Goal: Task Accomplishment & Management: Manage account settings

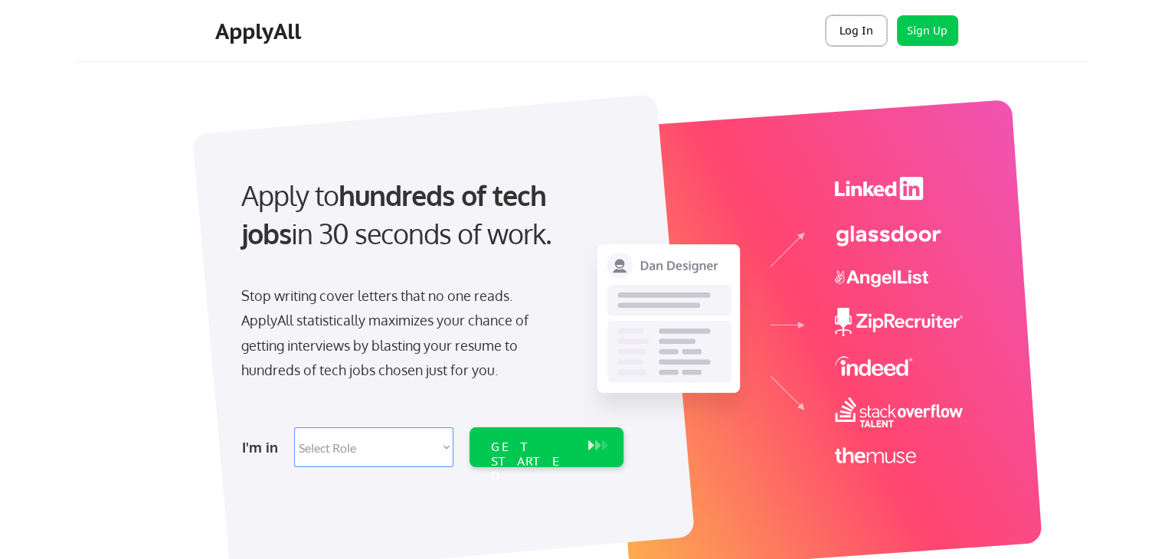
click at [846, 36] on button "Log In" at bounding box center [856, 30] width 61 height 31
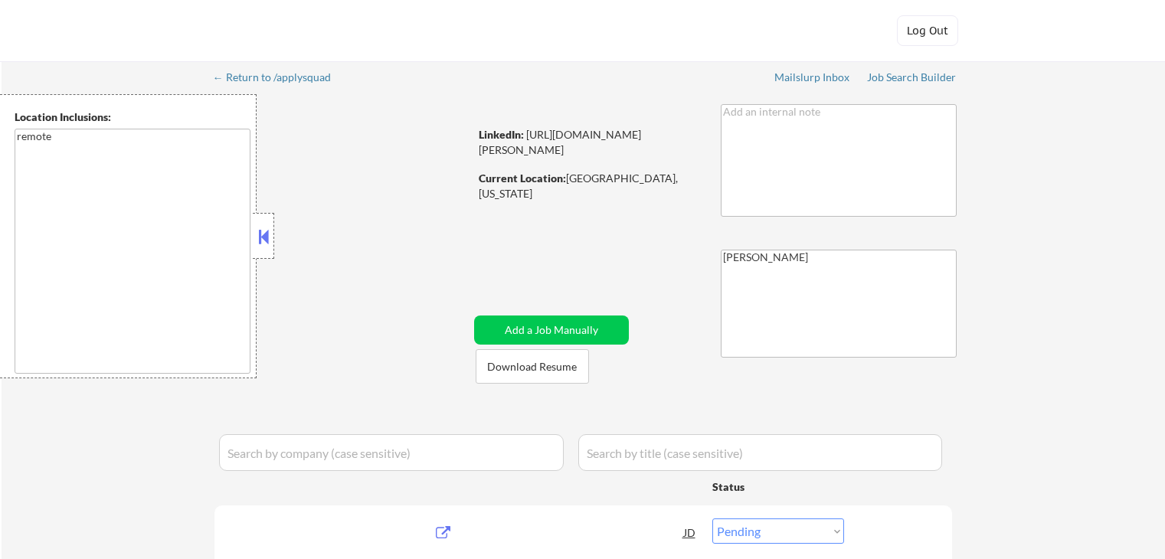
select select ""pending""
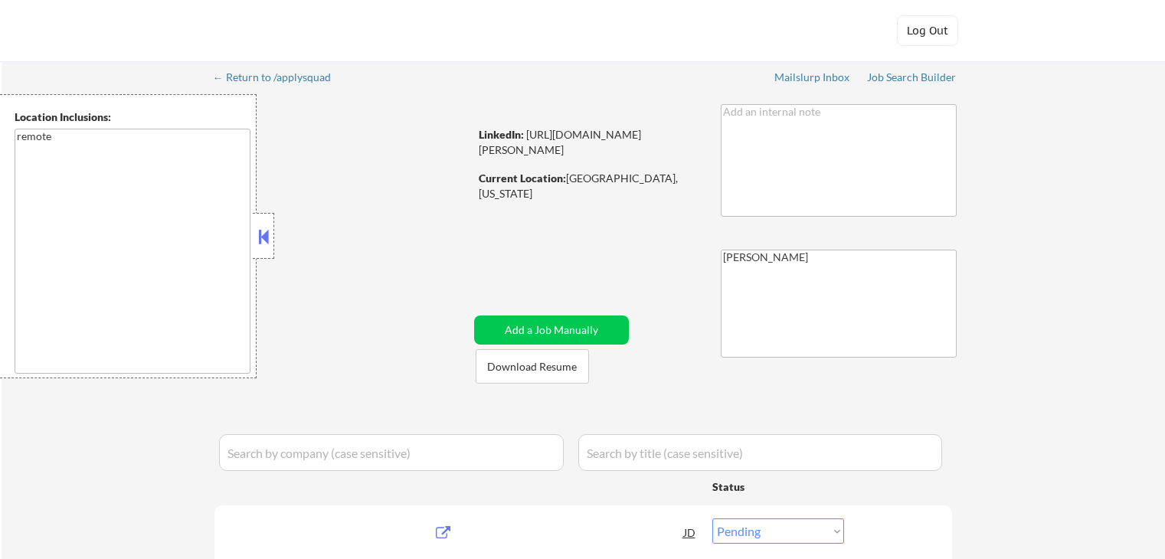
select select ""pending""
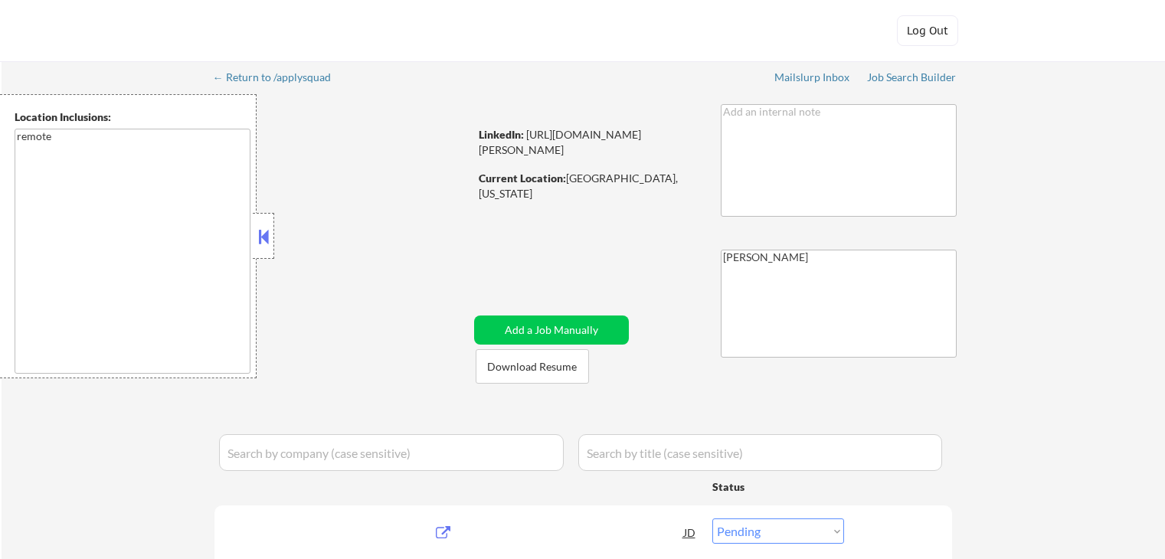
select select ""pending""
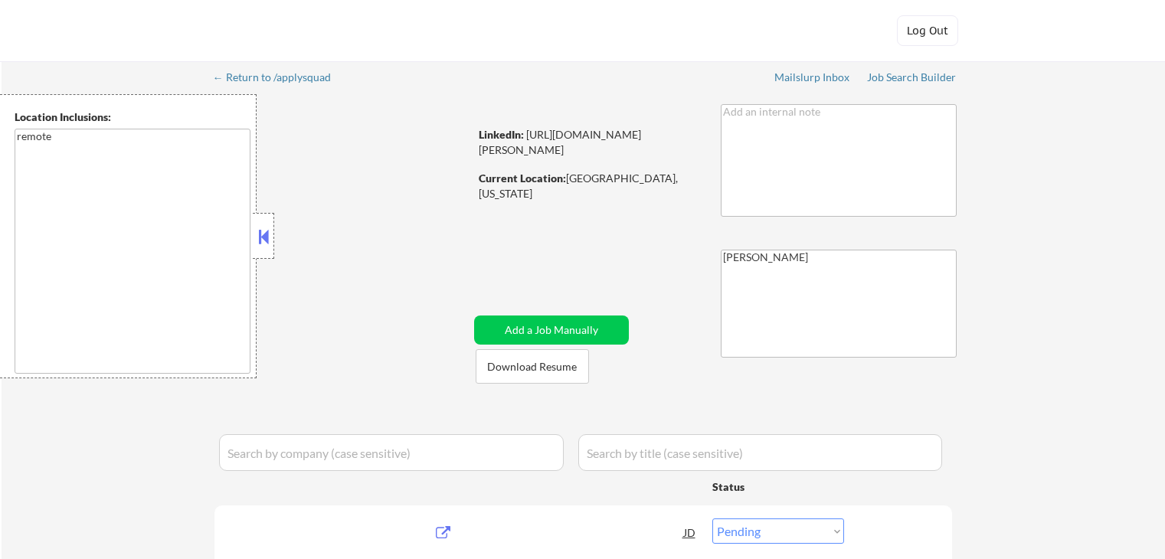
select select ""pending""
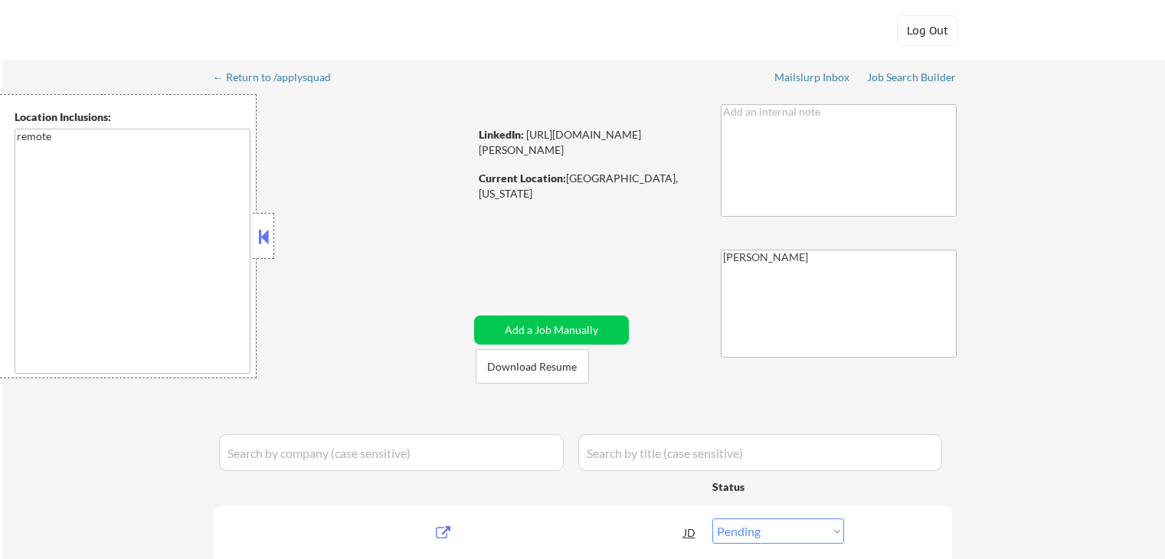
select select ""pending""
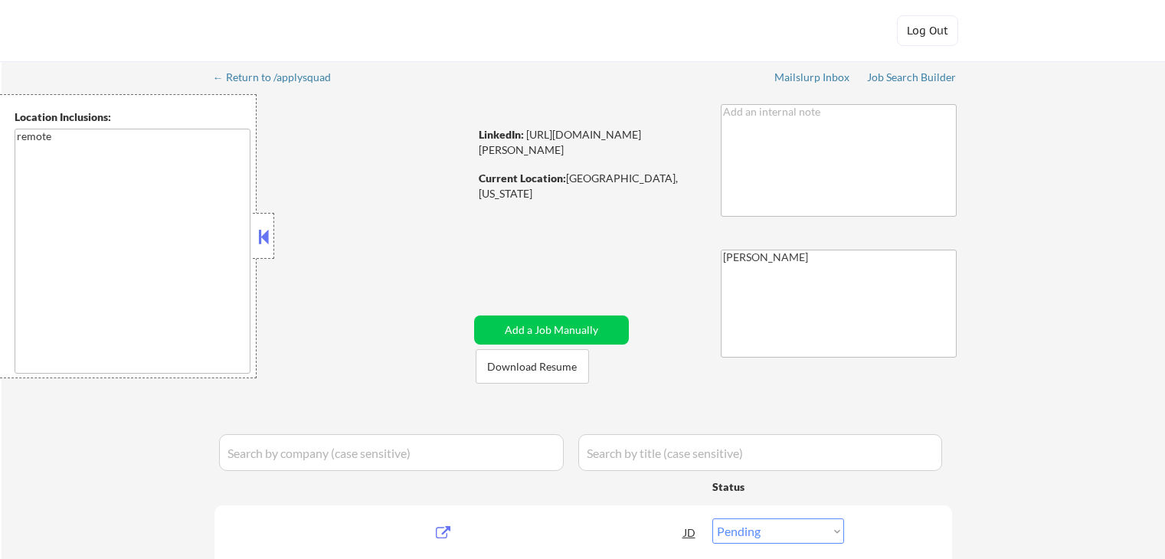
select select ""pending""
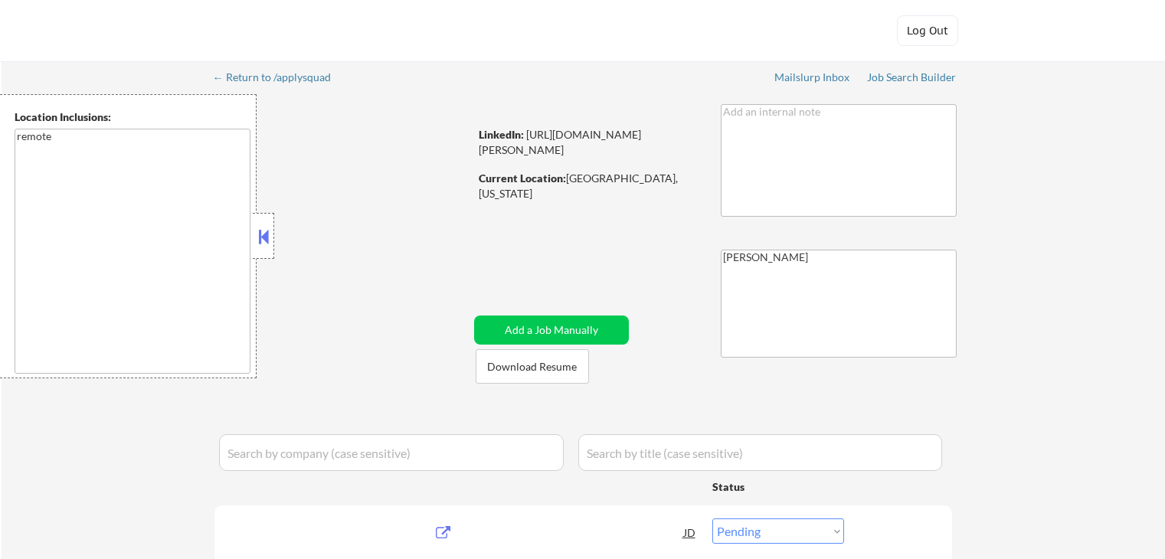
select select ""pending""
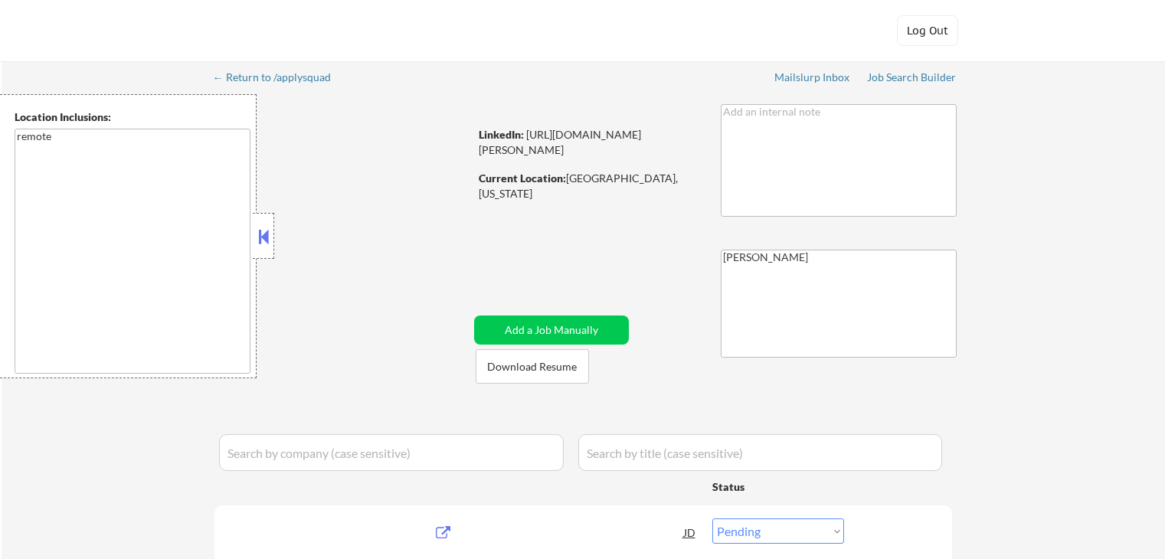
select select ""pending""
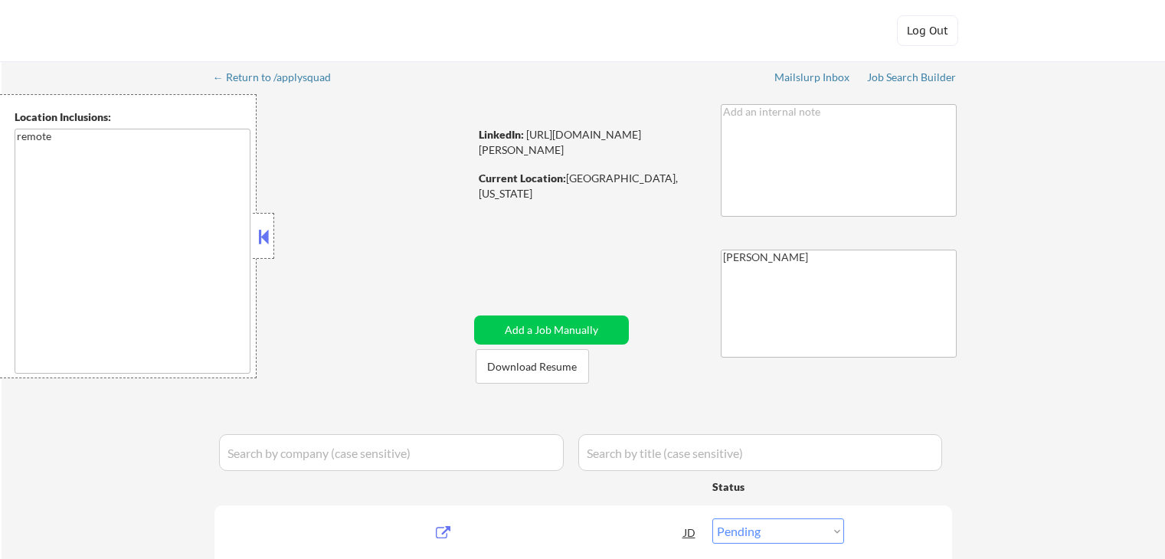
select select ""pending""
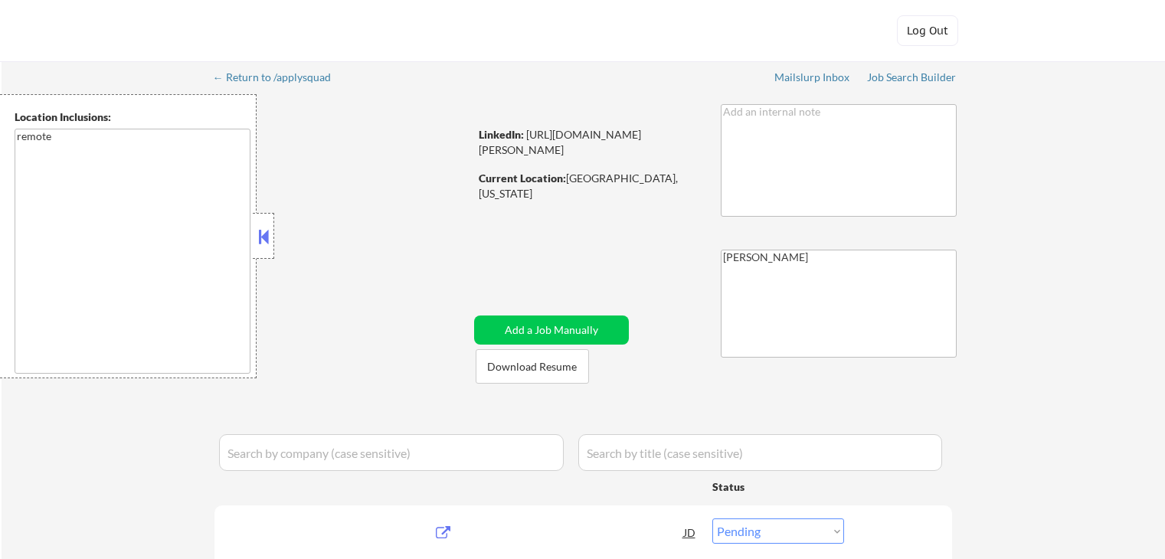
select select ""pending""
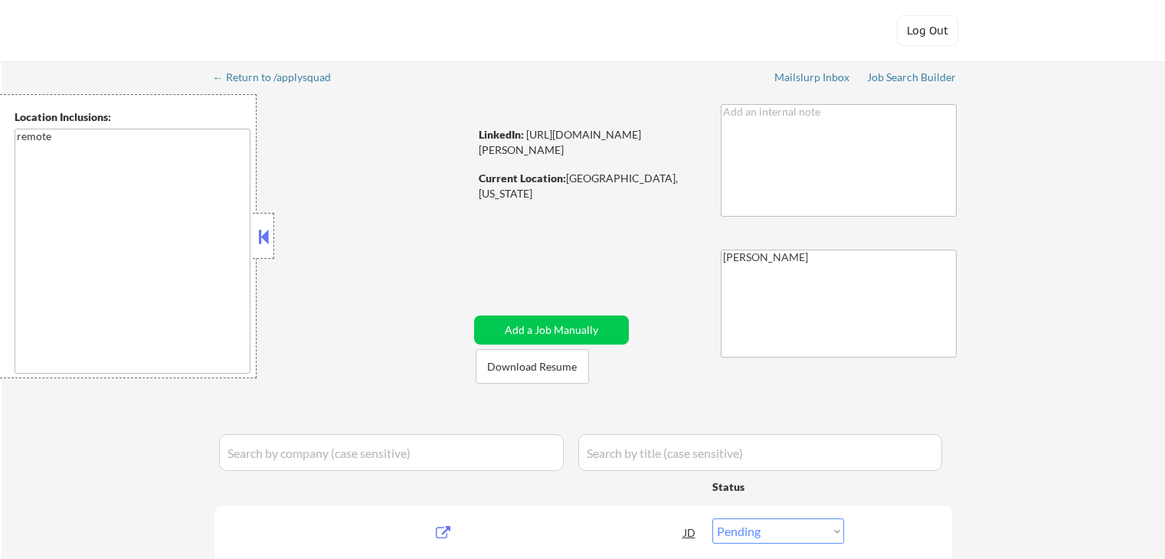
select select ""pending""
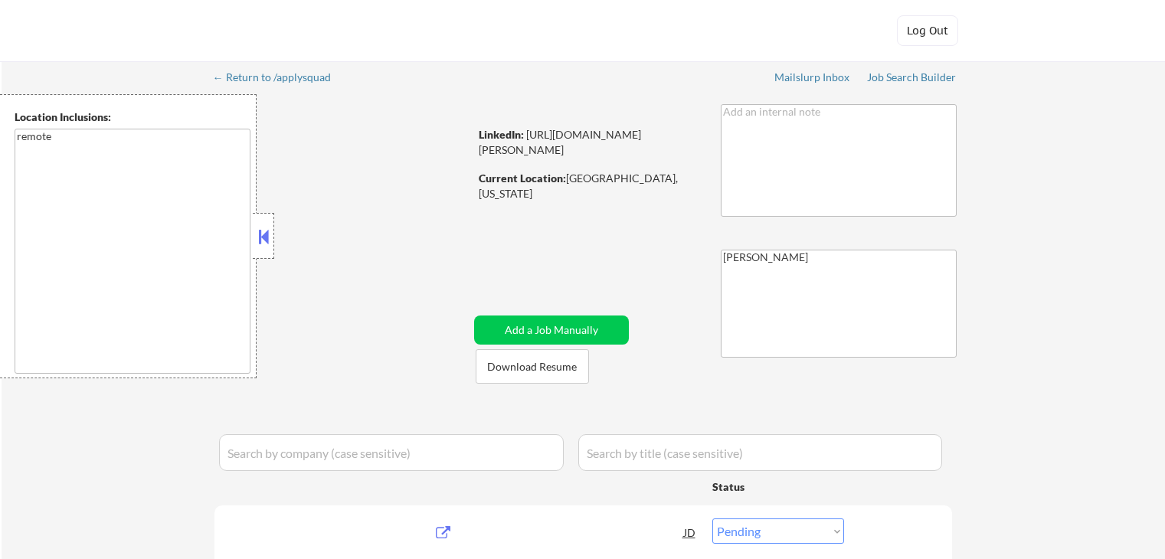
select select ""pending""
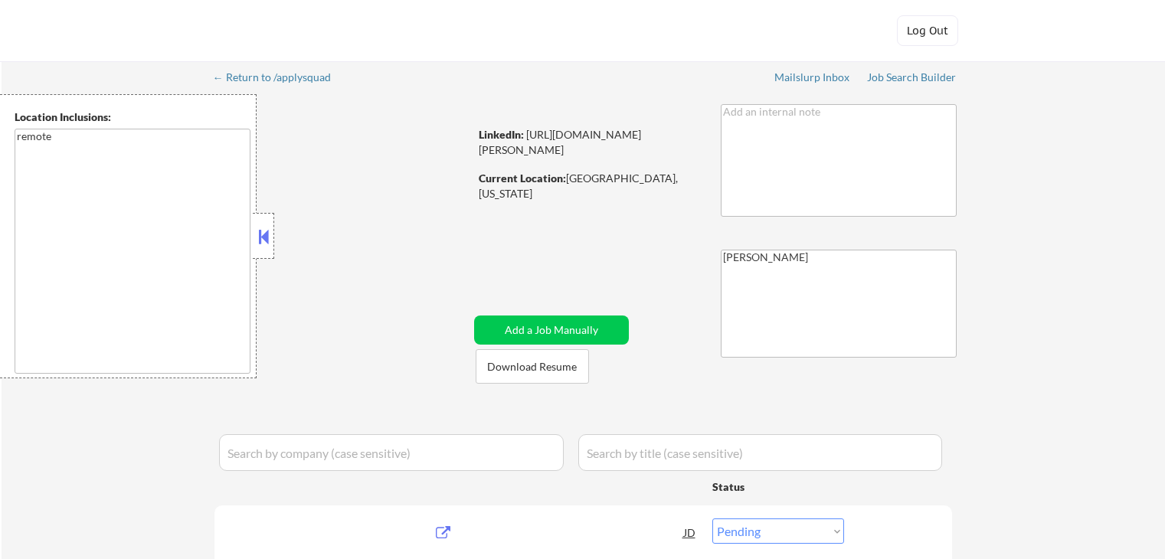
select select ""pending""
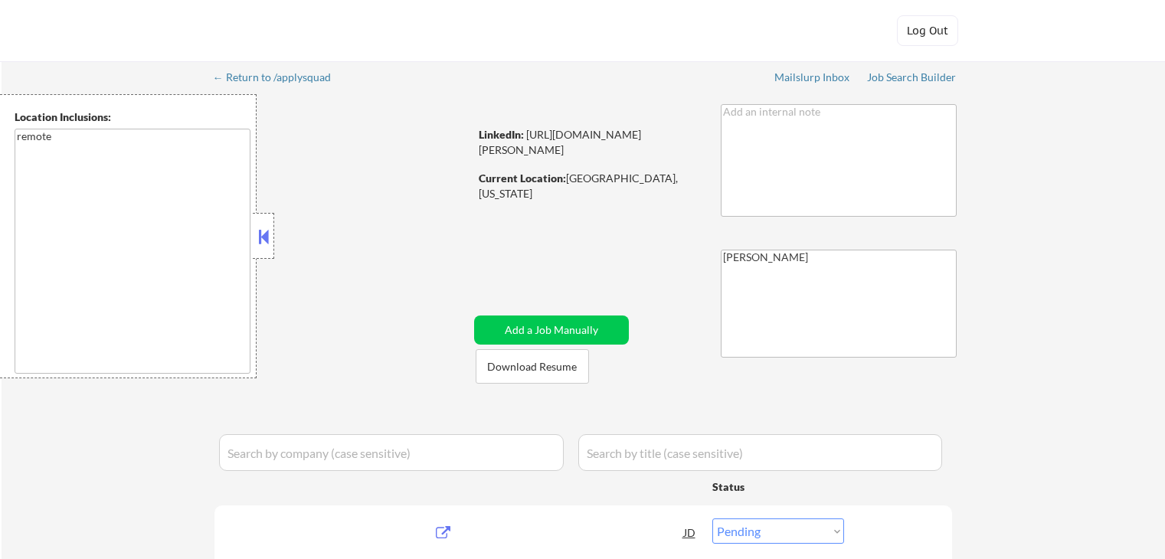
select select ""pending""
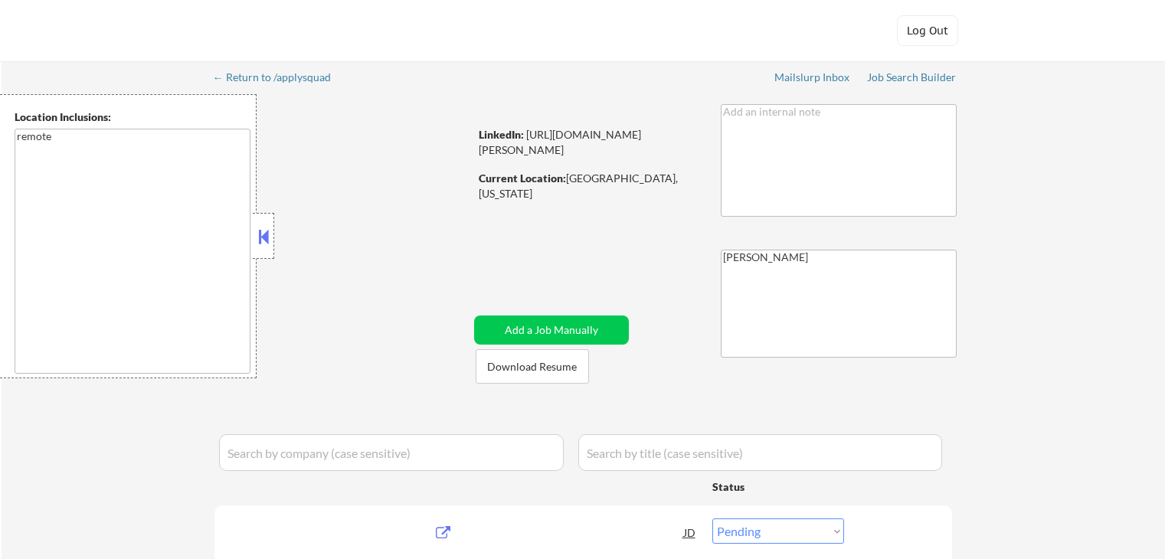
select select ""pending""
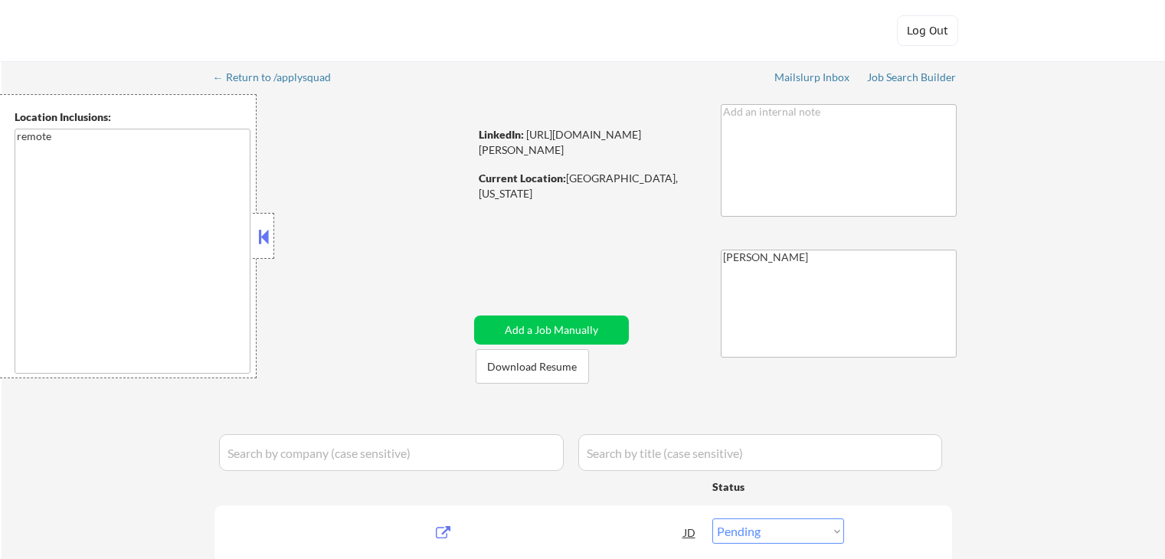
select select ""pending""
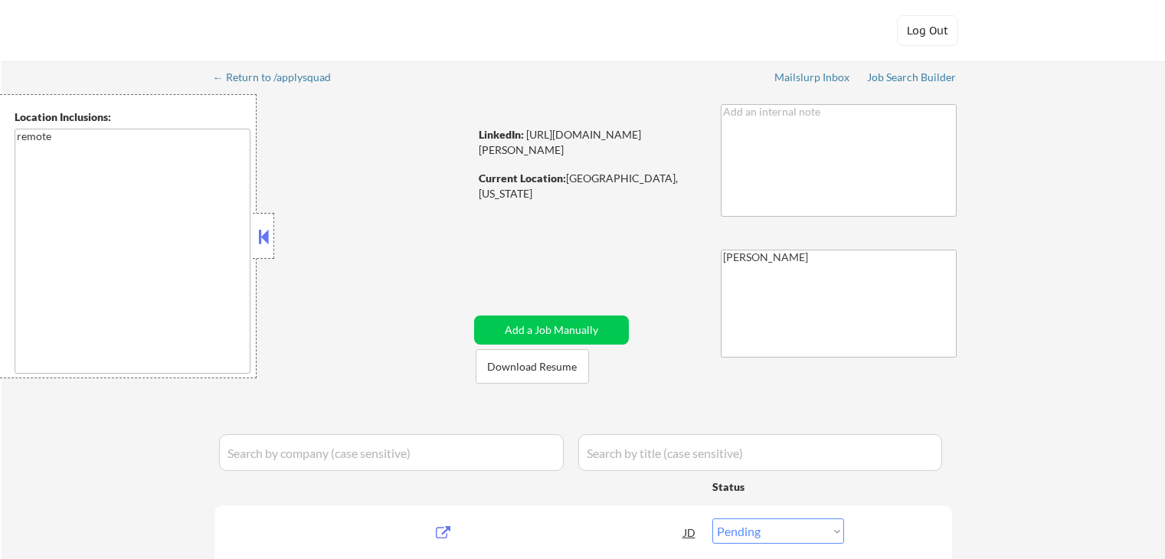
select select ""pending""
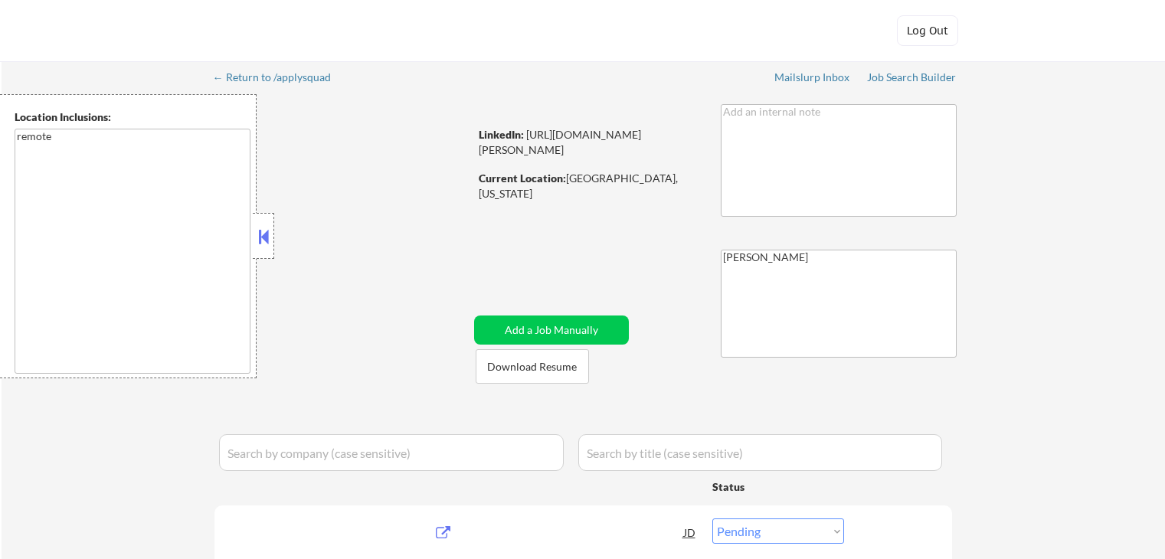
select select ""pending""
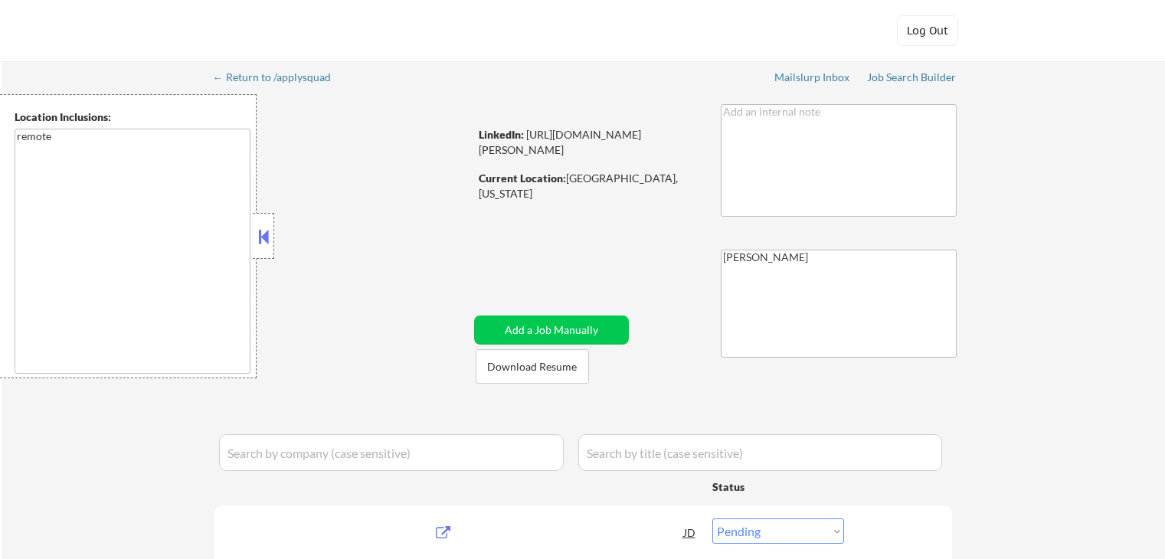
select select ""pending""
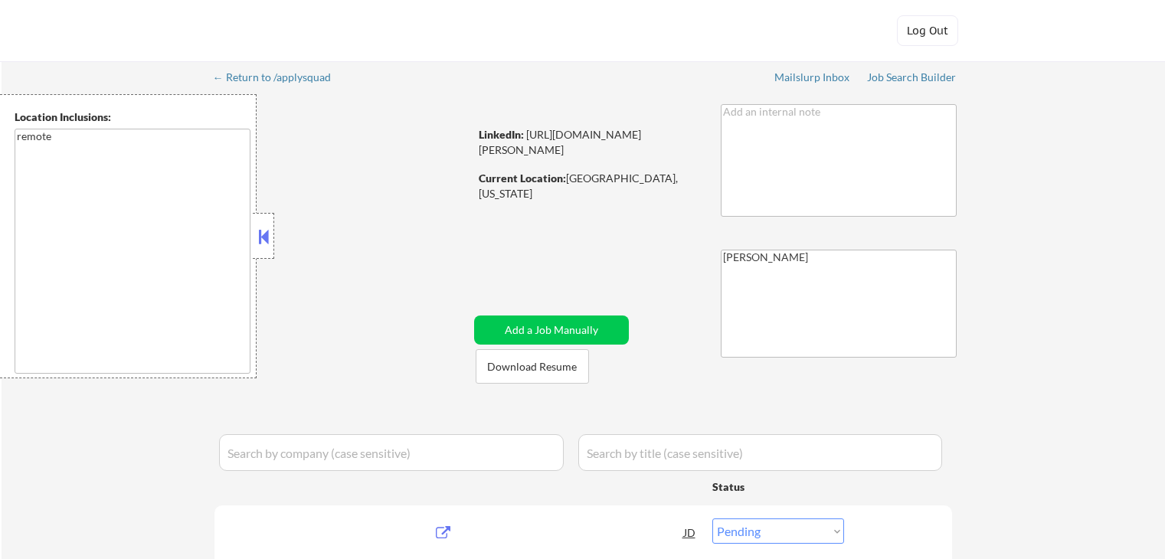
select select ""pending""
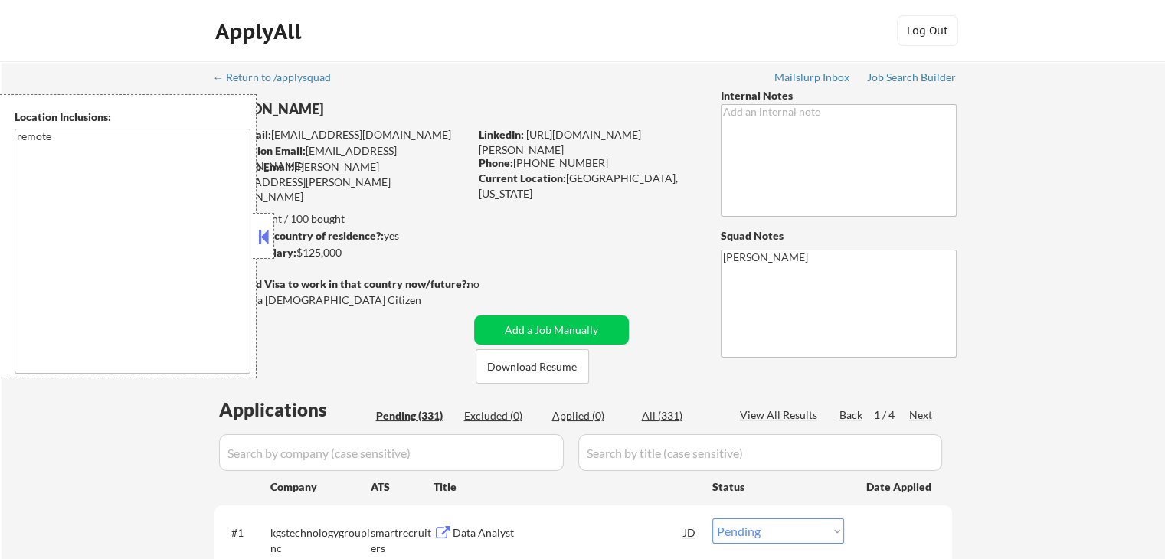
click at [260, 230] on button at bounding box center [263, 236] width 17 height 23
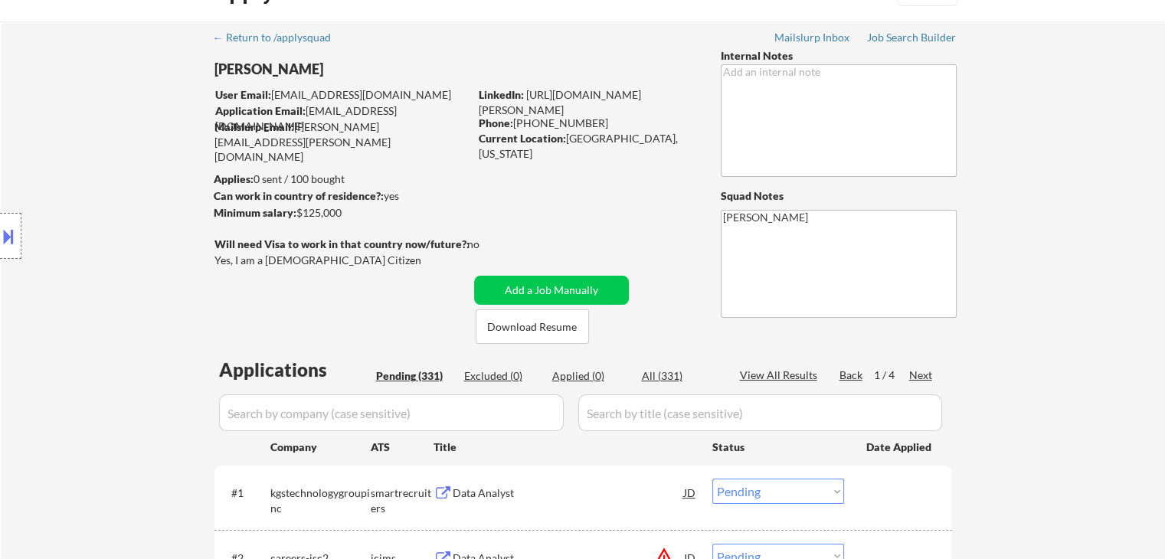
scroll to position [77, 0]
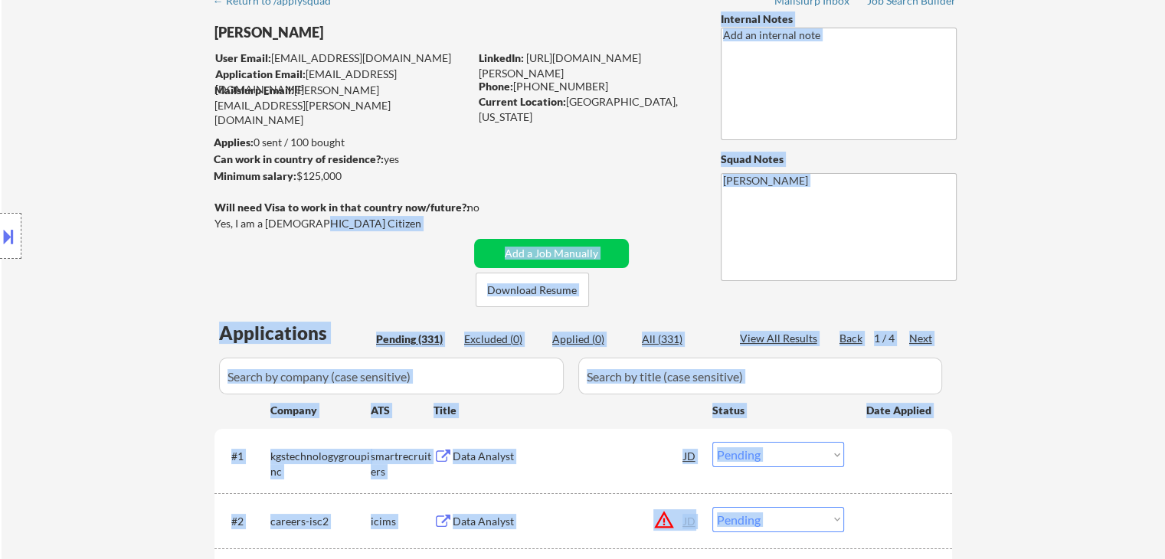
drag, startPoint x: 307, startPoint y: 226, endPoint x: 270, endPoint y: 215, distance: 38.3
click at [242, 219] on body "← Return to /applysquad Mailslurp Inbox Job Search Builder Parker Boyes User Em…" at bounding box center [582, 202] width 1165 height 559
click at [320, 218] on div "Yes, I am a [DEMOGRAPHIC_DATA] Citizen" at bounding box center [344, 223] width 259 height 15
drag, startPoint x: 312, startPoint y: 224, endPoint x: 218, endPoint y: 221, distance: 94.3
click at [218, 221] on body "← Return to /applysquad Mailslurp Inbox Job Search Builder Parker Boyes User Em…" at bounding box center [582, 202] width 1165 height 559
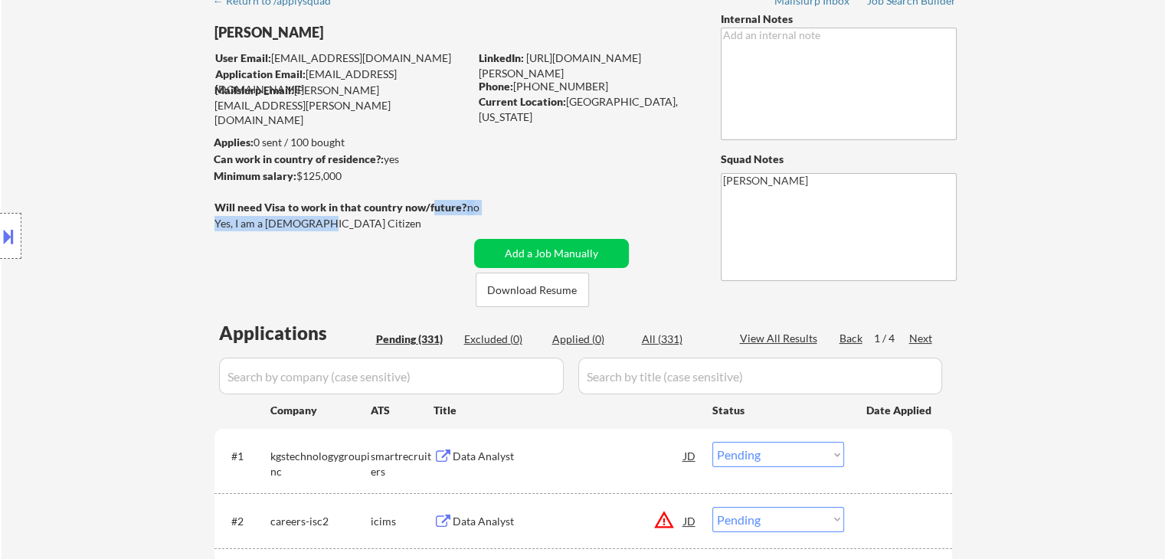
copy div "uture?: no Yes, I am a US Citizen"
drag, startPoint x: 431, startPoint y: 207, endPoint x: 449, endPoint y: 224, distance: 25.5
click at [449, 224] on div "Will need Visa to work in that country now/future?: no Yes, I am a US Citizen" at bounding box center [363, 217] width 297 height 34
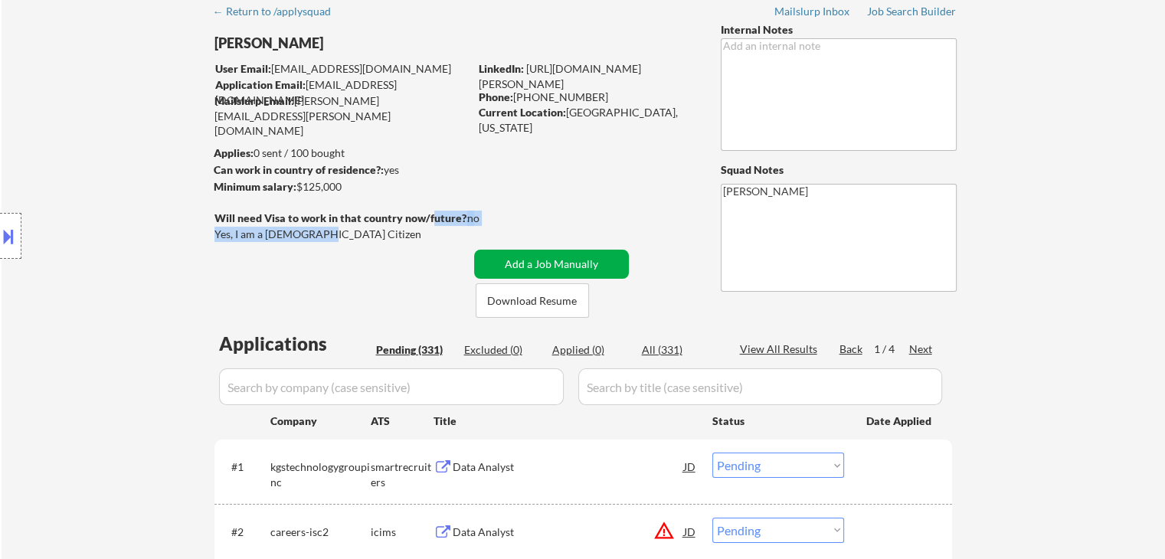
scroll to position [0, 0]
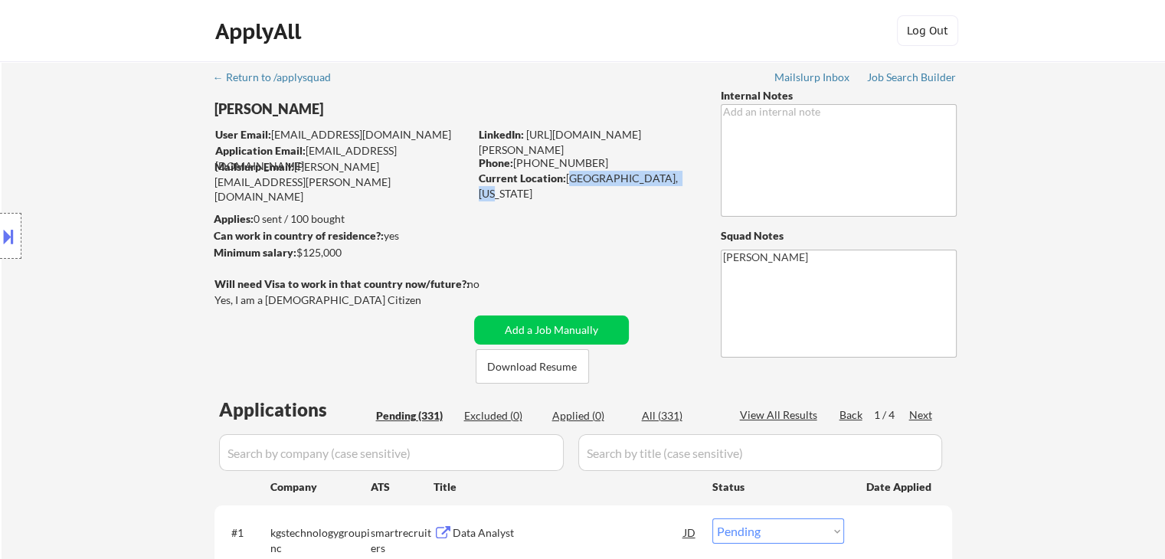
drag, startPoint x: 569, startPoint y: 178, endPoint x: 664, endPoint y: 177, distance: 94.2
click at [664, 177] on div "Current Location: Bloomington, Illinois" at bounding box center [587, 186] width 217 height 30
copy div "[GEOGRAPHIC_DATA], [US_STATE]"
click at [0, 249] on div at bounding box center [10, 236] width 21 height 46
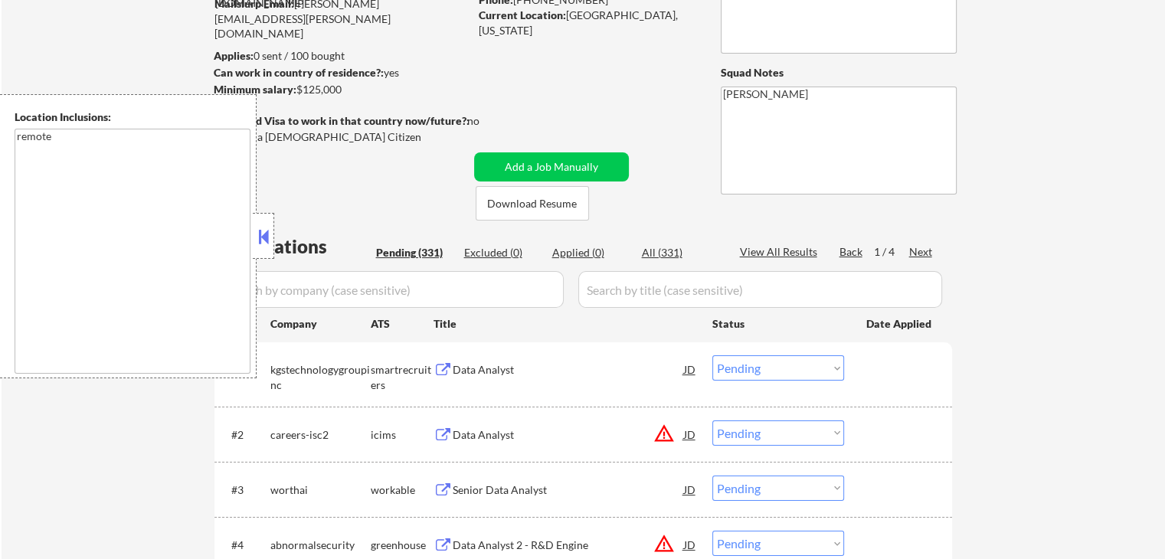
scroll to position [230, 0]
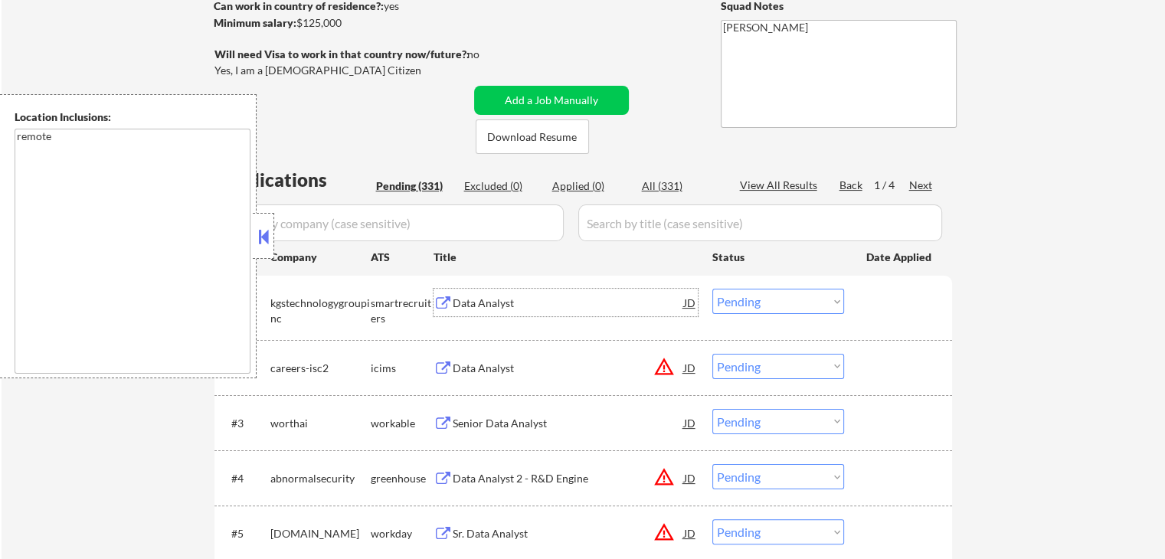
click at [455, 309] on div "Data Analyst" at bounding box center [568, 303] width 231 height 15
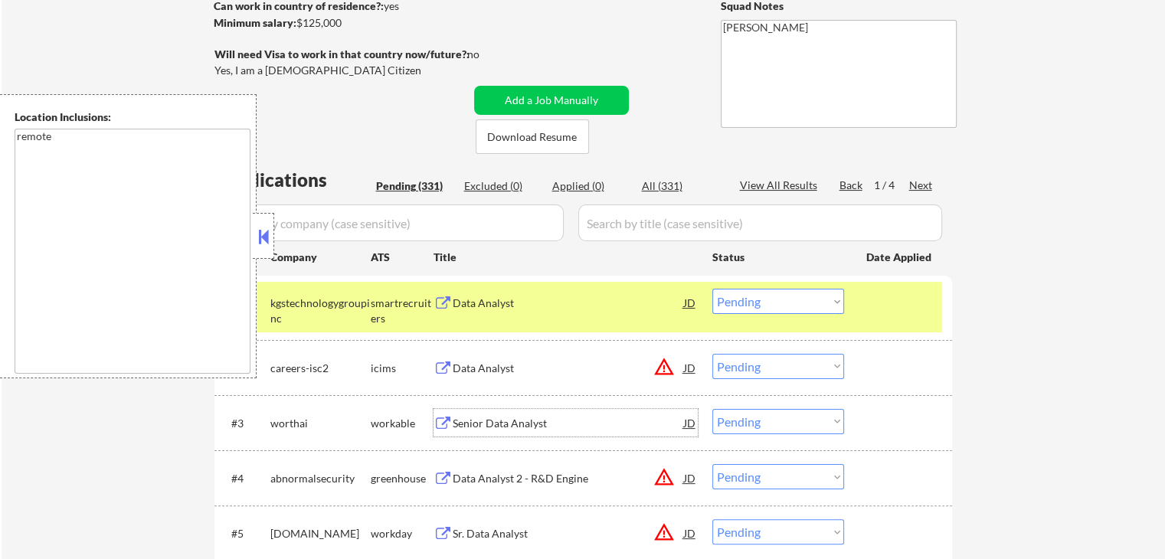
click at [454, 423] on div "Senior Data Analyst" at bounding box center [568, 423] width 231 height 15
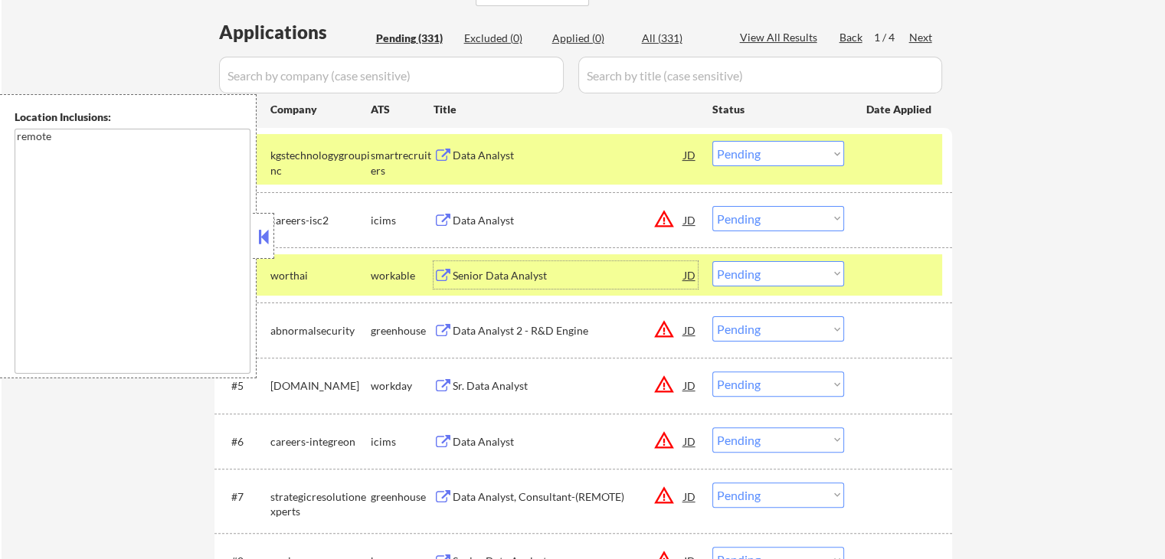
scroll to position [383, 0]
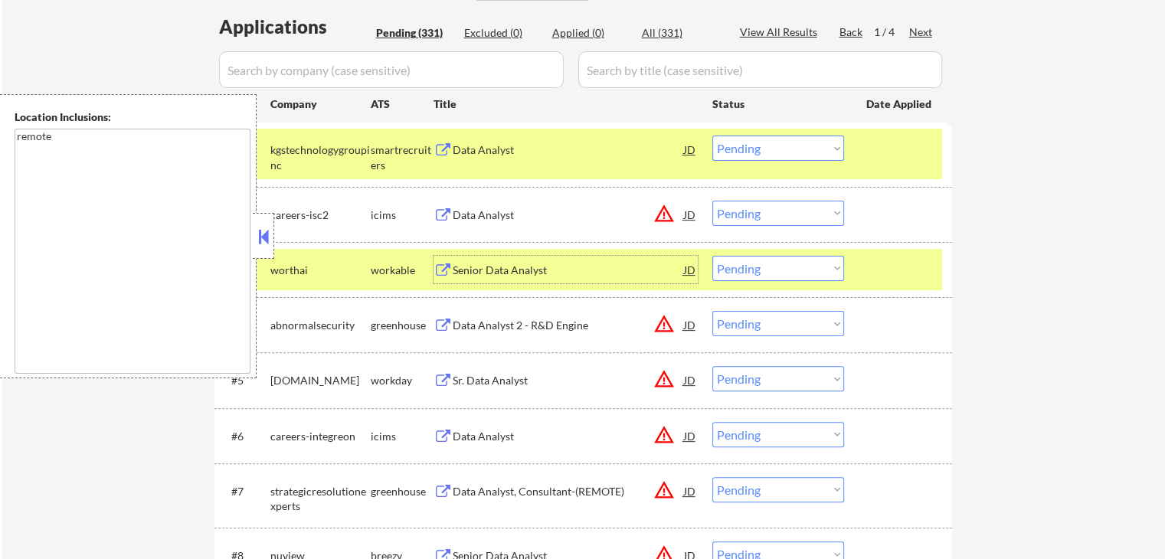
click at [778, 154] on select "Choose an option... Pending Applied Excluded (Questions) Excluded (Expired) Exc…" at bounding box center [779, 148] width 132 height 25
select select ""applied""
click at [713, 136] on select "Choose an option... Pending Applied Excluded (Questions) Excluded (Expired) Exc…" at bounding box center [779, 148] width 132 height 25
drag, startPoint x: 748, startPoint y: 261, endPoint x: 763, endPoint y: 280, distance: 23.9
click at [749, 261] on select "Choose an option... Pending Applied Excluded (Questions) Excluded (Expired) Exc…" at bounding box center [779, 268] width 132 height 25
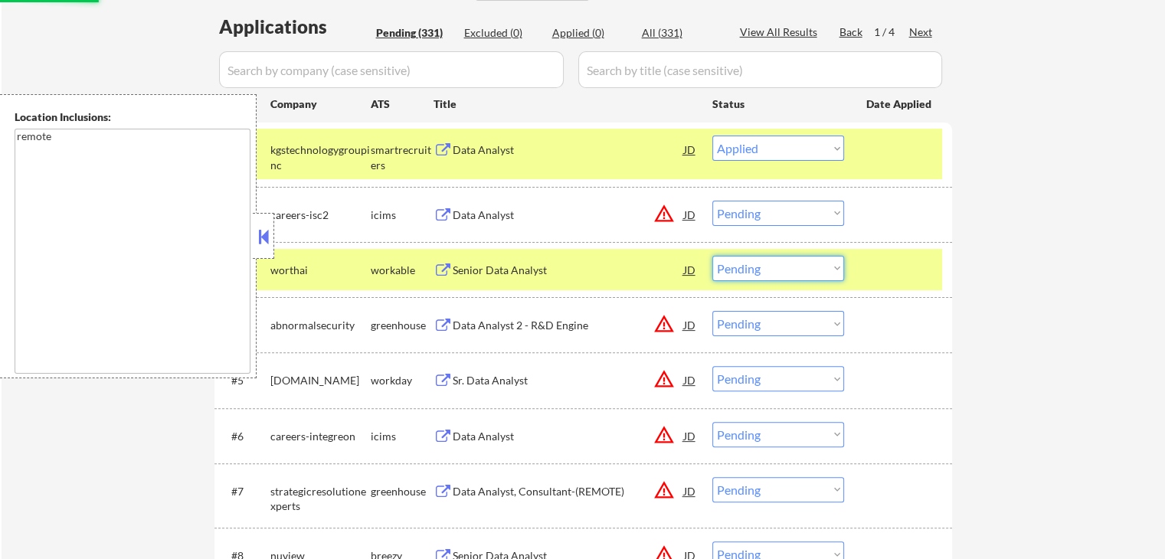
select select ""applied""
click at [713, 256] on select "Choose an option... Pending Applied Excluded (Questions) Excluded (Expired) Exc…" at bounding box center [779, 268] width 132 height 25
select select ""pending""
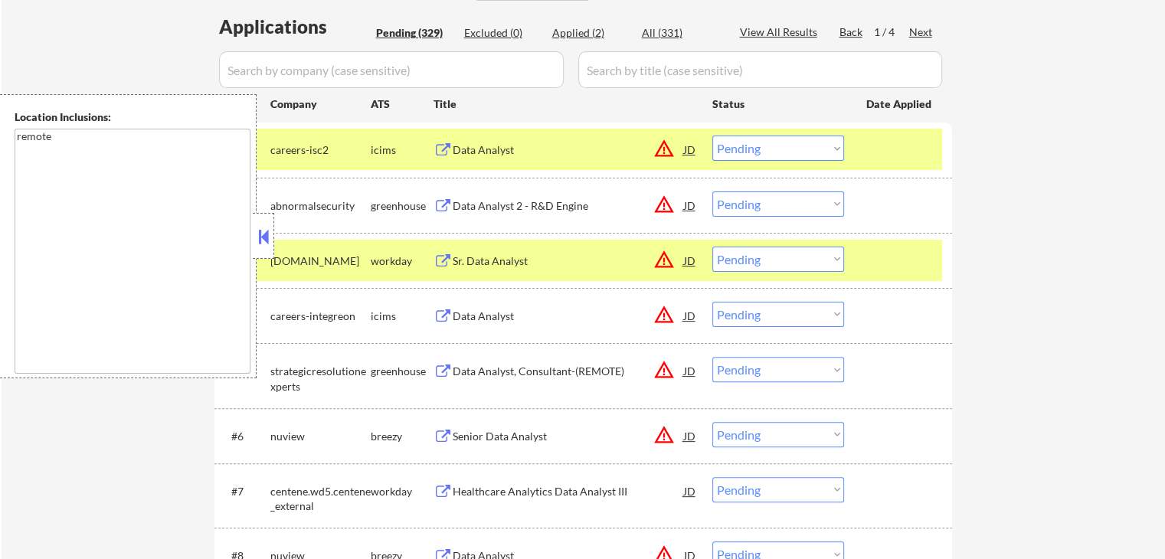
click at [487, 209] on div "Data Analyst 2 - R&D Engine" at bounding box center [568, 205] width 231 height 15
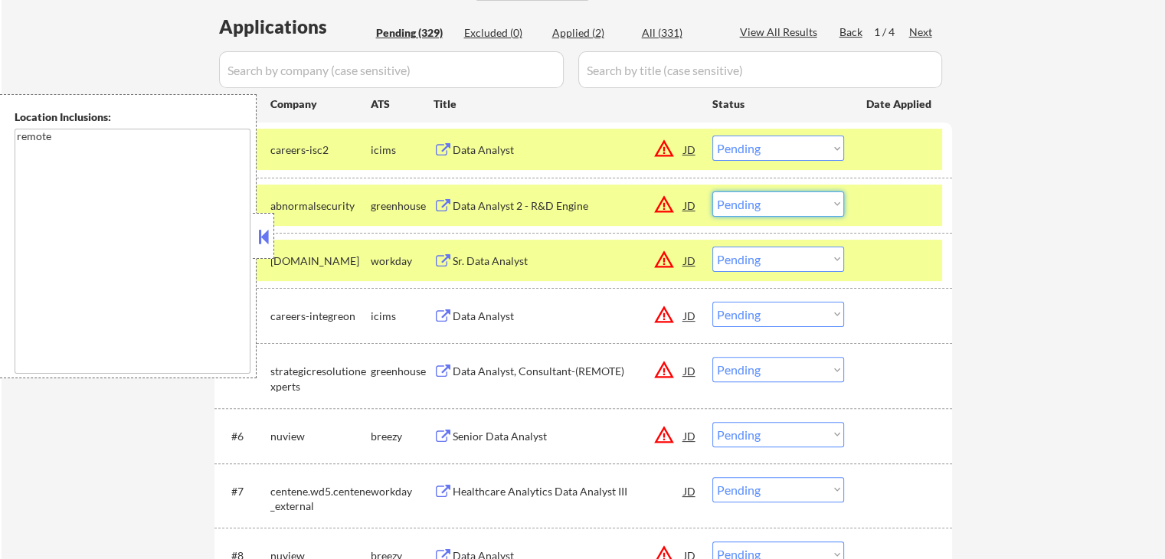
drag, startPoint x: 762, startPoint y: 194, endPoint x: 764, endPoint y: 213, distance: 19.2
click at [762, 194] on select "Choose an option... Pending Applied Excluded (Questions) Excluded (Expired) Exc…" at bounding box center [779, 204] width 132 height 25
click at [713, 192] on select "Choose an option... Pending Applied Excluded (Questions) Excluded (Expired) Exc…" at bounding box center [779, 204] width 132 height 25
click at [493, 366] on div "Data Analyst, Consultant-(REMOTE)" at bounding box center [568, 371] width 231 height 15
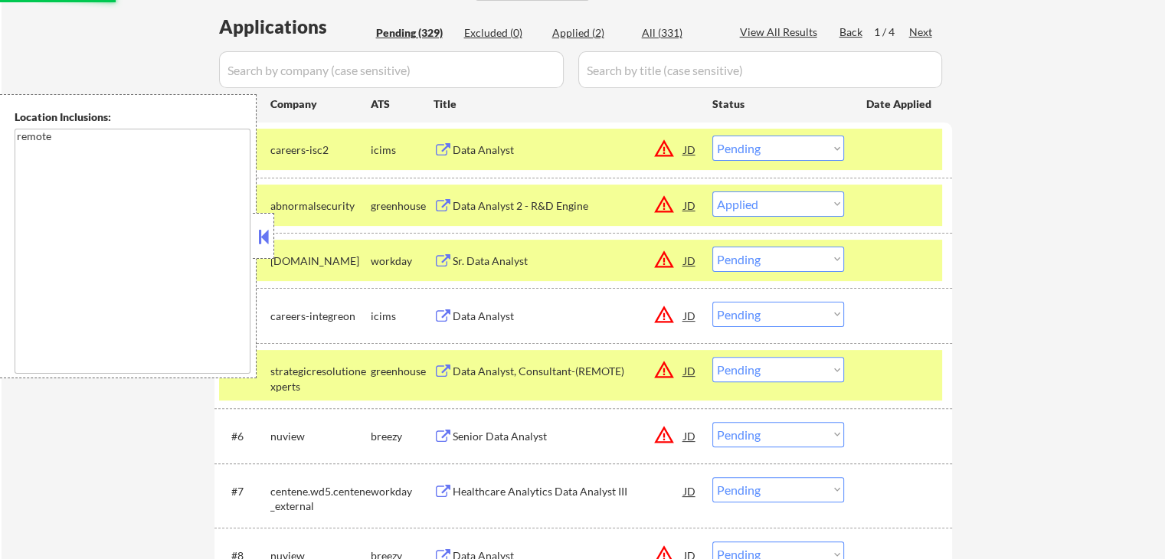
select select ""pending""
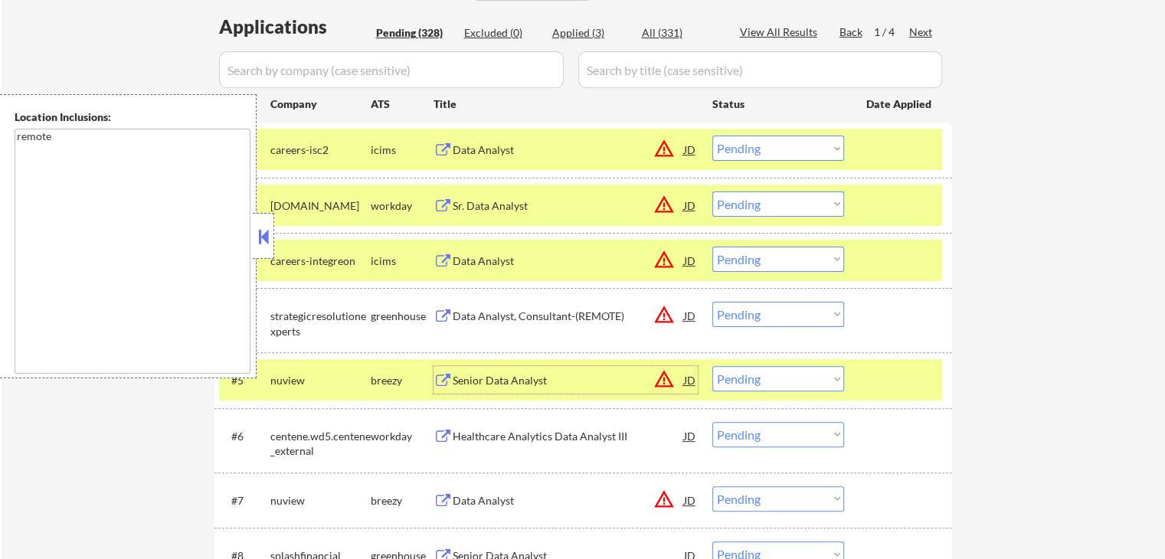
click at [460, 382] on div "Senior Data Analyst" at bounding box center [568, 380] width 231 height 15
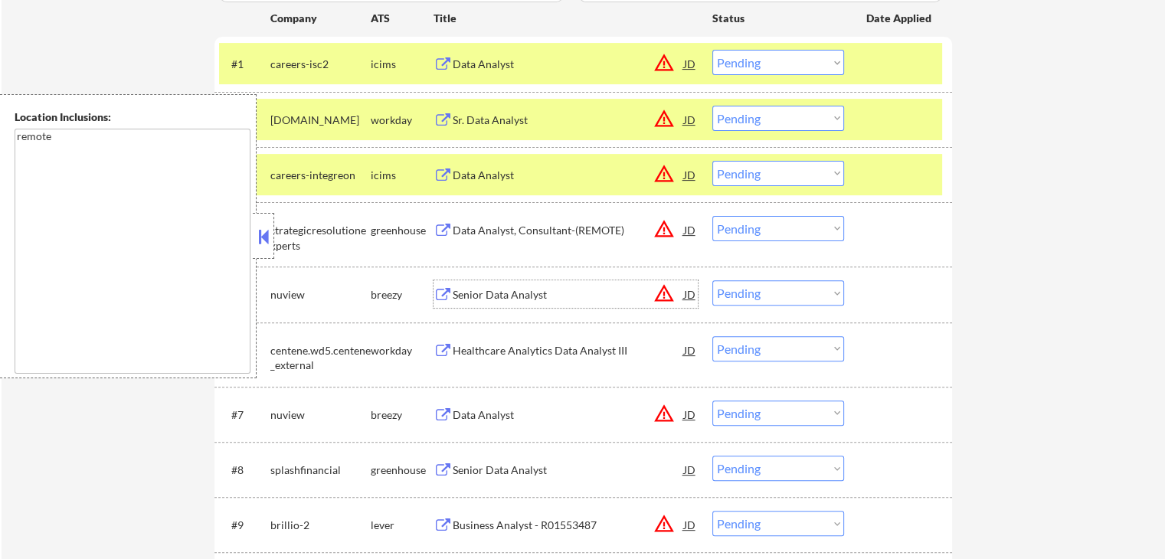
scroll to position [460, 0]
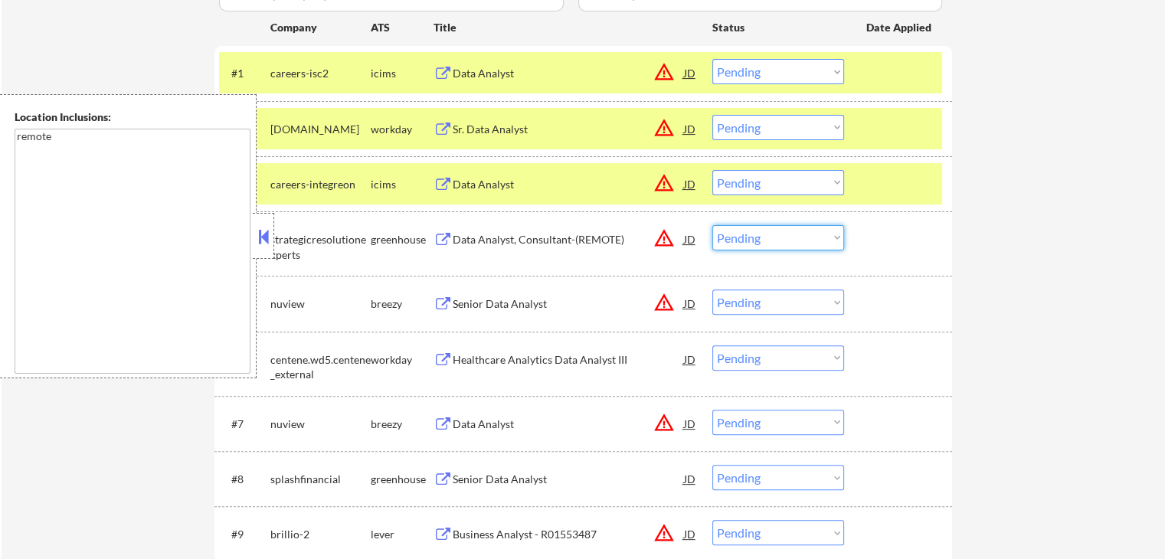
drag, startPoint x: 736, startPoint y: 240, endPoint x: 743, endPoint y: 245, distance: 8.7
click at [736, 240] on select "Choose an option... Pending Applied Excluded (Questions) Excluded (Expired) Exc…" at bounding box center [779, 237] width 132 height 25
click at [713, 225] on select "Choose an option... Pending Applied Excluded (Questions) Excluded (Expired) Exc…" at bounding box center [779, 237] width 132 height 25
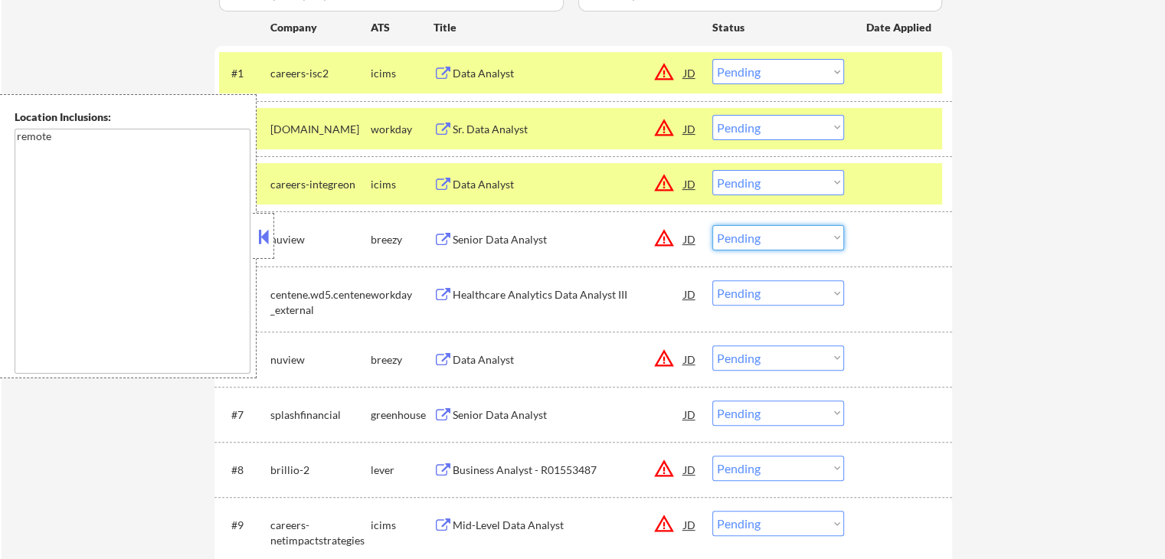
click at [785, 242] on select "Choose an option... Pending Applied Excluded (Questions) Excluded (Expired) Exc…" at bounding box center [779, 237] width 132 height 25
click at [713, 225] on select "Choose an option... Pending Applied Excluded (Questions) Excluded (Expired) Exc…" at bounding box center [779, 237] width 132 height 25
click at [487, 362] on div "Data Analyst" at bounding box center [568, 359] width 231 height 15
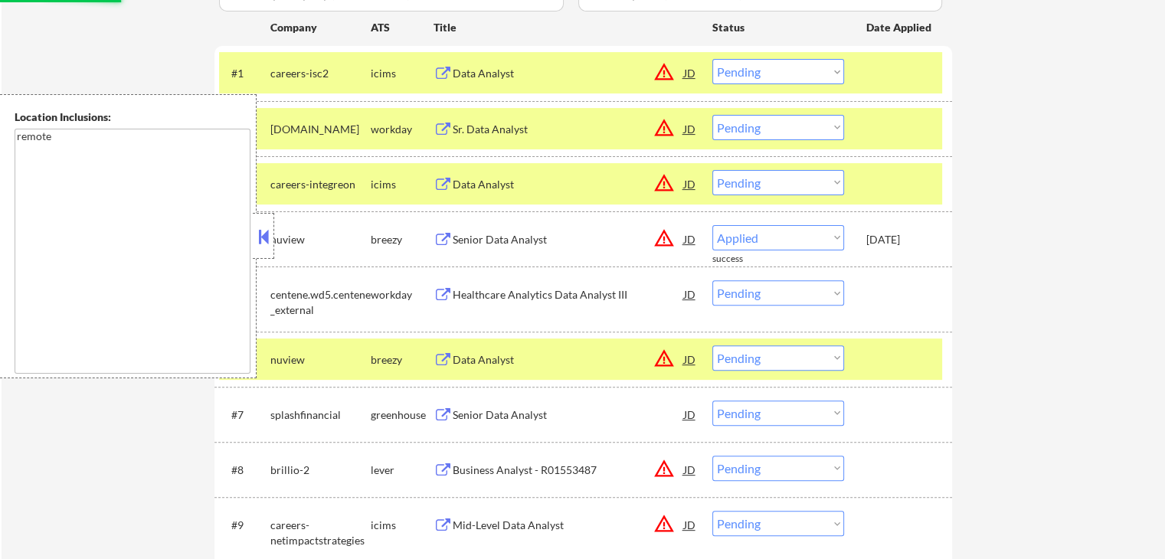
select select ""pending""
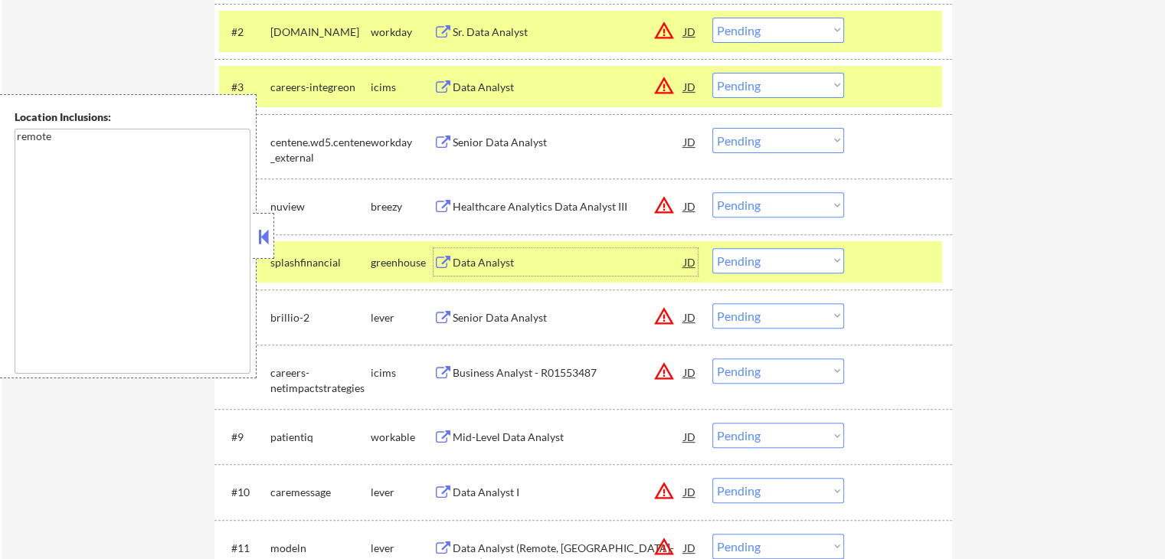
scroll to position [613, 0]
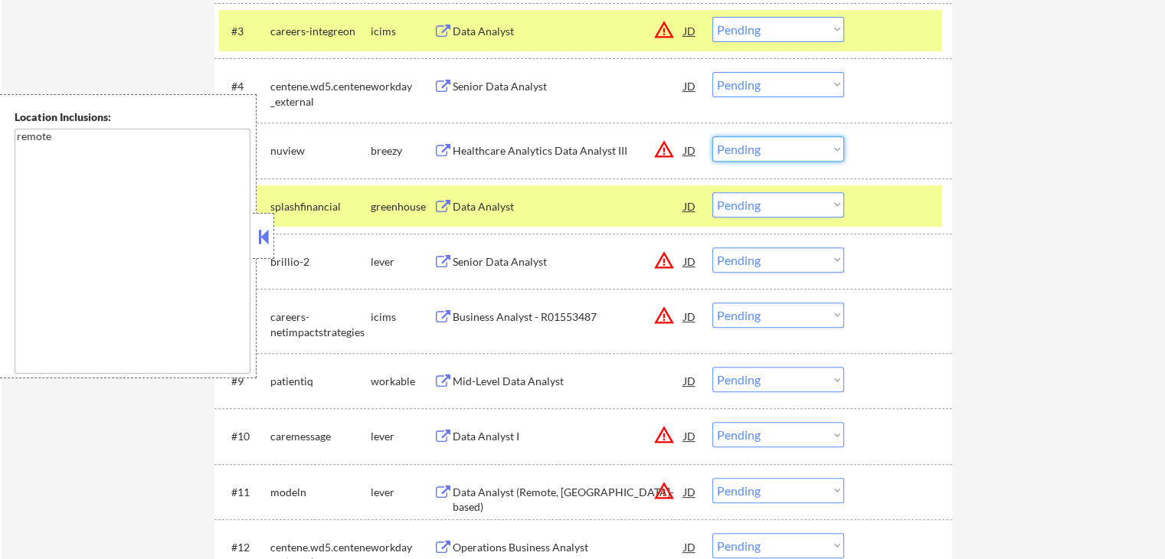
drag, startPoint x: 756, startPoint y: 145, endPoint x: 763, endPoint y: 157, distance: 14.1
click at [756, 145] on select "Choose an option... Pending Applied Excluded (Questions) Excluded (Expired) Exc…" at bounding box center [779, 148] width 132 height 25
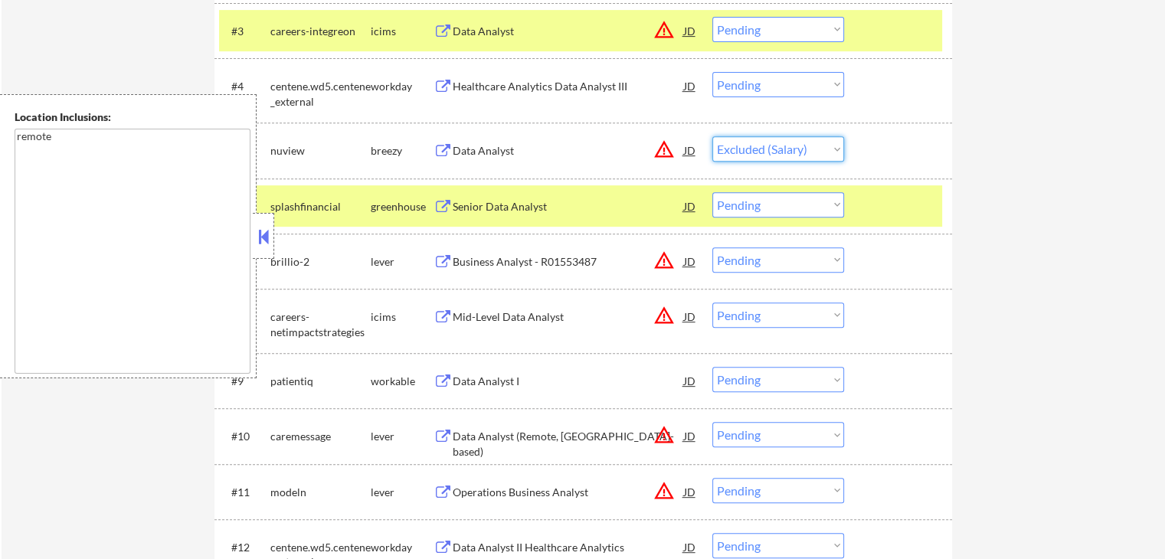
click at [713, 136] on select "Choose an option... Pending Applied Excluded (Questions) Excluded (Expired) Exc…" at bounding box center [779, 148] width 132 height 25
click at [524, 267] on div "Business Analyst - R01553487" at bounding box center [568, 261] width 231 height 15
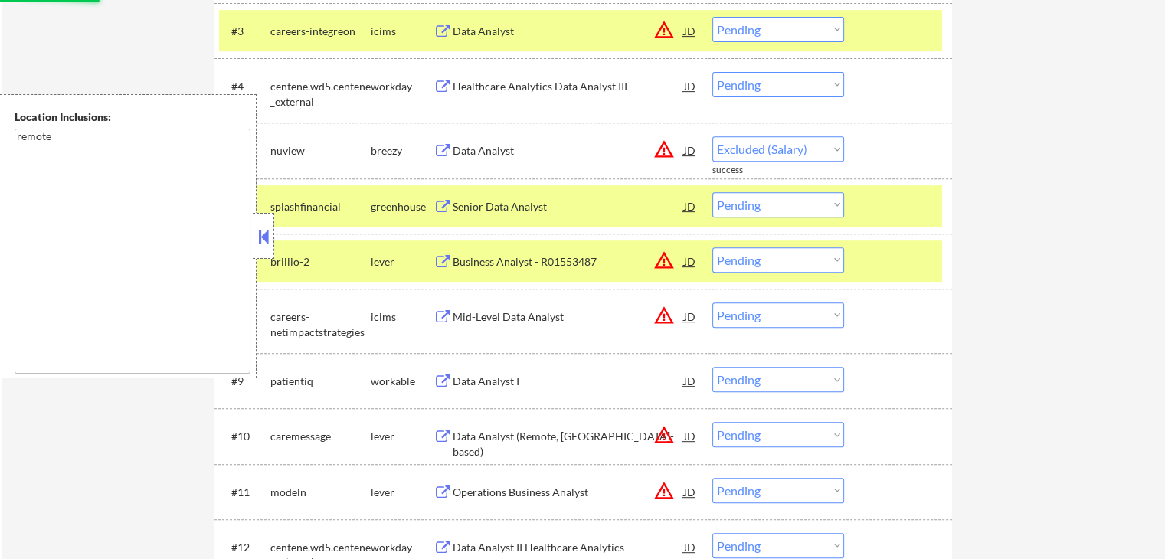
select select ""pending""
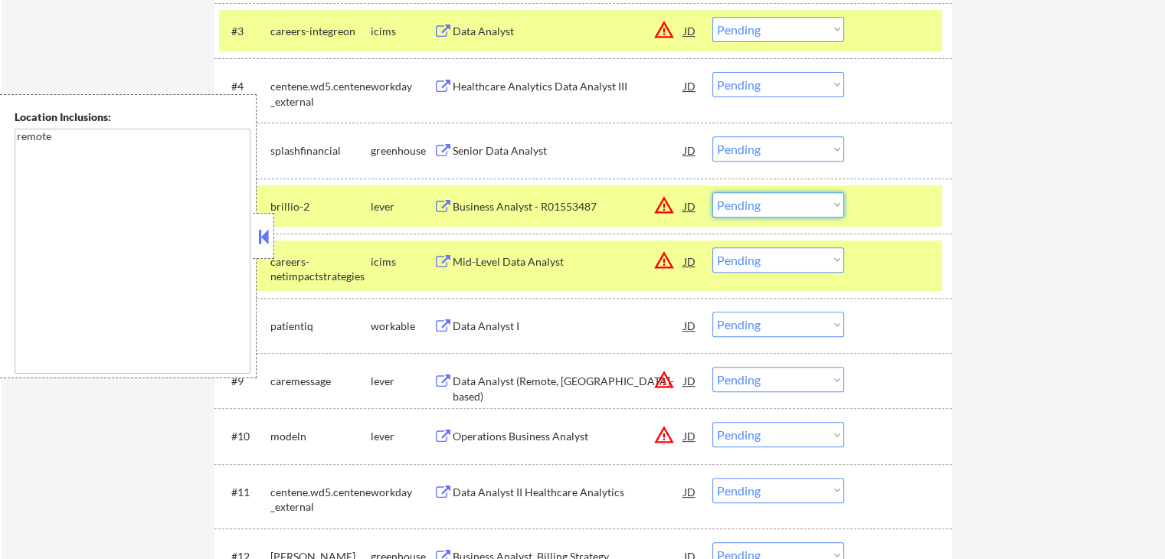
drag, startPoint x: 752, startPoint y: 201, endPoint x: 757, endPoint y: 215, distance: 15.5
click at [752, 201] on select "Choose an option... Pending Applied Excluded (Questions) Excluded (Expired) Exc…" at bounding box center [779, 204] width 132 height 25
click at [713, 192] on select "Choose an option... Pending Applied Excluded (Questions) Excluded (Expired) Exc…" at bounding box center [779, 204] width 132 height 25
click at [496, 149] on div "Senior Data Analyst" at bounding box center [568, 150] width 231 height 15
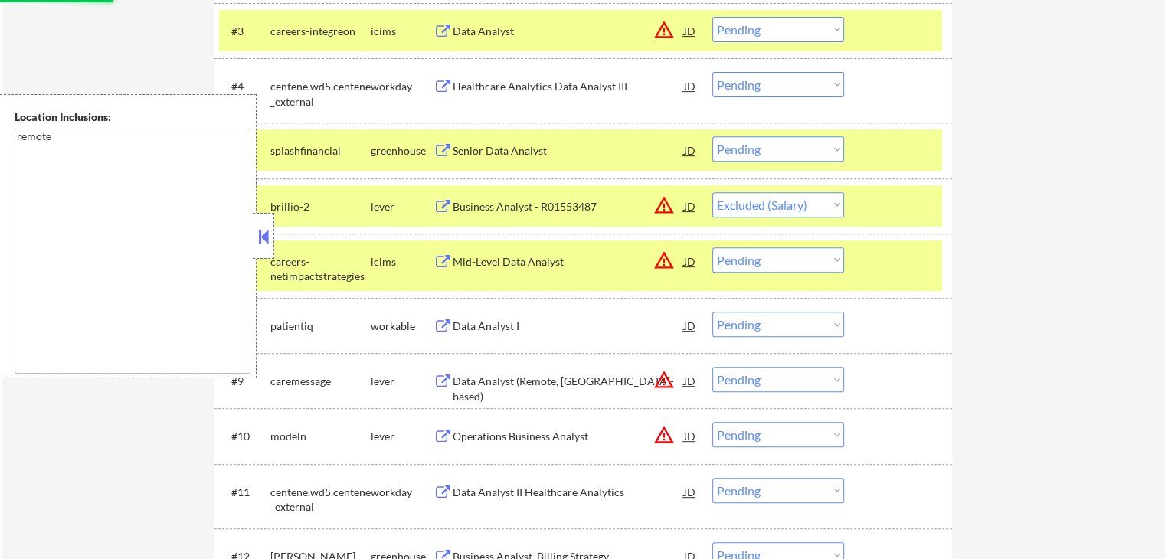
select select ""pending""
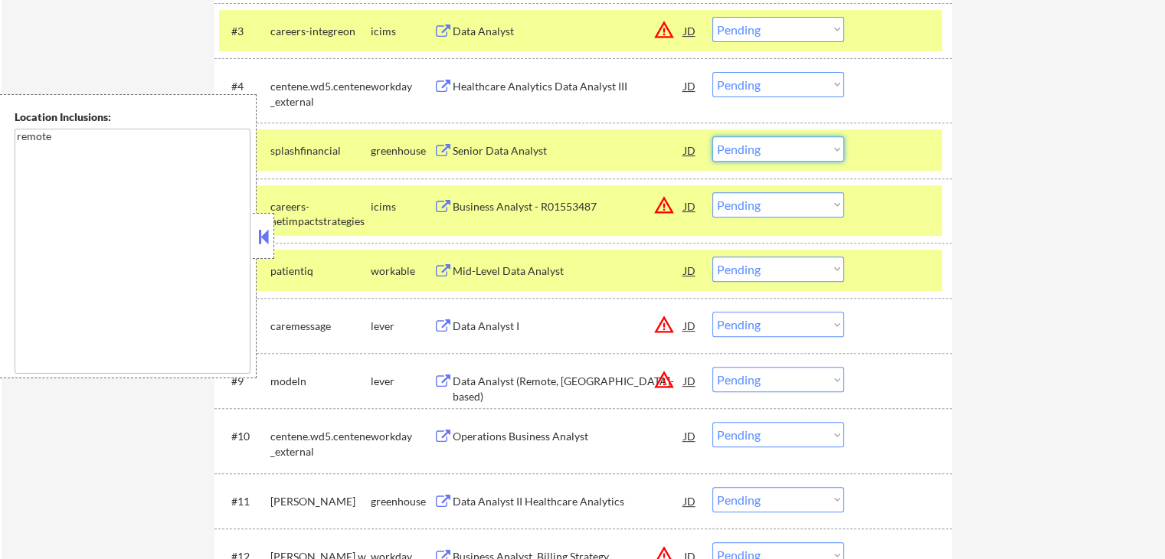
click at [760, 146] on select "Choose an option... Pending Applied Excluded (Questions) Excluded (Expired) Exc…" at bounding box center [779, 148] width 132 height 25
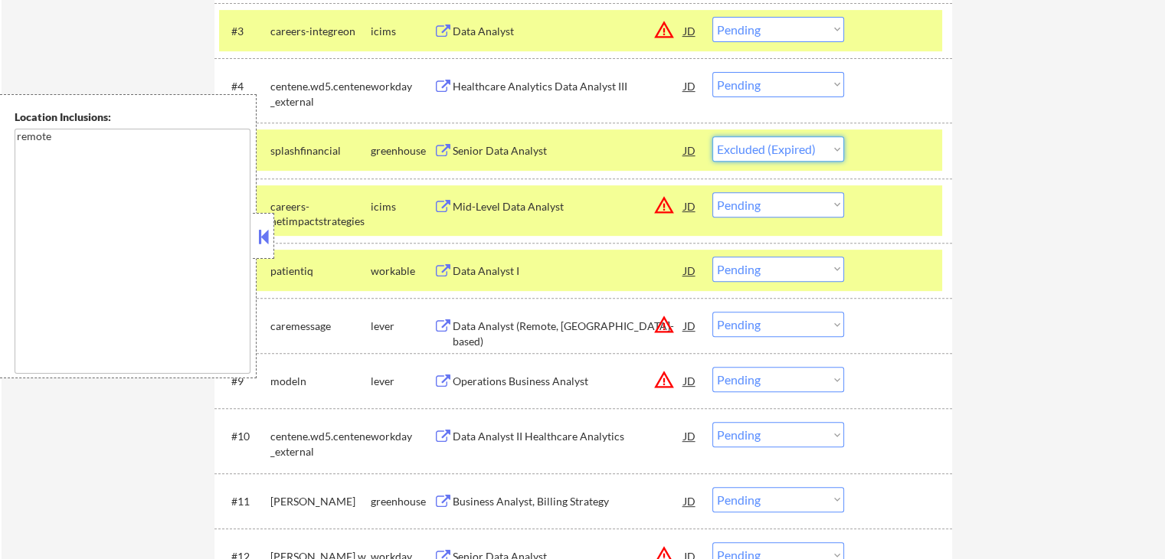
click at [713, 136] on select "Choose an option... Pending Applied Excluded (Questions) Excluded (Expired) Exc…" at bounding box center [779, 148] width 132 height 25
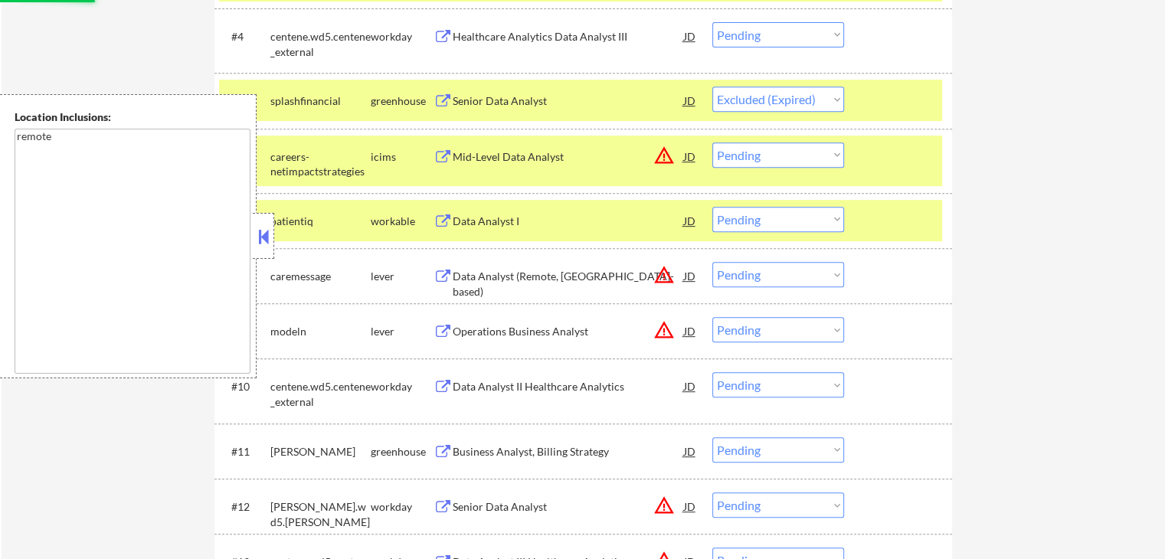
scroll to position [690, 0]
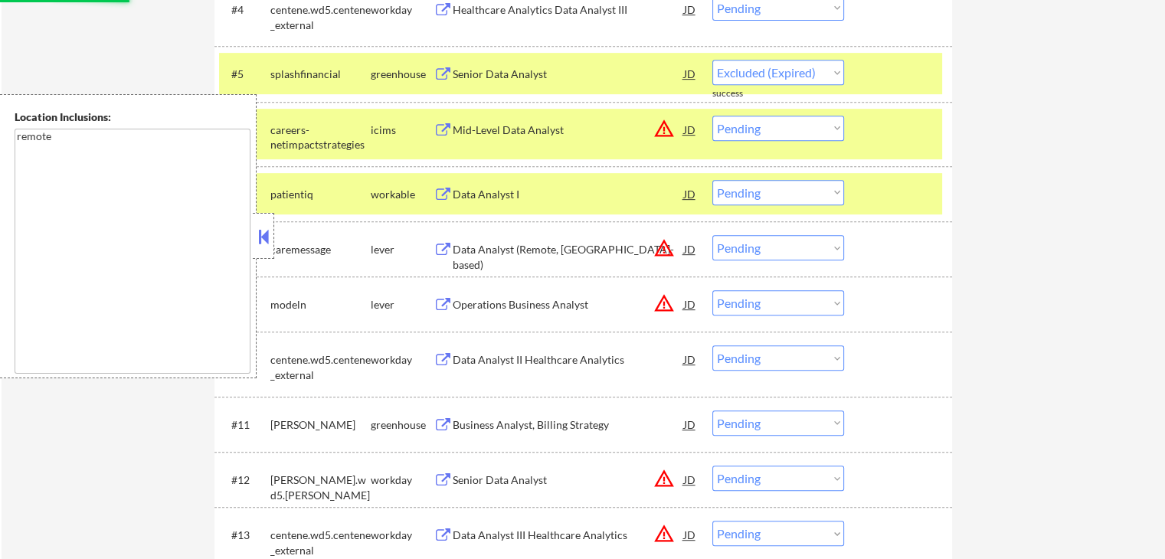
select select ""pending""
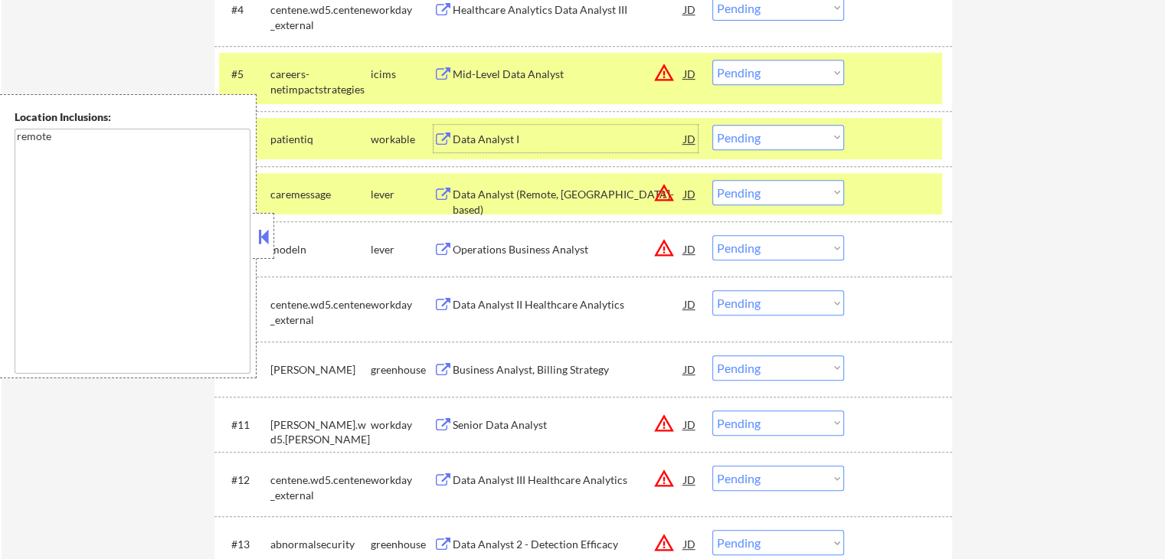
click at [470, 141] on div "Data Analyst I" at bounding box center [568, 139] width 231 height 15
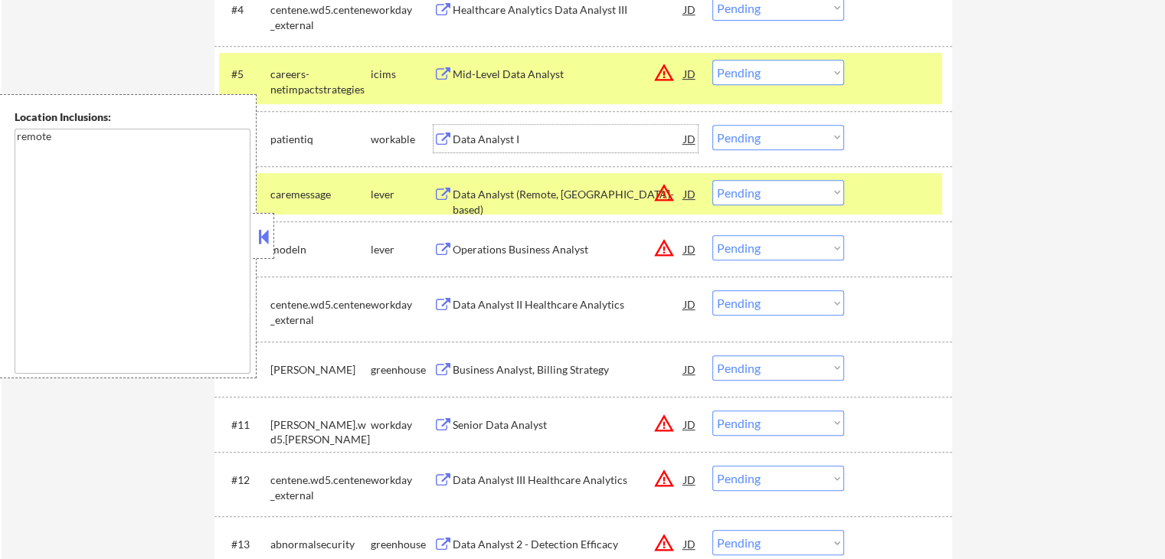
click at [747, 141] on select "Choose an option... Pending Applied Excluded (Questions) Excluded (Expired) Exc…" at bounding box center [779, 137] width 132 height 25
click at [713, 125] on select "Choose an option... Pending Applied Excluded (Questions) Excluded (Expired) Exc…" at bounding box center [779, 137] width 132 height 25
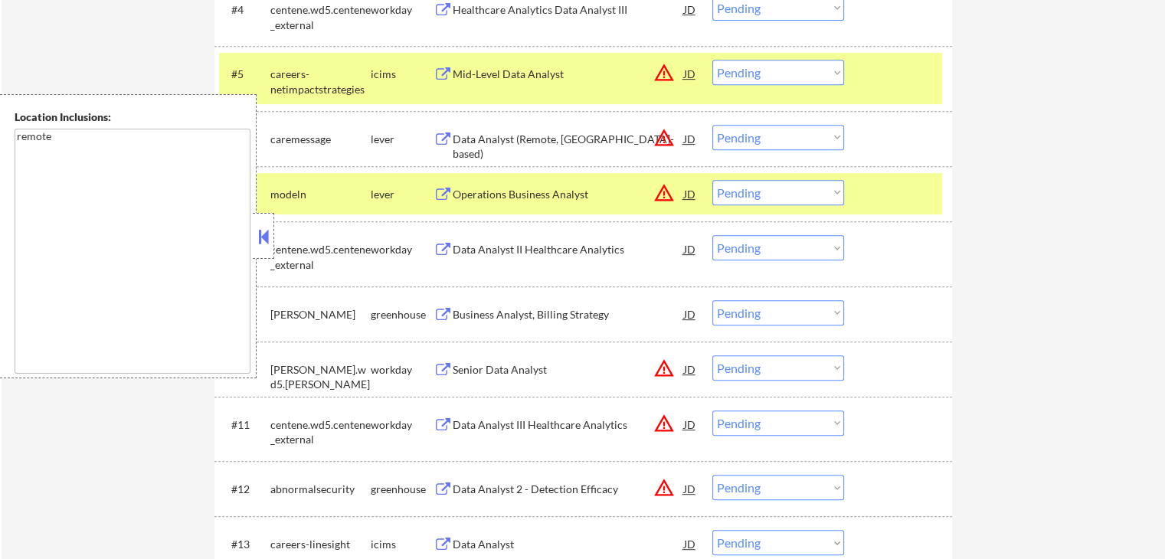
click at [466, 140] on div "Data Analyst (Remote, US-based)" at bounding box center [568, 147] width 231 height 30
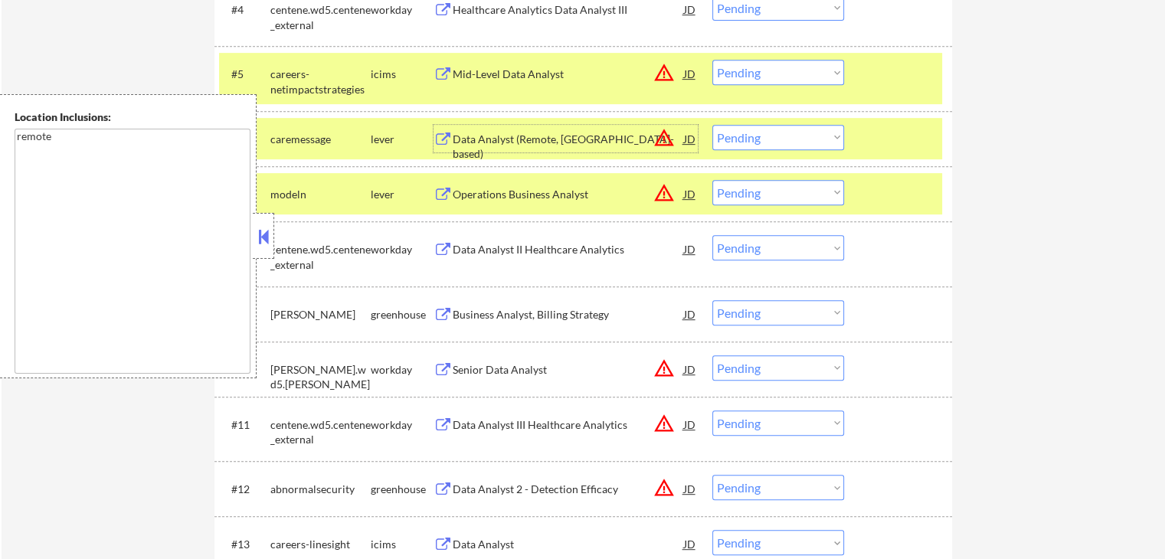
scroll to position [766, 0]
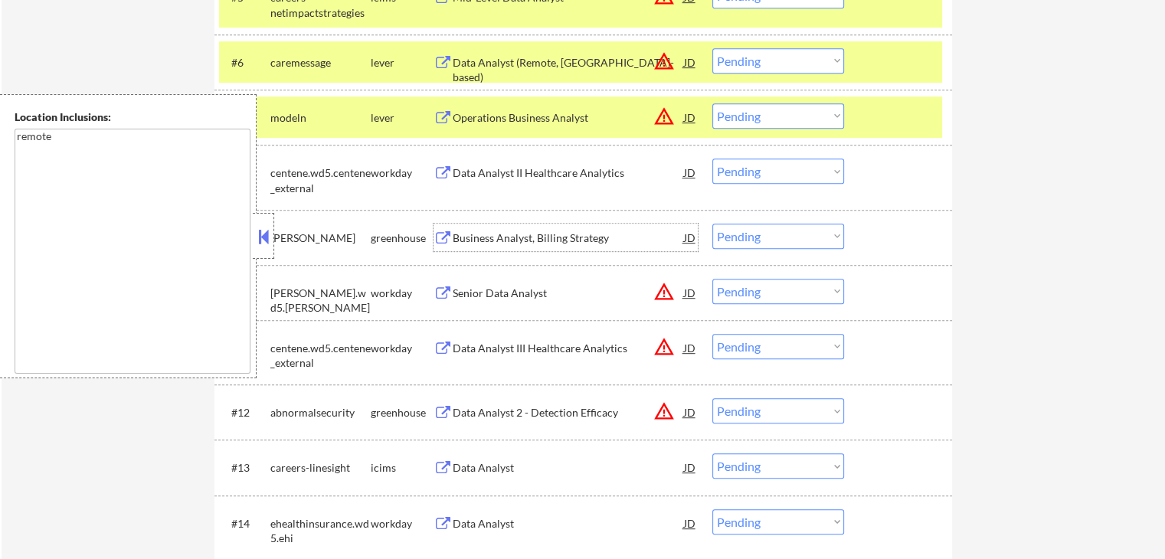
click at [507, 234] on div "Business Analyst, Billing Strategy" at bounding box center [568, 238] width 231 height 15
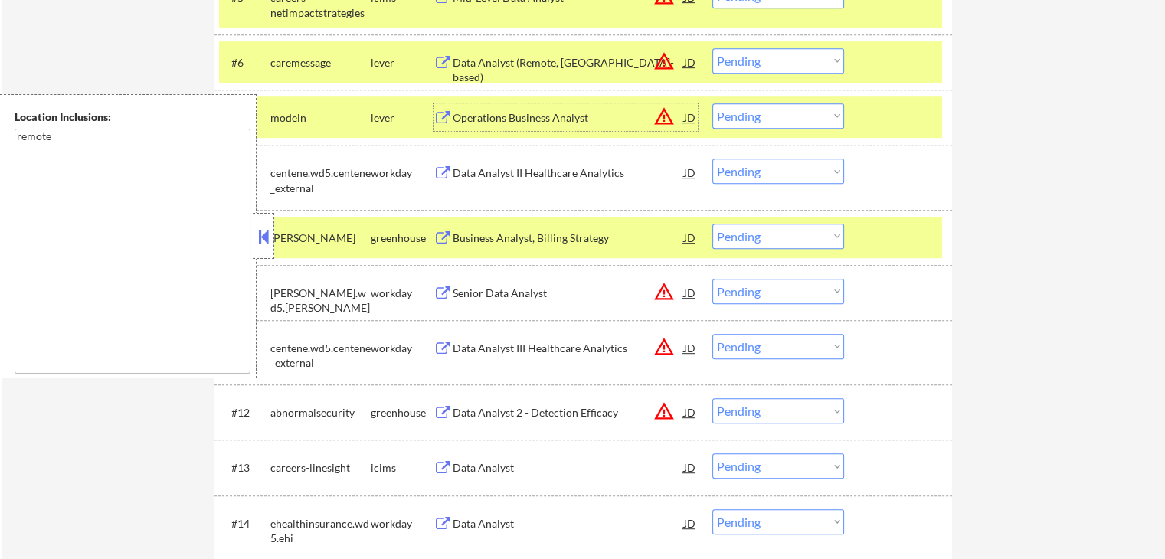
click at [531, 110] on div "Operations Business Analyst" at bounding box center [568, 117] width 231 height 15
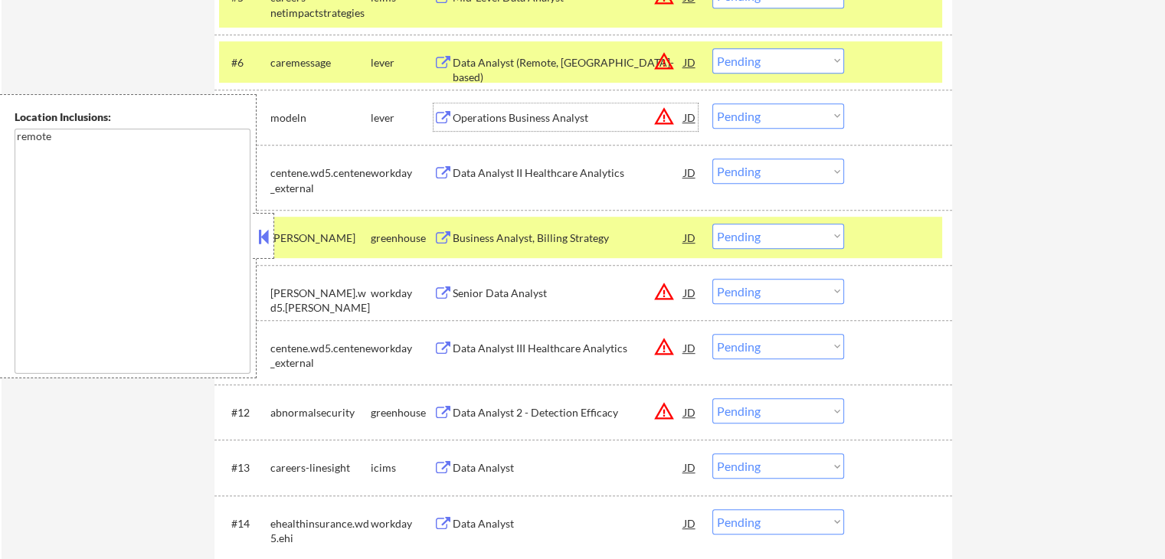
click at [739, 64] on select "Choose an option... Pending Applied Excluded (Questions) Excluded (Expired) Exc…" at bounding box center [779, 60] width 132 height 25
click at [713, 48] on select "Choose an option... Pending Applied Excluded (Questions) Excluded (Expired) Exc…" at bounding box center [779, 60] width 132 height 25
select select ""pending""
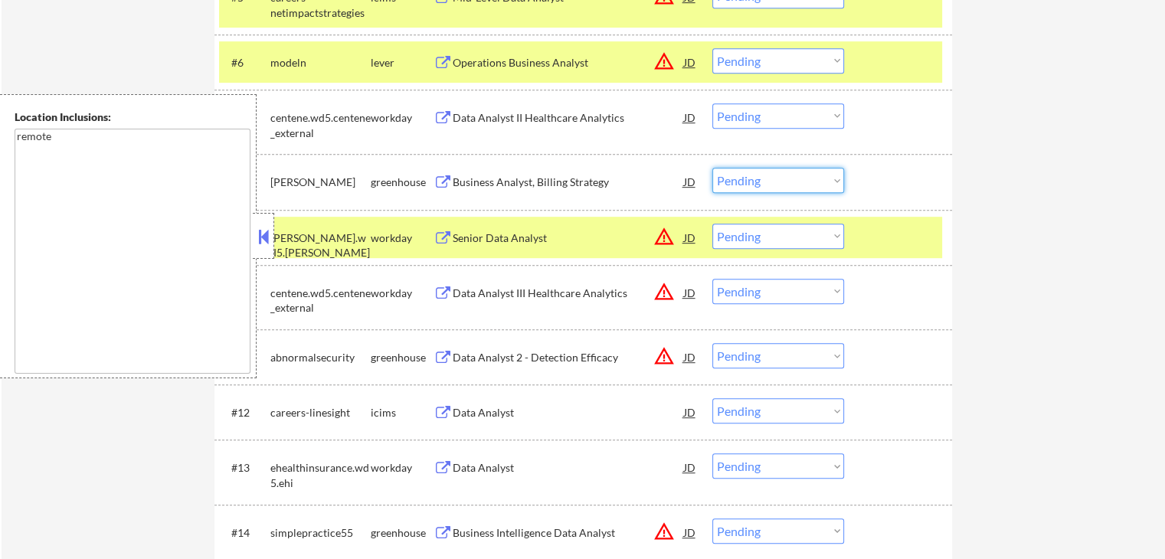
drag, startPoint x: 772, startPoint y: 184, endPoint x: 782, endPoint y: 191, distance: 11.5
click at [775, 184] on select "Choose an option... Pending Applied Excluded (Questions) Excluded (Expired) Exc…" at bounding box center [779, 180] width 132 height 25
click at [713, 168] on select "Choose an option... Pending Applied Excluded (Questions) Excluded (Expired) Exc…" at bounding box center [779, 180] width 132 height 25
select select ""pending""
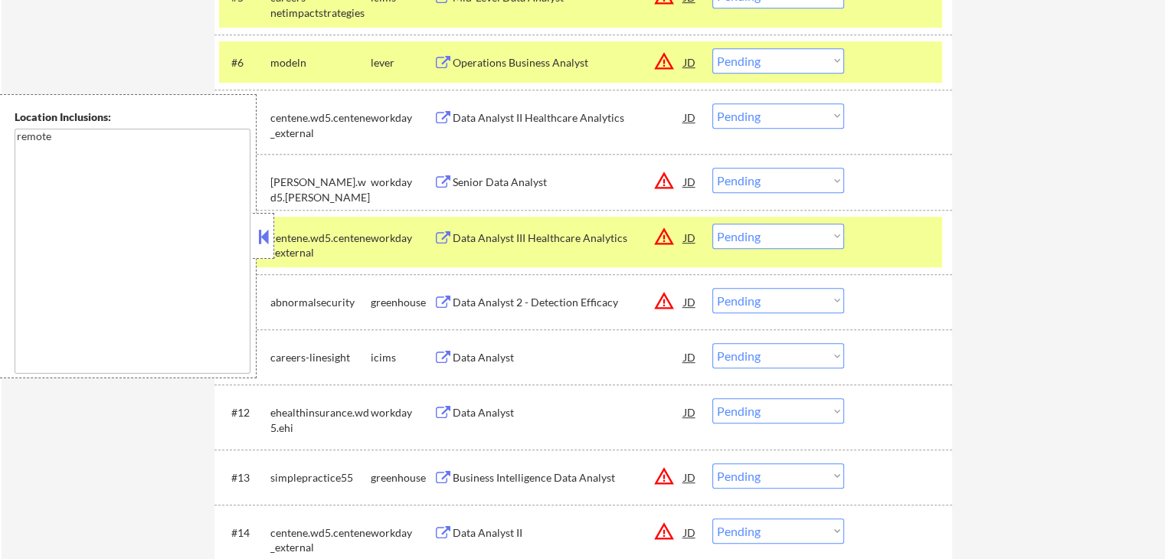
click at [752, 53] on select "Choose an option... Pending Applied Excluded (Questions) Excluded (Expired) Exc…" at bounding box center [779, 60] width 132 height 25
click at [713, 48] on select "Choose an option... Pending Applied Excluded (Questions) Excluded (Expired) Exc…" at bounding box center [779, 60] width 132 height 25
select select ""pending""
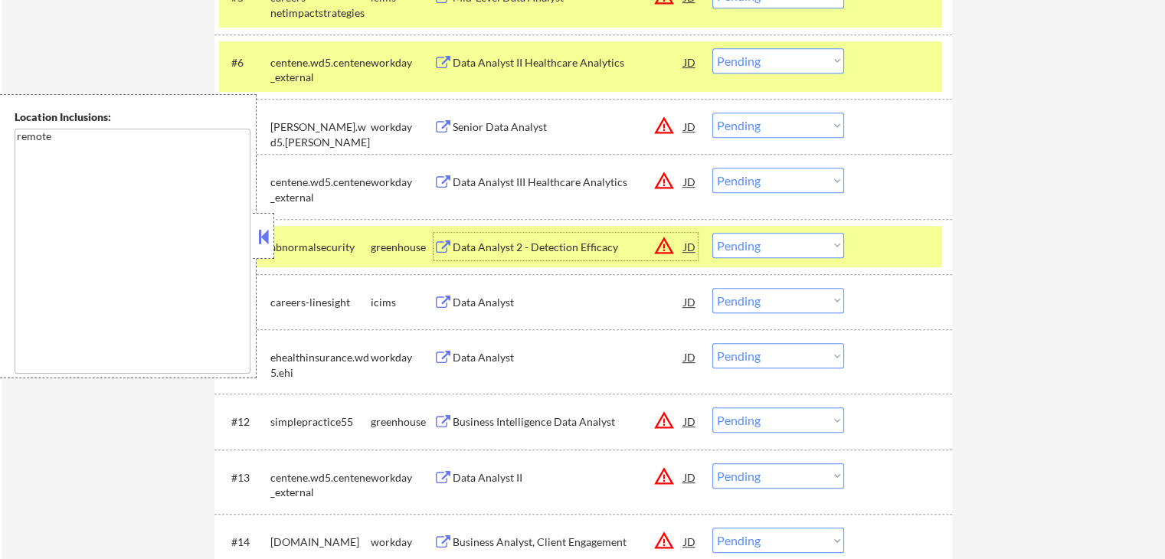
click at [460, 243] on div "Data Analyst 2 - Detection Efficacy" at bounding box center [568, 247] width 231 height 15
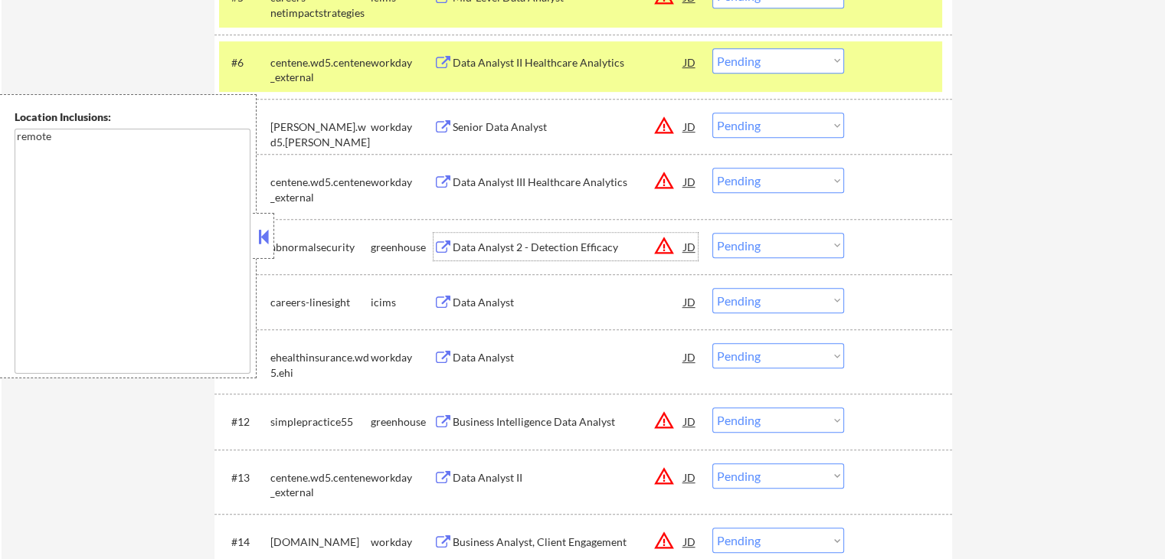
scroll to position [843, 0]
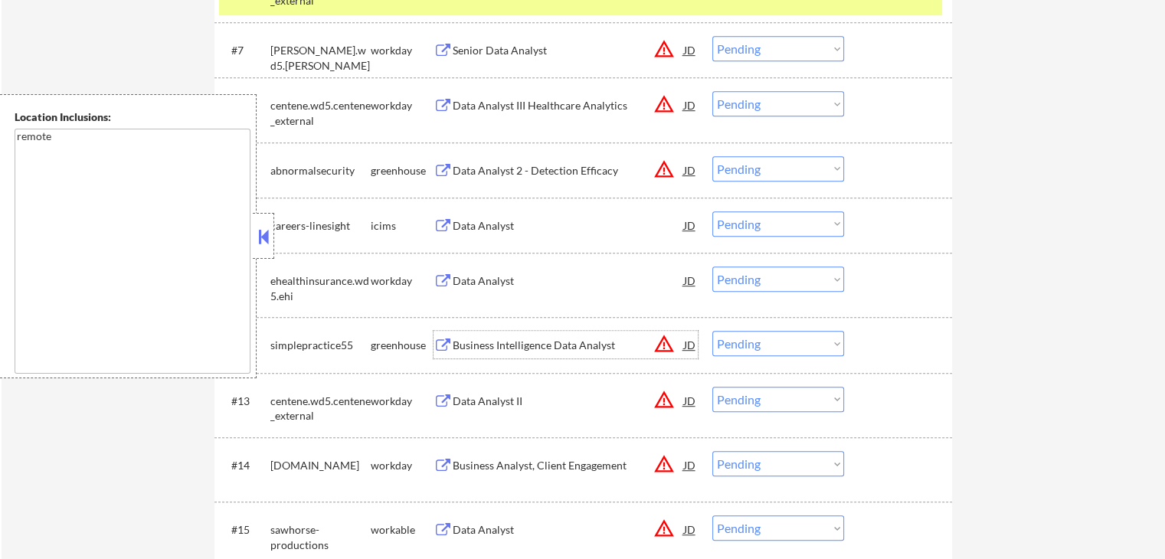
click at [468, 344] on div "Business Intelligence Data Analyst" at bounding box center [568, 345] width 231 height 15
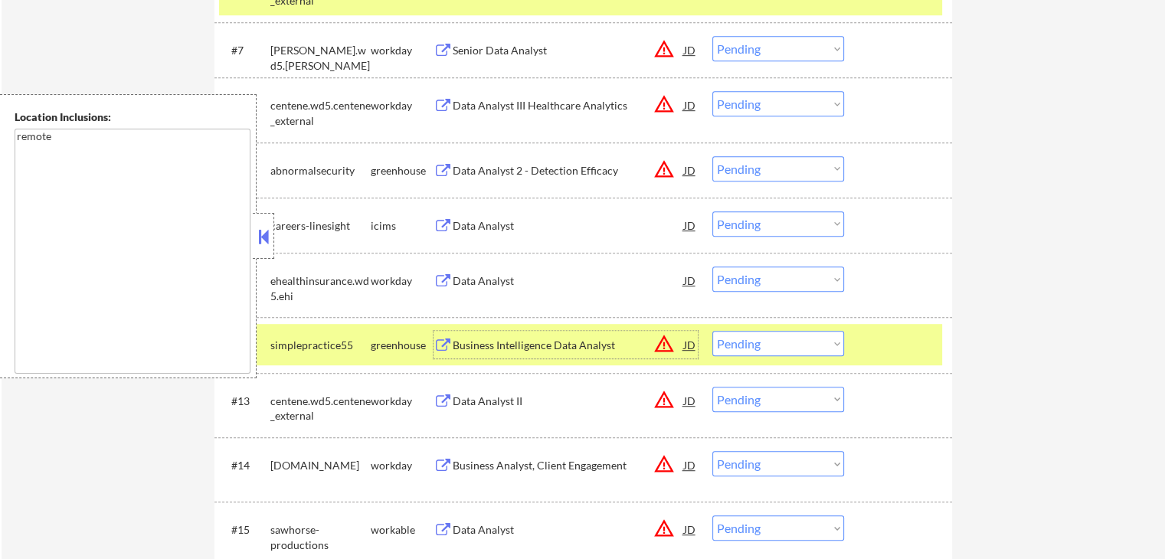
click at [751, 165] on select "Choose an option... Pending Applied Excluded (Questions) Excluded (Expired) Exc…" at bounding box center [779, 168] width 132 height 25
click at [713, 156] on select "Choose an option... Pending Applied Excluded (Questions) Excluded (Expired) Exc…" at bounding box center [779, 168] width 132 height 25
select select ""pending""
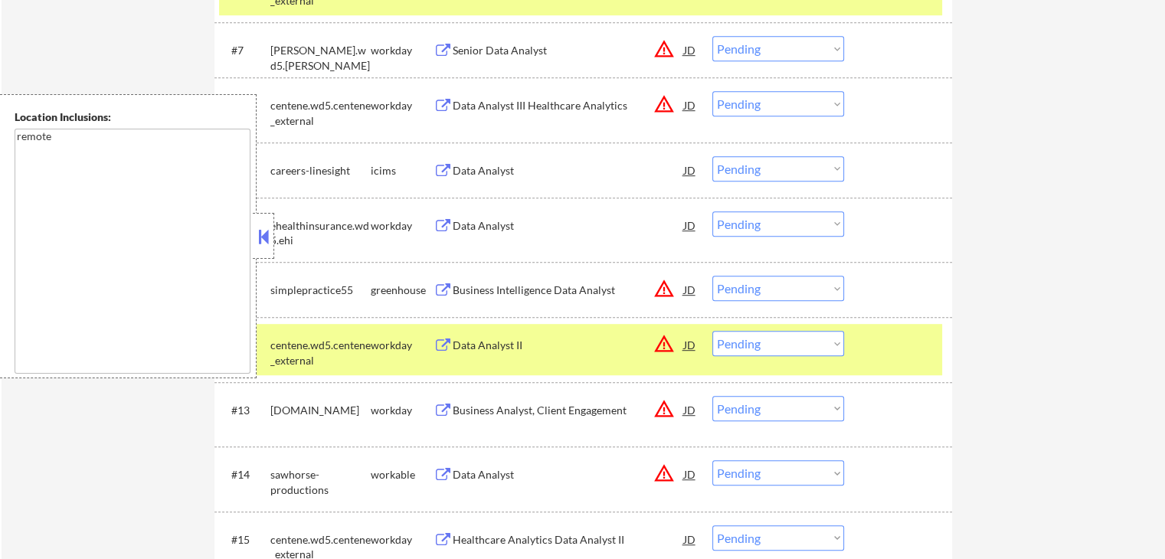
scroll to position [919, 0]
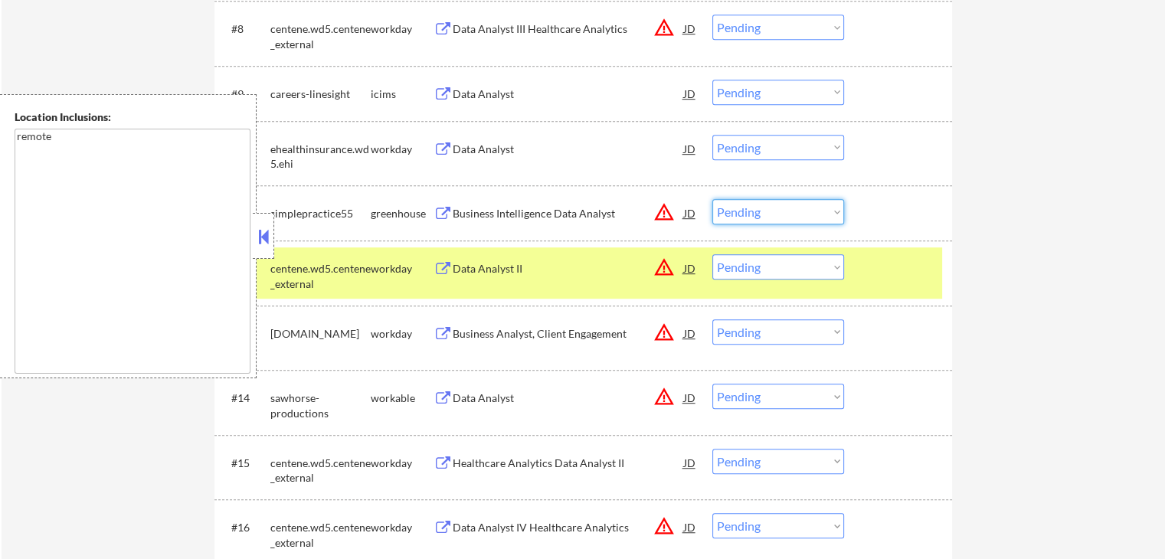
click at [749, 209] on select "Choose an option... Pending Applied Excluded (Questions) Excluded (Expired) Exc…" at bounding box center [779, 211] width 132 height 25
click at [713, 199] on select "Choose an option... Pending Applied Excluded (Questions) Excluded (Expired) Exc…" at bounding box center [779, 211] width 132 height 25
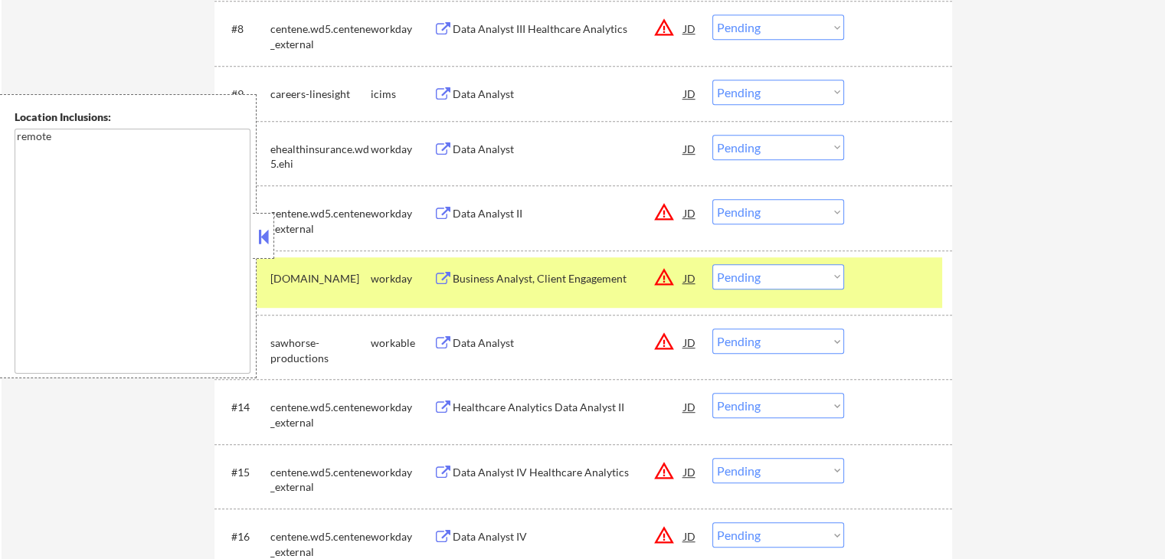
click at [747, 209] on select "Choose an option... Pending Applied Excluded (Questions) Excluded (Expired) Exc…" at bounding box center [779, 211] width 132 height 25
click at [713, 199] on select "Choose an option... Pending Applied Excluded (Questions) Excluded (Expired) Exc…" at bounding box center [779, 211] width 132 height 25
click at [484, 340] on div "Data Analyst" at bounding box center [568, 343] width 231 height 15
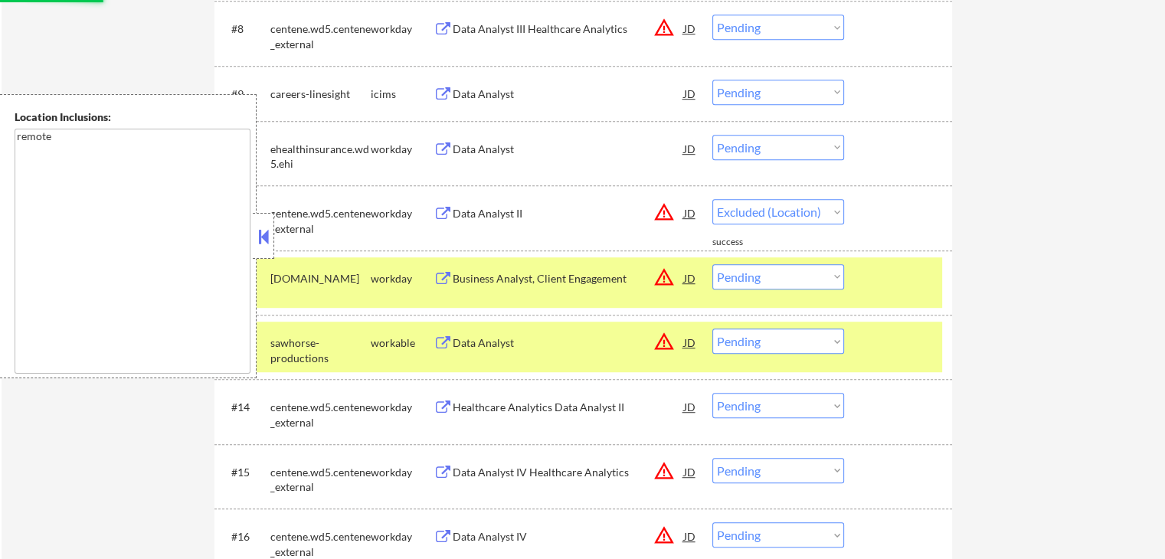
select select ""pending""
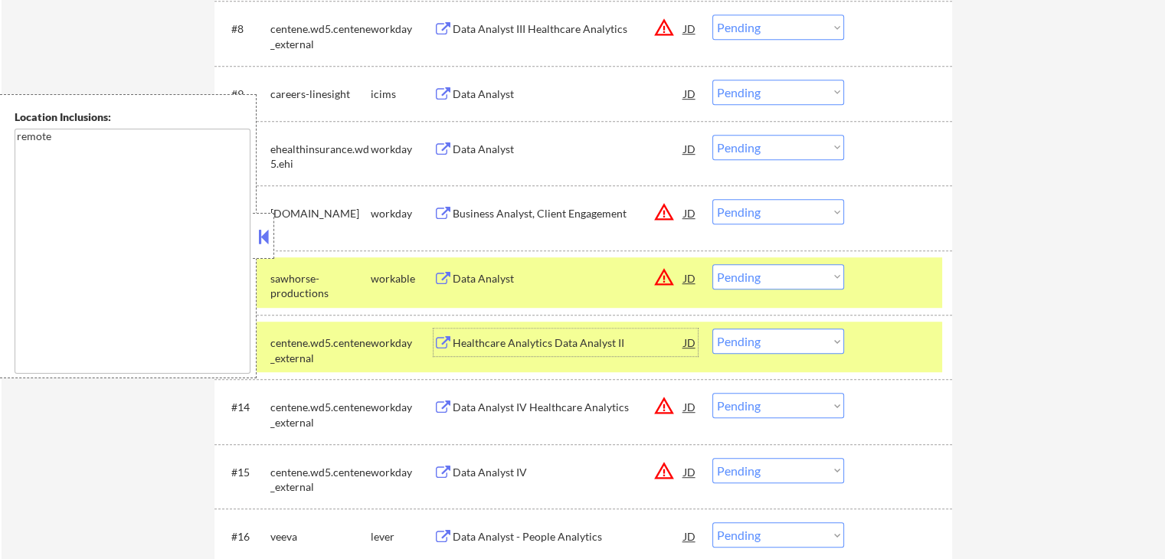
drag, startPoint x: 788, startPoint y: 273, endPoint x: 791, endPoint y: 280, distance: 8.3
click at [788, 273] on select "Choose an option... Pending Applied Excluded (Questions) Excluded (Expired) Exc…" at bounding box center [779, 276] width 132 height 25
click at [713, 264] on select "Choose an option... Pending Applied Excluded (Questions) Excluded (Expired) Exc…" at bounding box center [779, 276] width 132 height 25
select select ""pending""
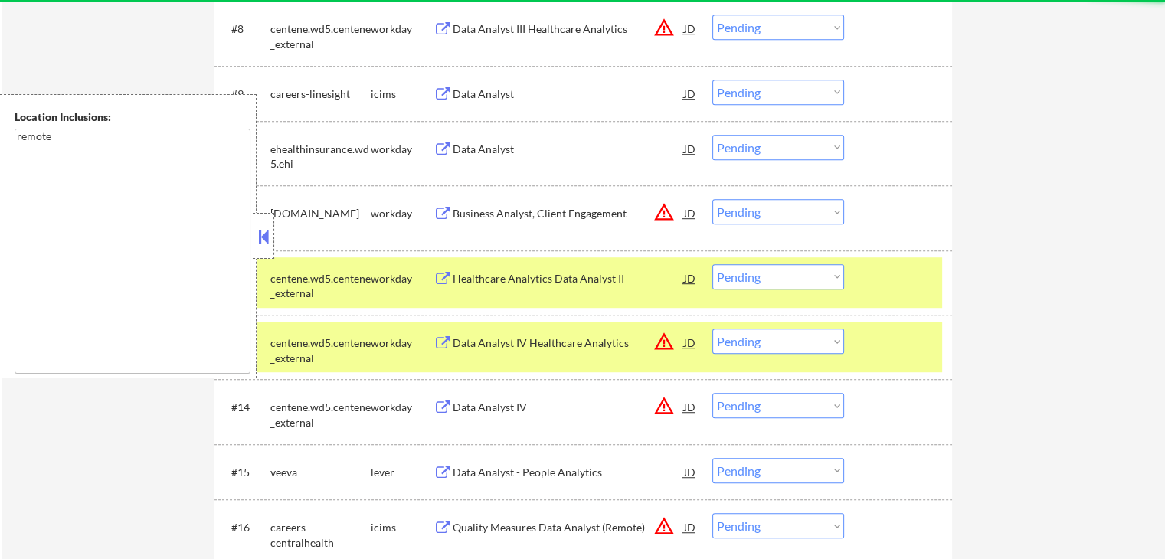
scroll to position [996, 0]
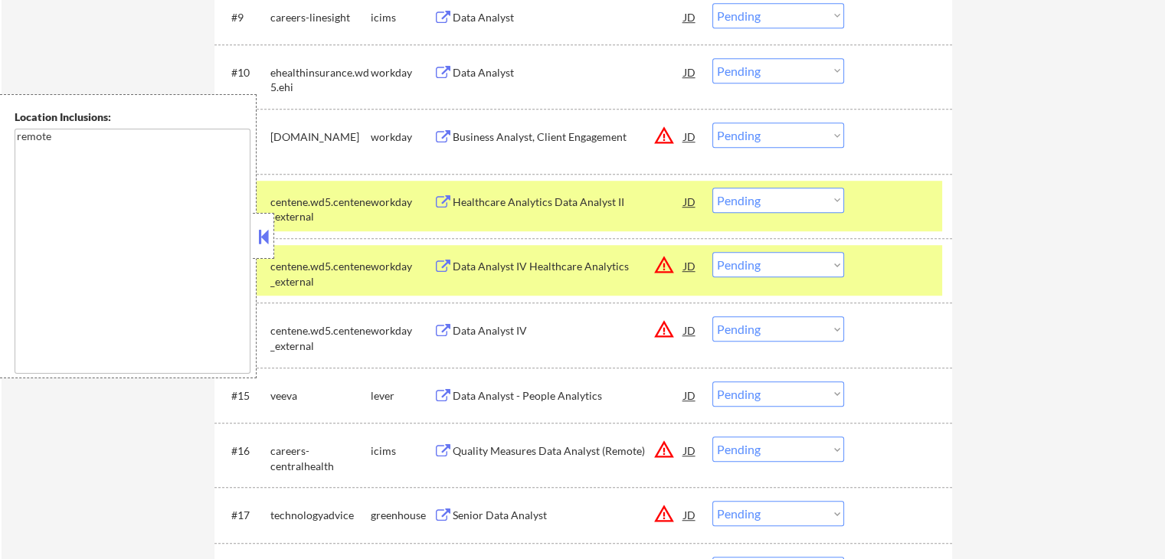
click at [745, 262] on select "Choose an option... Pending Applied Excluded (Questions) Excluded (Expired) Exc…" at bounding box center [779, 264] width 132 height 25
click at [713, 252] on select "Choose an option... Pending Applied Excluded (Questions) Excluded (Expired) Exc…" at bounding box center [779, 264] width 132 height 25
select select ""pending""
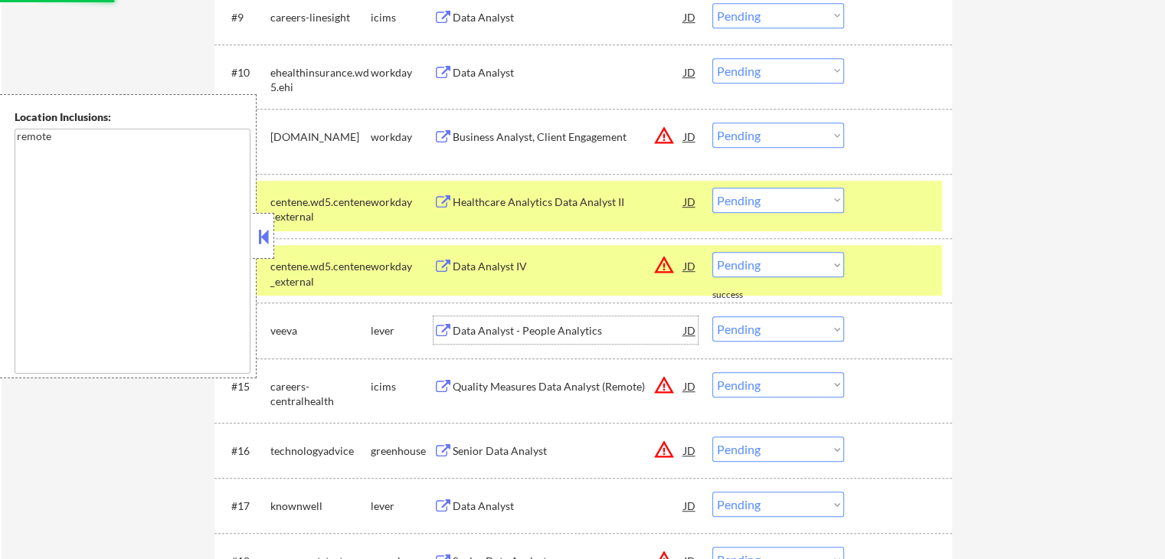
click at [460, 326] on div "Data Analyst - People Analytics" at bounding box center [568, 330] width 231 height 15
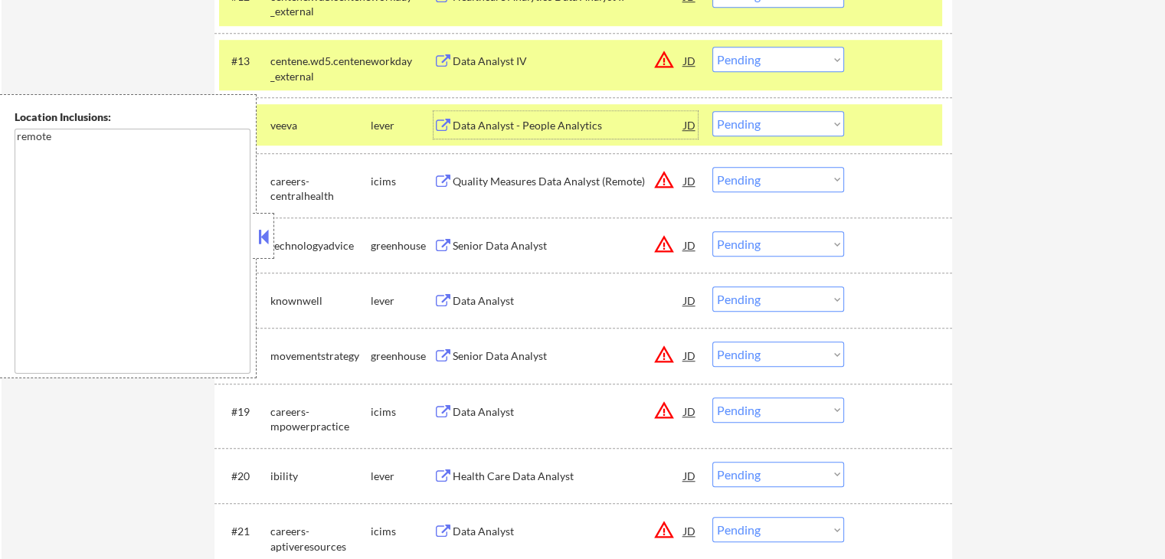
scroll to position [1226, 0]
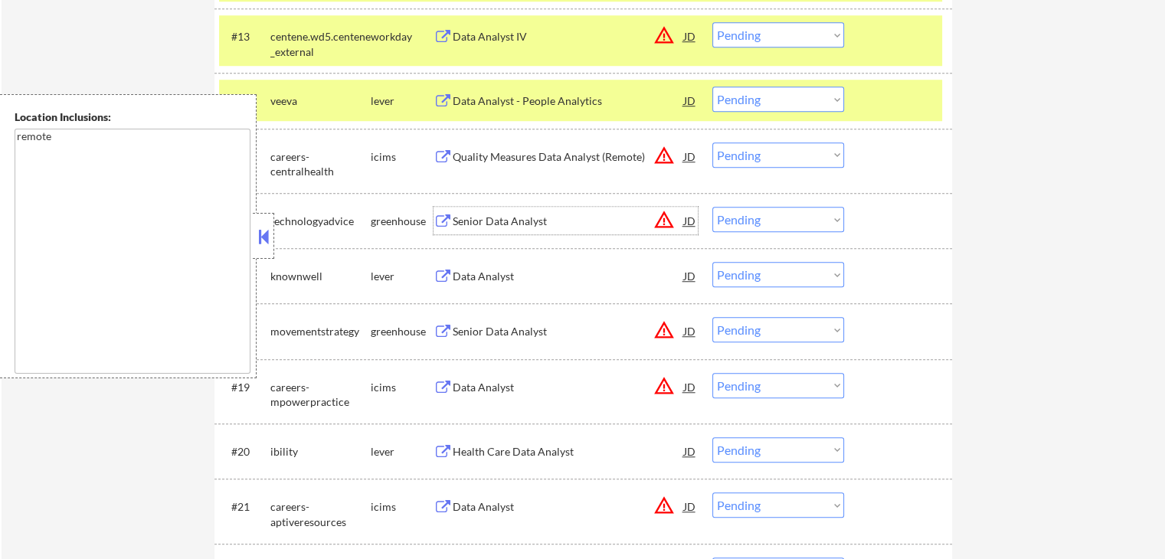
click at [476, 217] on div "Senior Data Analyst" at bounding box center [568, 221] width 231 height 15
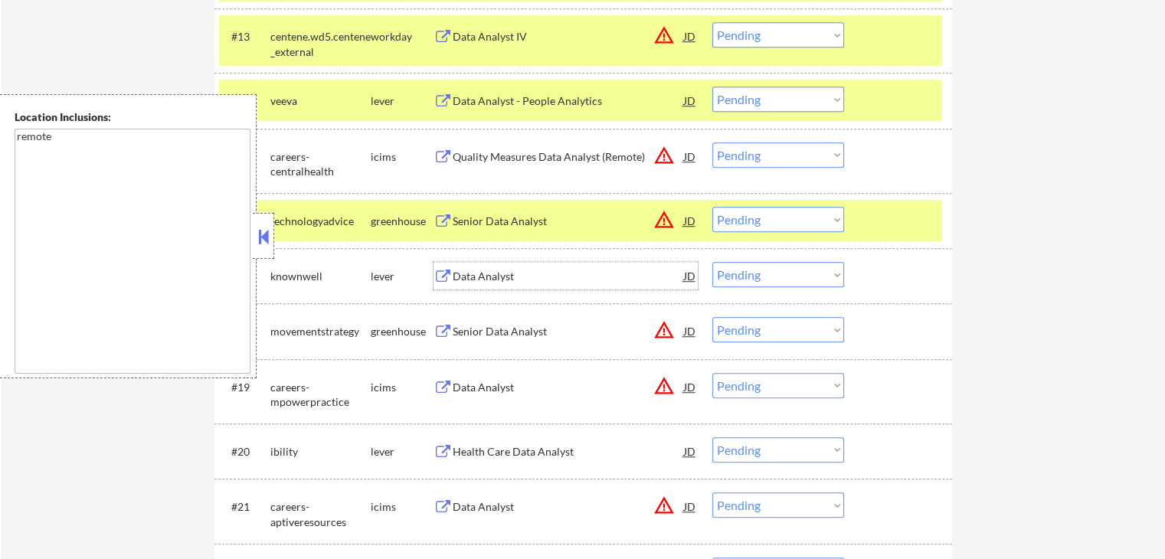
click at [464, 280] on div "Data Analyst" at bounding box center [568, 276] width 231 height 15
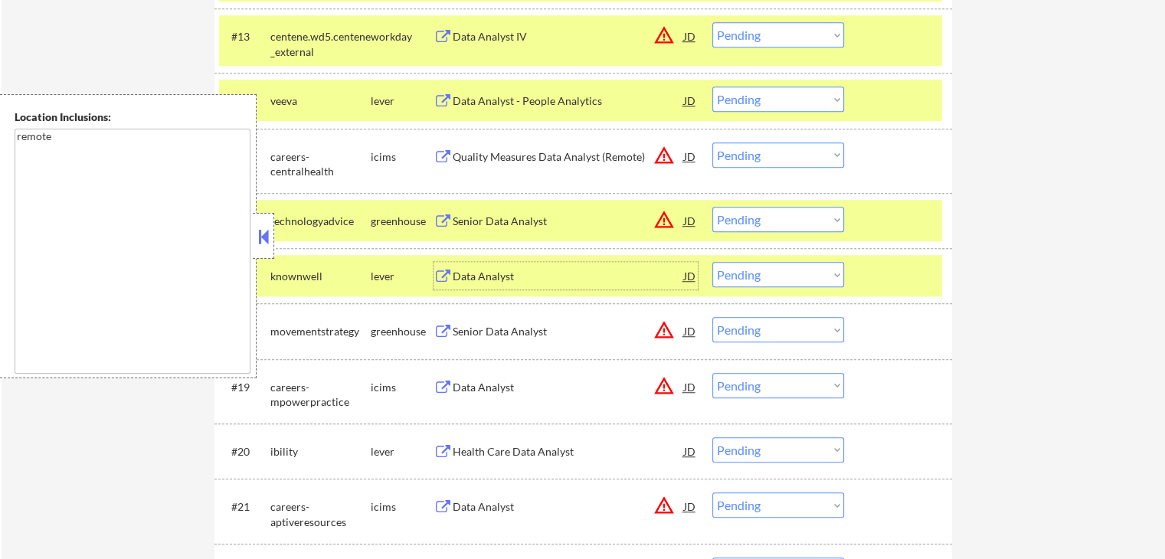
click at [778, 279] on select "Choose an option... Pending Applied Excluded (Questions) Excluded (Expired) Exc…" at bounding box center [779, 274] width 132 height 25
click at [713, 262] on select "Choose an option... Pending Applied Excluded (Questions) Excluded (Expired) Exc…" at bounding box center [779, 274] width 132 height 25
select select ""pending""
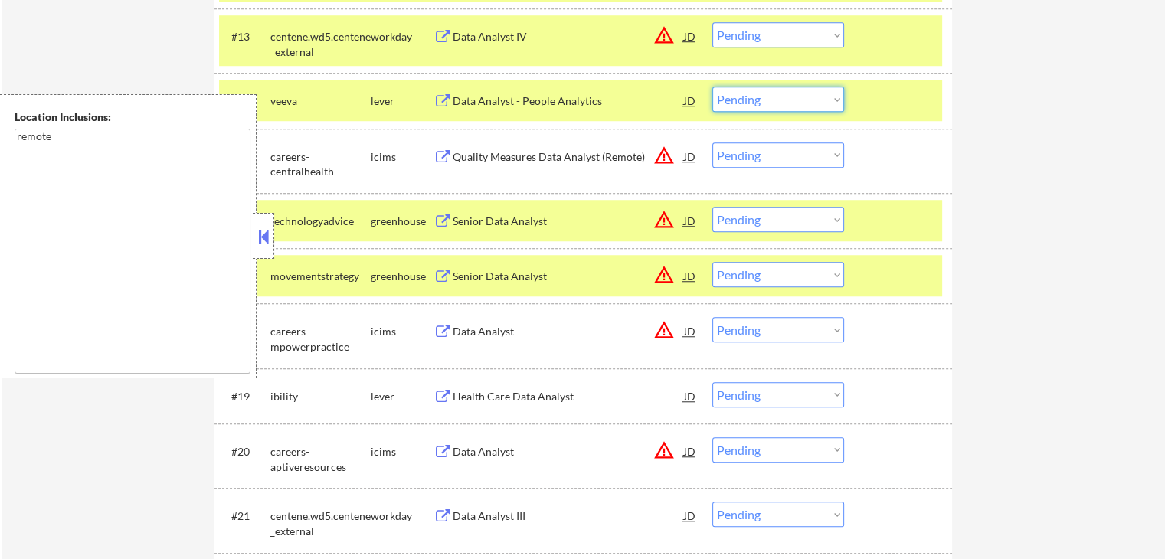
click at [779, 104] on select "Choose an option... Pending Applied Excluded (Questions) Excluded (Expired) Exc…" at bounding box center [779, 99] width 132 height 25
click at [713, 87] on select "Choose an option... Pending Applied Excluded (Questions) Excluded (Expired) Exc…" at bounding box center [779, 99] width 132 height 25
select select ""pending""
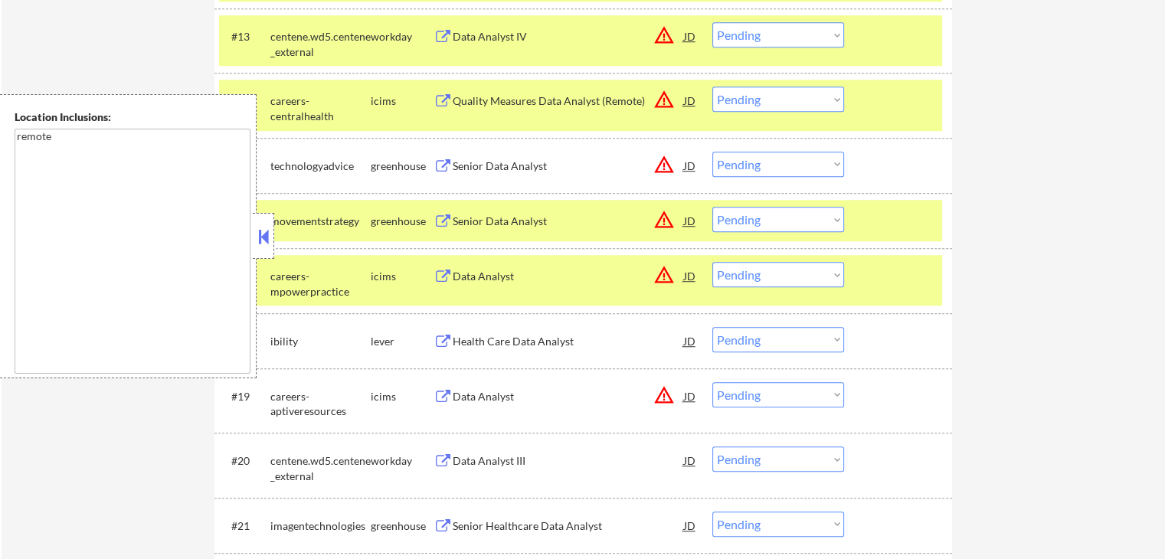
click at [777, 175] on select "Choose an option... Pending Applied Excluded (Questions) Excluded (Expired) Exc…" at bounding box center [779, 164] width 132 height 25
click at [713, 152] on select "Choose an option... Pending Applied Excluded (Questions) Excluded (Expired) Exc…" at bounding box center [779, 164] width 132 height 25
select select ""pending""
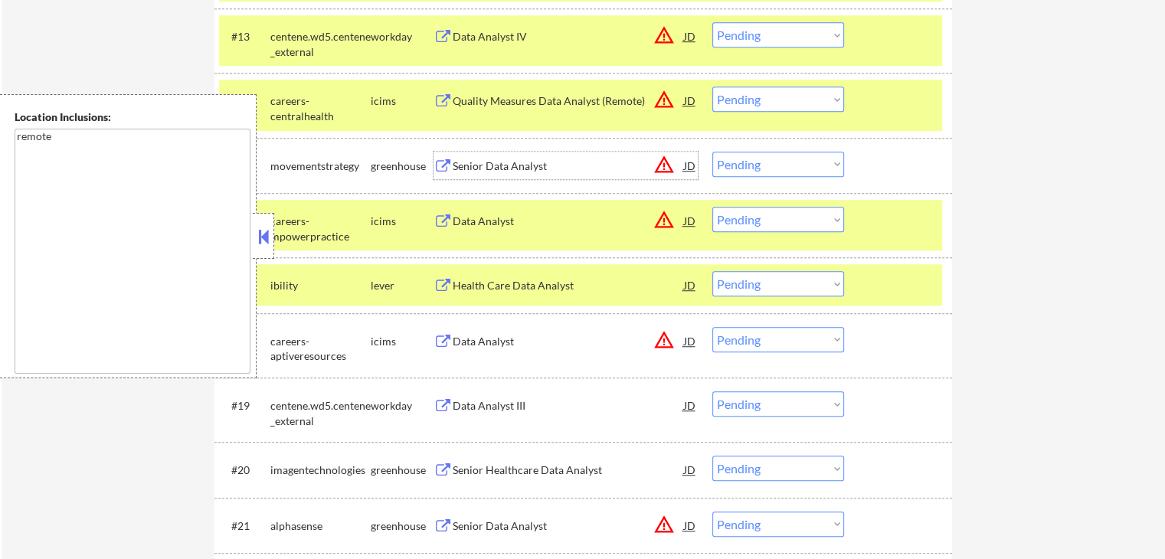
click at [489, 165] on div "Senior Data Analyst" at bounding box center [568, 166] width 231 height 15
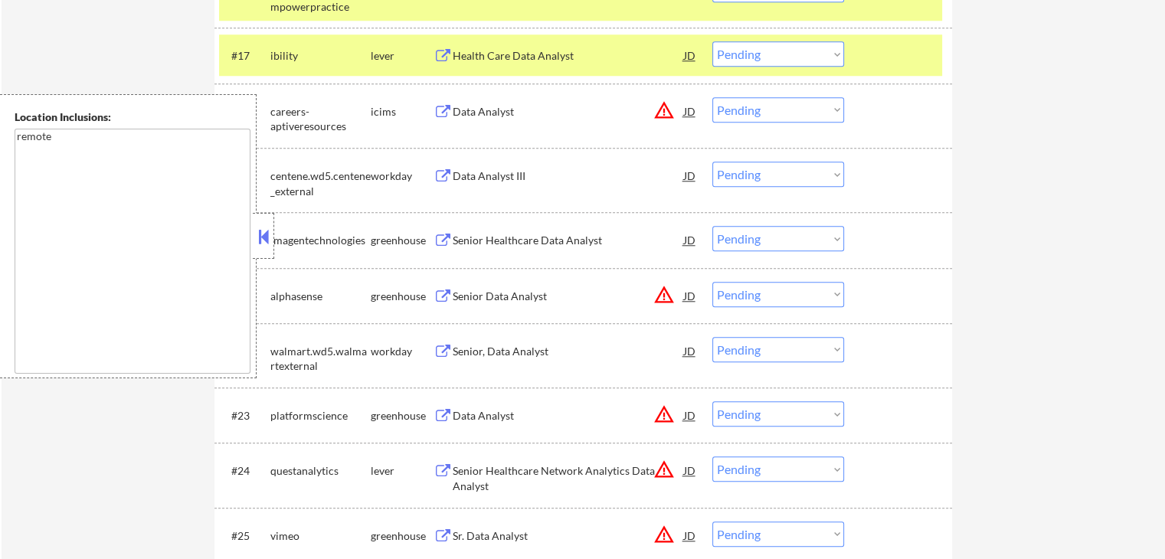
scroll to position [1532, 0]
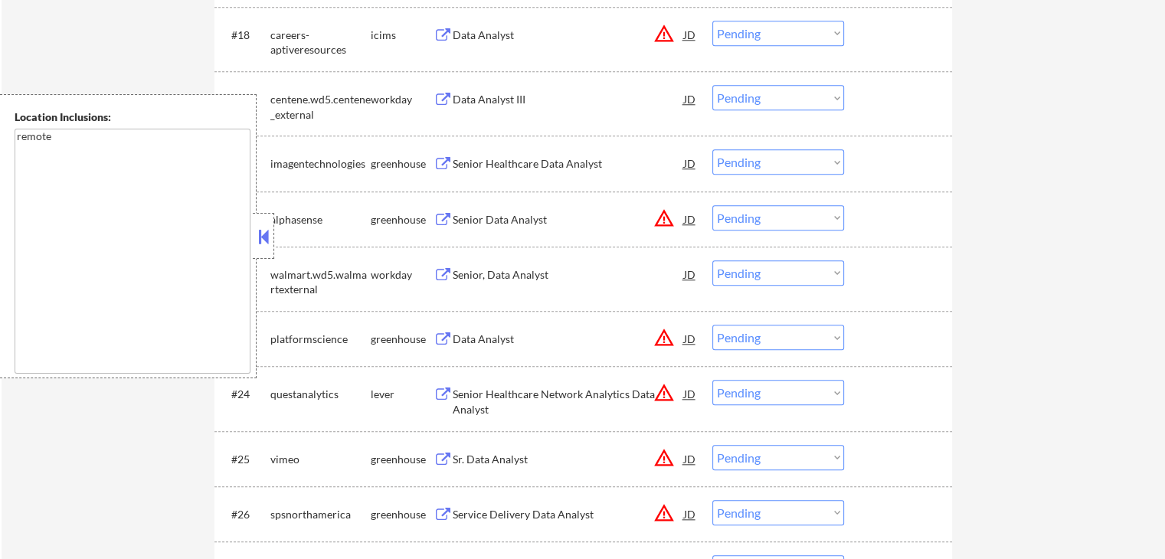
click at [526, 168] on div "Senior Healthcare Data Analyst" at bounding box center [568, 163] width 231 height 15
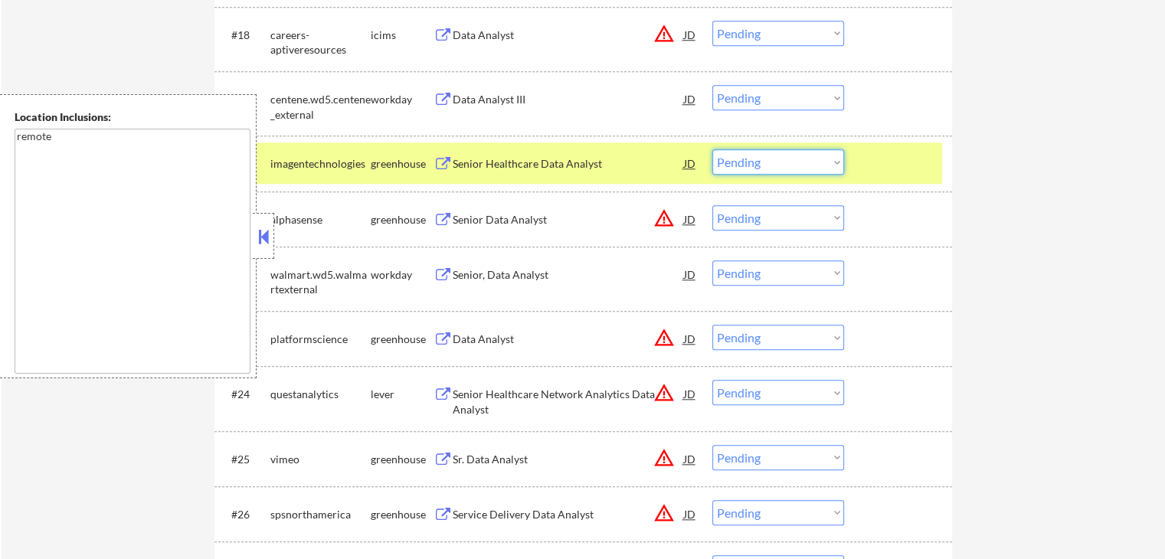
drag, startPoint x: 774, startPoint y: 160, endPoint x: 776, endPoint y: 171, distance: 11.0
click at [775, 160] on select "Choose an option... Pending Applied Excluded (Questions) Excluded (Expired) Exc…" at bounding box center [779, 161] width 132 height 25
click at [713, 149] on select "Choose an option... Pending Applied Excluded (Questions) Excluded (Expired) Exc…" at bounding box center [779, 161] width 132 height 25
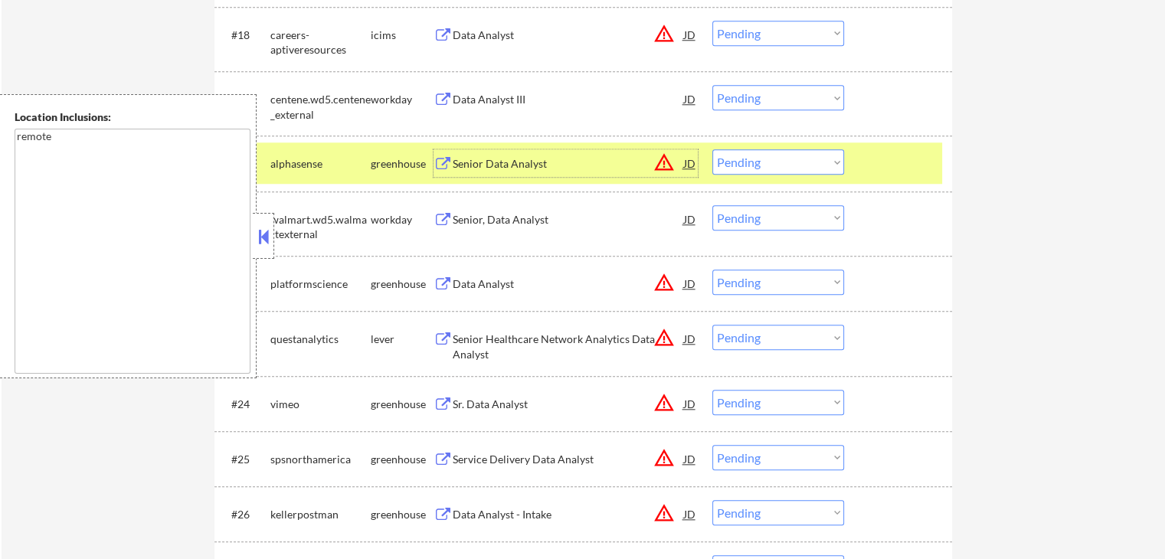
click at [519, 167] on div "Senior Data Analyst" at bounding box center [568, 163] width 231 height 15
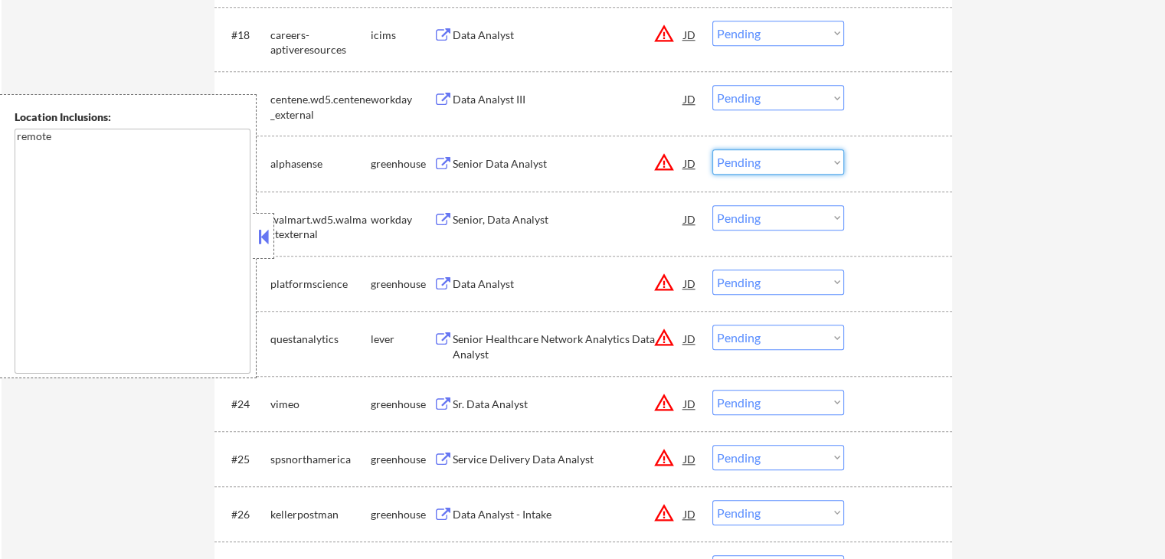
drag, startPoint x: 729, startPoint y: 157, endPoint x: 732, endPoint y: 172, distance: 14.9
click at [729, 157] on select "Choose an option... Pending Applied Excluded (Questions) Excluded (Expired) Exc…" at bounding box center [779, 161] width 132 height 25
click at [713, 149] on select "Choose an option... Pending Applied Excluded (Questions) Excluded (Expired) Exc…" at bounding box center [779, 161] width 132 height 25
click at [460, 277] on div "Data Analyst" at bounding box center [568, 284] width 231 height 15
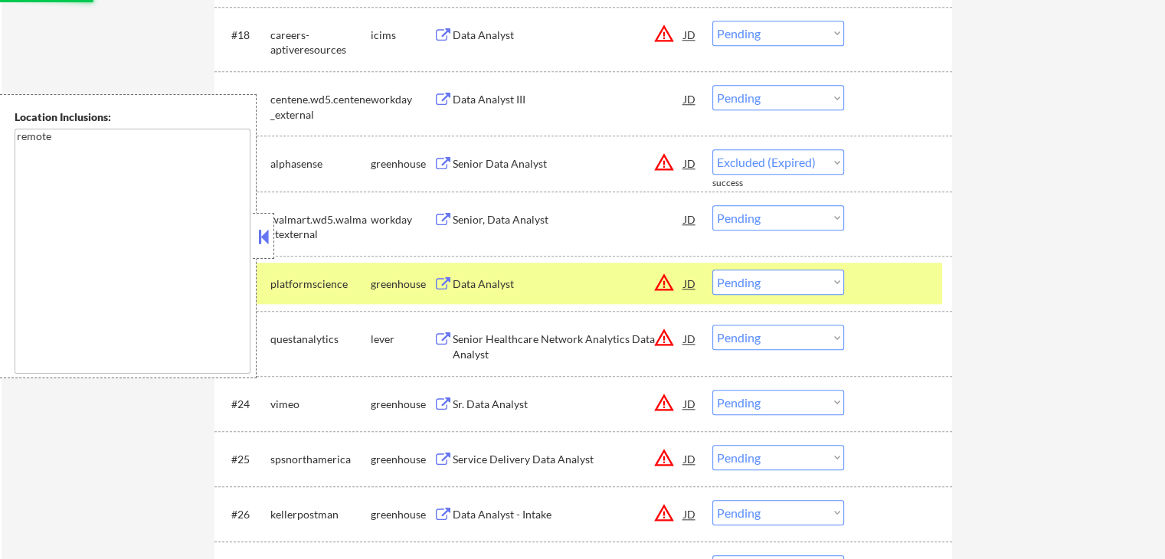
select select ""pending""
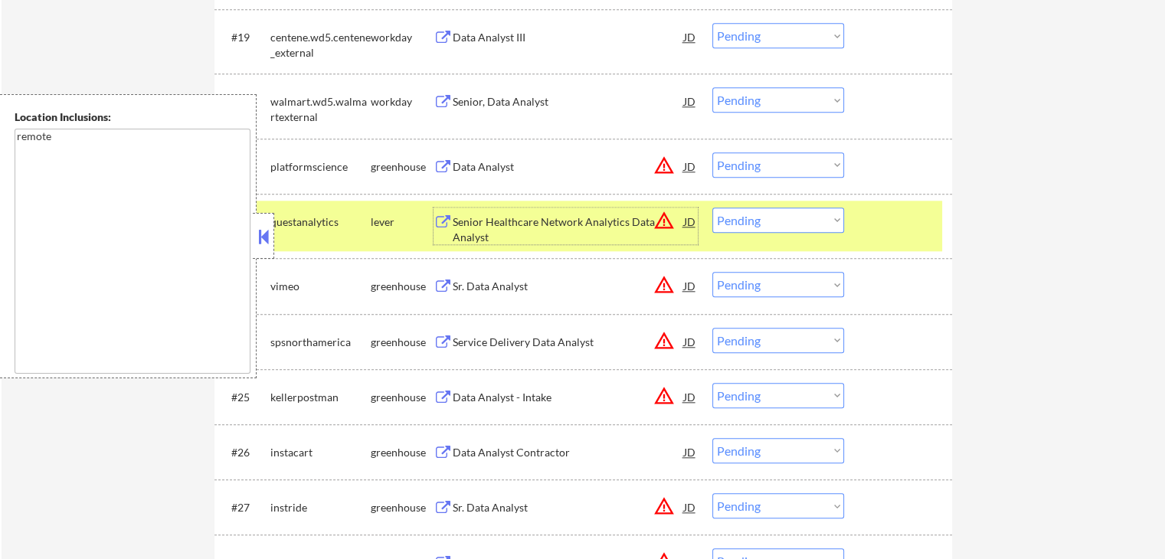
scroll to position [1686, 0]
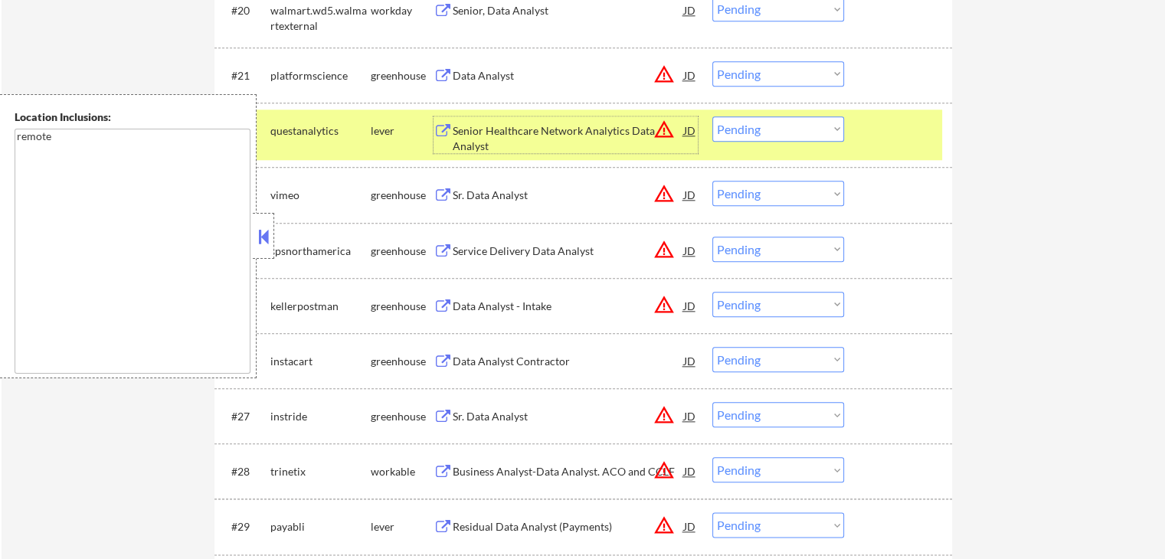
click at [753, 74] on select "Choose an option... Pending Applied Excluded (Questions) Excluded (Expired) Exc…" at bounding box center [779, 73] width 132 height 25
click at [713, 61] on select "Choose an option... Pending Applied Excluded (Questions) Excluded (Expired) Exc…" at bounding box center [779, 73] width 132 height 25
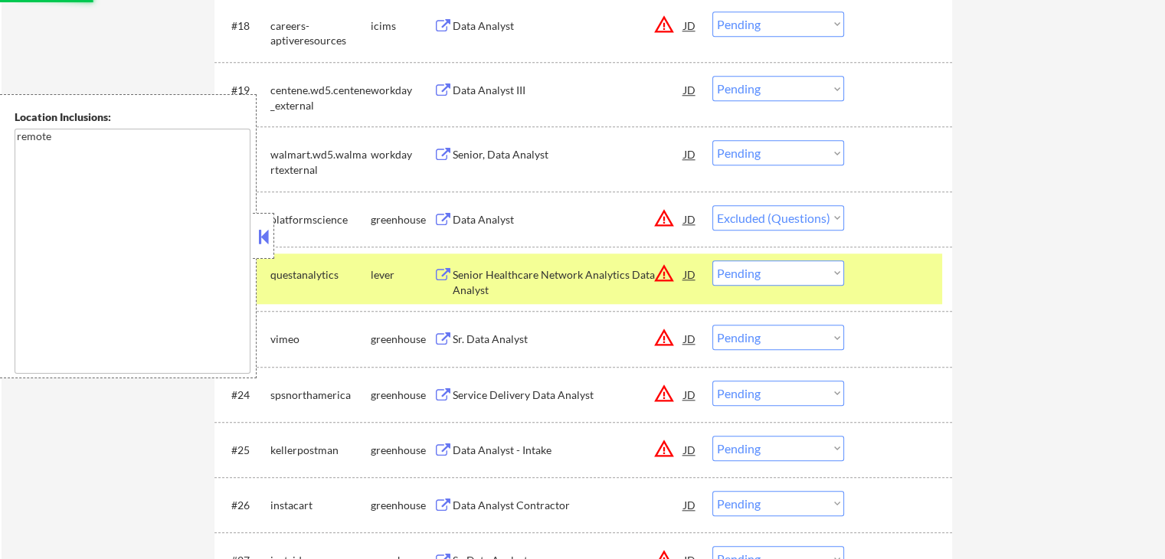
scroll to position [1532, 0]
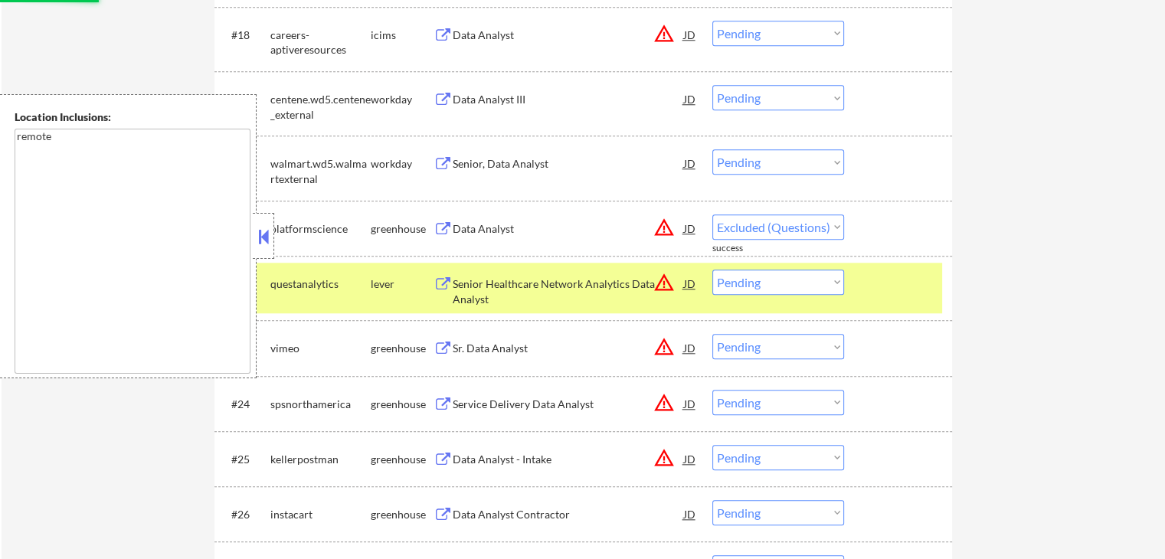
select select ""pending""
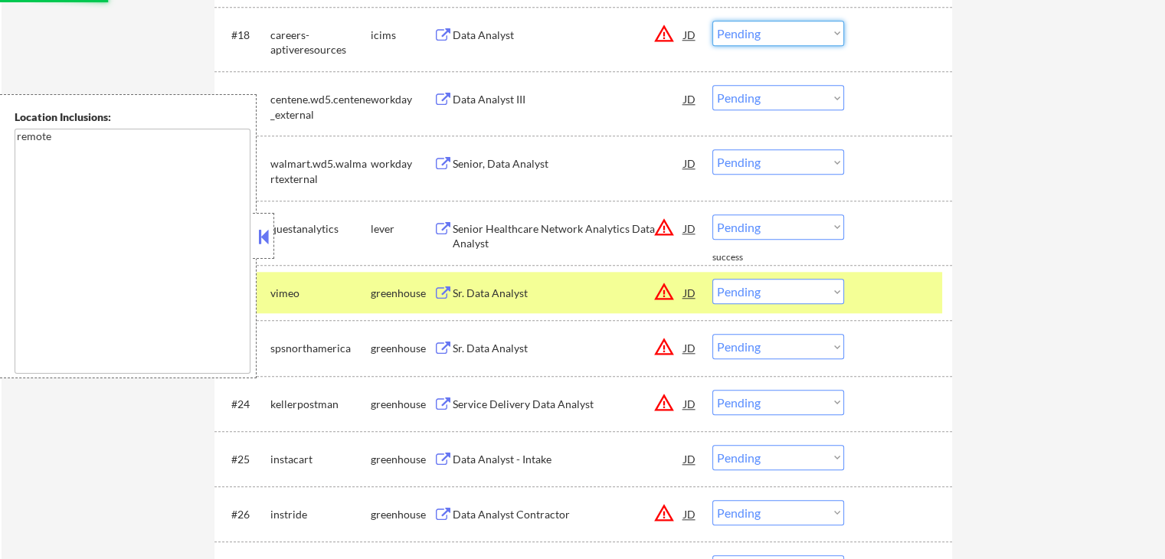
click at [755, 37] on select "Choose an option... Pending Applied Excluded (Questions) Excluded (Expired) Exc…" at bounding box center [779, 33] width 132 height 25
click at [713, 21] on select "Choose an option... Pending Applied Excluded (Questions) Excluded (Expired) Exc…" at bounding box center [779, 33] width 132 height 25
select select ""pending""
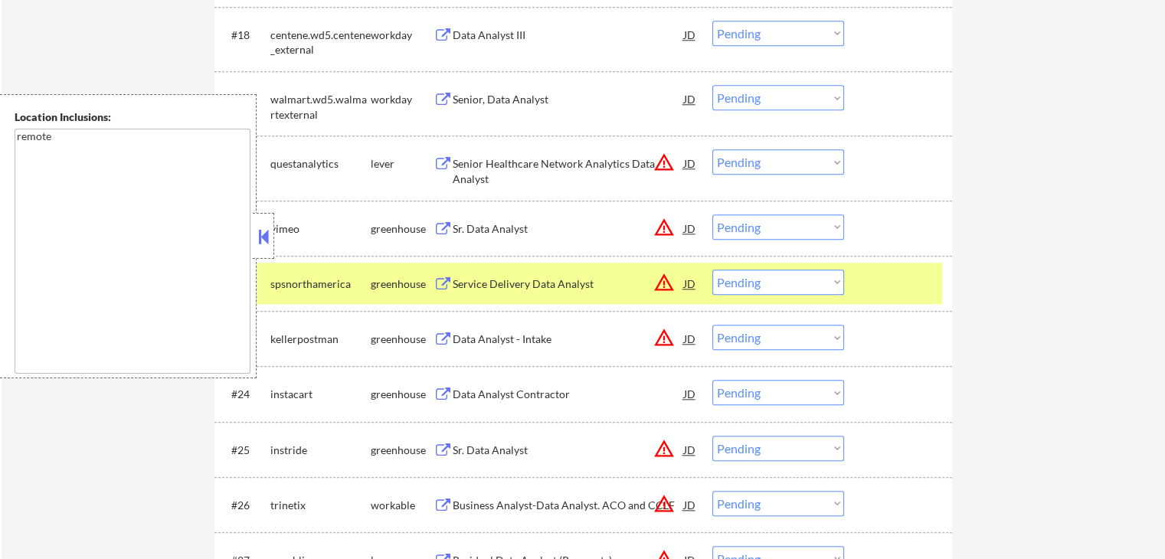
click at [476, 172] on div "Senior Healthcare Network Analytics Data Analyst" at bounding box center [568, 171] width 231 height 30
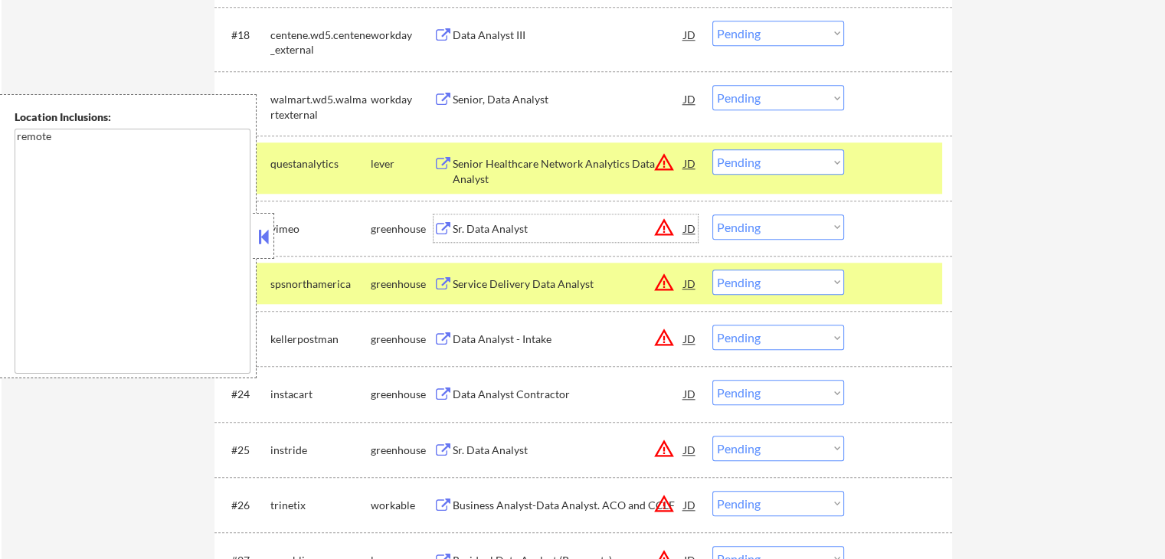
click at [485, 230] on div "Sr. Data Analyst" at bounding box center [568, 228] width 231 height 15
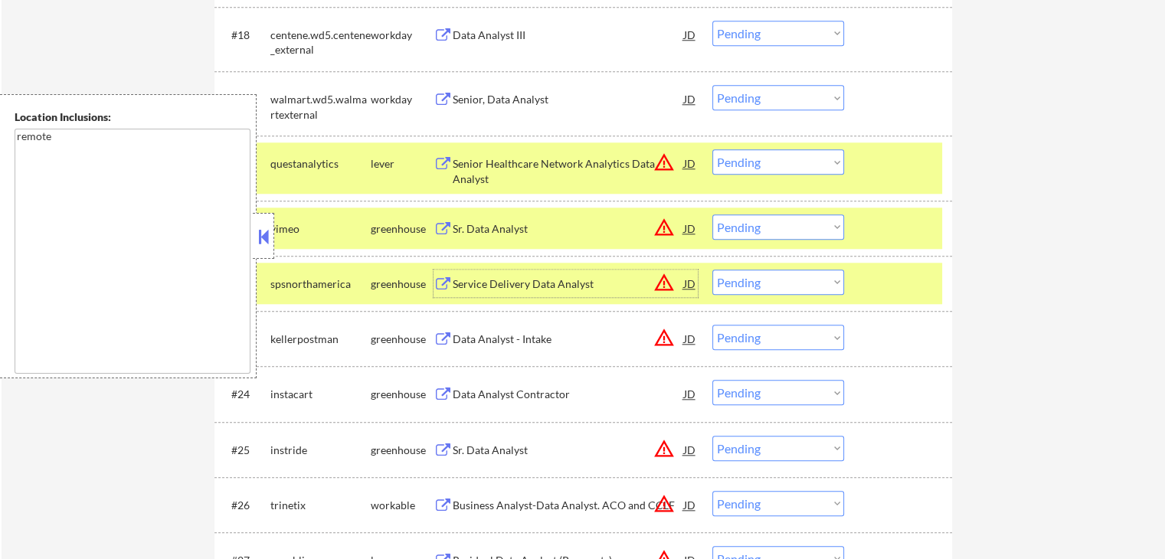
click at [489, 286] on div "Service Delivery Data Analyst" at bounding box center [568, 284] width 231 height 15
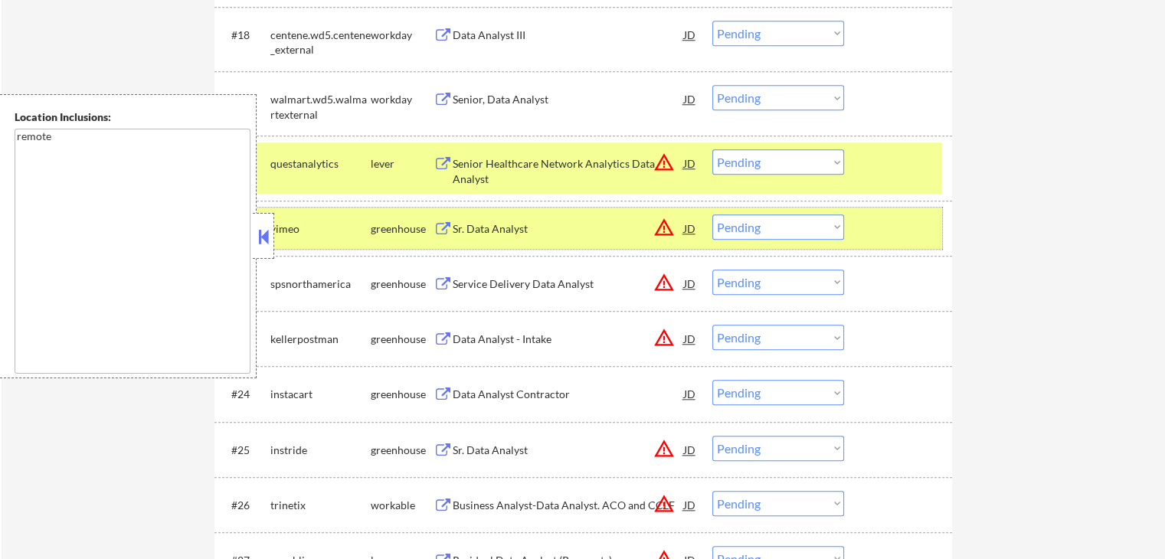
drag, startPoint x: 872, startPoint y: 229, endPoint x: 878, endPoint y: 179, distance: 50.9
click at [873, 229] on div at bounding box center [900, 229] width 67 height 28
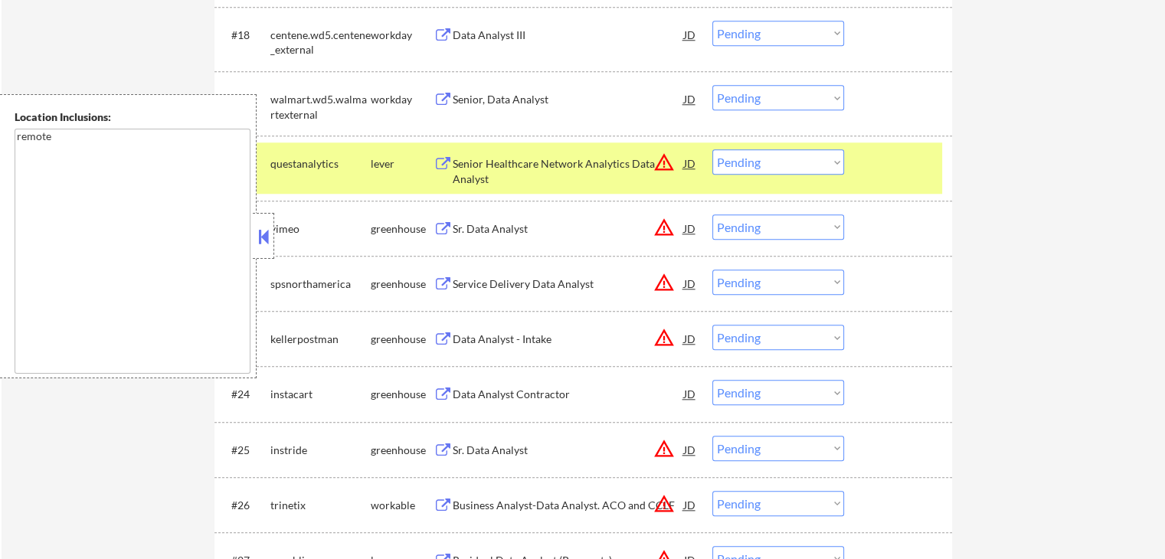
click at [877, 172] on div at bounding box center [900, 163] width 67 height 28
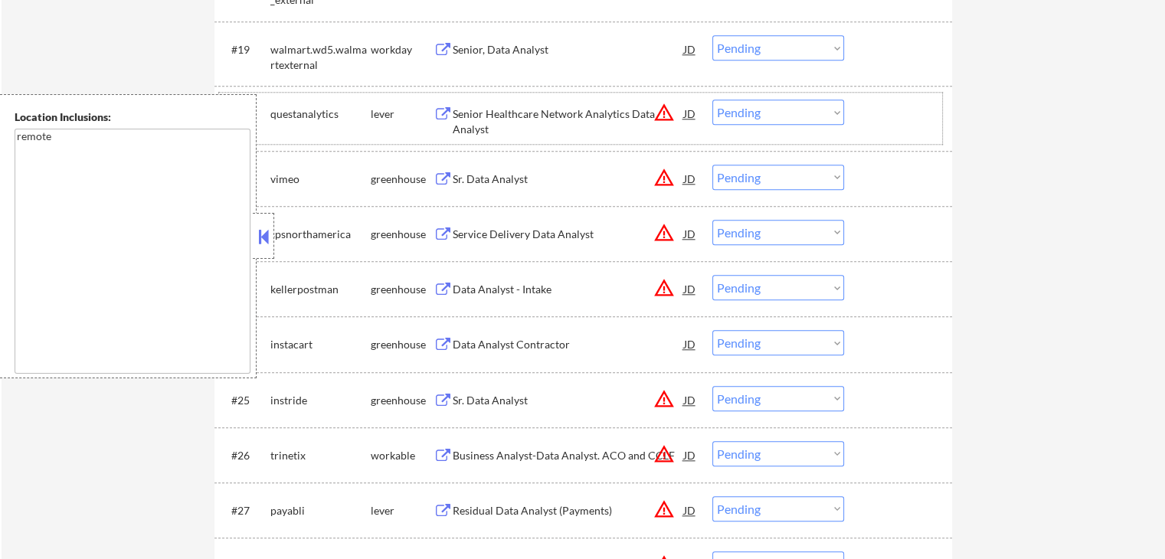
scroll to position [1609, 0]
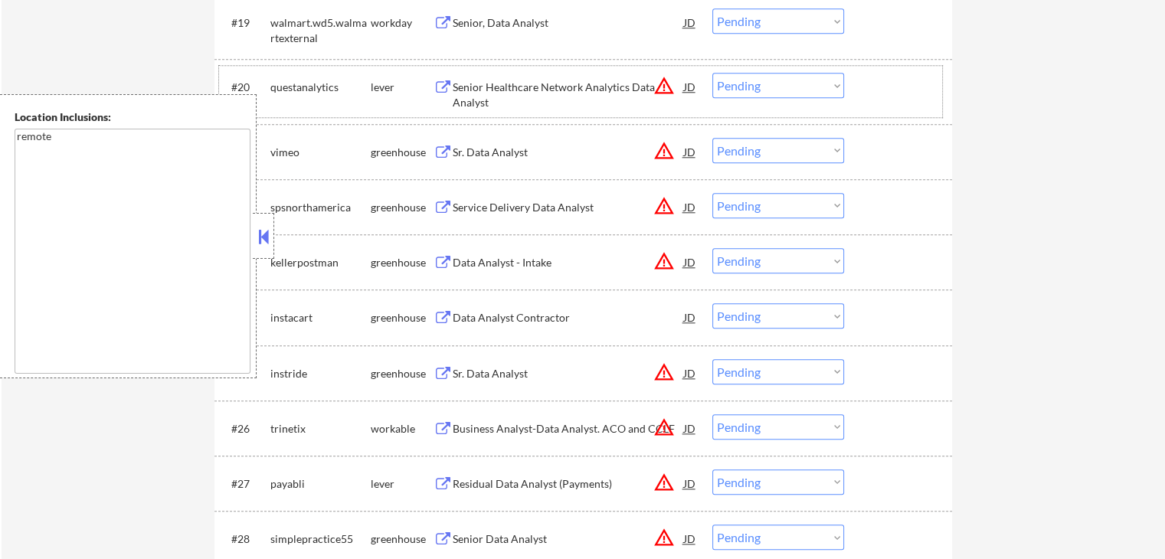
click at [264, 243] on button at bounding box center [263, 236] width 17 height 23
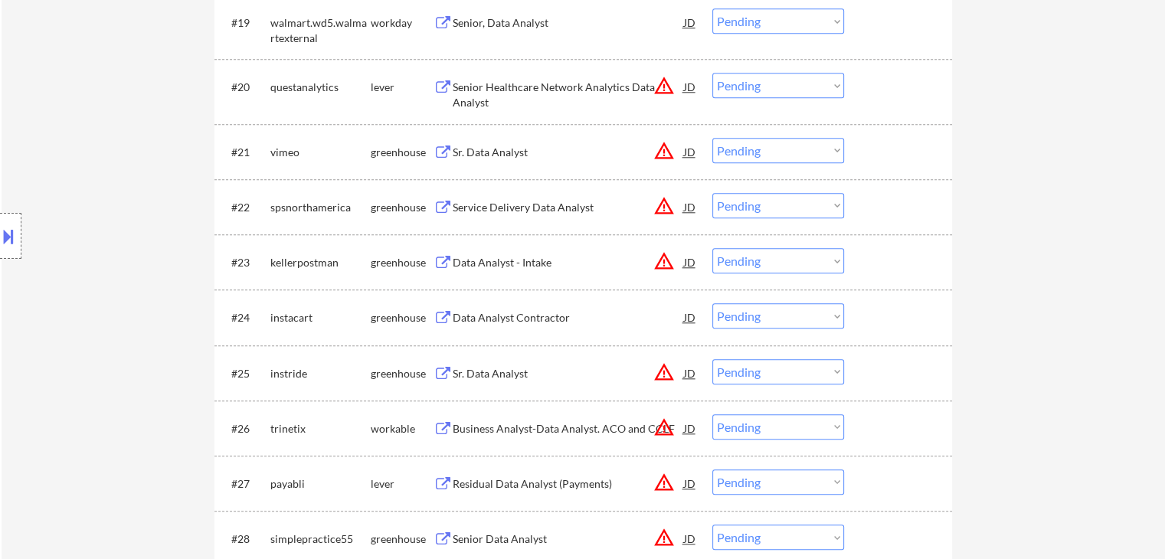
click at [720, 151] on select "Choose an option... Pending Applied Excluded (Questions) Excluded (Expired) Exc…" at bounding box center [779, 150] width 132 height 25
click at [713, 138] on select "Choose an option... Pending Applied Excluded (Questions) Excluded (Expired) Exc…" at bounding box center [779, 150] width 132 height 25
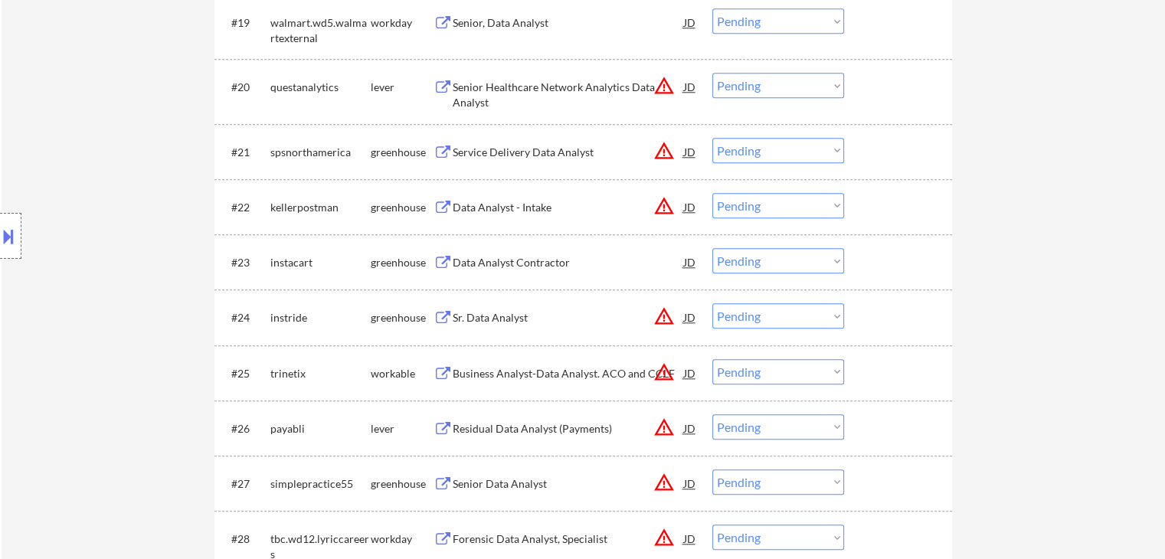
drag, startPoint x: 747, startPoint y: 155, endPoint x: 754, endPoint y: 161, distance: 9.2
click at [749, 155] on select "Choose an option... Pending Applied Excluded (Questions) Excluded (Expired) Exc…" at bounding box center [779, 150] width 132 height 25
click at [713, 138] on select "Choose an option... Pending Applied Excluded (Questions) Excluded (Expired) Exc…" at bounding box center [779, 150] width 132 height 25
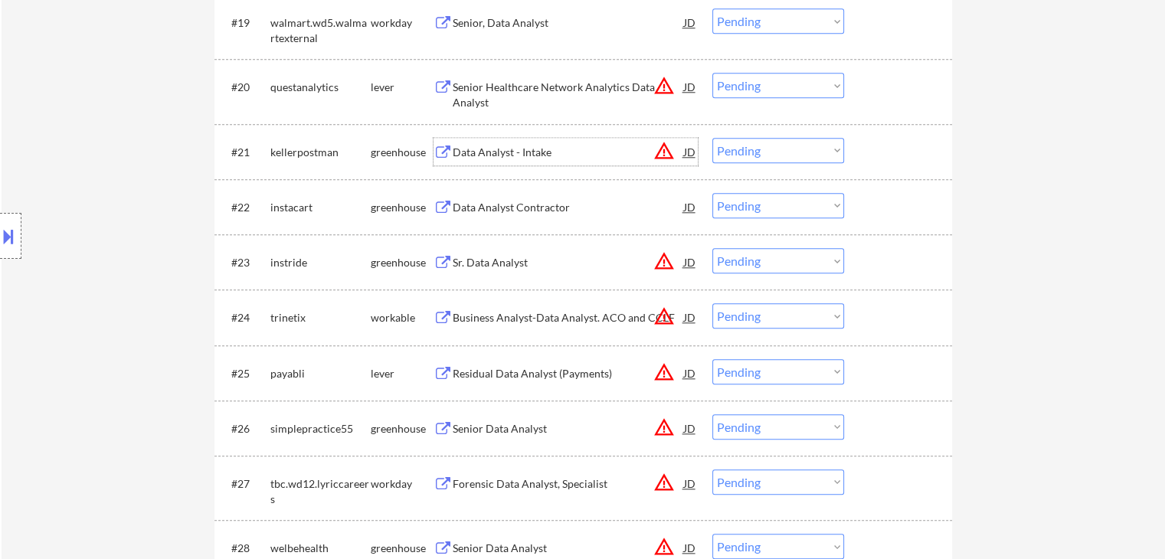
click at [454, 148] on div "Data Analyst - Intake" at bounding box center [568, 152] width 231 height 15
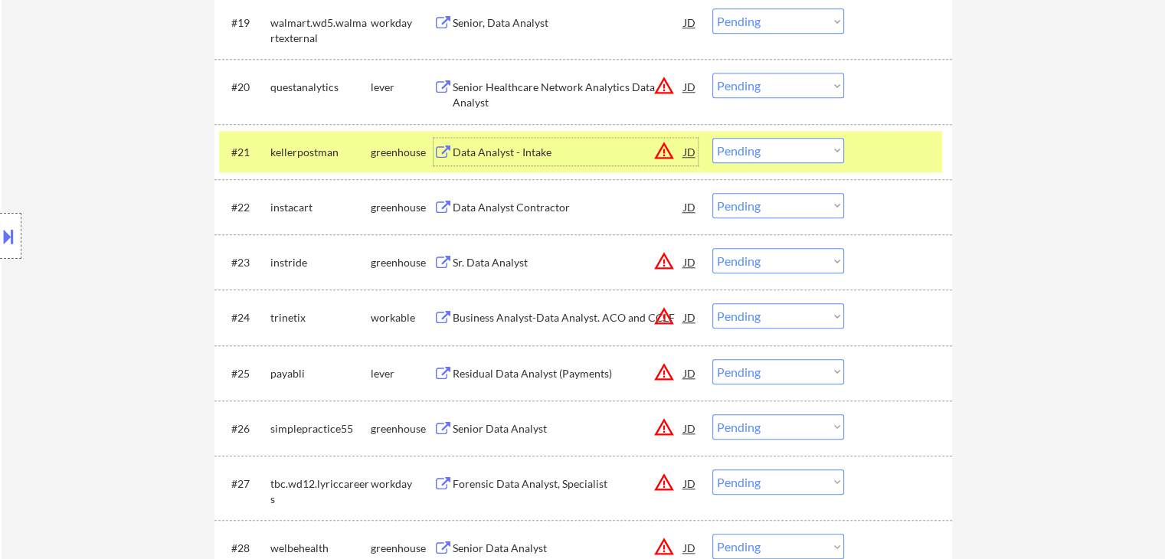
click at [739, 154] on select "Choose an option... Pending Applied Excluded (Questions) Excluded (Expired) Exc…" at bounding box center [779, 150] width 132 height 25
click at [713, 138] on select "Choose an option... Pending Applied Excluded (Questions) Excluded (Expired) Exc…" at bounding box center [779, 150] width 132 height 25
select select ""pending""
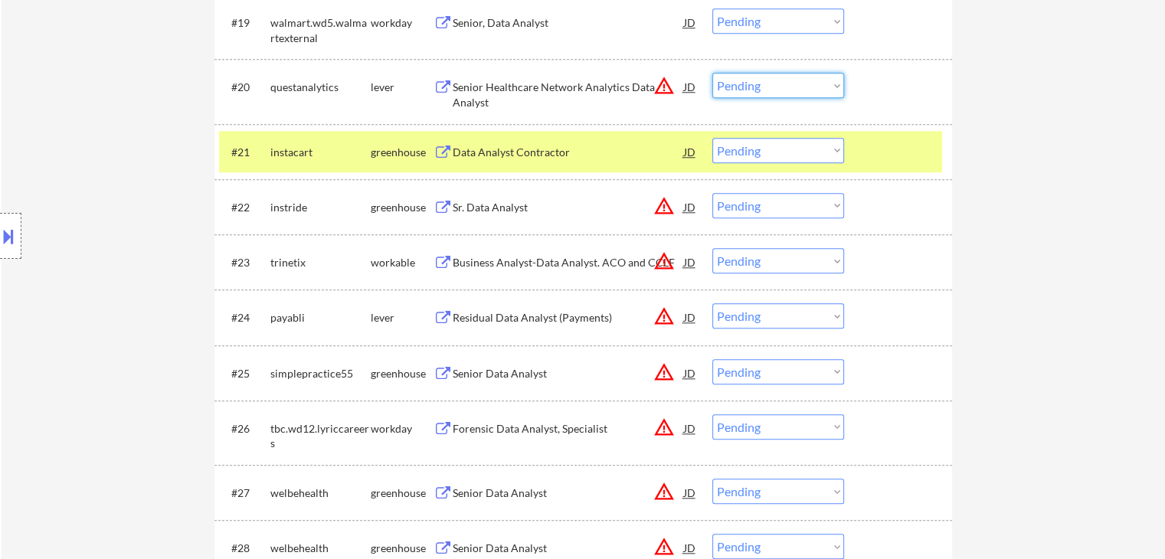
drag, startPoint x: 740, startPoint y: 84, endPoint x: 752, endPoint y: 93, distance: 15.2
click at [741, 84] on select "Choose an option... Pending Applied Excluded (Questions) Excluded (Expired) Exc…" at bounding box center [779, 85] width 132 height 25
click at [713, 73] on select "Choose an option... Pending Applied Excluded (Questions) Excluded (Expired) Exc…" at bounding box center [779, 85] width 132 height 25
click at [547, 143] on div "Data Analyst Contractor" at bounding box center [568, 152] width 231 height 28
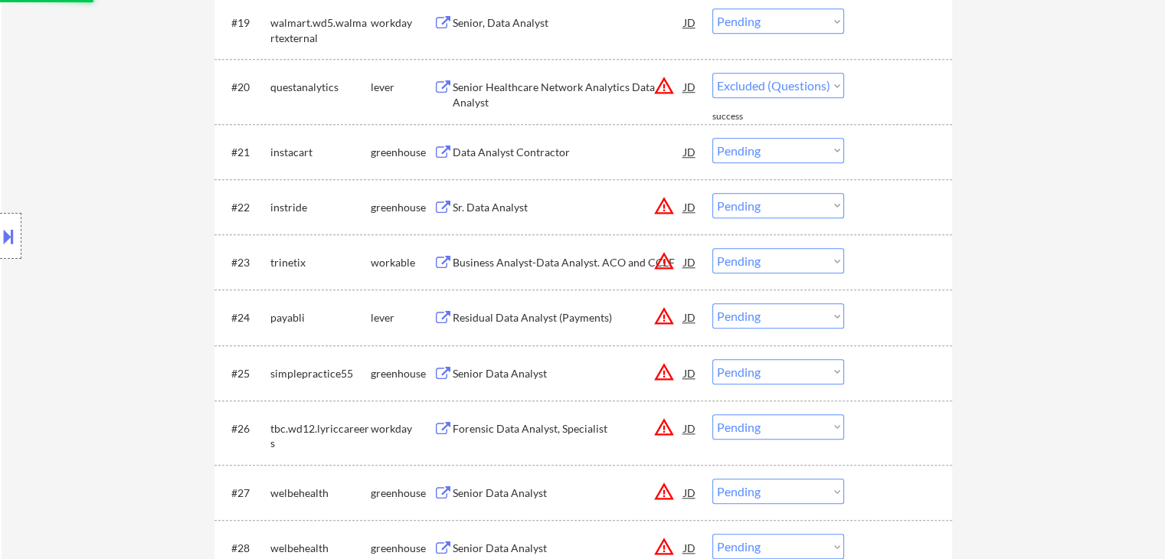
select select ""pending""
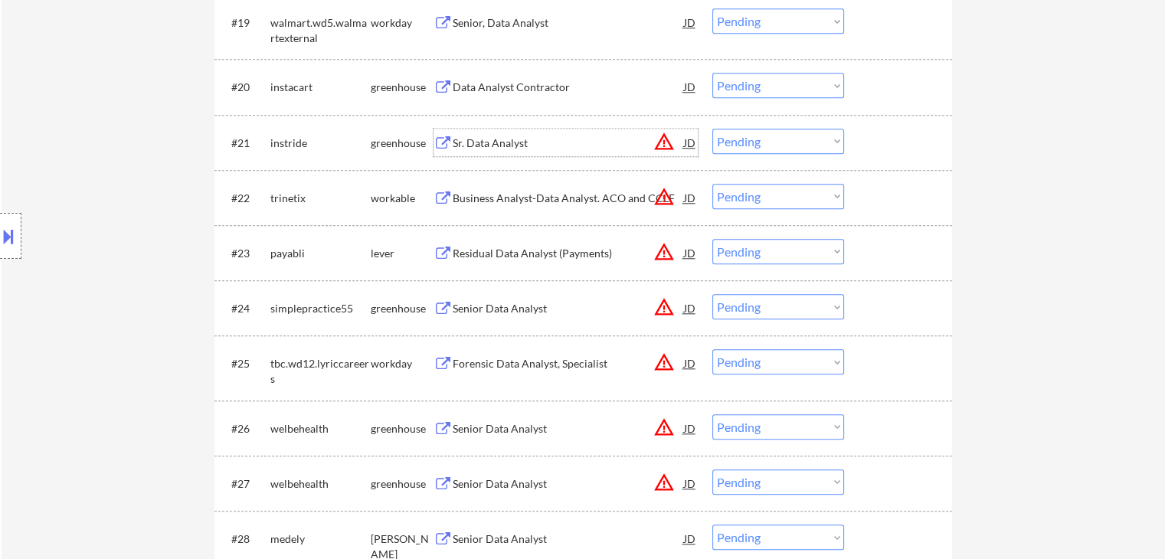
click at [460, 143] on div "Sr. Data Analyst" at bounding box center [568, 143] width 231 height 15
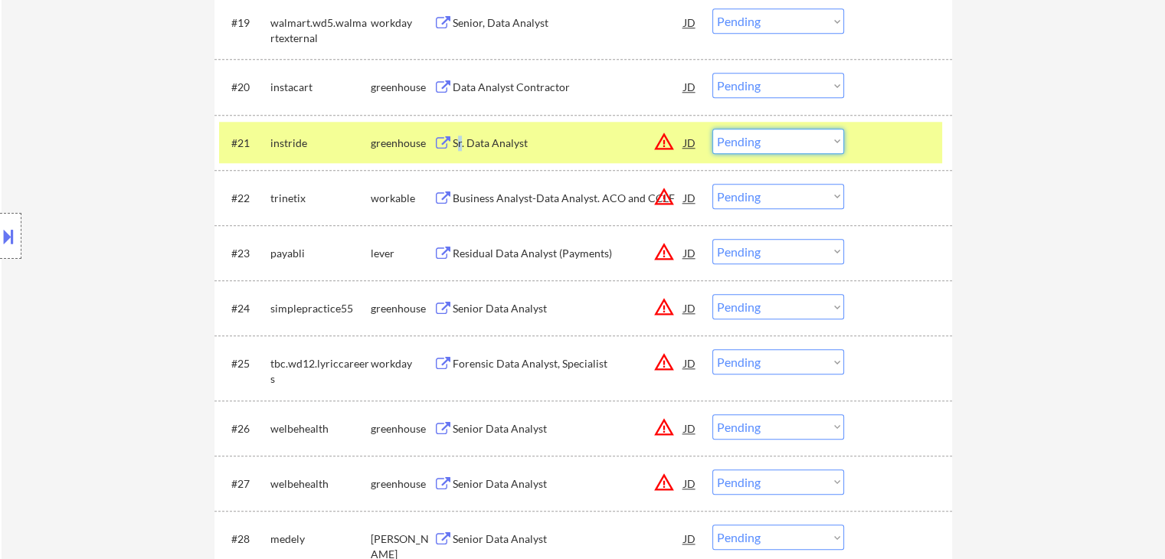
drag, startPoint x: 796, startPoint y: 142, endPoint x: 796, endPoint y: 152, distance: 10.0
click at [796, 142] on select "Choose an option... Pending Applied Excluded (Questions) Excluded (Expired) Exc…" at bounding box center [779, 141] width 132 height 25
click at [713, 129] on select "Choose an option... Pending Applied Excluded (Questions) Excluded (Expired) Exc…" at bounding box center [779, 141] width 132 height 25
select select ""pending""
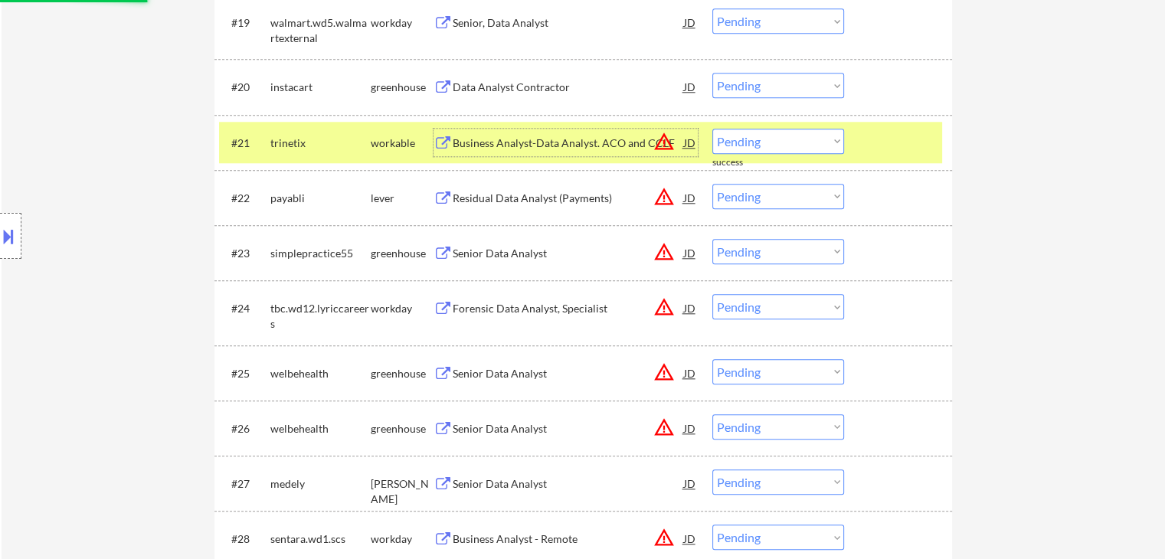
click at [454, 140] on div "Business Analyst-Data Analyst. ACO and CCLF" at bounding box center [568, 143] width 231 height 15
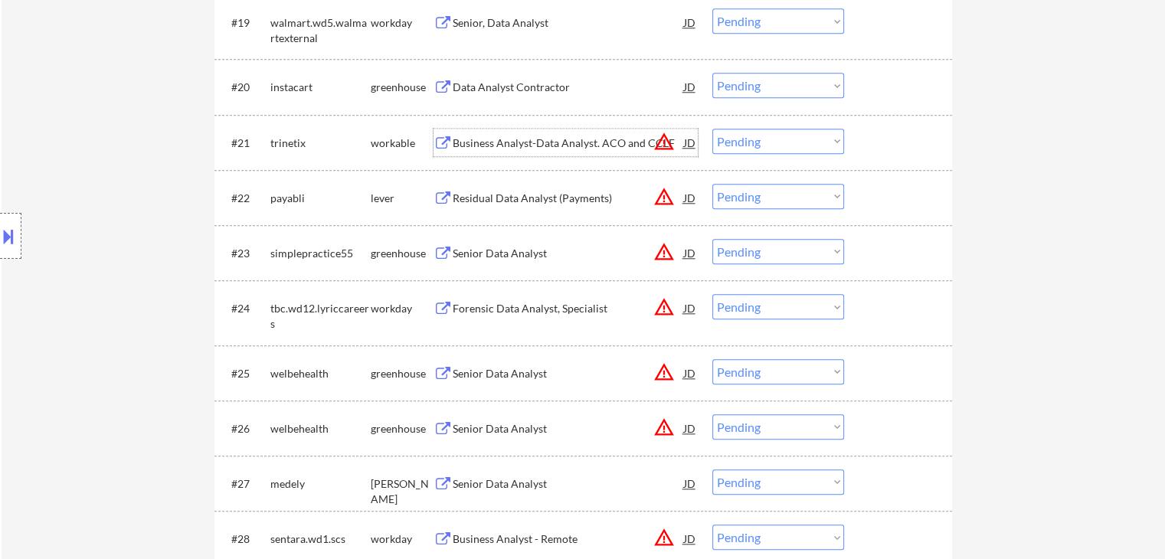
drag, startPoint x: 762, startPoint y: 87, endPoint x: 765, endPoint y: 96, distance: 8.7
click at [762, 87] on select "Choose an option... Pending Applied Excluded (Questions) Excluded (Expired) Exc…" at bounding box center [779, 85] width 132 height 25
click at [713, 73] on select "Choose an option... Pending Applied Excluded (Questions) Excluded (Expired) Exc…" at bounding box center [779, 85] width 132 height 25
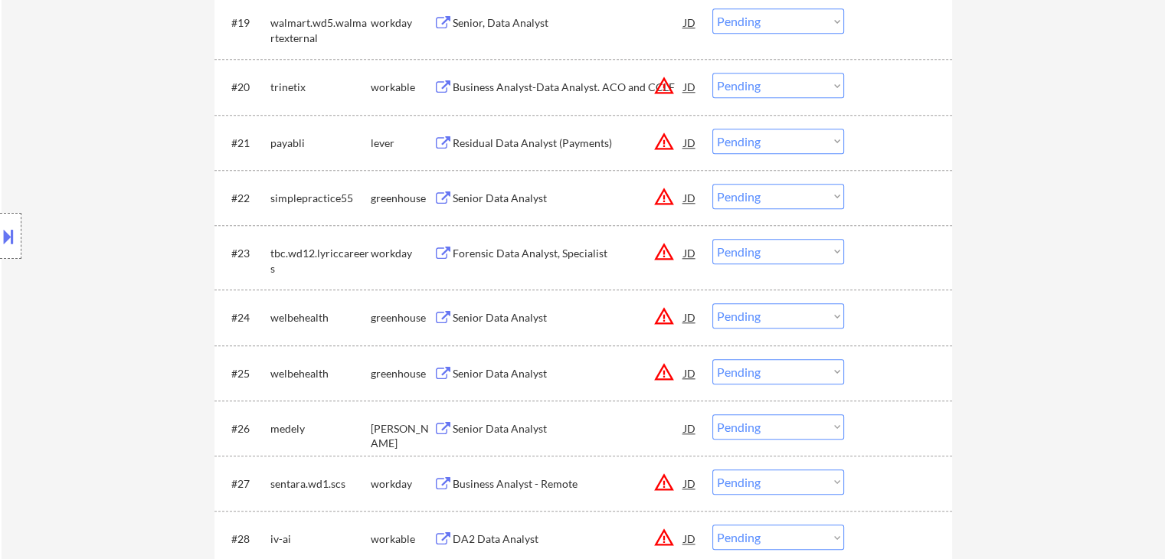
click at [775, 84] on select "Choose an option... Pending Applied Excluded (Questions) Excluded (Expired) Exc…" at bounding box center [779, 85] width 132 height 25
click at [713, 73] on select "Choose an option... Pending Applied Excluded (Questions) Excluded (Expired) Exc…" at bounding box center [779, 85] width 132 height 25
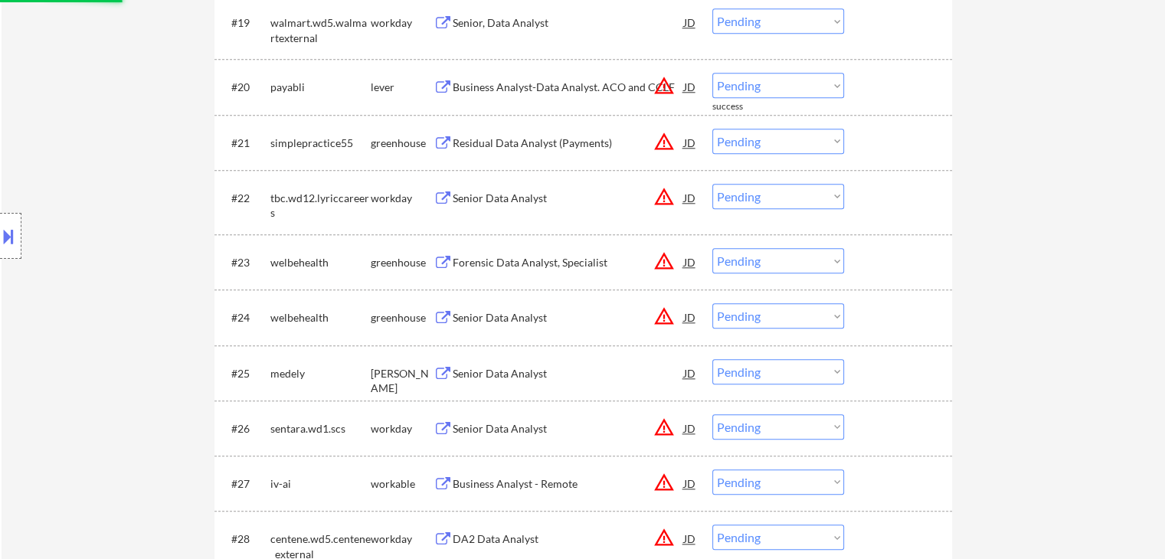
click at [479, 84] on div "Business Analyst-Data Analyst. ACO and CCLF" at bounding box center [568, 87] width 231 height 15
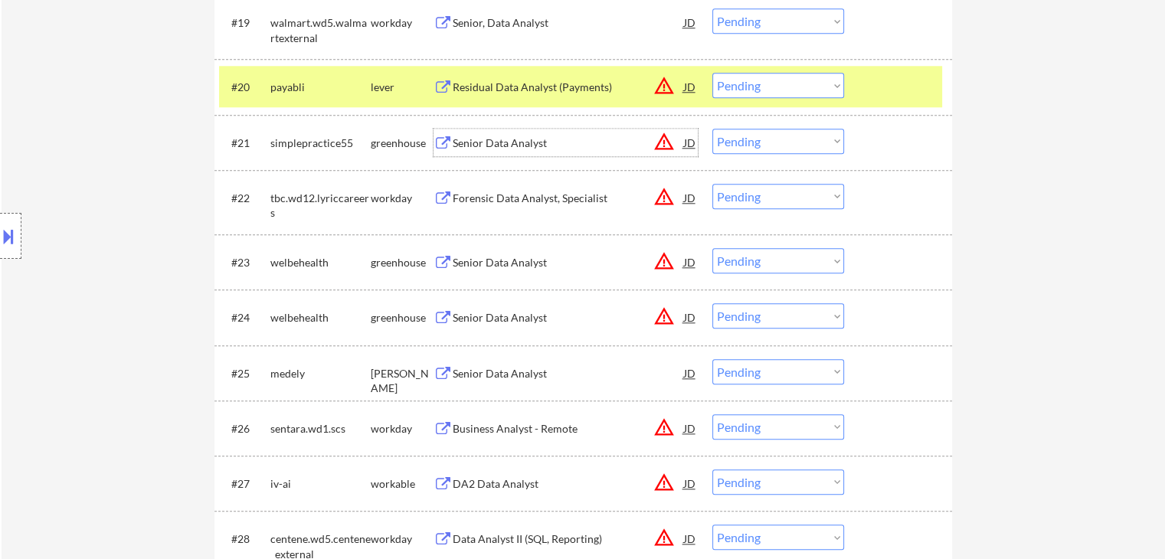
click at [466, 143] on div "Senior Data Analyst" at bounding box center [568, 143] width 231 height 15
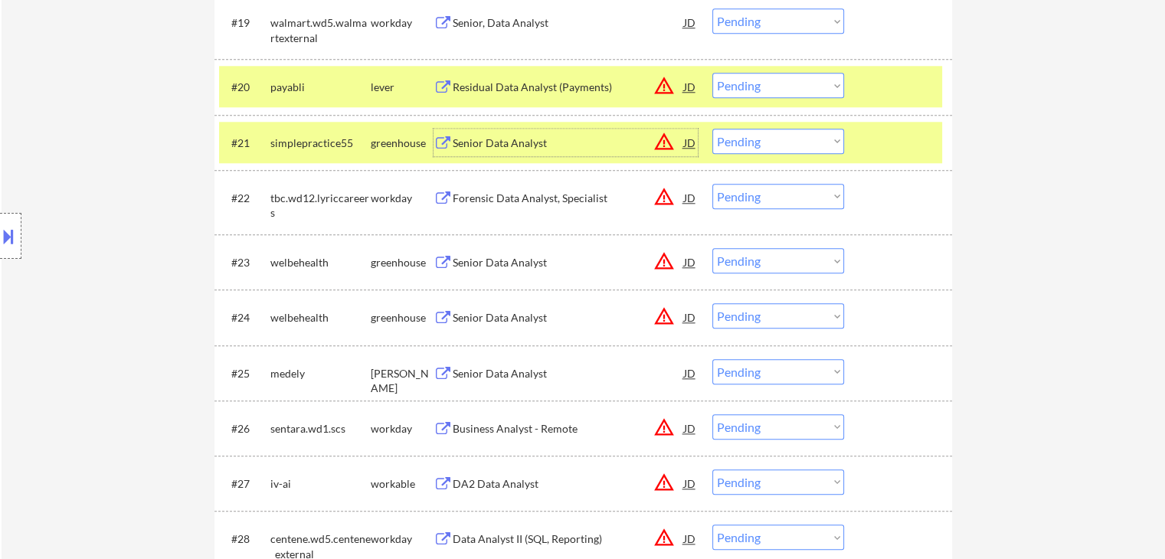
click at [756, 89] on select "Choose an option... Pending Applied Excluded (Questions) Excluded (Expired) Exc…" at bounding box center [779, 85] width 132 height 25
click at [713, 73] on select "Choose an option... Pending Applied Excluded (Questions) Excluded (Expired) Exc…" at bounding box center [779, 85] width 132 height 25
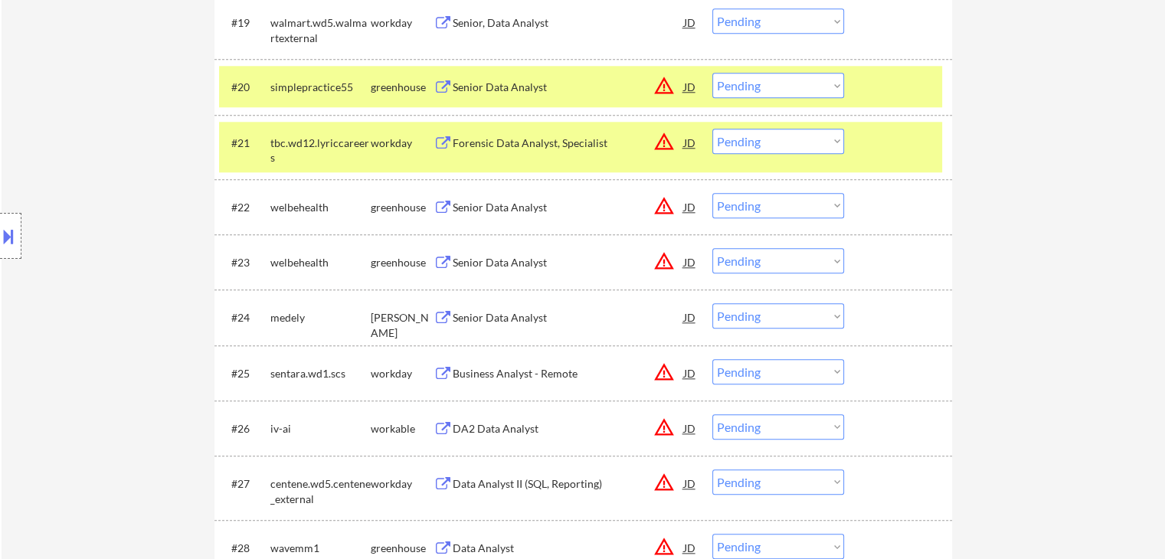
click at [766, 84] on select "Choose an option... Pending Applied Excluded (Questions) Excluded (Expired) Exc…" at bounding box center [779, 85] width 132 height 25
click at [713, 73] on select "Choose an option... Pending Applied Excluded (Questions) Excluded (Expired) Exc…" at bounding box center [779, 85] width 132 height 25
select select ""pending""
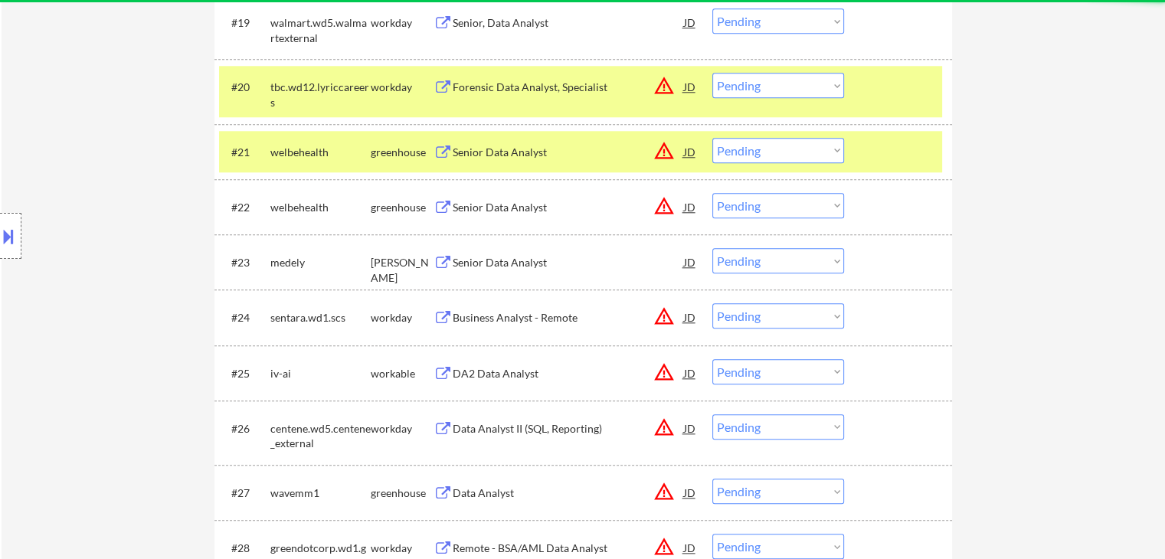
click at [458, 151] on div "Senior Data Analyst" at bounding box center [568, 152] width 231 height 15
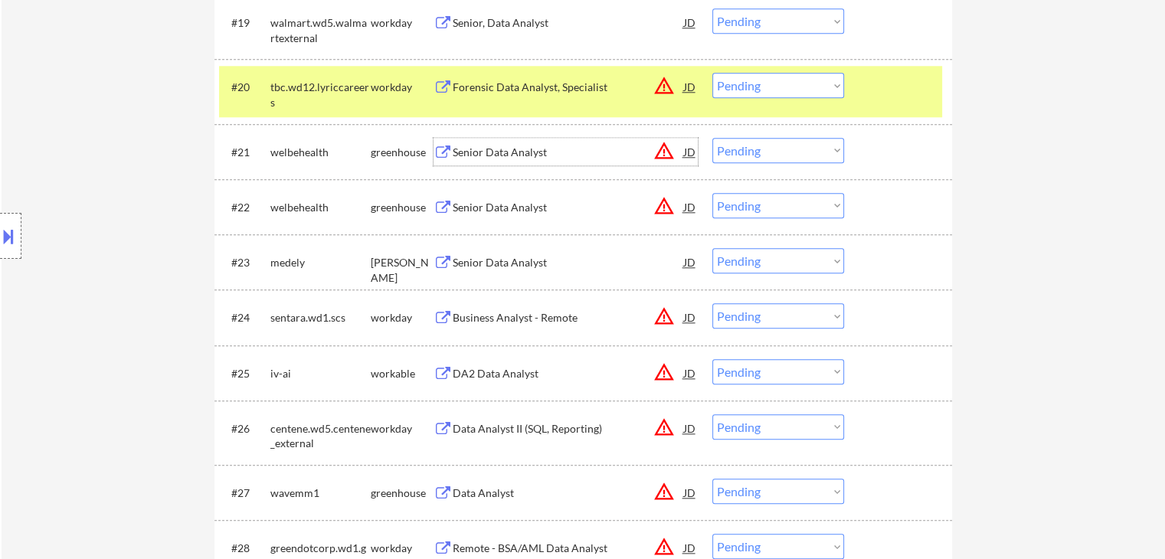
click at [469, 266] on div "Senior Data Analyst" at bounding box center [568, 262] width 231 height 15
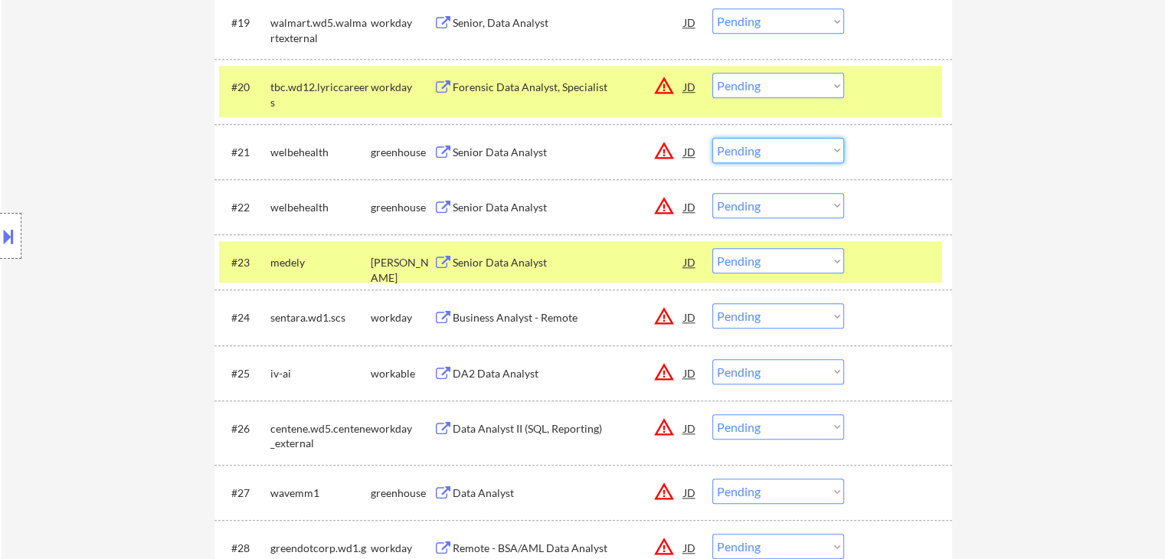
click at [792, 152] on select "Choose an option... Pending Applied Excluded (Questions) Excluded (Expired) Exc…" at bounding box center [779, 150] width 132 height 25
click at [713, 138] on select "Choose an option... Pending Applied Excluded (Questions) Excluded (Expired) Exc…" at bounding box center [779, 150] width 132 height 25
click at [509, 207] on div "Senior Data Analyst" at bounding box center [568, 207] width 231 height 15
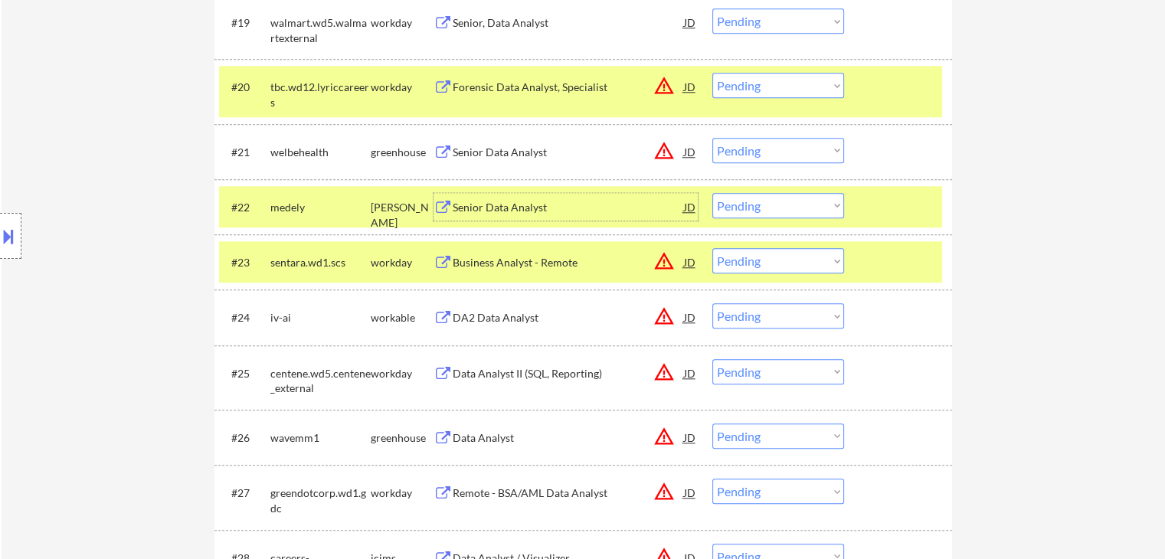
click at [750, 143] on select "Choose an option... Pending Applied Excluded (Questions) Excluded (Expired) Exc…" at bounding box center [779, 150] width 132 height 25
click at [713, 138] on select "Choose an option... Pending Applied Excluded (Questions) Excluded (Expired) Exc…" at bounding box center [779, 150] width 132 height 25
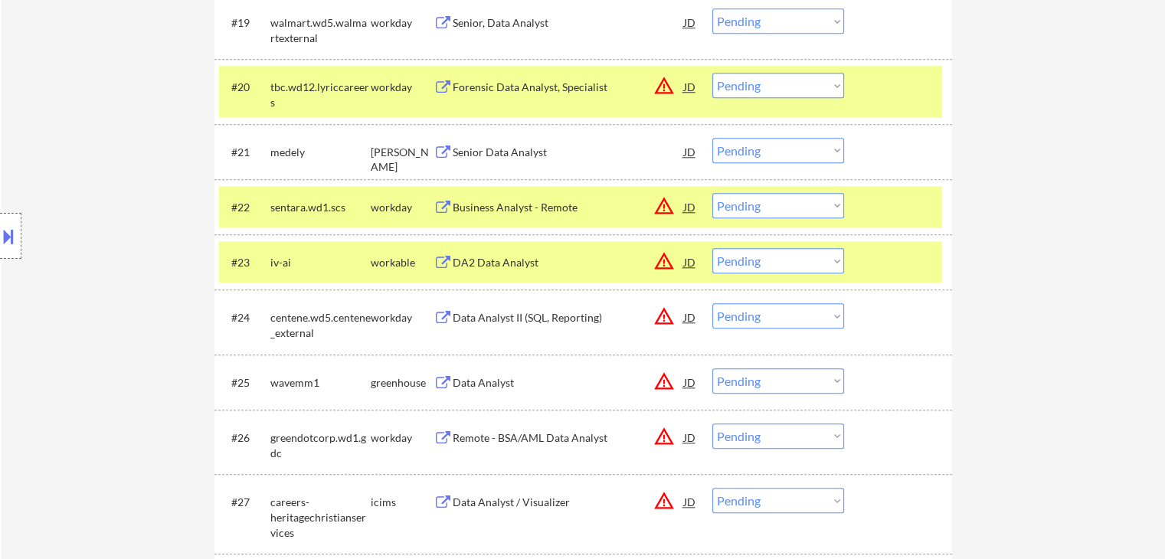
click at [552, 147] on div "Senior Data Analyst" at bounding box center [568, 152] width 231 height 15
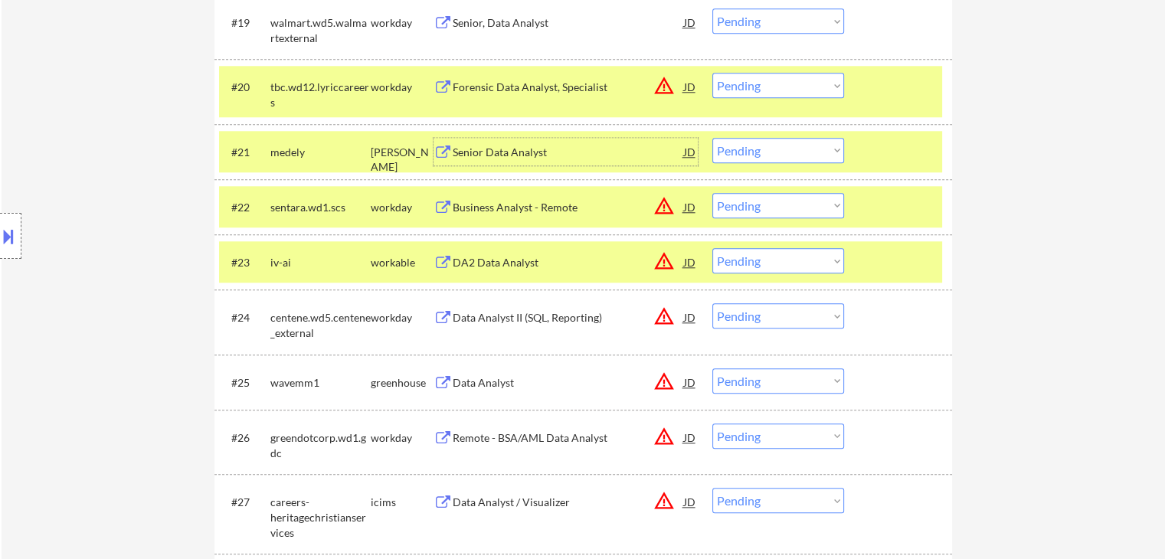
click at [474, 258] on div "DA2 Data Analyst" at bounding box center [568, 262] width 231 height 15
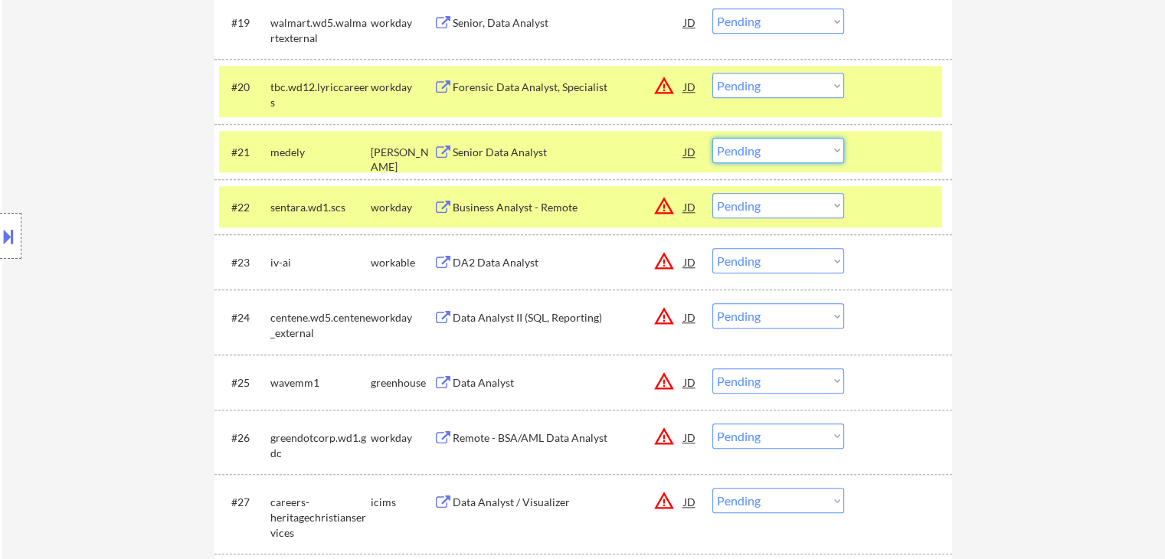
click at [768, 156] on select "Choose an option... Pending Applied Excluded (Questions) Excluded (Expired) Exc…" at bounding box center [779, 150] width 132 height 25
click at [713, 138] on select "Choose an option... Pending Applied Excluded (Questions) Excluded (Expired) Exc…" at bounding box center [779, 150] width 132 height 25
select select ""pending""
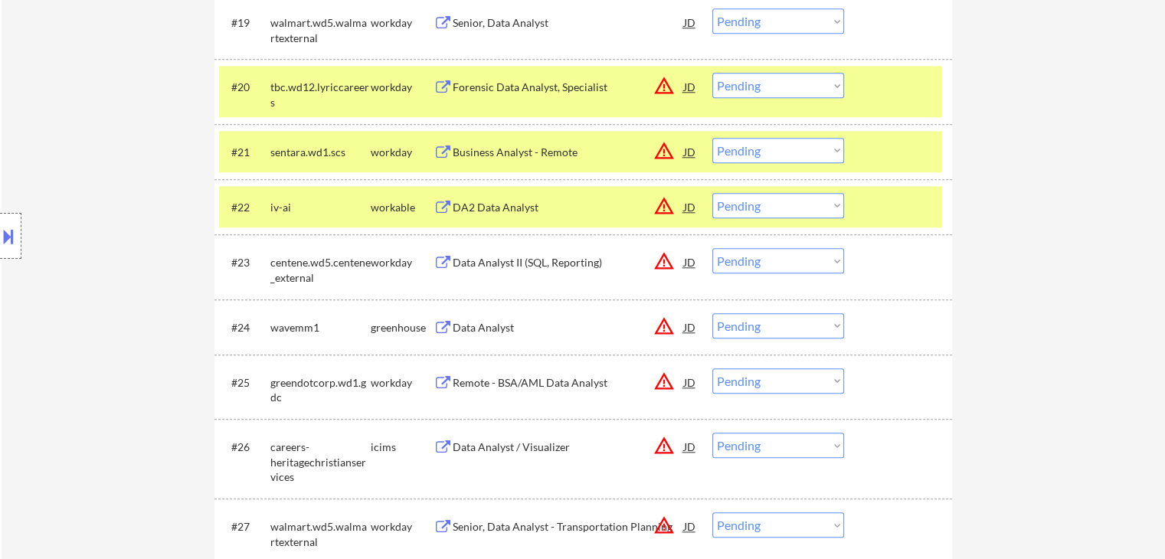
click at [749, 208] on select "Choose an option... Pending Applied Excluded (Questions) Excluded (Expired) Exc…" at bounding box center [779, 205] width 132 height 25
click at [713, 193] on select "Choose an option... Pending Applied Excluded (Questions) Excluded (Expired) Exc…" at bounding box center [779, 205] width 132 height 25
select select ""pending""
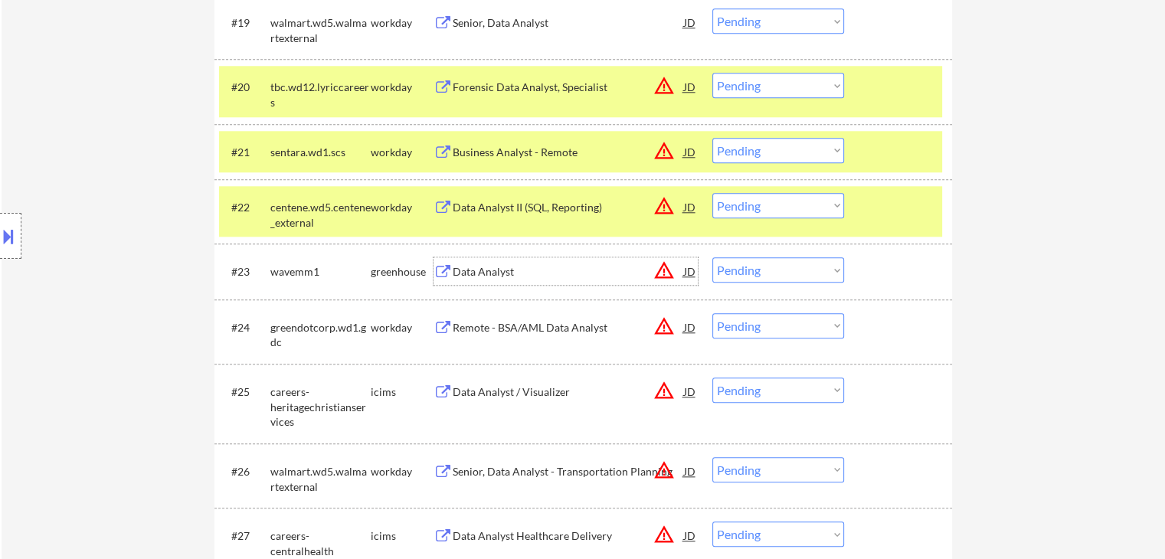
click at [474, 267] on div "Data Analyst" at bounding box center [568, 271] width 231 height 15
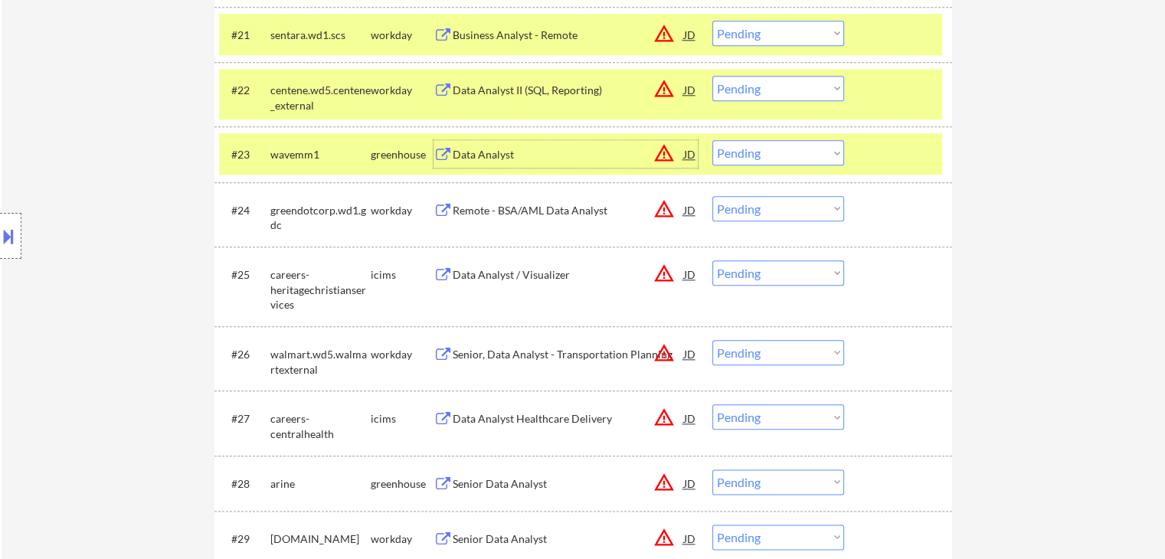
scroll to position [1762, 0]
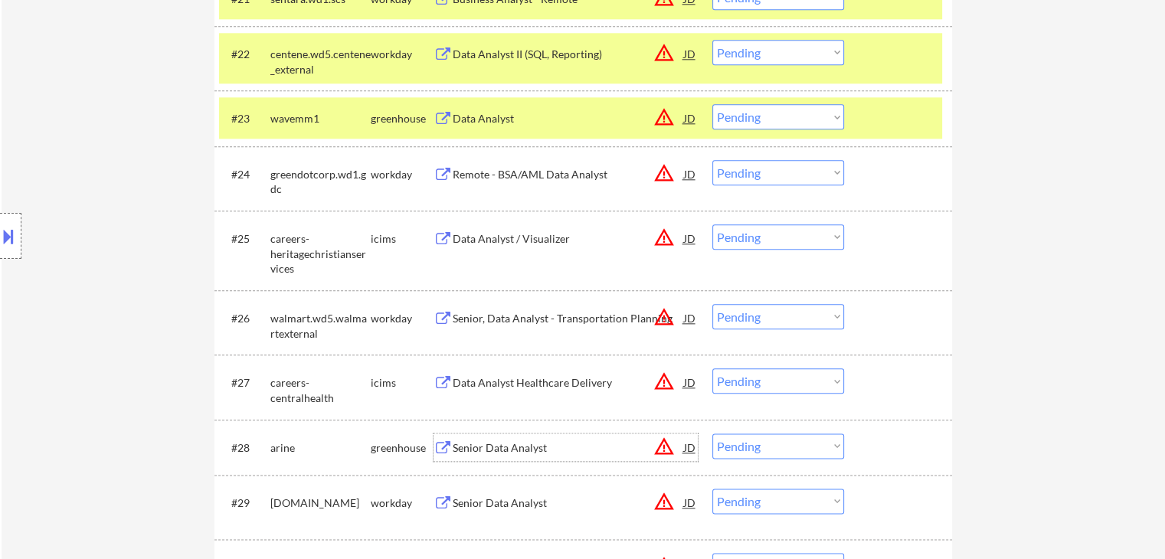
click at [467, 448] on div "Senior Data Analyst" at bounding box center [568, 448] width 231 height 15
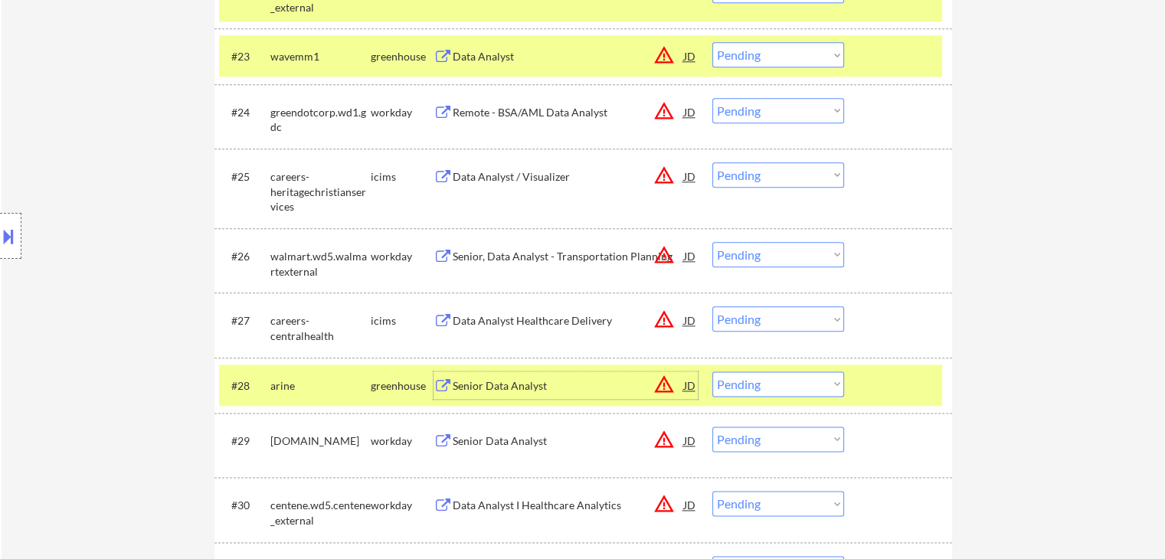
scroll to position [1915, 0]
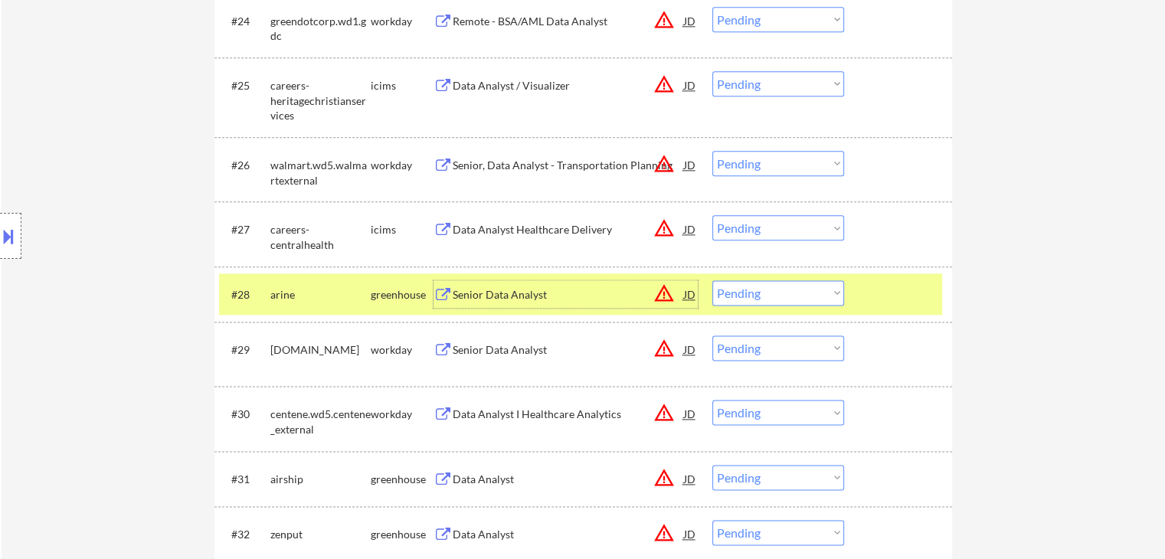
click at [765, 295] on select "Choose an option... Pending Applied Excluded (Questions) Excluded (Expired) Exc…" at bounding box center [779, 292] width 132 height 25
click at [713, 280] on select "Choose an option... Pending Applied Excluded (Questions) Excluded (Expired) Exc…" at bounding box center [779, 292] width 132 height 25
select select ""pending""
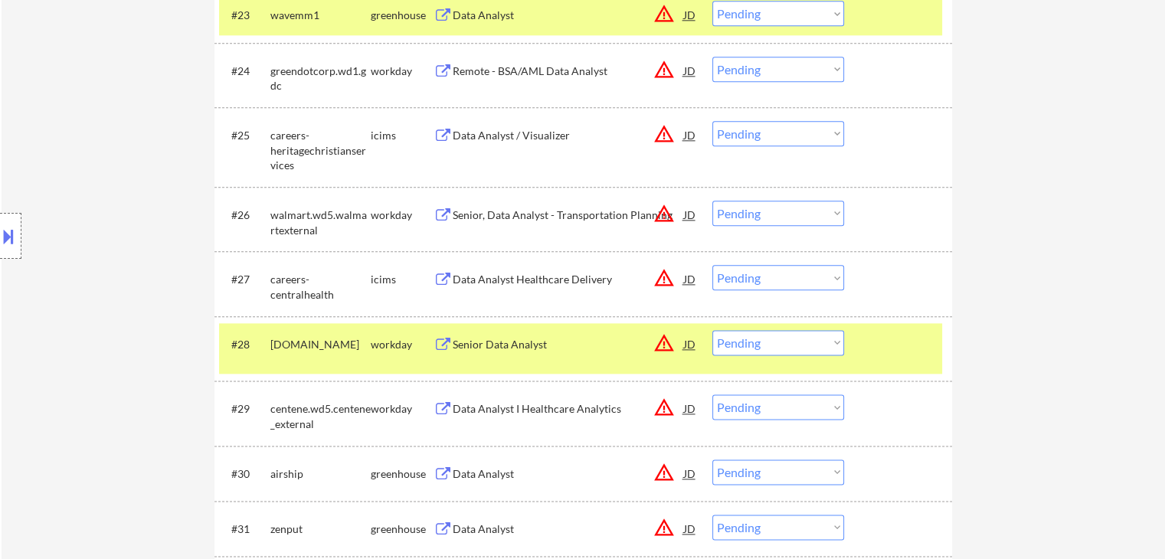
scroll to position [1839, 0]
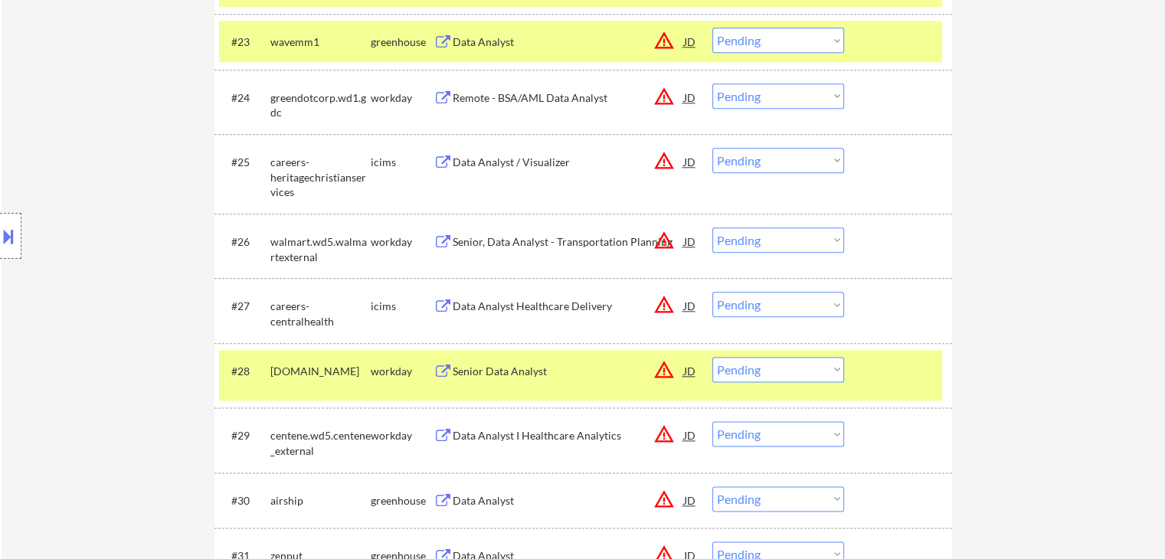
click at [739, 38] on select "Choose an option... Pending Applied Excluded (Questions) Excluded (Expired) Exc…" at bounding box center [779, 40] width 132 height 25
click at [713, 28] on select "Choose an option... Pending Applied Excluded (Questions) Excluded (Expired) Exc…" at bounding box center [779, 40] width 132 height 25
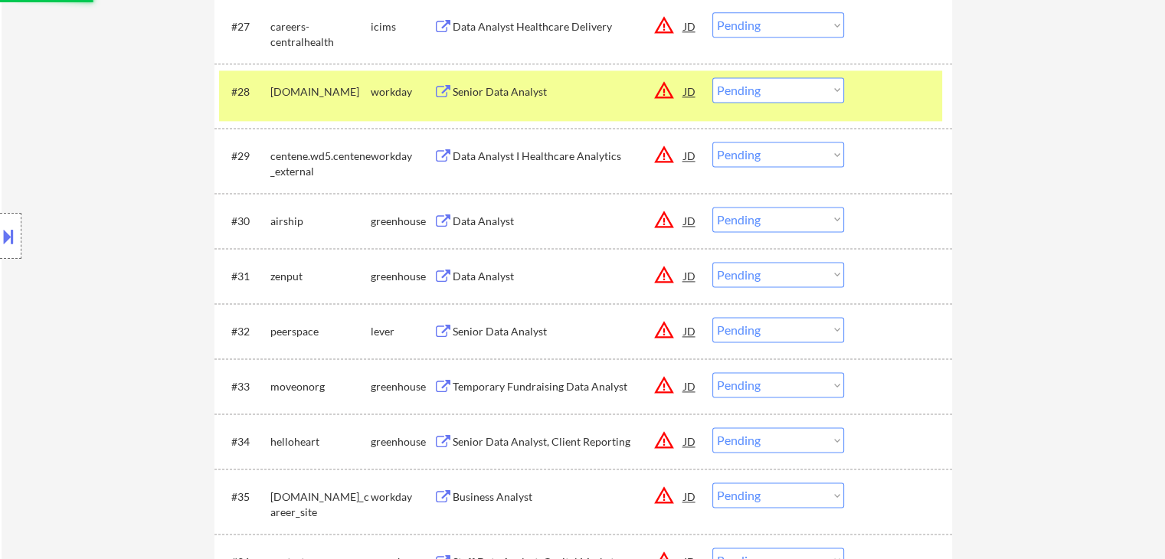
scroll to position [2145, 0]
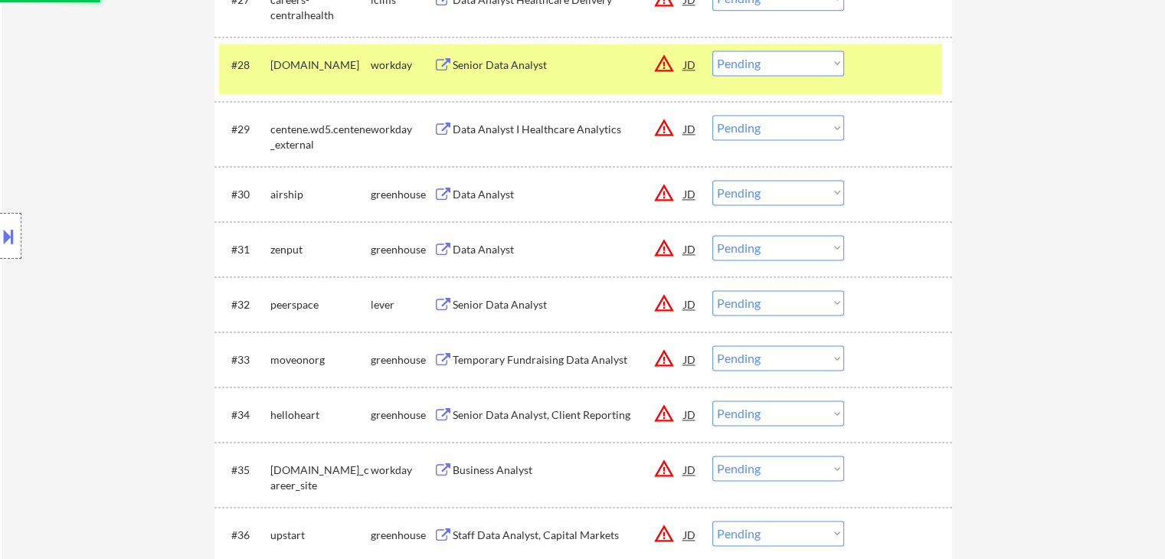
select select ""pending""
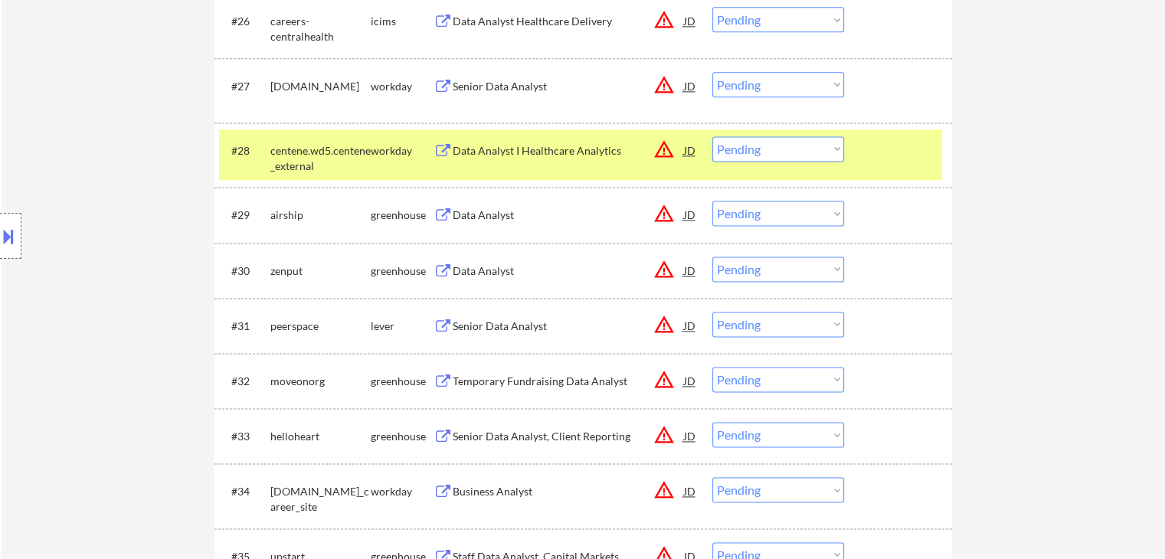
scroll to position [2069, 0]
click at [748, 143] on select "Choose an option... Pending Applied Excluded (Questions) Excluded (Expired) Exc…" at bounding box center [779, 148] width 132 height 25
click at [713, 136] on select "Choose an option... Pending Applied Excluded (Questions) Excluded (Expired) Exc…" at bounding box center [779, 148] width 132 height 25
click at [756, 25] on select "Choose an option... Pending Applied Excluded (Questions) Excluded (Expired) Exc…" at bounding box center [779, 19] width 132 height 25
select select ""pending""
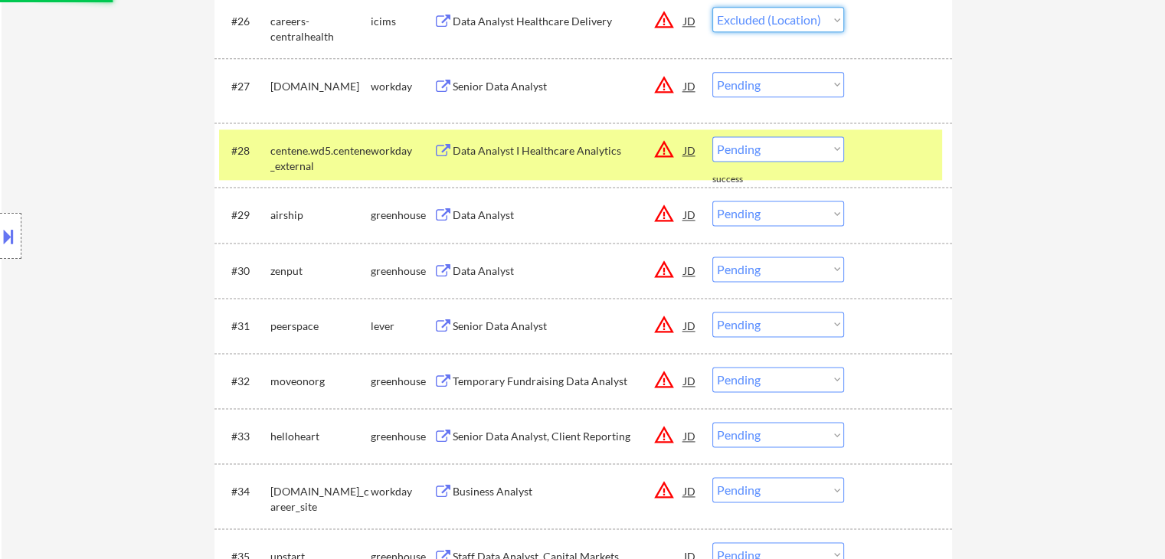
click at [713, 7] on select "Choose an option... Pending Applied Excluded (Questions) Excluded (Expired) Exc…" at bounding box center [779, 19] width 132 height 25
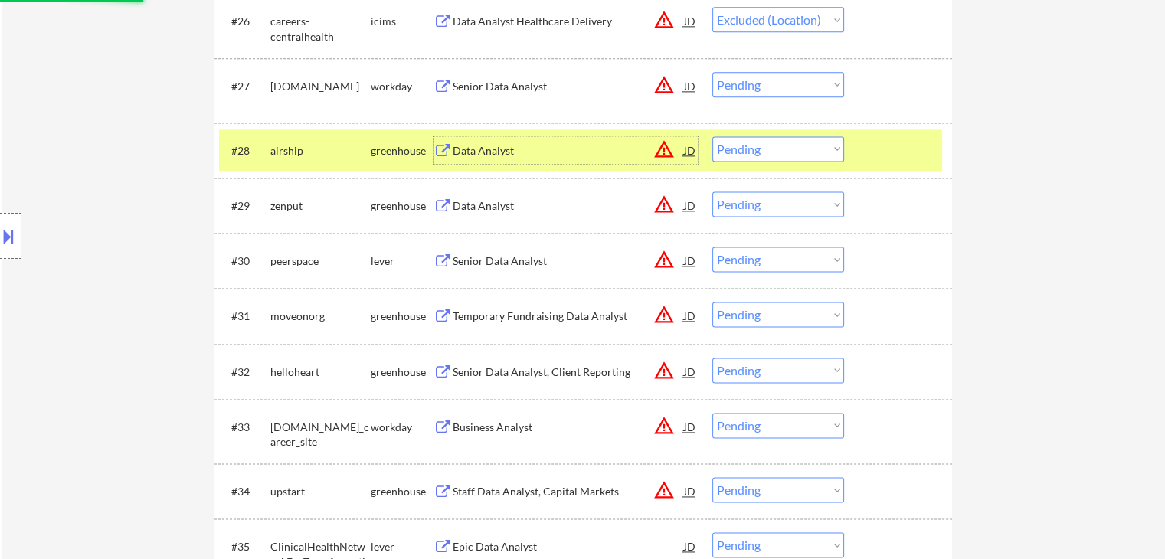
click at [459, 149] on div "Data Analyst" at bounding box center [568, 150] width 231 height 15
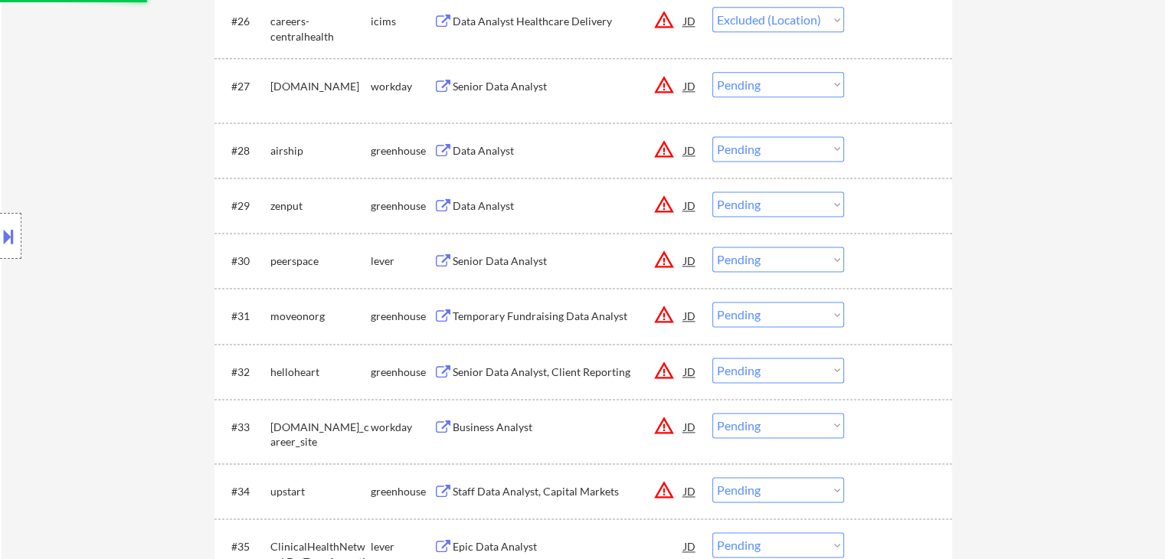
select select ""pending""
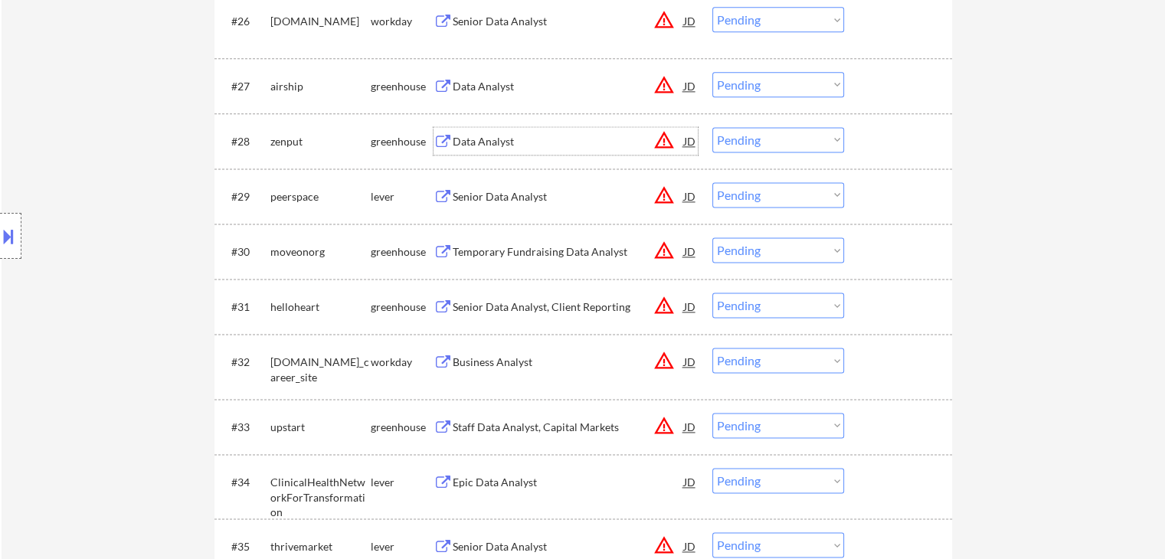
click at [460, 139] on div "Data Analyst" at bounding box center [568, 141] width 231 height 15
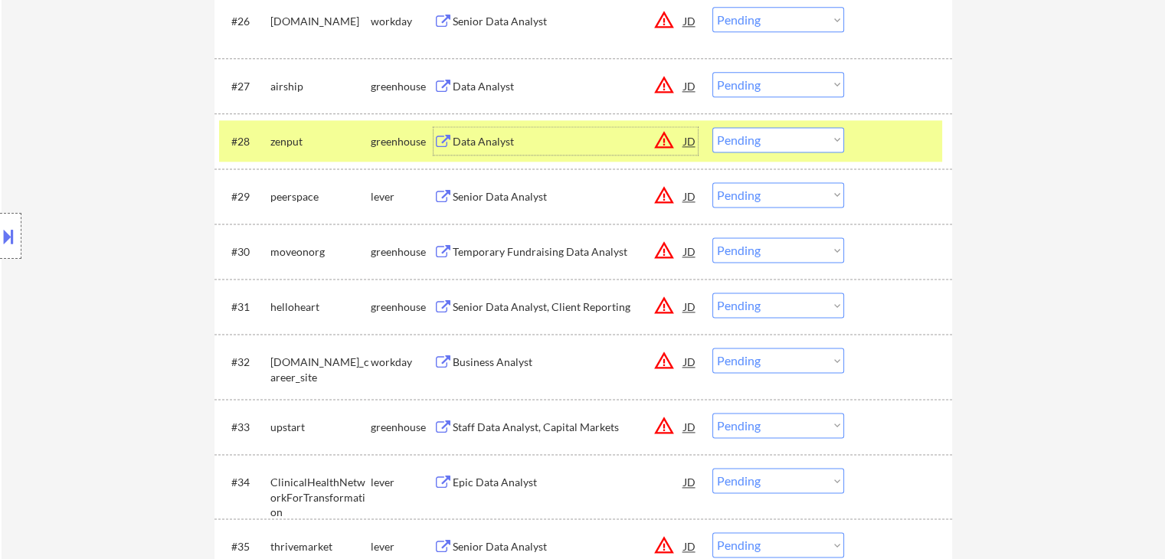
click at [736, 83] on select "Choose an option... Pending Applied Excluded (Questions) Excluded (Expired) Exc…" at bounding box center [779, 84] width 132 height 25
click at [713, 72] on select "Choose an option... Pending Applied Excluded (Questions) Excluded (Expired) Exc…" at bounding box center [779, 84] width 132 height 25
select select ""pending""
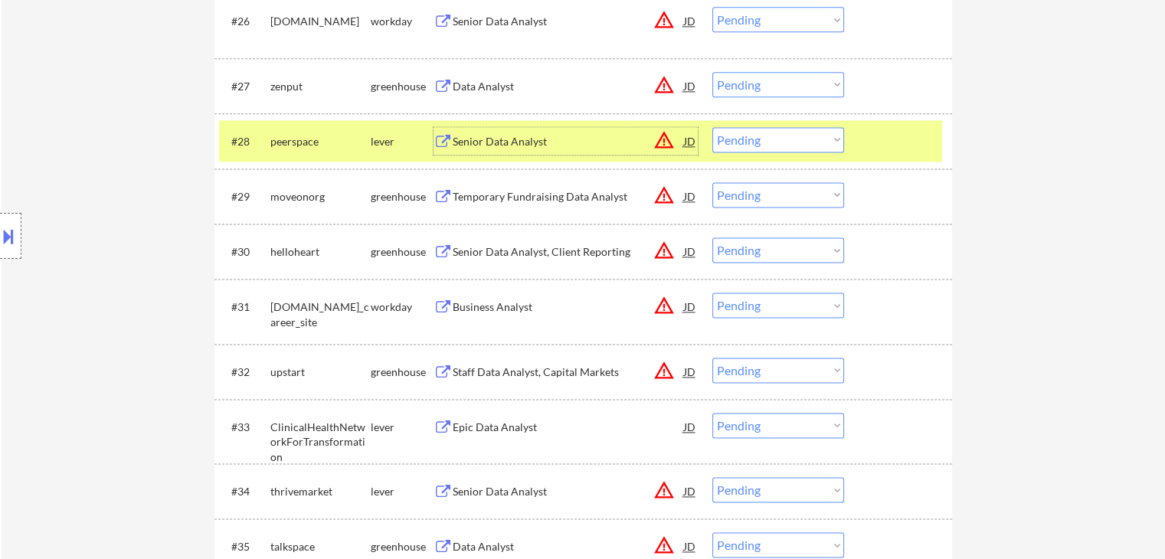
click at [470, 144] on div "Senior Data Analyst" at bounding box center [568, 141] width 231 height 15
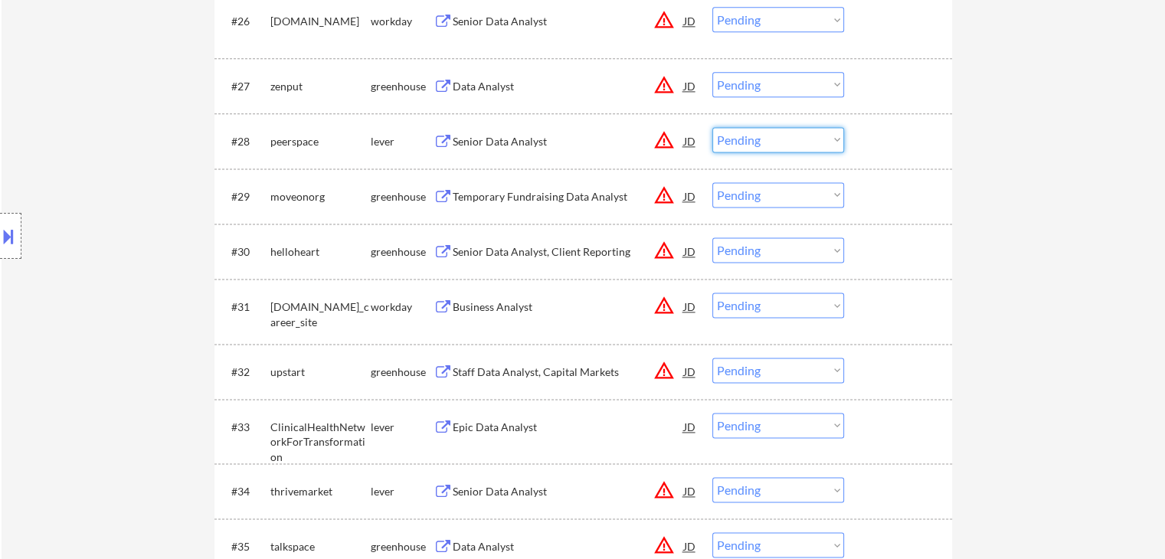
drag, startPoint x: 750, startPoint y: 139, endPoint x: 752, endPoint y: 150, distance: 11.7
click at [750, 139] on select "Choose an option... Pending Applied Excluded (Questions) Excluded (Expired) Exc…" at bounding box center [779, 139] width 132 height 25
click at [713, 127] on select "Choose an option... Pending Applied Excluded (Questions) Excluded (Expired) Exc…" at bounding box center [779, 139] width 132 height 25
click at [471, 201] on div "Temporary Fundraising Data Analyst" at bounding box center [568, 196] width 231 height 15
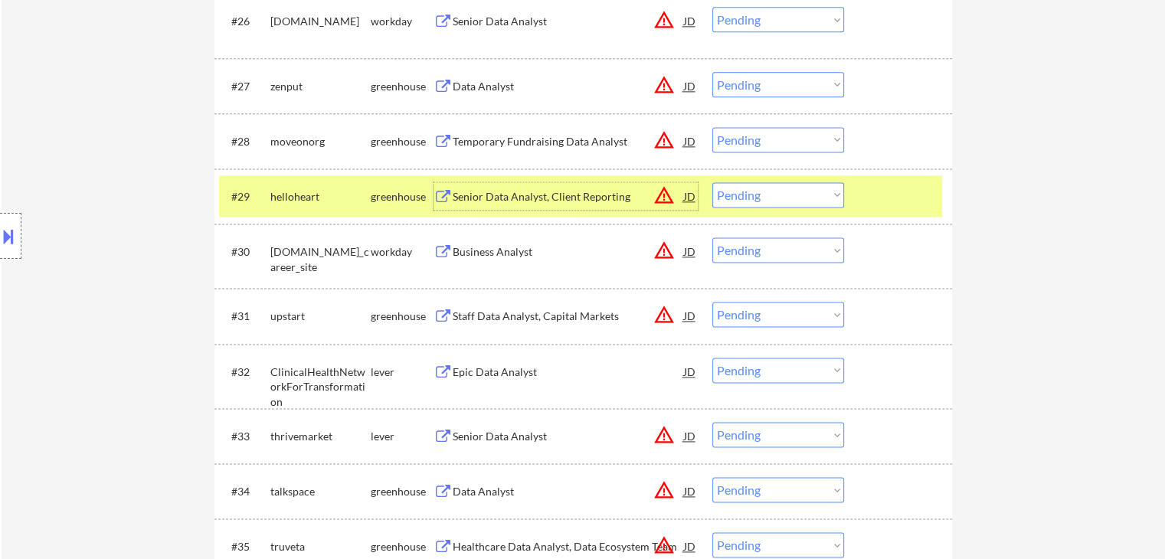
click at [768, 141] on select "Choose an option... Pending Applied Excluded (Questions) Excluded (Expired) Exc…" at bounding box center [779, 139] width 132 height 25
click at [713, 127] on select "Choose an option... Pending Applied Excluded (Questions) Excluded (Expired) Exc…" at bounding box center [779, 139] width 132 height 25
select select ""pending""
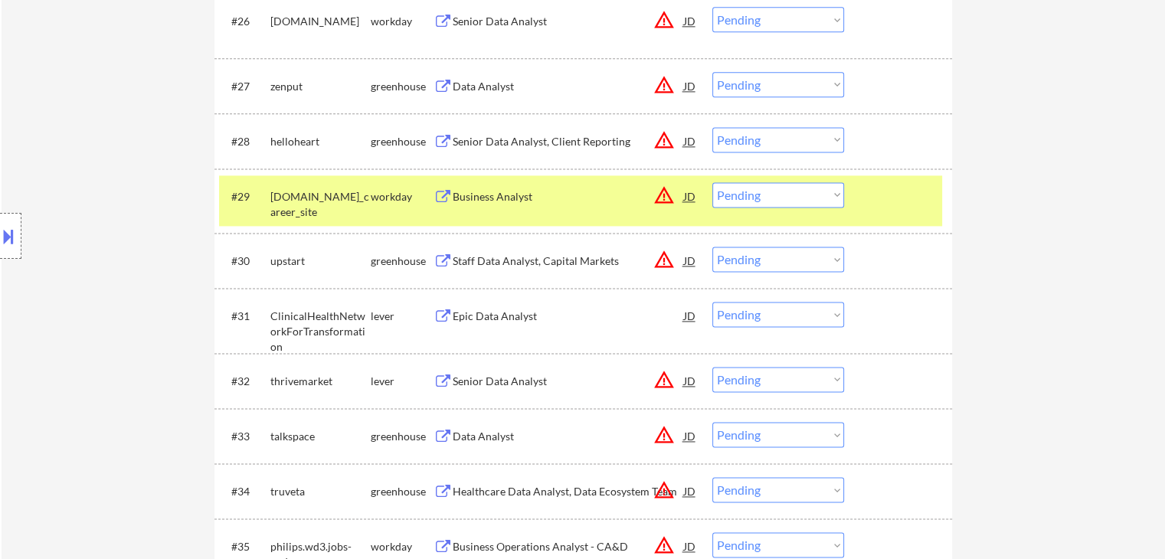
drag, startPoint x: 766, startPoint y: 75, endPoint x: 766, endPoint y: 92, distance: 16.9
click at [766, 75] on select "Choose an option... Pending Applied Excluded (Questions) Excluded (Expired) Exc…" at bounding box center [779, 84] width 132 height 25
click at [713, 72] on select "Choose an option... Pending Applied Excluded (Questions) Excluded (Expired) Exc…" at bounding box center [779, 84] width 132 height 25
click at [575, 148] on div "Senior Data Analyst, Client Reporting" at bounding box center [568, 141] width 231 height 15
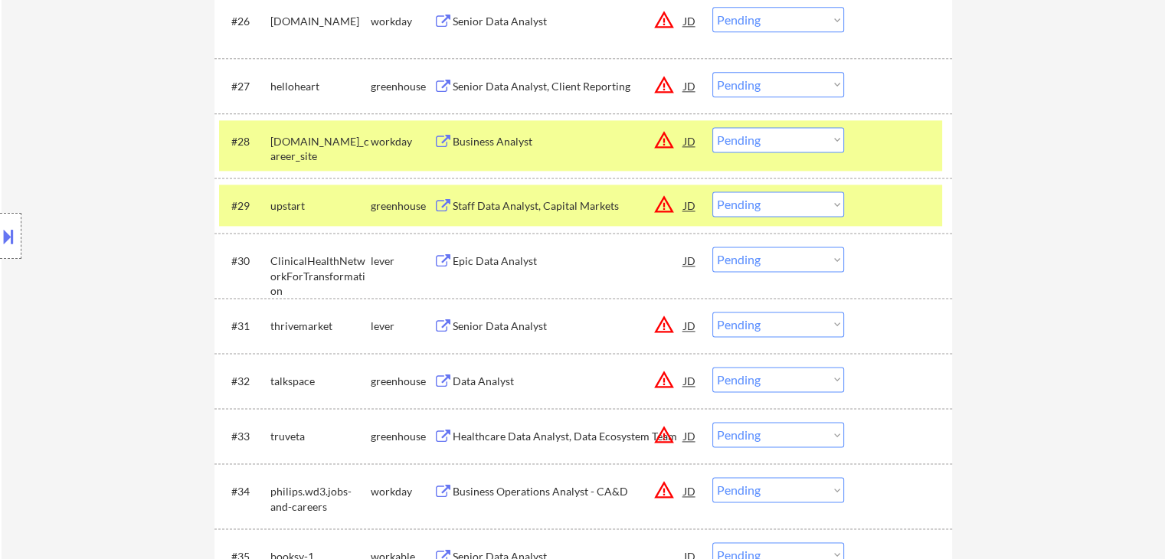
click at [449, 81] on button at bounding box center [443, 87] width 19 height 15
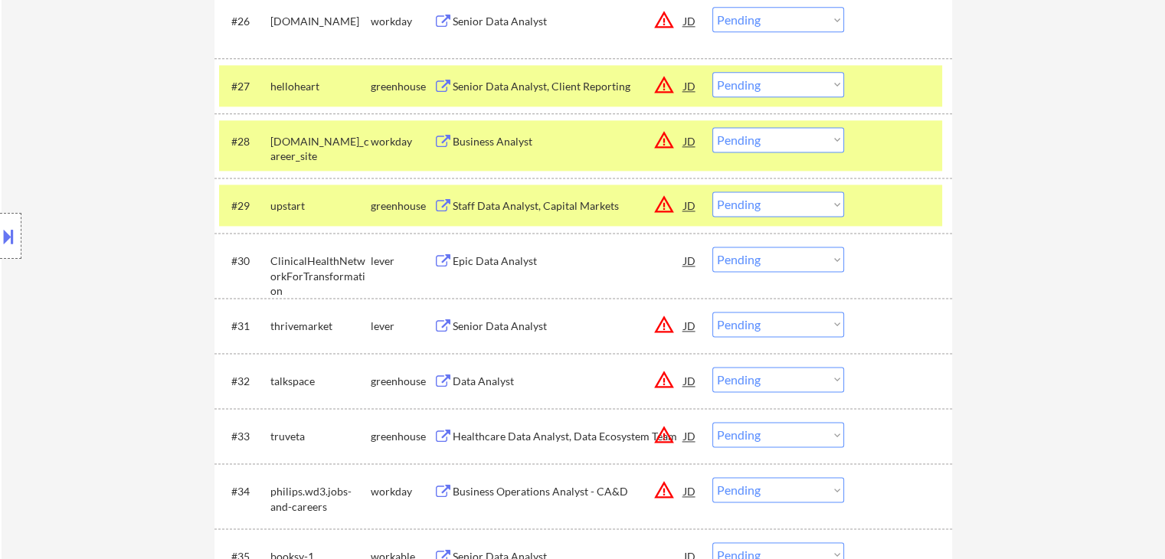
click at [454, 202] on div "Staff Data Analyst, Capital Markets" at bounding box center [568, 205] width 231 height 15
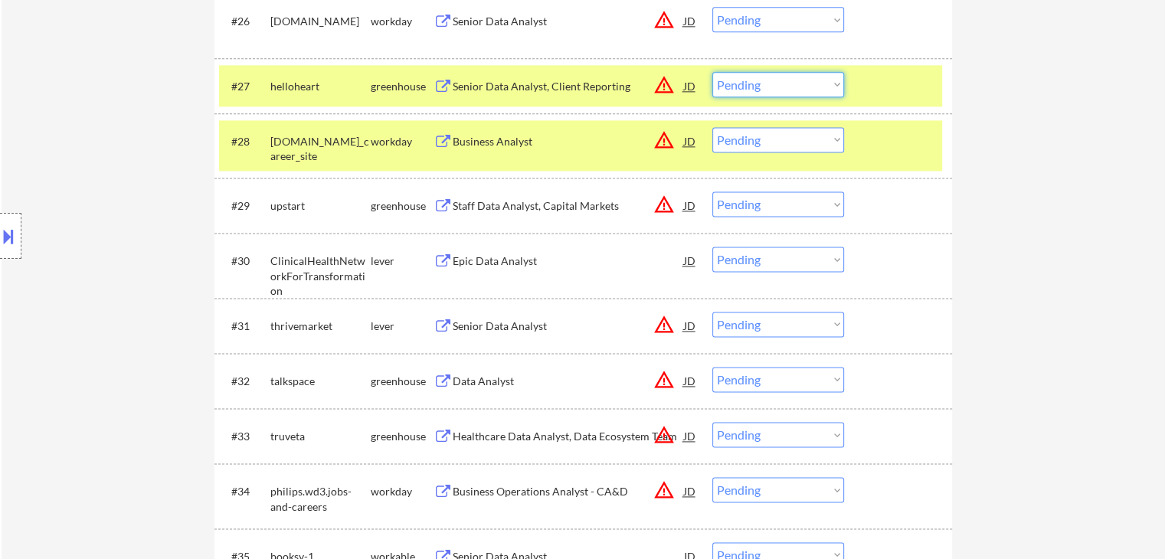
click at [782, 87] on select "Choose an option... Pending Applied Excluded (Questions) Excluded (Expired) Exc…" at bounding box center [779, 84] width 132 height 25
click at [713, 72] on select "Choose an option... Pending Applied Excluded (Questions) Excluded (Expired) Exc…" at bounding box center [779, 84] width 132 height 25
select select ""pending""
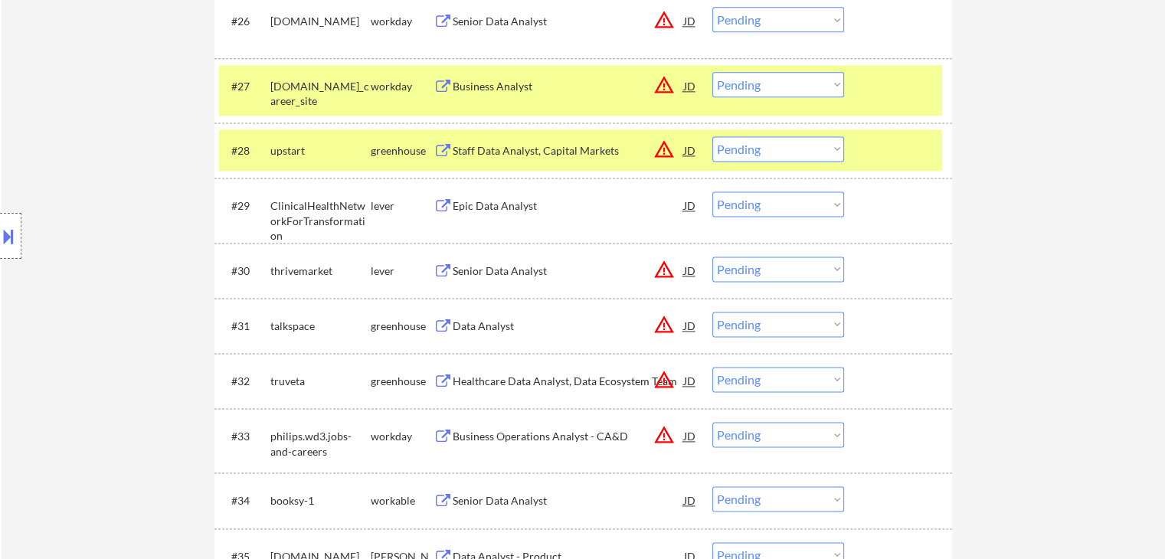
click at [766, 148] on select "Choose an option... Pending Applied Excluded (Questions) Excluded (Expired) Exc…" at bounding box center [779, 148] width 132 height 25
click at [713, 136] on select "Choose an option... Pending Applied Excluded (Questions) Excluded (Expired) Exc…" at bounding box center [779, 148] width 132 height 25
select select ""pending""
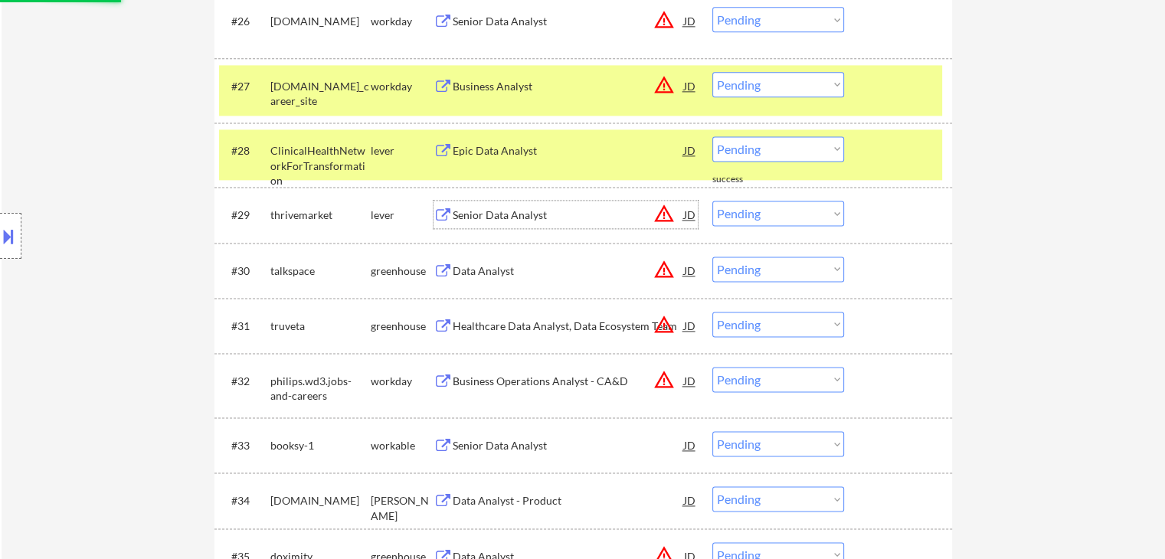
click at [457, 219] on div "Senior Data Analyst" at bounding box center [568, 215] width 231 height 15
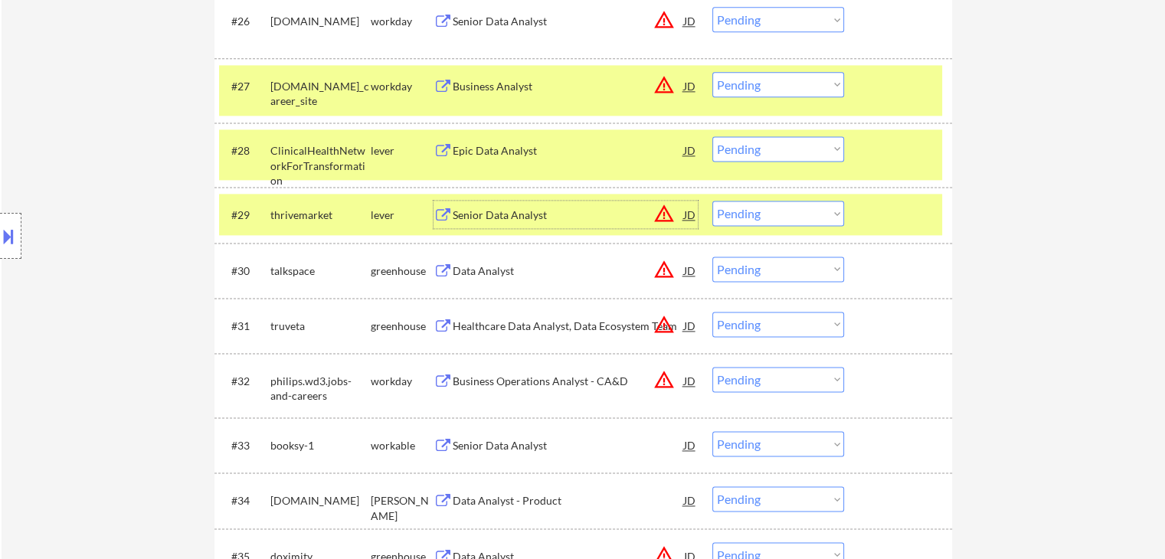
click at [772, 220] on select "Choose an option... Pending Applied Excluded (Questions) Excluded (Expired) Exc…" at bounding box center [779, 213] width 132 height 25
click at [713, 201] on select "Choose an option... Pending Applied Excluded (Questions) Excluded (Expired) Exc…" at bounding box center [779, 213] width 132 height 25
click at [459, 275] on div "Data Analyst" at bounding box center [568, 271] width 231 height 15
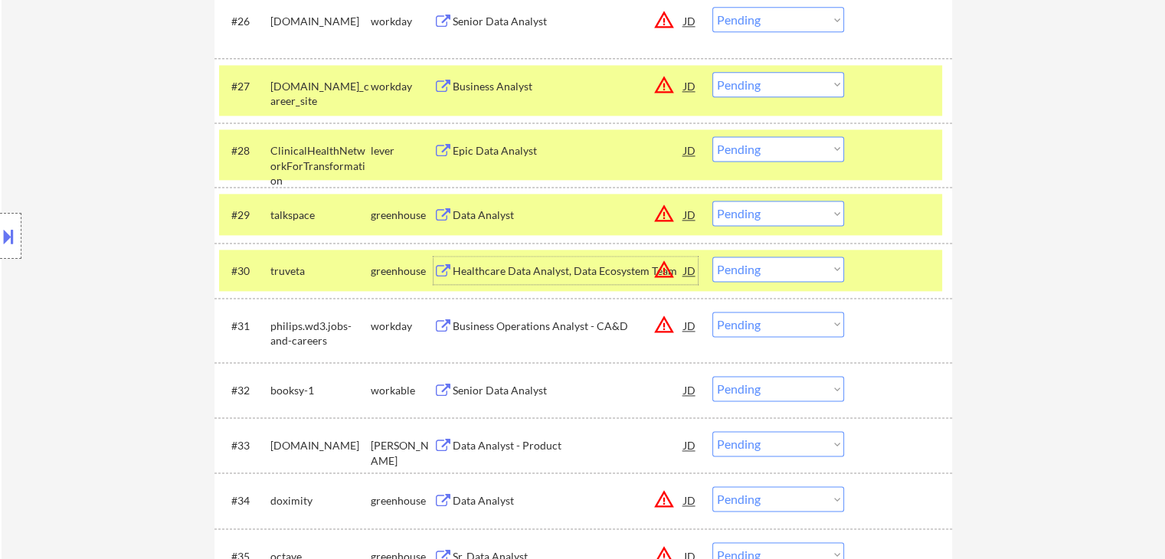
click at [469, 270] on div "Healthcare Data Analyst, Data Ecosystem Team" at bounding box center [568, 271] width 231 height 15
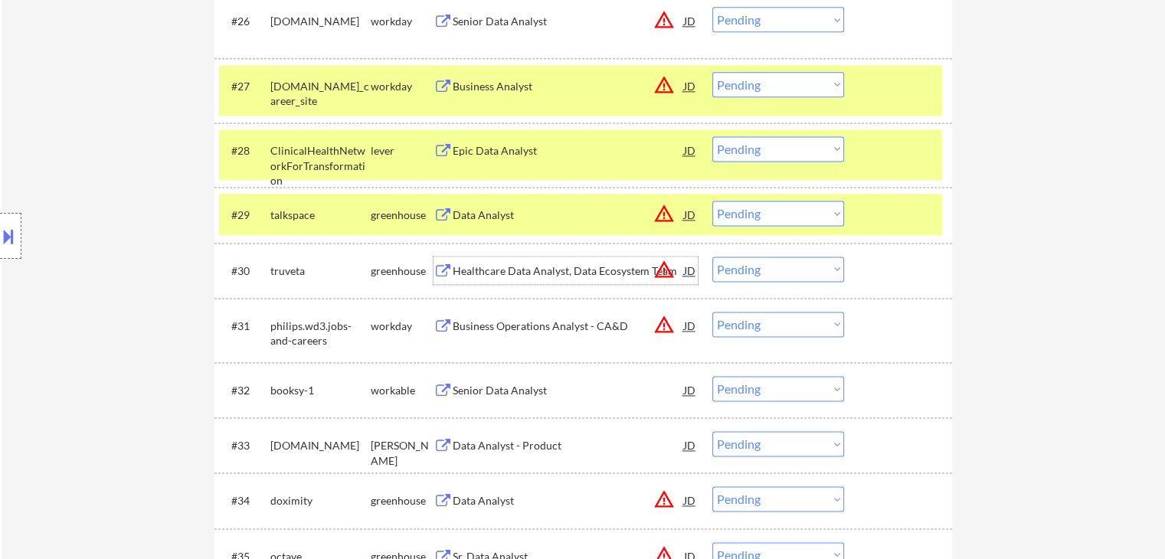
click at [788, 209] on select "Choose an option... Pending Applied Excluded (Questions) Excluded (Expired) Exc…" at bounding box center [779, 213] width 132 height 25
click at [713, 201] on select "Choose an option... Pending Applied Excluded (Questions) Excluded (Expired) Exc…" at bounding box center [779, 213] width 132 height 25
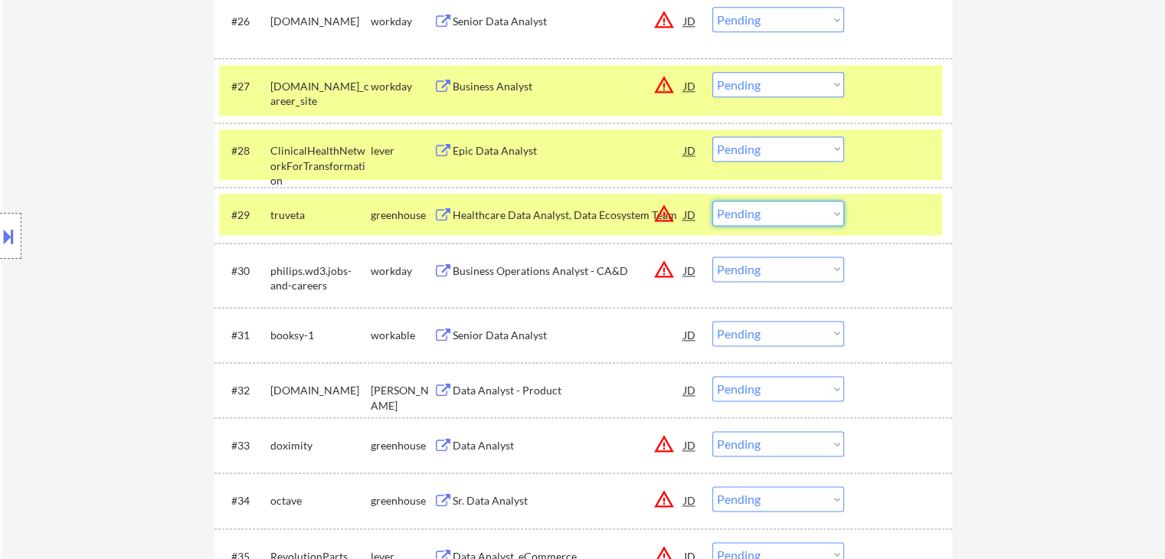
click at [788, 208] on select "Choose an option... Pending Applied Excluded (Questions) Excluded (Expired) Exc…" at bounding box center [779, 213] width 132 height 25
click at [713, 201] on select "Choose an option... Pending Applied Excluded (Questions) Excluded (Expired) Exc…" at bounding box center [779, 213] width 132 height 25
select select ""pending""
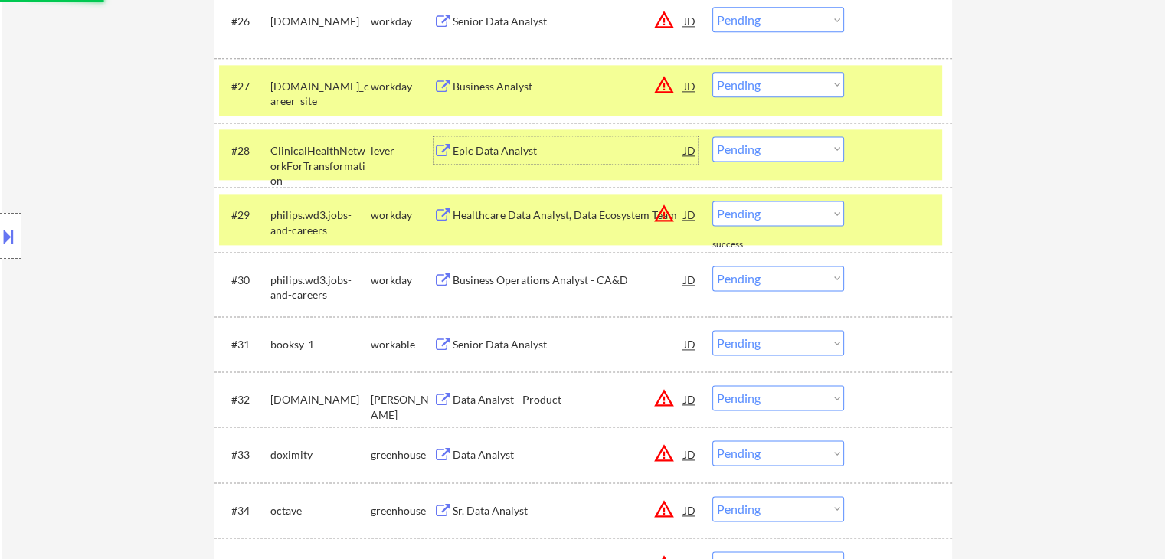
click at [478, 150] on div "Epic Data Analyst" at bounding box center [568, 150] width 231 height 15
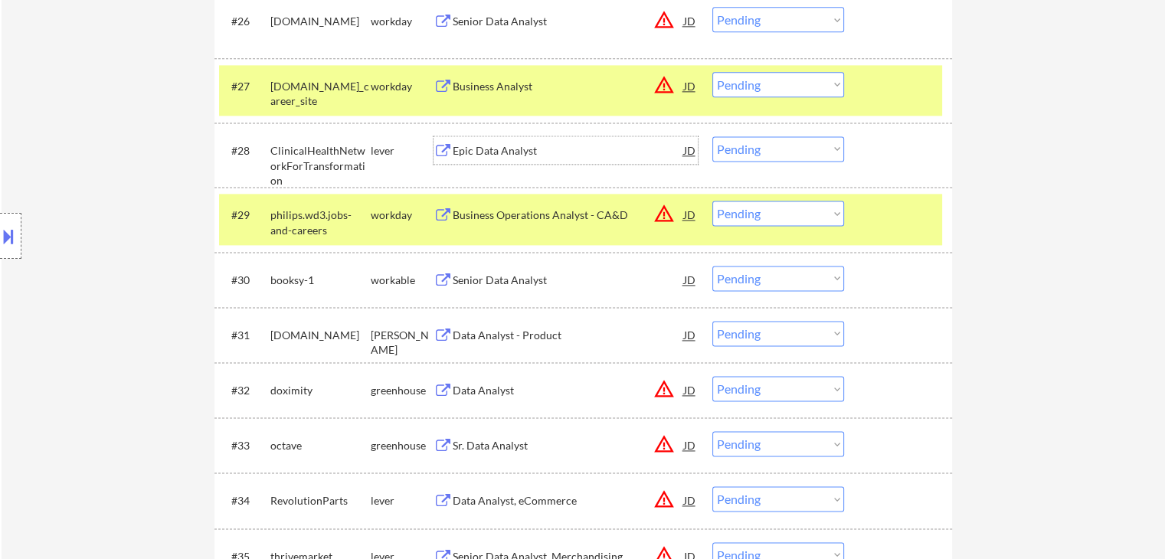
click at [785, 146] on select "Choose an option... Pending Applied Excluded (Questions) Excluded (Expired) Exc…" at bounding box center [779, 148] width 132 height 25
click at [713, 136] on select "Choose an option... Pending Applied Excluded (Questions) Excluded (Expired) Exc…" at bounding box center [779, 148] width 132 height 25
select select ""pending""
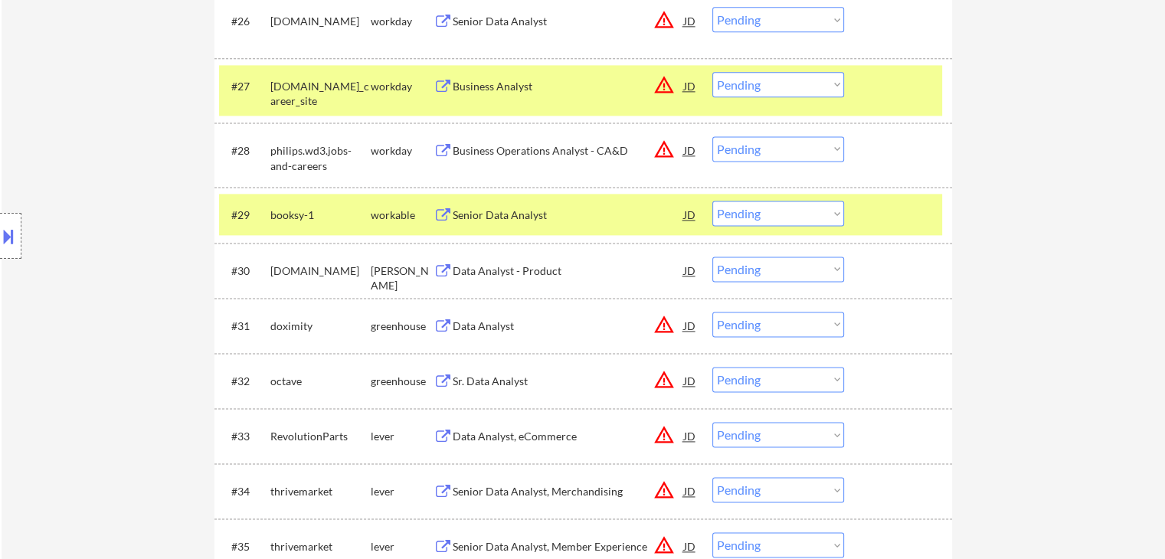
click at [505, 214] on div "Senior Data Analyst" at bounding box center [568, 215] width 231 height 15
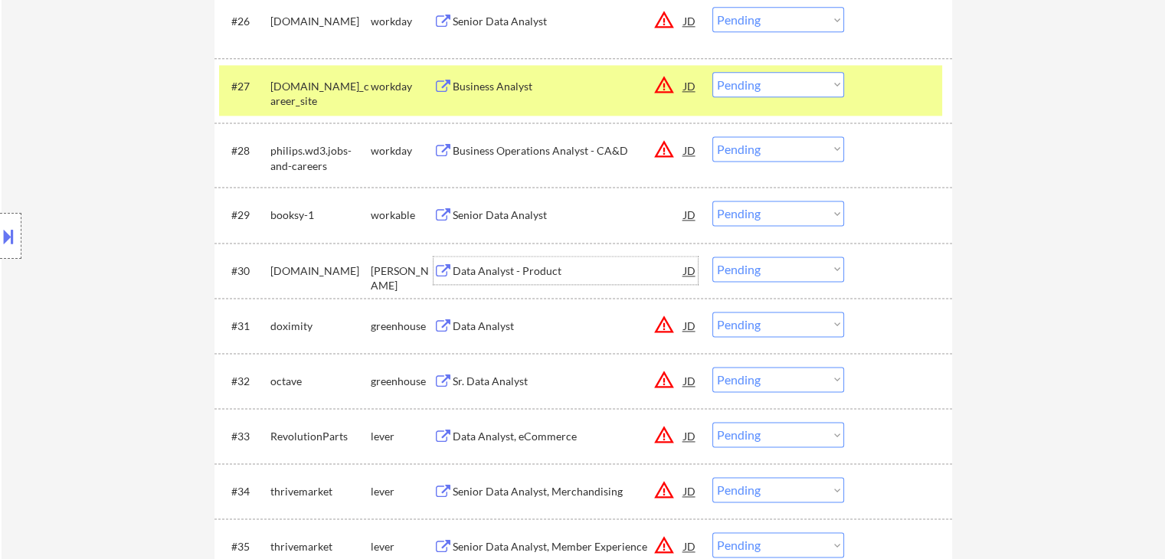
click at [469, 270] on div "Data Analyst - Product" at bounding box center [568, 271] width 231 height 15
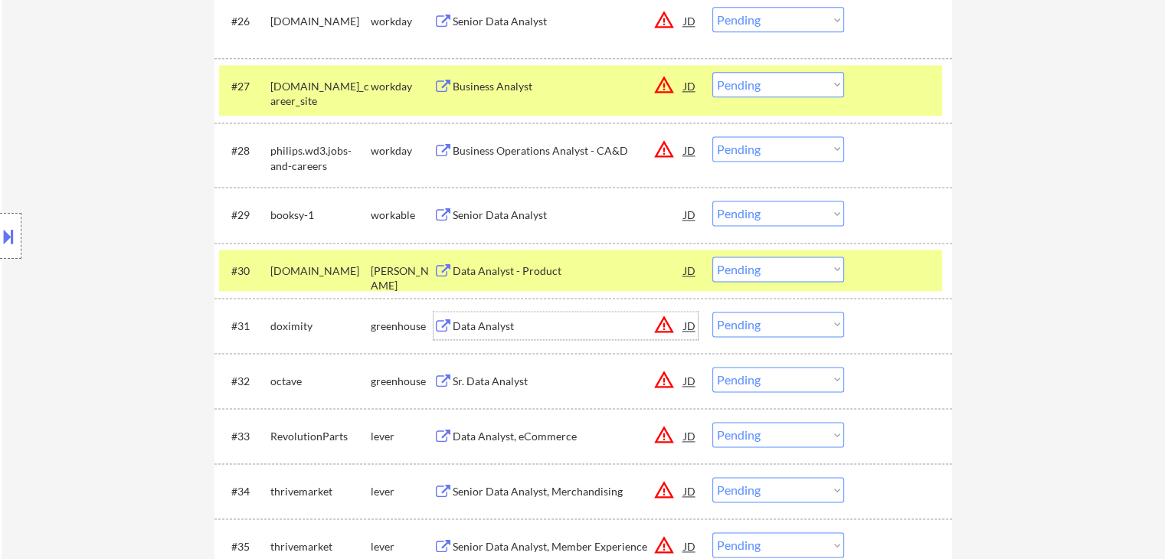
click at [468, 326] on div "Data Analyst" at bounding box center [568, 326] width 231 height 15
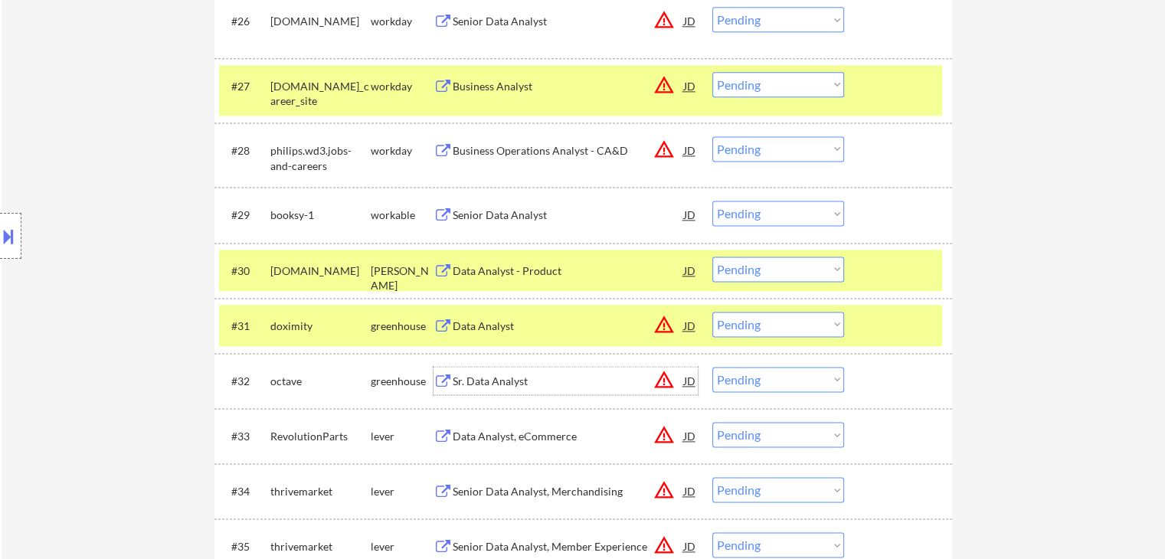
click at [477, 381] on div "Sr. Data Analyst" at bounding box center [568, 381] width 231 height 15
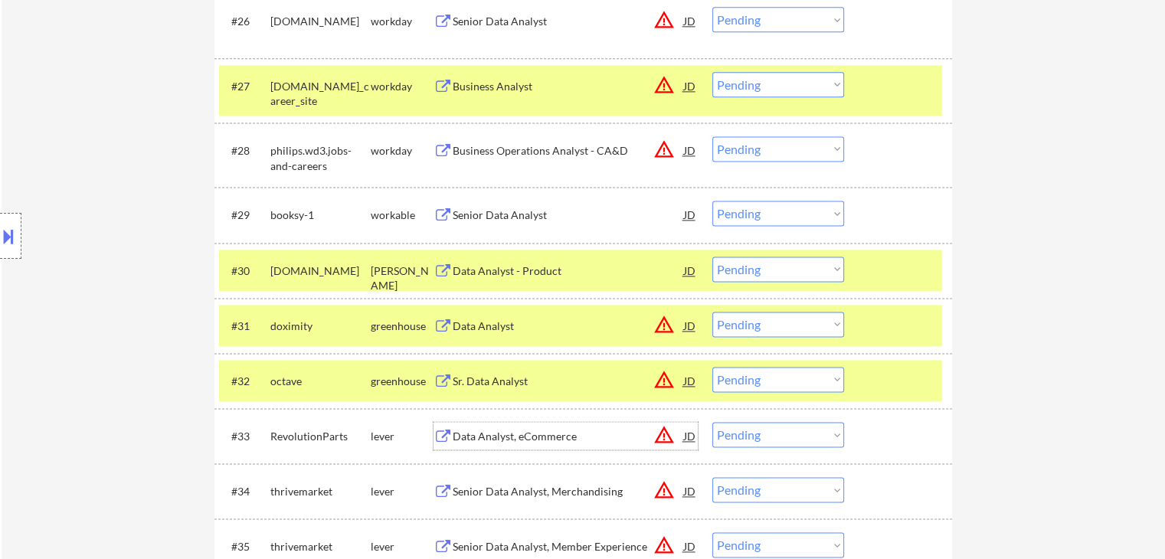
click at [470, 437] on div "Data Analyst, eCommerce" at bounding box center [568, 436] width 231 height 15
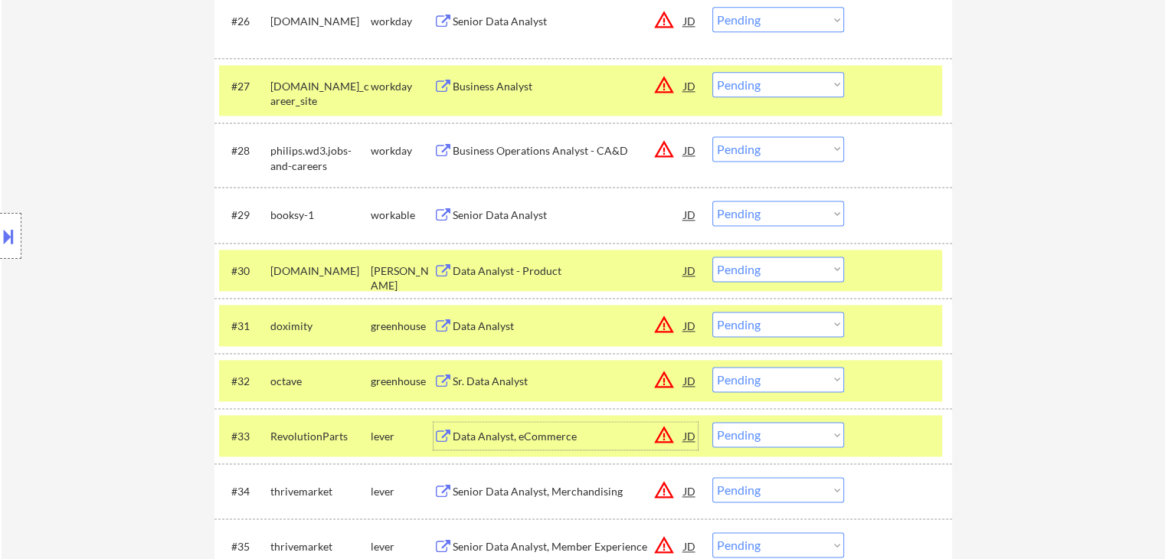
click at [760, 205] on select "Choose an option... Pending Applied Excluded (Questions) Excluded (Expired) Exc…" at bounding box center [779, 213] width 132 height 25
click at [713, 201] on select "Choose an option... Pending Applied Excluded (Questions) Excluded (Expired) Exc…" at bounding box center [779, 213] width 132 height 25
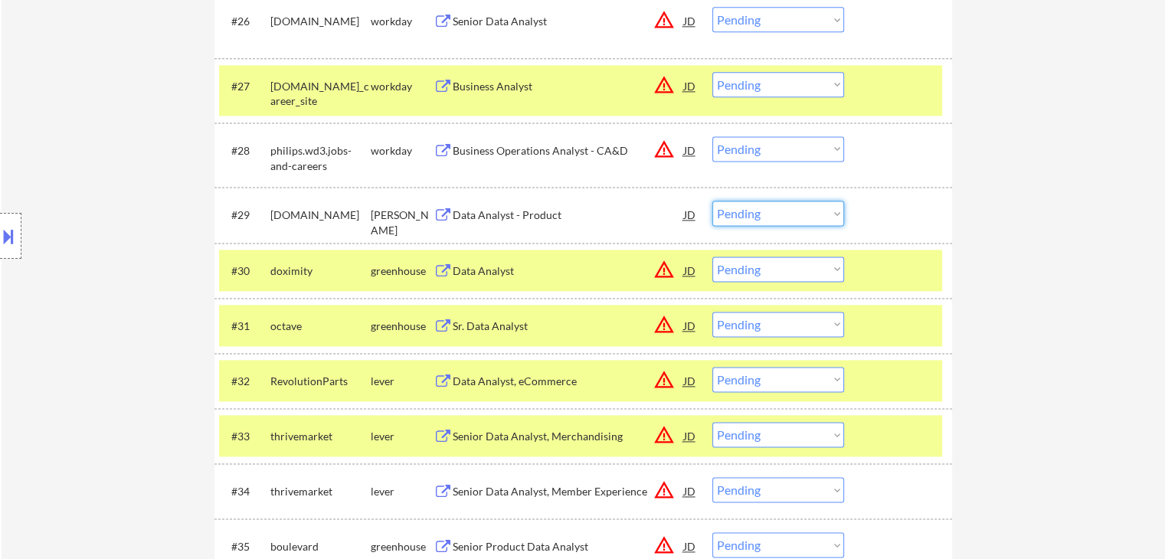
click at [785, 211] on select "Choose an option... Pending Applied Excluded (Questions) Excluded (Expired) Exc…" at bounding box center [779, 213] width 132 height 25
click at [713, 201] on select "Choose an option... Pending Applied Excluded (Questions) Excluded (Expired) Exc…" at bounding box center [779, 213] width 132 height 25
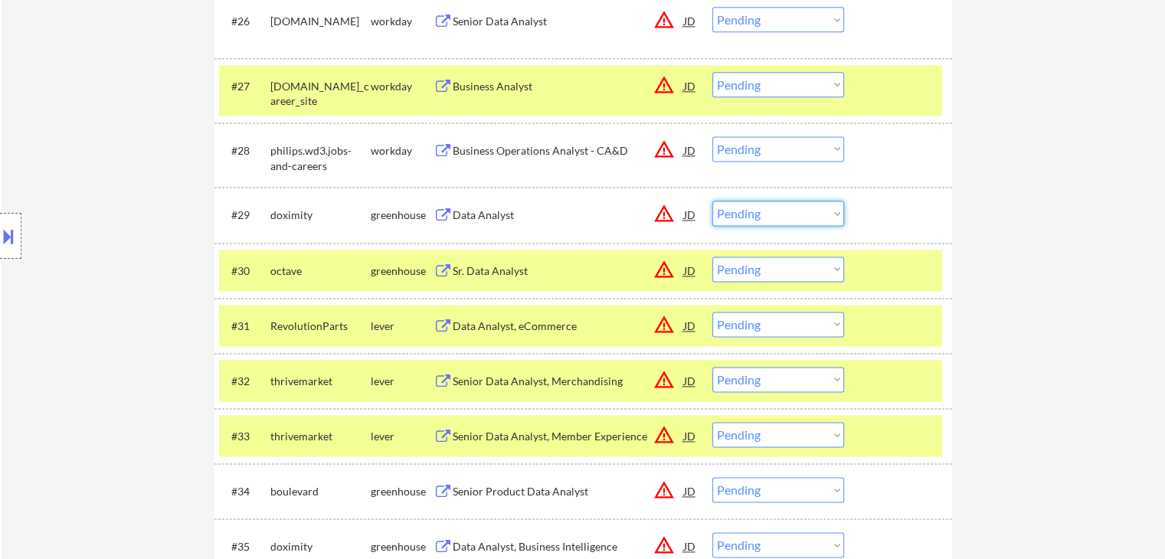
click at [772, 217] on select "Choose an option... Pending Applied Excluded (Questions) Excluded (Expired) Exc…" at bounding box center [779, 213] width 132 height 25
click at [713, 201] on select "Choose an option... Pending Applied Excluded (Questions) Excluded (Expired) Exc…" at bounding box center [779, 213] width 132 height 25
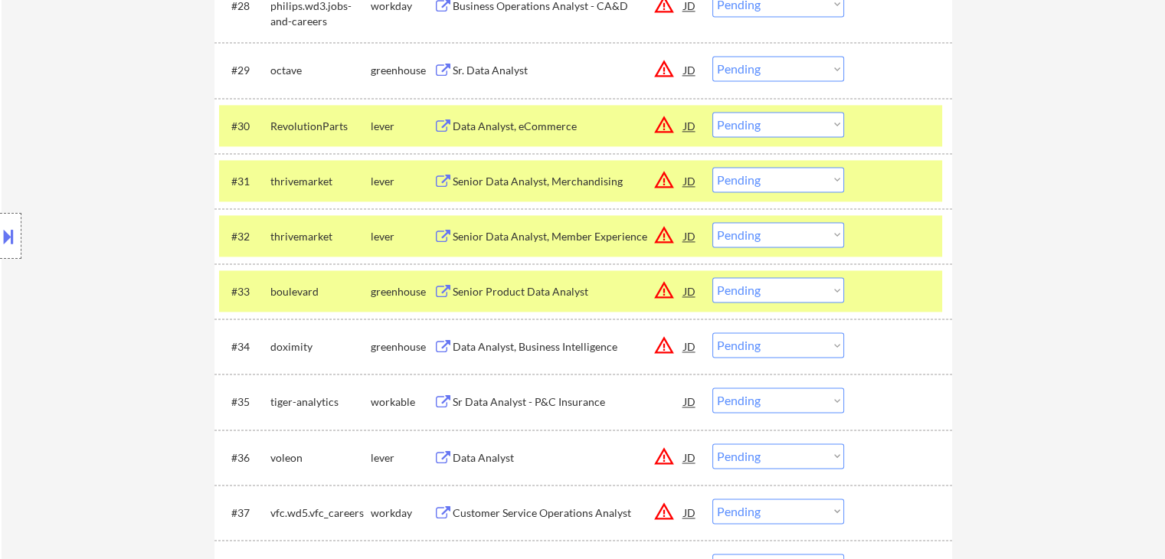
scroll to position [2222, 0]
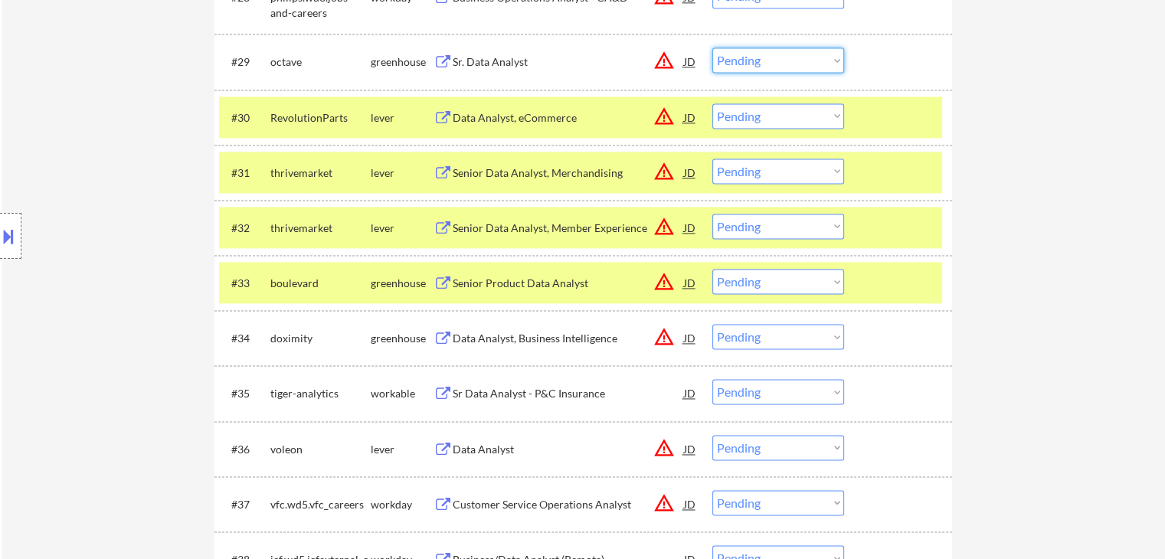
drag, startPoint x: 779, startPoint y: 63, endPoint x: 784, endPoint y: 70, distance: 8.9
click at [779, 63] on select "Choose an option... Pending Applied Excluded (Questions) Excluded (Expired) Exc…" at bounding box center [779, 60] width 132 height 25
click at [713, 48] on select "Choose an option... Pending Applied Excluded (Questions) Excluded (Expired) Exc…" at bounding box center [779, 60] width 132 height 25
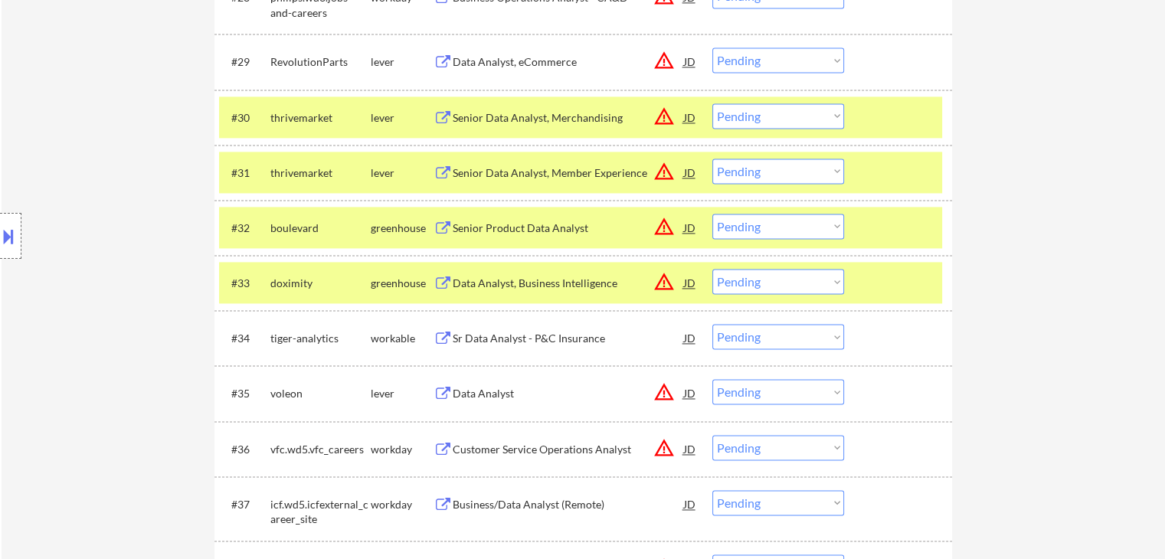
drag, startPoint x: 744, startPoint y: 56, endPoint x: 754, endPoint y: 71, distance: 18.3
click at [744, 56] on select "Choose an option... Pending Applied Excluded (Questions) Excluded (Expired) Exc…" at bounding box center [779, 60] width 132 height 25
click at [713, 48] on select "Choose an option... Pending Applied Excluded (Questions) Excluded (Expired) Exc…" at bounding box center [779, 60] width 132 height 25
click at [515, 116] on div "Senior Data Analyst, Merchandising" at bounding box center [568, 117] width 231 height 15
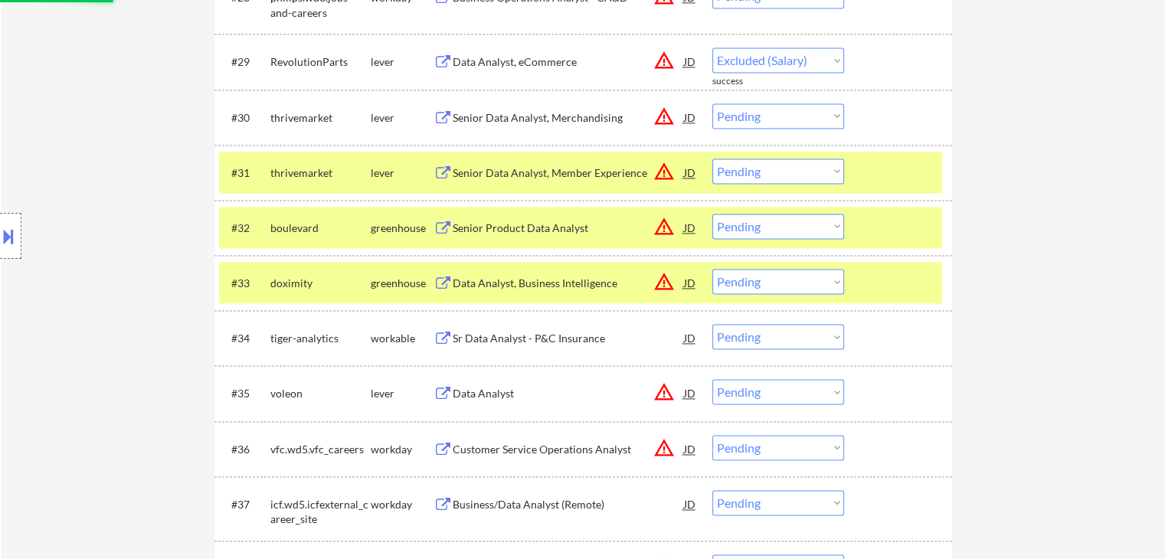
select select ""pending""
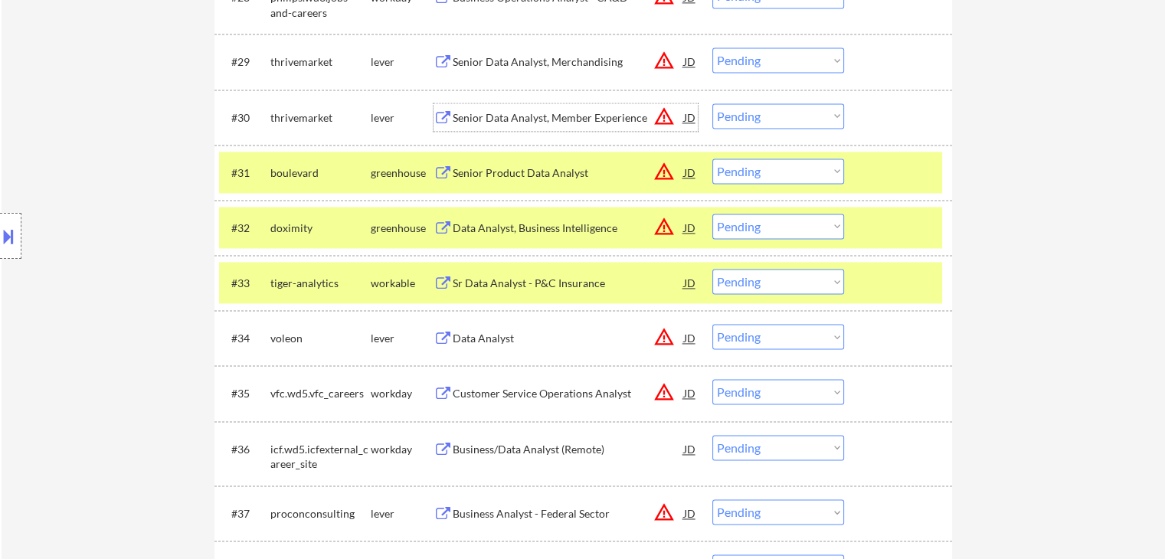
click at [487, 182] on div "Senior Product Data Analyst" at bounding box center [568, 173] width 231 height 28
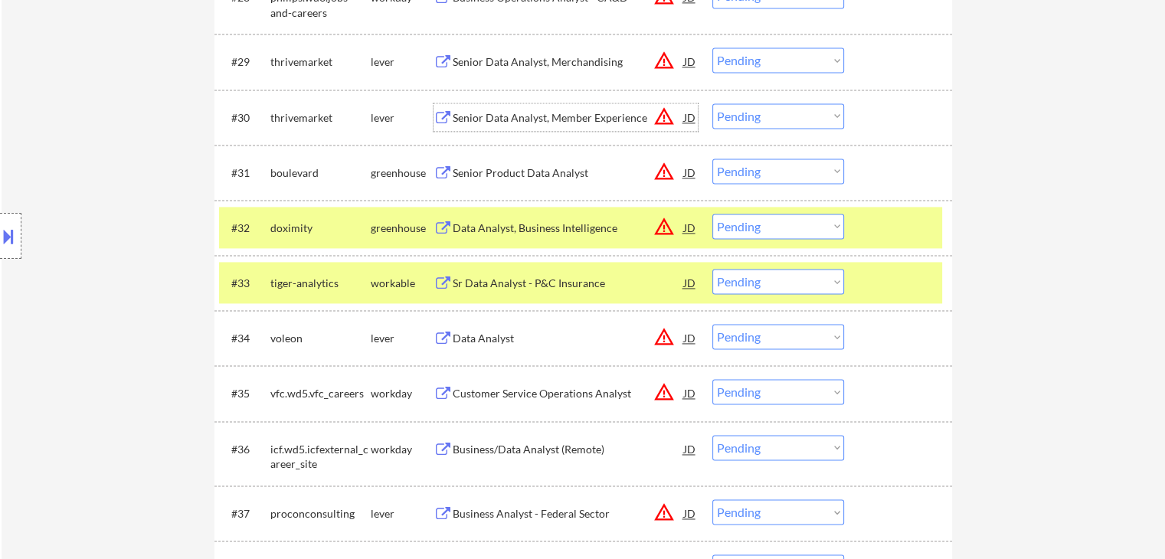
click at [500, 120] on div "Senior Data Analyst, Member Experience" at bounding box center [568, 117] width 231 height 15
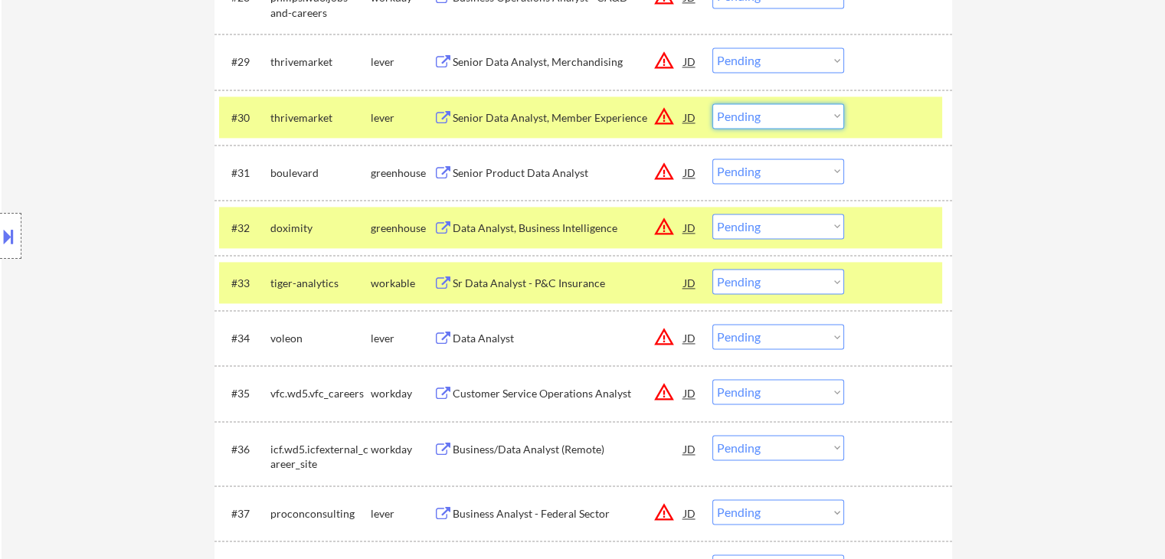
drag, startPoint x: 767, startPoint y: 110, endPoint x: 770, endPoint y: 127, distance: 17.9
click at [767, 110] on select "Choose an option... Pending Applied Excluded (Questions) Excluded (Expired) Exc…" at bounding box center [779, 115] width 132 height 25
select select ""excluded__expired_""
click at [713, 103] on select "Choose an option... Pending Applied Excluded (Questions) Excluded (Expired) Exc…" at bounding box center [779, 115] width 132 height 25
click at [768, 57] on select "Choose an option... Pending Applied Excluded (Questions) Excluded (Expired) Exc…" at bounding box center [779, 60] width 132 height 25
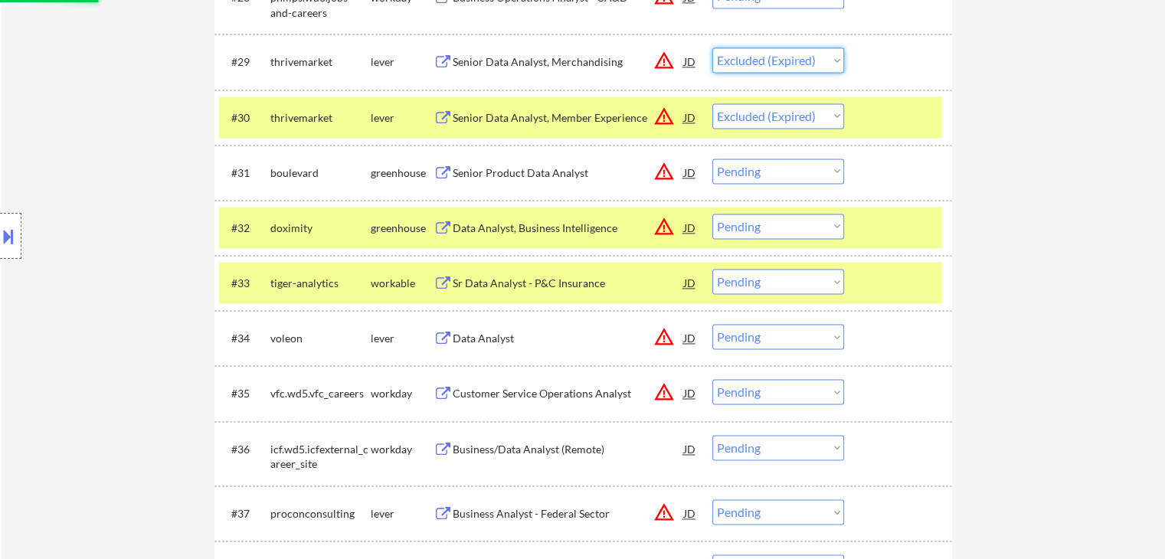
click at [713, 48] on select "Choose an option... Pending Applied Excluded (Questions) Excluded (Expired) Exc…" at bounding box center [779, 60] width 132 height 25
select select ""pending""
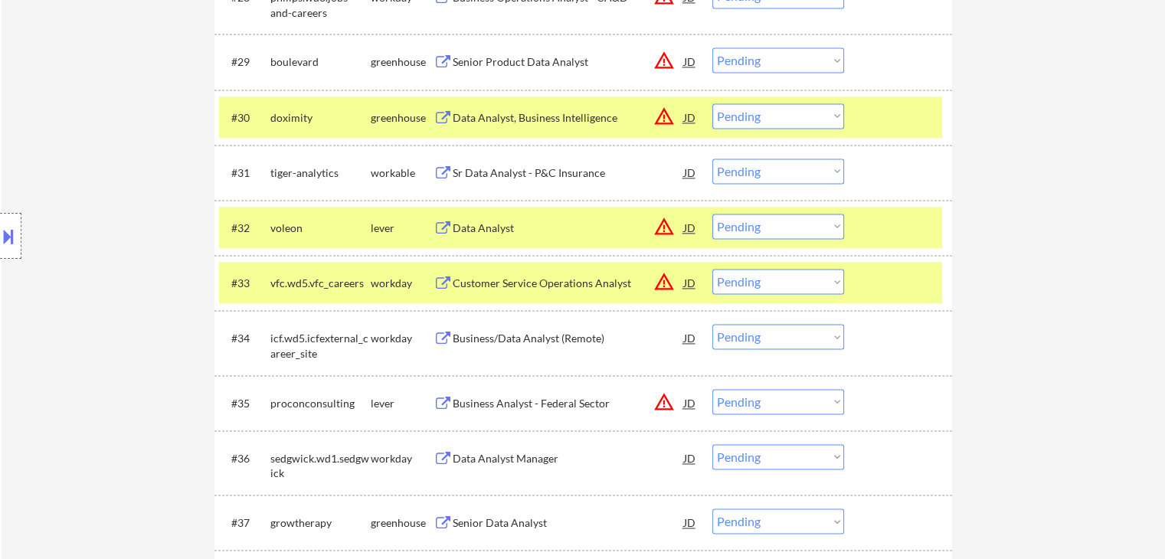
click at [749, 56] on select "Choose an option... Pending Applied Excluded (Questions) Excluded (Expired) Exc…" at bounding box center [779, 60] width 132 height 25
click at [713, 48] on select "Choose an option... Pending Applied Excluded (Questions) Excluded (Expired) Exc…" at bounding box center [779, 60] width 132 height 25
click at [485, 126] on div "Data Analyst, Business Intelligence" at bounding box center [568, 117] width 231 height 28
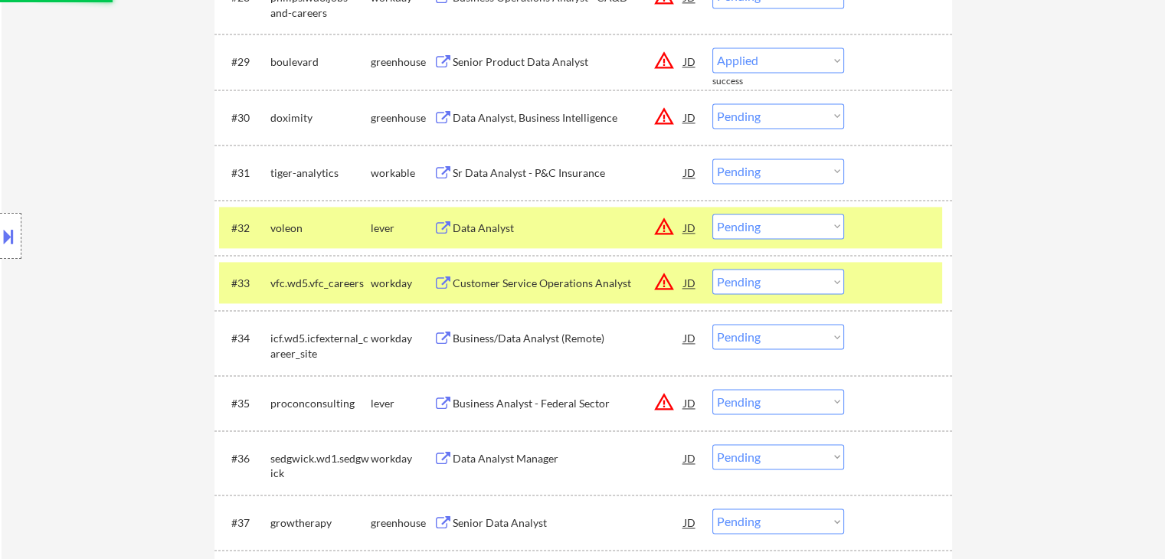
select select ""pending""
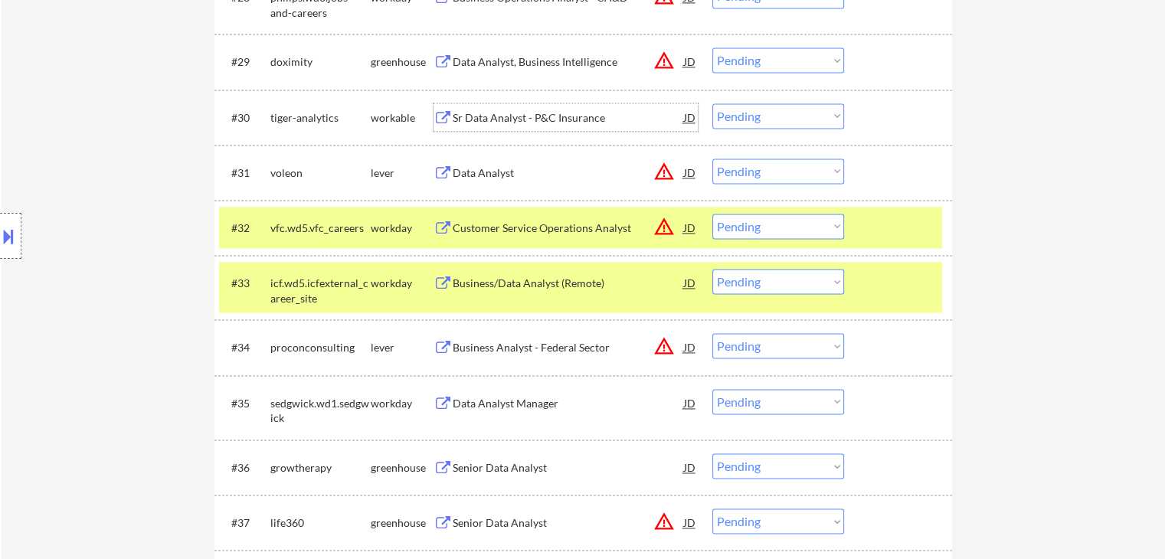
click at [475, 116] on div "Sr Data Analyst - P&C Insurance" at bounding box center [568, 117] width 231 height 15
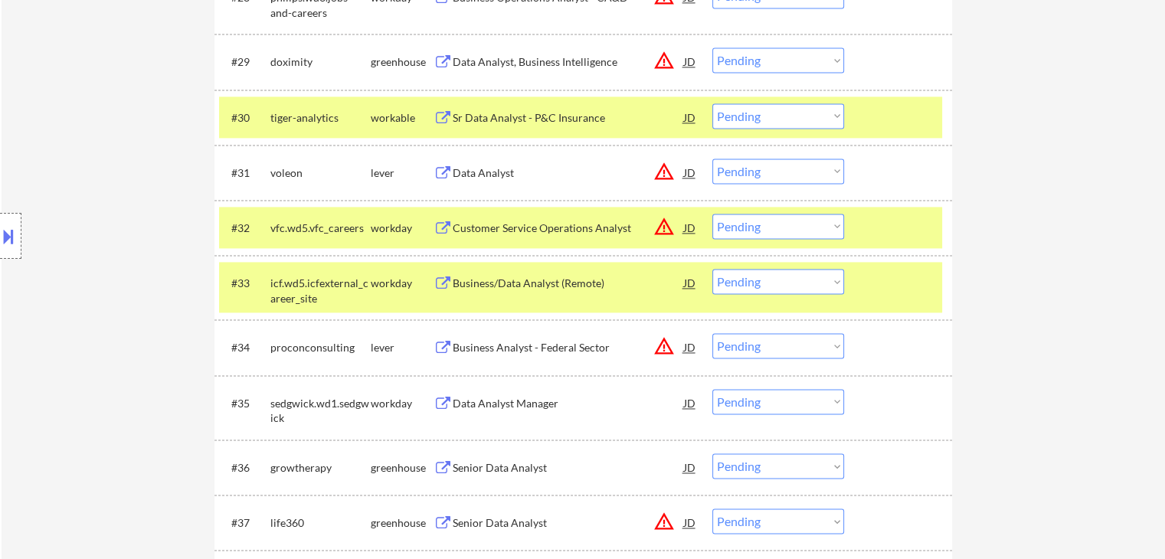
click at [469, 172] on div "Data Analyst" at bounding box center [568, 172] width 231 height 15
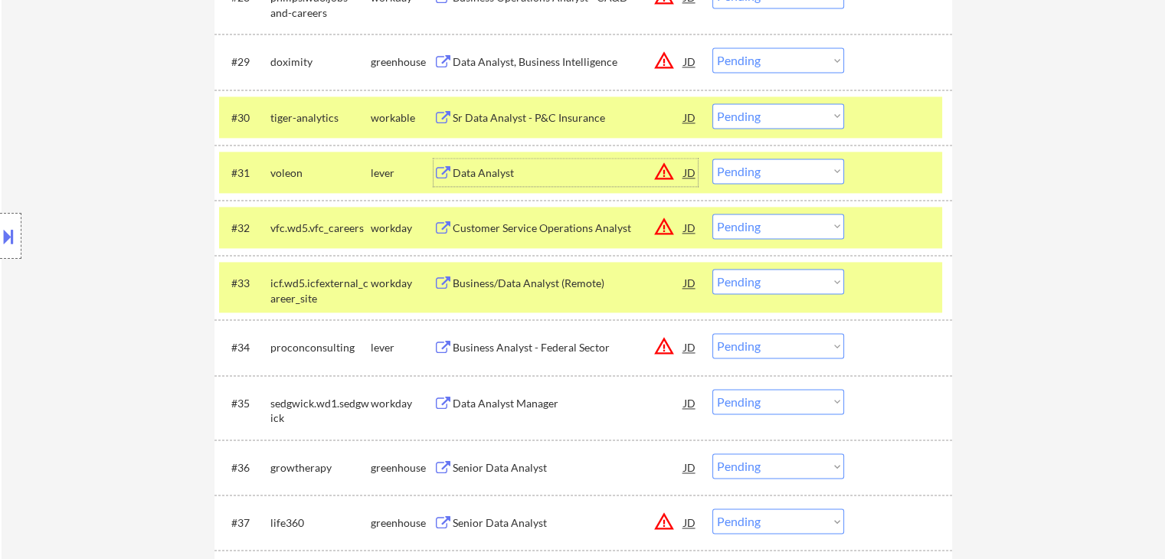
drag, startPoint x: 765, startPoint y: 110, endPoint x: 769, endPoint y: 125, distance: 16.0
click at [765, 110] on select "Choose an option... Pending Applied Excluded (Questions) Excluded (Expired) Exc…" at bounding box center [779, 115] width 132 height 25
click at [713, 103] on select "Choose an option... Pending Applied Excluded (Questions) Excluded (Expired) Exc…" at bounding box center [779, 115] width 132 height 25
select select ""pending""
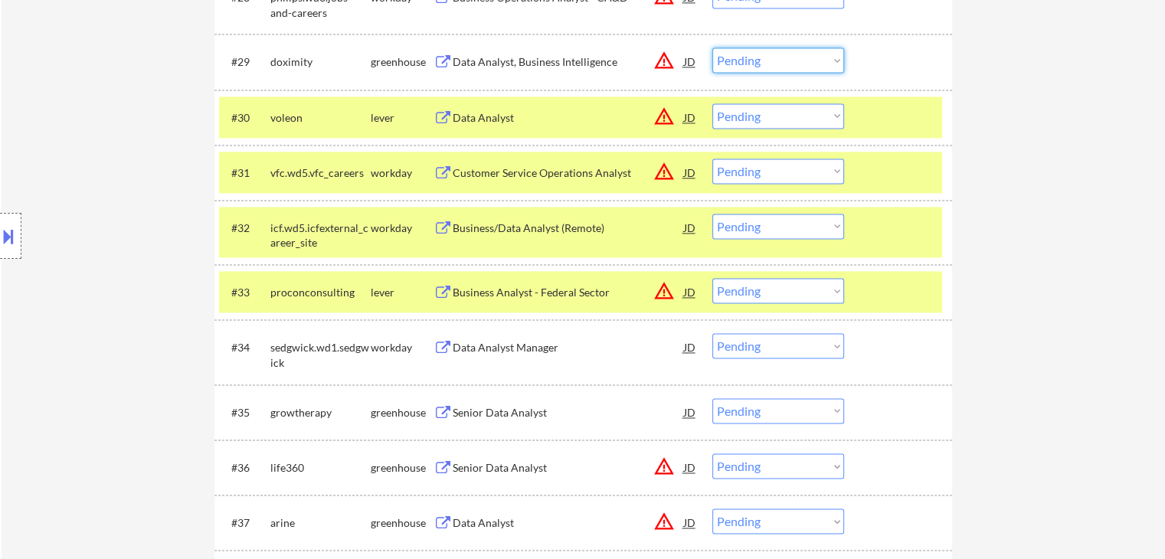
click at [776, 58] on select "Choose an option... Pending Applied Excluded (Questions) Excluded (Expired) Exc…" at bounding box center [779, 60] width 132 height 25
click at [713, 48] on select "Choose an option... Pending Applied Excluded (Questions) Excluded (Expired) Exc…" at bounding box center [779, 60] width 132 height 25
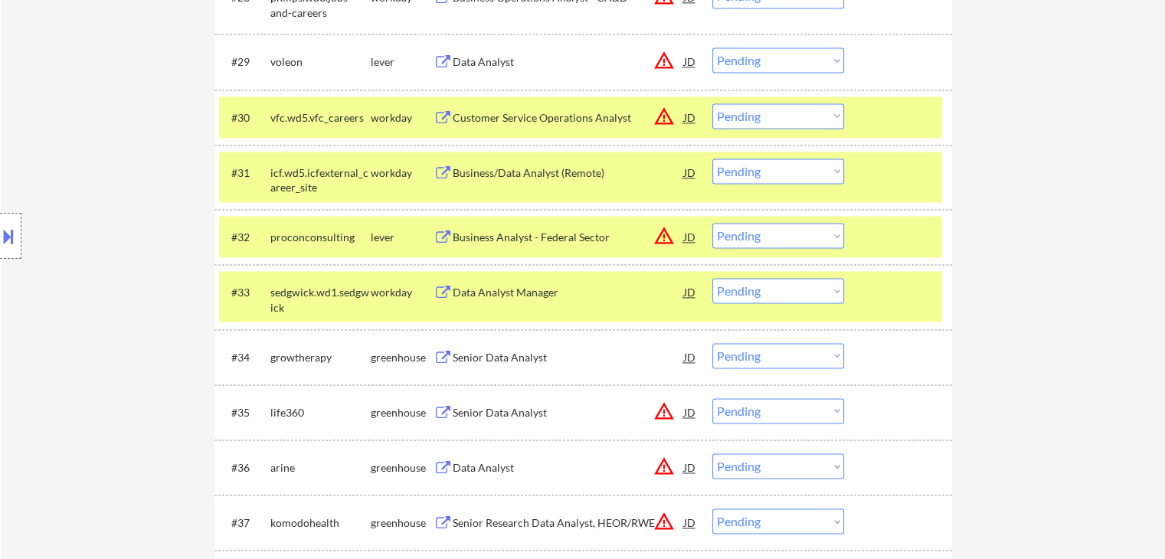
drag, startPoint x: 749, startPoint y: 59, endPoint x: 747, endPoint y: 68, distance: 9.3
click at [749, 59] on select "Choose an option... Pending Applied Excluded (Questions) Excluded (Expired) Exc…" at bounding box center [779, 60] width 132 height 25
click at [713, 48] on select "Choose an option... Pending Applied Excluded (Questions) Excluded (Expired) Exc…" at bounding box center [779, 60] width 132 height 25
select select ""pending""
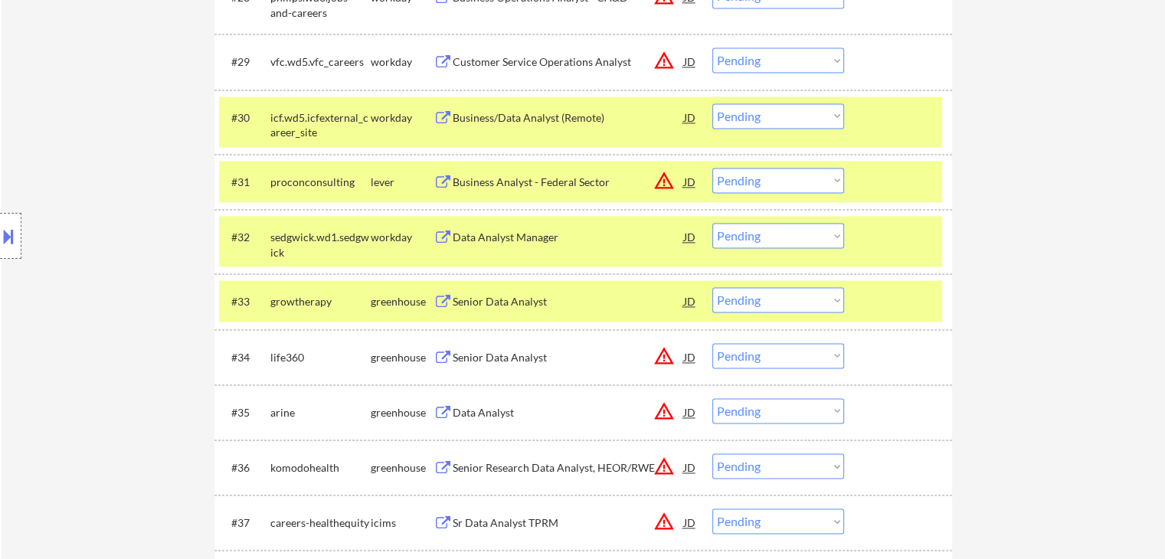
click at [502, 189] on div "Business Analyst - Federal Sector" at bounding box center [568, 182] width 231 height 15
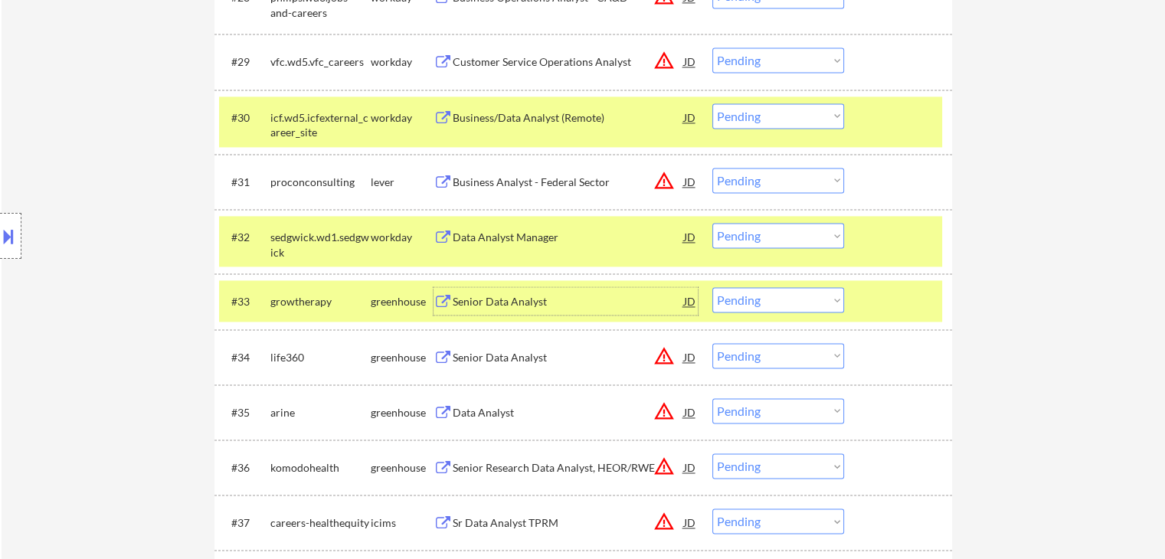
click at [463, 300] on div "Senior Data Analyst" at bounding box center [568, 301] width 231 height 15
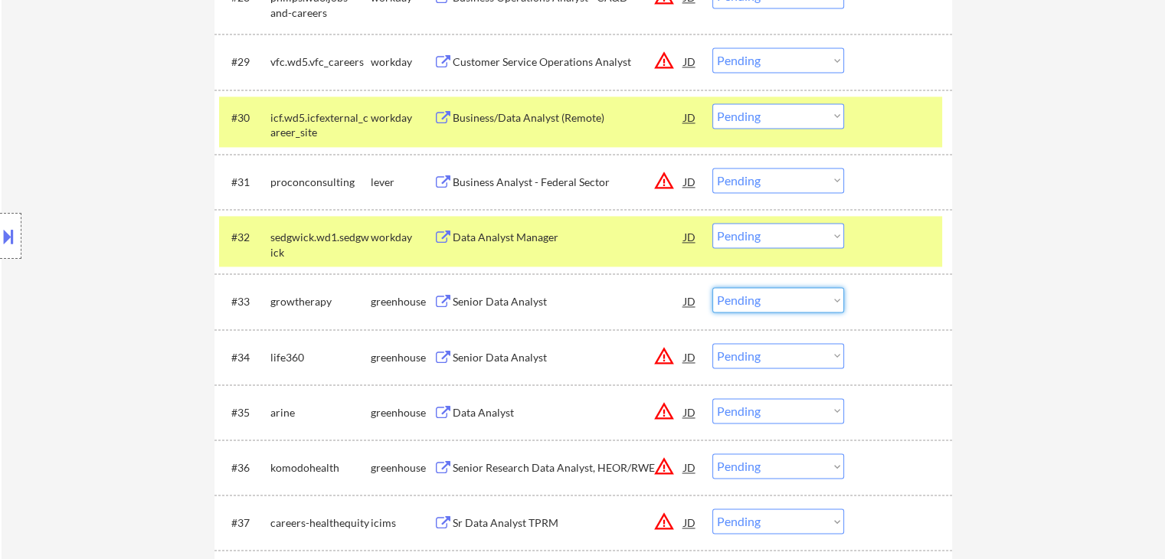
click at [785, 303] on select "Choose an option... Pending Applied Excluded (Questions) Excluded (Expired) Exc…" at bounding box center [779, 299] width 132 height 25
click at [761, 178] on select "Choose an option... Pending Applied Excluded (Questions) Excluded (Expired) Exc…" at bounding box center [779, 180] width 132 height 25
click at [713, 168] on select "Choose an option... Pending Applied Excluded (Questions) Excluded (Expired) Exc…" at bounding box center [779, 180] width 132 height 25
select select ""pending""
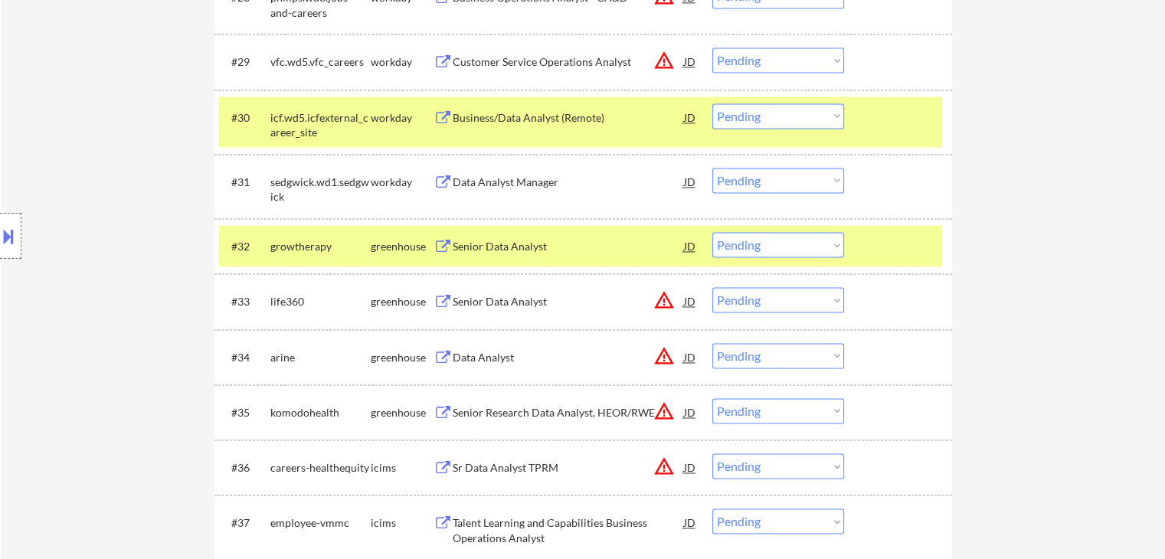
click at [471, 302] on div "Senior Data Analyst" at bounding box center [568, 301] width 231 height 15
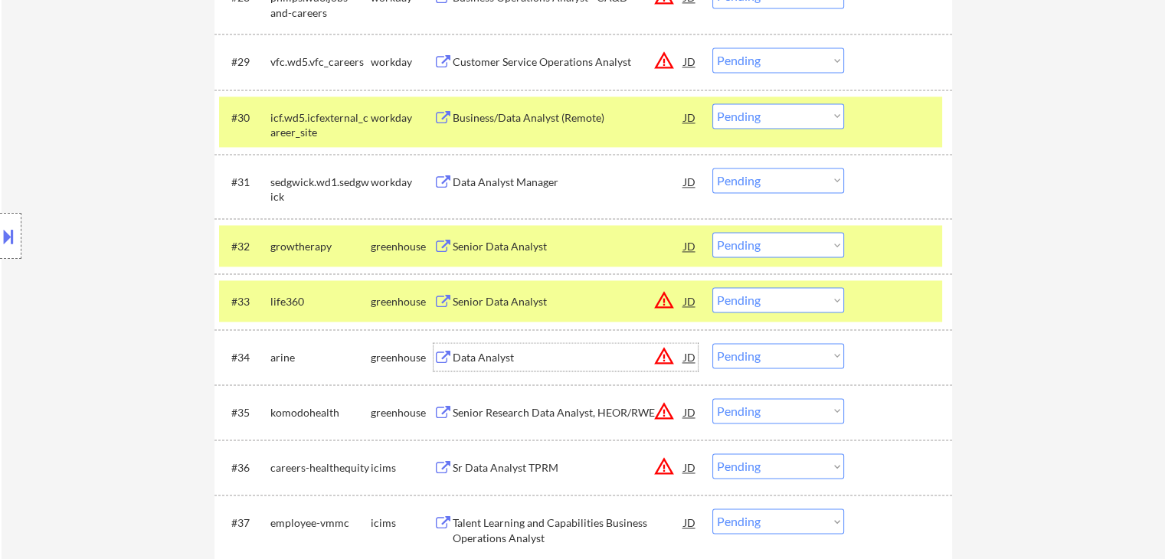
click at [462, 350] on div "Data Analyst" at bounding box center [568, 357] width 231 height 15
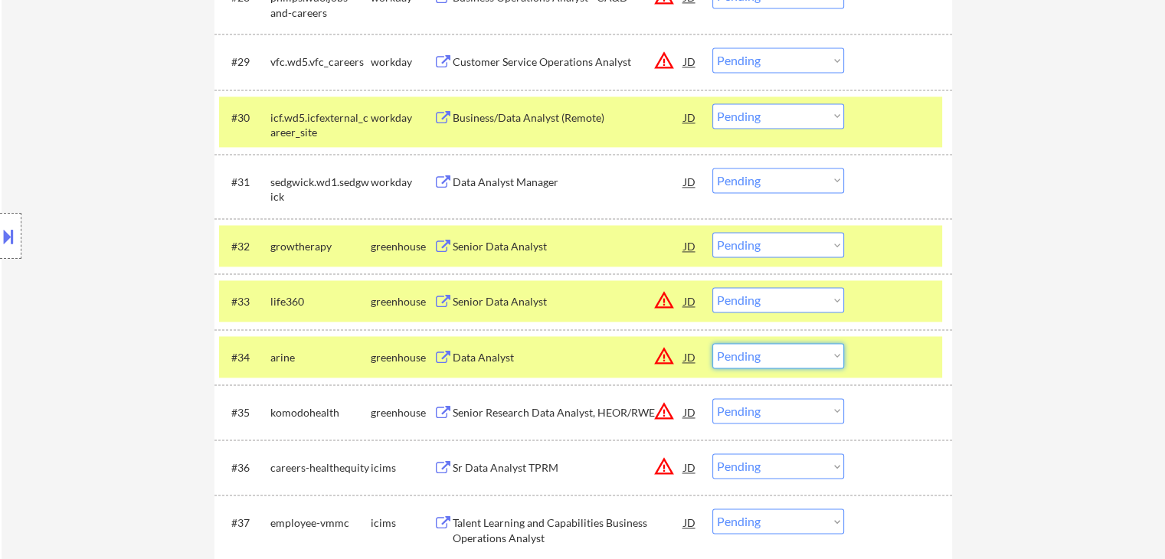
click at [775, 360] on select "Choose an option... Pending Applied Excluded (Questions) Excluded (Expired) Exc…" at bounding box center [779, 355] width 132 height 25
click at [713, 343] on select "Choose an option... Pending Applied Excluded (Questions) Excluded (Expired) Exc…" at bounding box center [779, 355] width 132 height 25
select select ""pending""
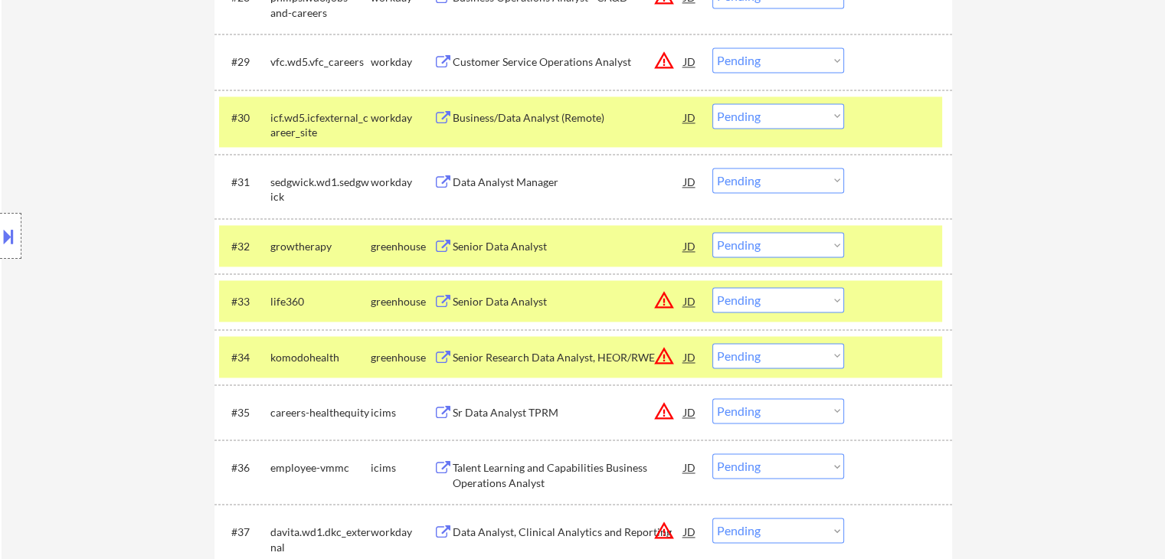
drag, startPoint x: 785, startPoint y: 297, endPoint x: 785, endPoint y: 306, distance: 10.0
click at [785, 297] on select "Choose an option... Pending Applied Excluded (Questions) Excluded (Expired) Exc…" at bounding box center [779, 299] width 132 height 25
click at [713, 287] on select "Choose an option... Pending Applied Excluded (Questions) Excluded (Expired) Exc…" at bounding box center [779, 299] width 132 height 25
click at [552, 353] on div "Senior Research Data Analyst, HEOR/RWE" at bounding box center [568, 357] width 231 height 15
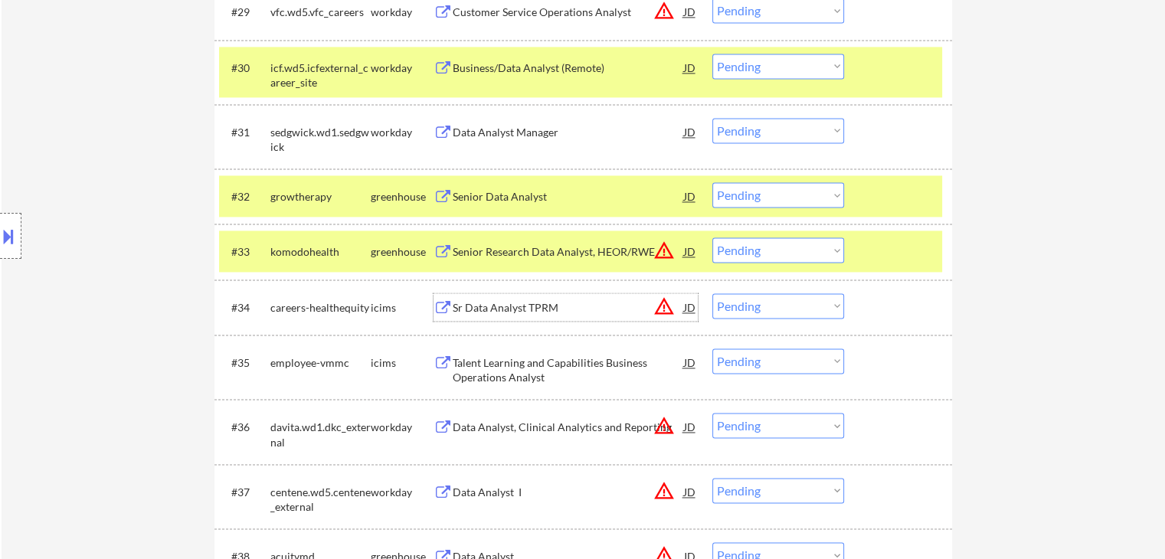
scroll to position [2299, 0]
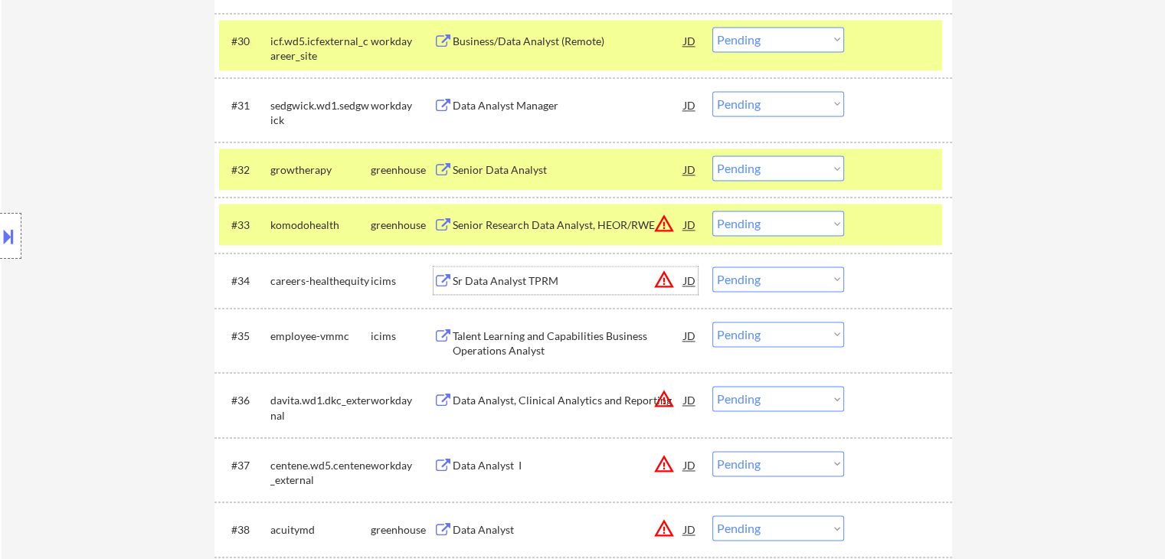
click at [756, 230] on select "Choose an option... Pending Applied Excluded (Questions) Excluded (Expired) Exc…" at bounding box center [779, 223] width 132 height 25
click at [713, 211] on select "Choose an option... Pending Applied Excluded (Questions) Excluded (Expired) Exc…" at bounding box center [779, 223] width 132 height 25
select select ""pending""
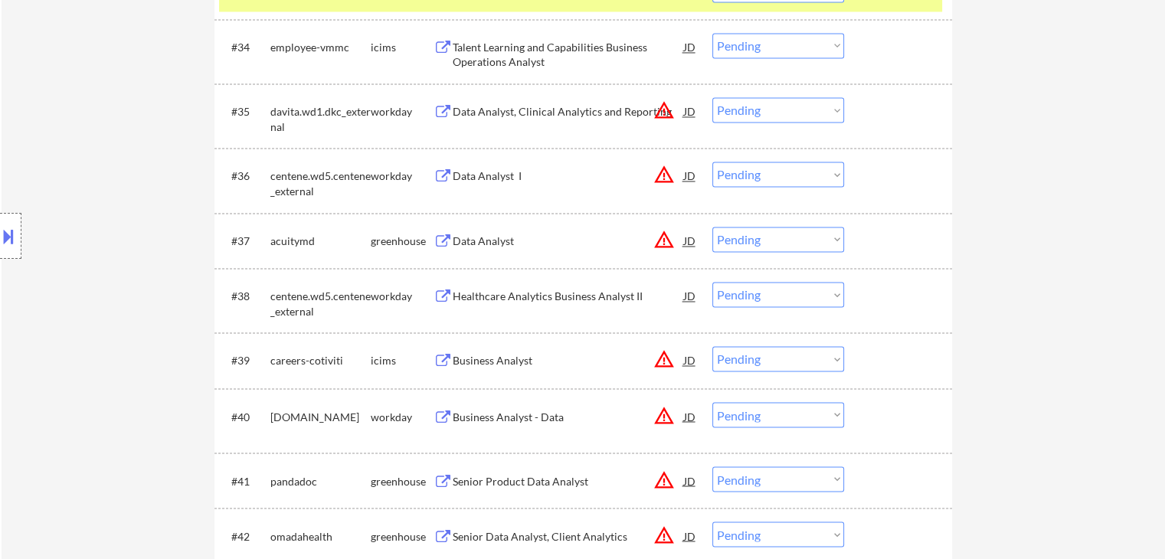
scroll to position [2605, 0]
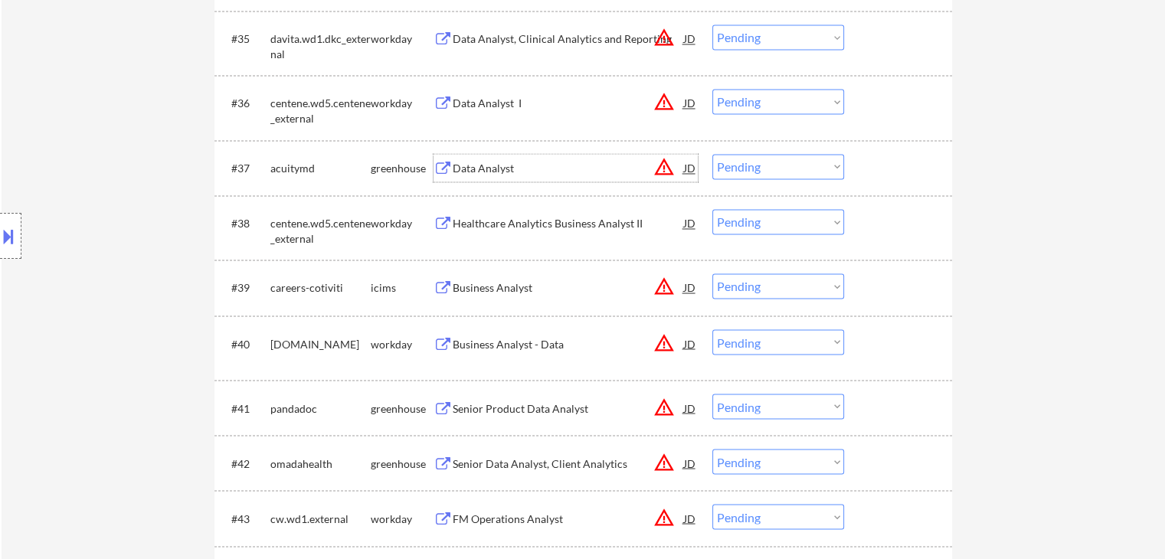
click at [477, 165] on div "Data Analyst" at bounding box center [568, 168] width 231 height 15
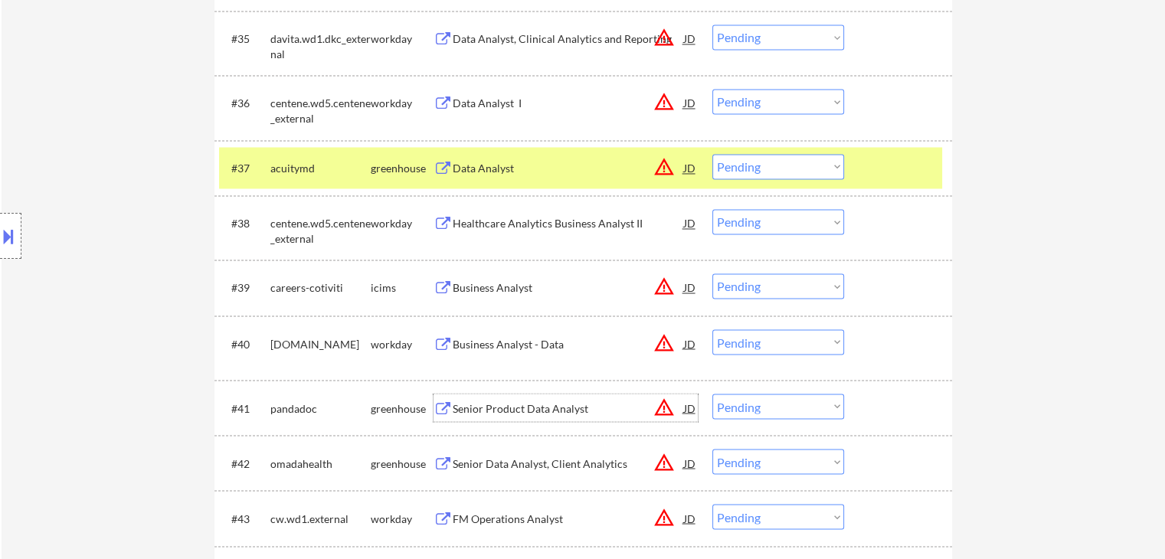
click at [475, 408] on div "Senior Product Data Analyst" at bounding box center [568, 408] width 231 height 15
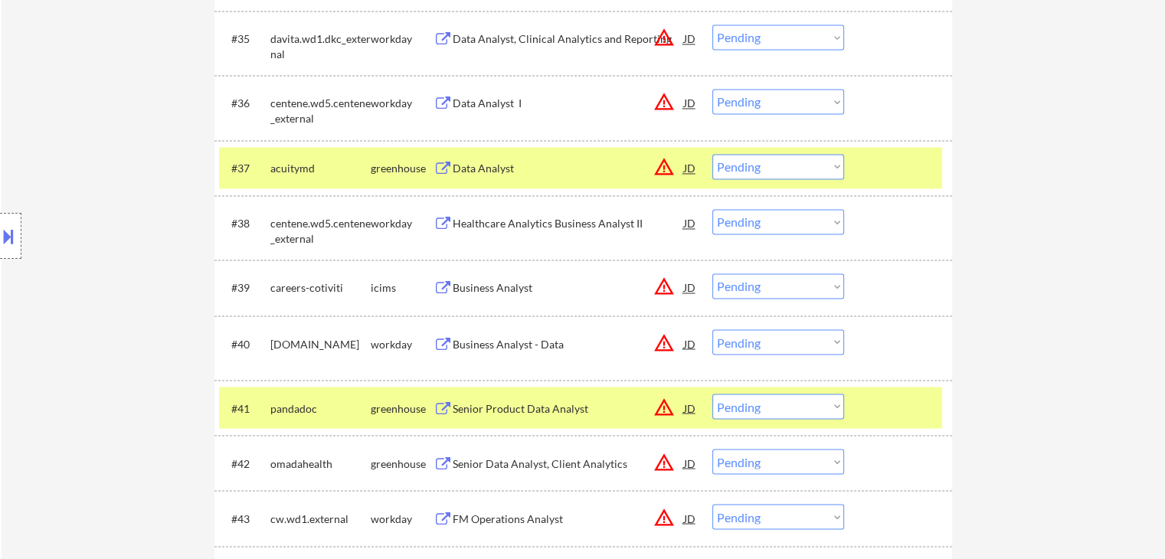
click at [458, 465] on div "Senior Data Analyst, Client Analytics" at bounding box center [568, 463] width 231 height 15
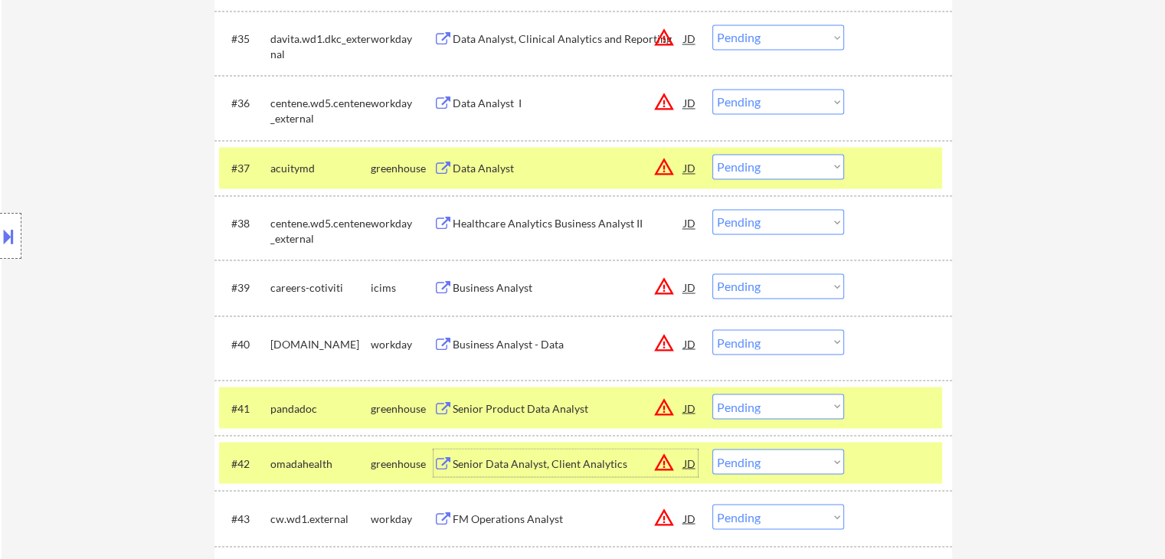
scroll to position [2682, 0]
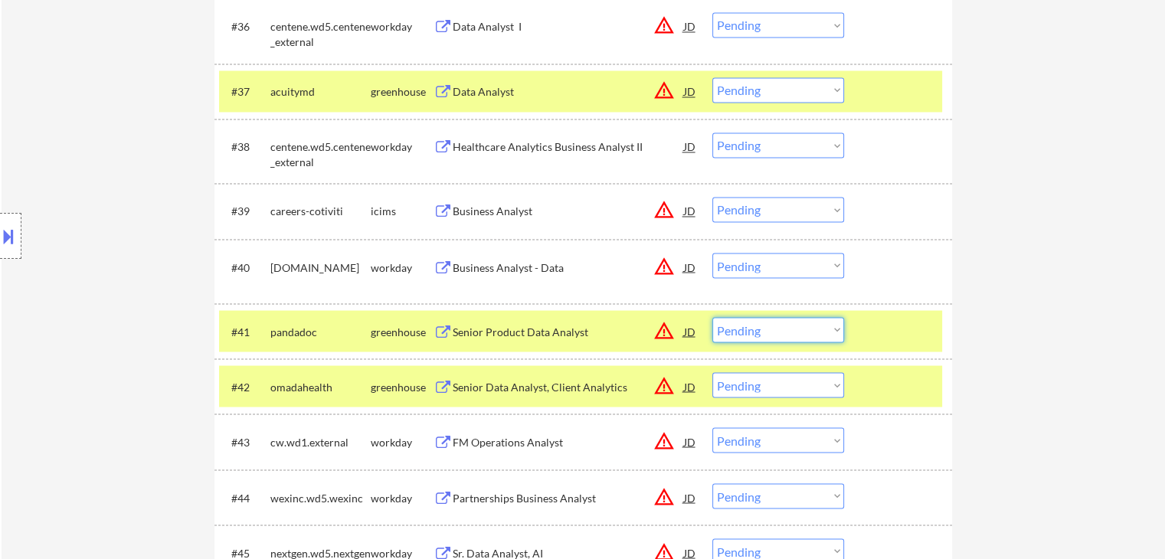
click at [775, 332] on select "Choose an option... Pending Applied Excluded (Questions) Excluded (Expired) Exc…" at bounding box center [779, 329] width 132 height 25
click at [713, 317] on select "Choose an option... Pending Applied Excluded (Questions) Excluded (Expired) Exc…" at bounding box center [779, 329] width 132 height 25
select select ""pending""
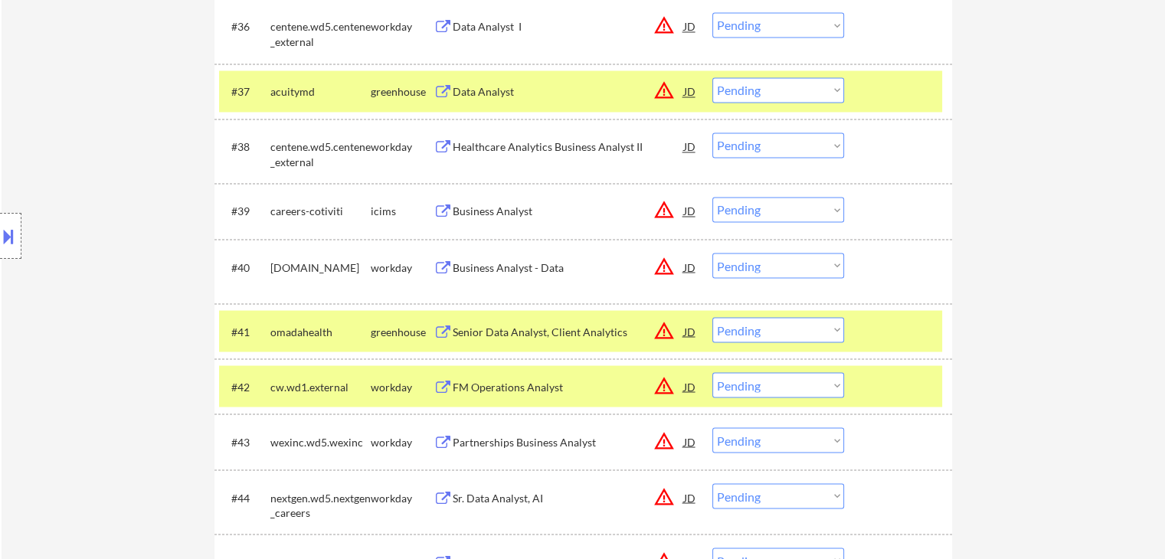
click at [737, 84] on select "Choose an option... Pending Applied Excluded (Questions) Excluded (Expired) Exc…" at bounding box center [779, 89] width 132 height 25
click at [713, 77] on select "Choose an option... Pending Applied Excluded (Questions) Excluded (Expired) Exc…" at bounding box center [779, 89] width 132 height 25
select select ""pending""
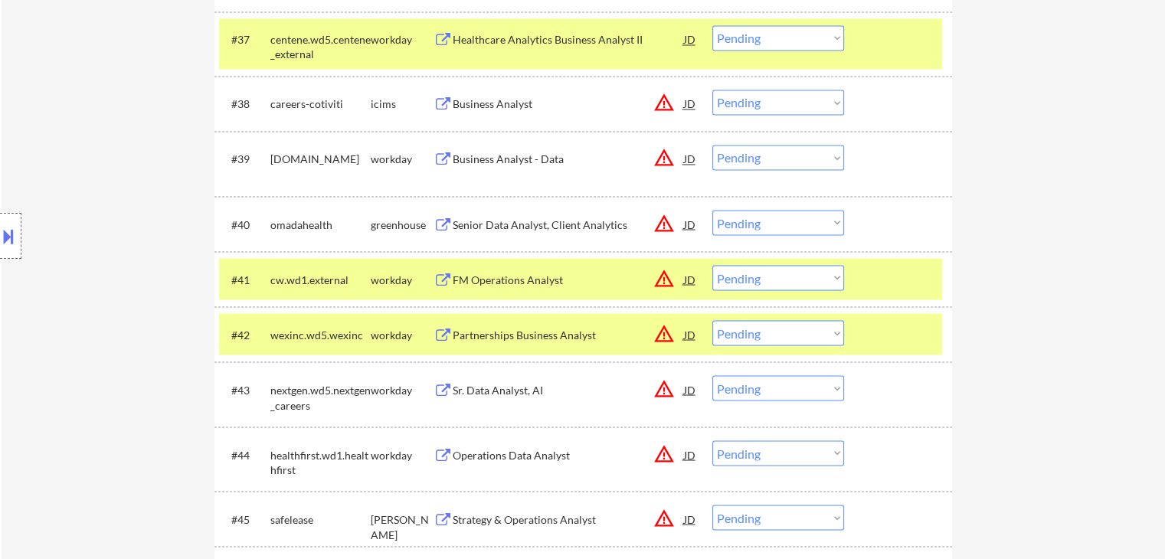
scroll to position [2758, 0]
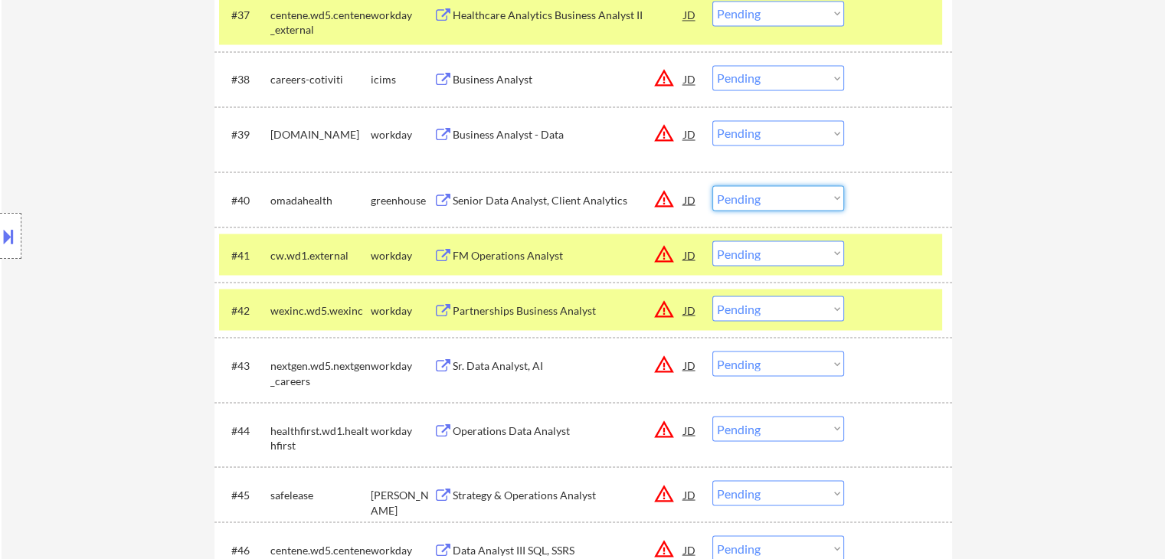
drag, startPoint x: 754, startPoint y: 198, endPoint x: 756, endPoint y: 208, distance: 10.2
click at [754, 198] on select "Choose an option... Pending Applied Excluded (Questions) Excluded (Expired) Exc…" at bounding box center [779, 197] width 132 height 25
click at [713, 185] on select "Choose an option... Pending Applied Excluded (Questions) Excluded (Expired) Exc…" at bounding box center [779, 197] width 132 height 25
select select ""pending""
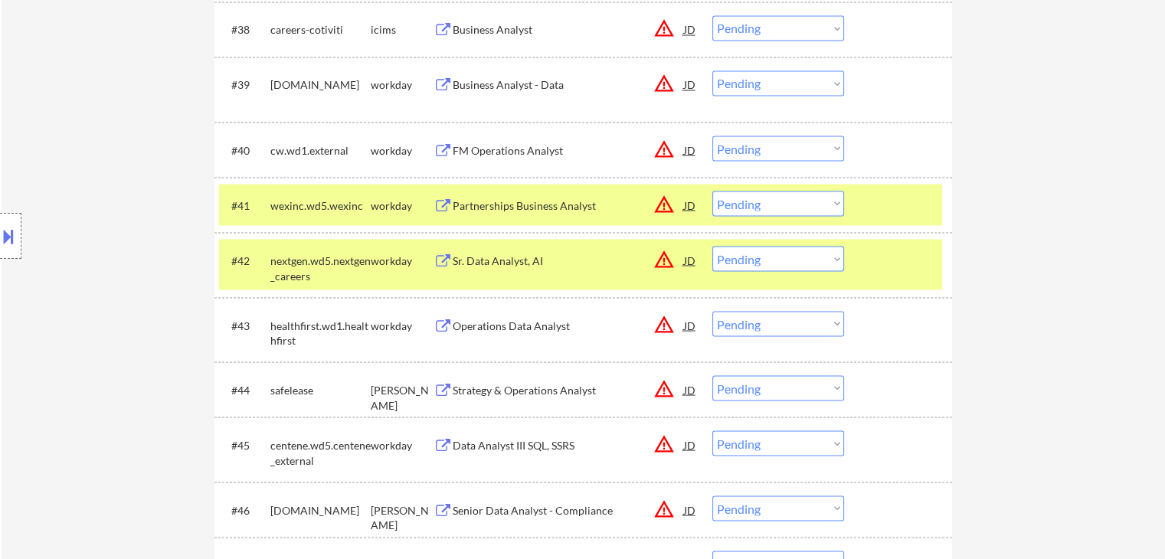
scroll to position [2835, 0]
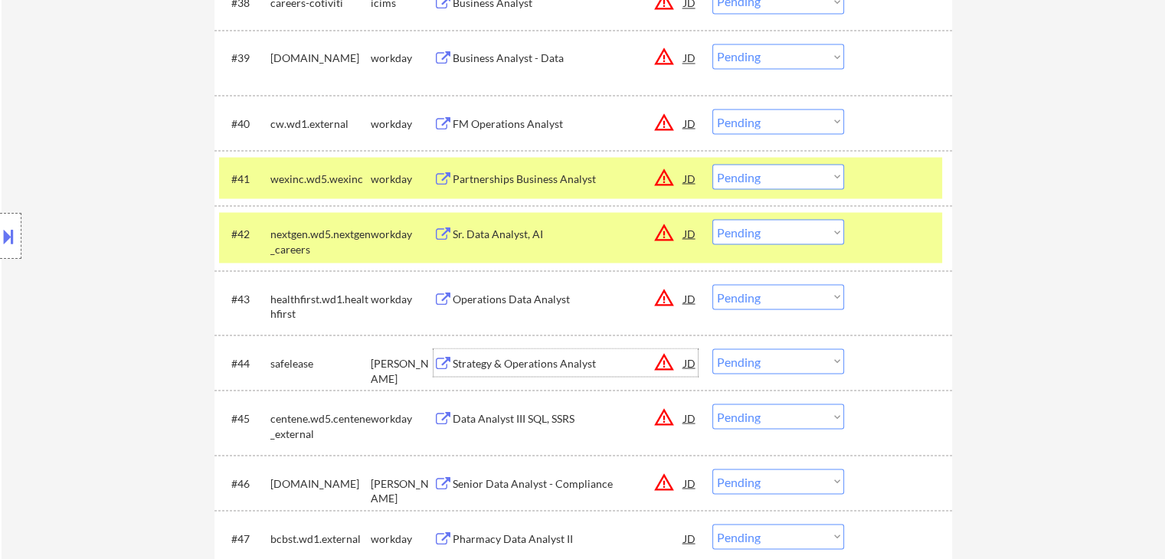
click at [488, 361] on div "Strategy & Operations Analyst" at bounding box center [568, 363] width 231 height 15
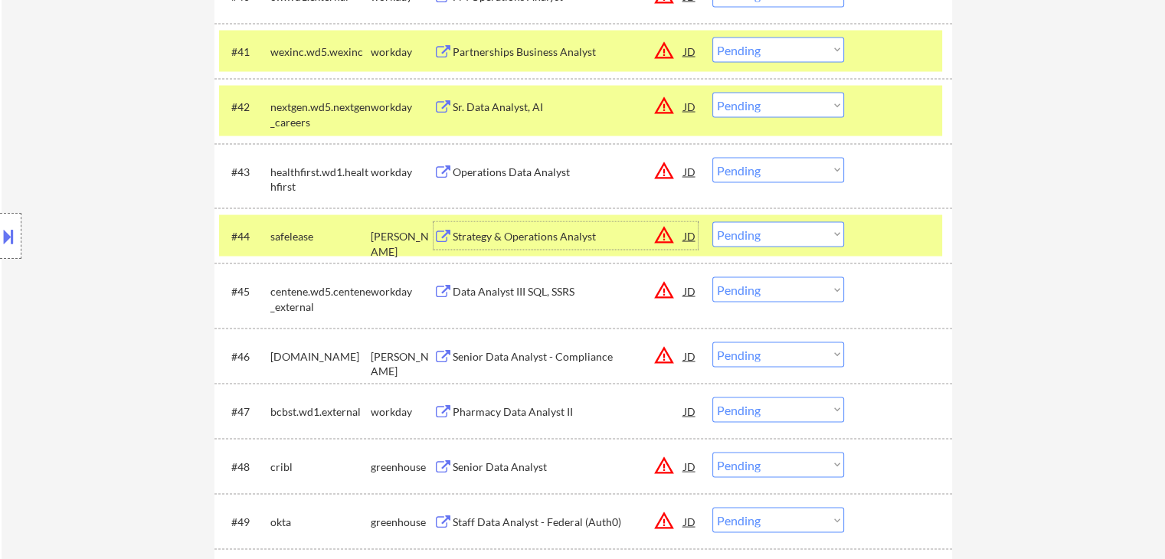
scroll to position [3065, 0]
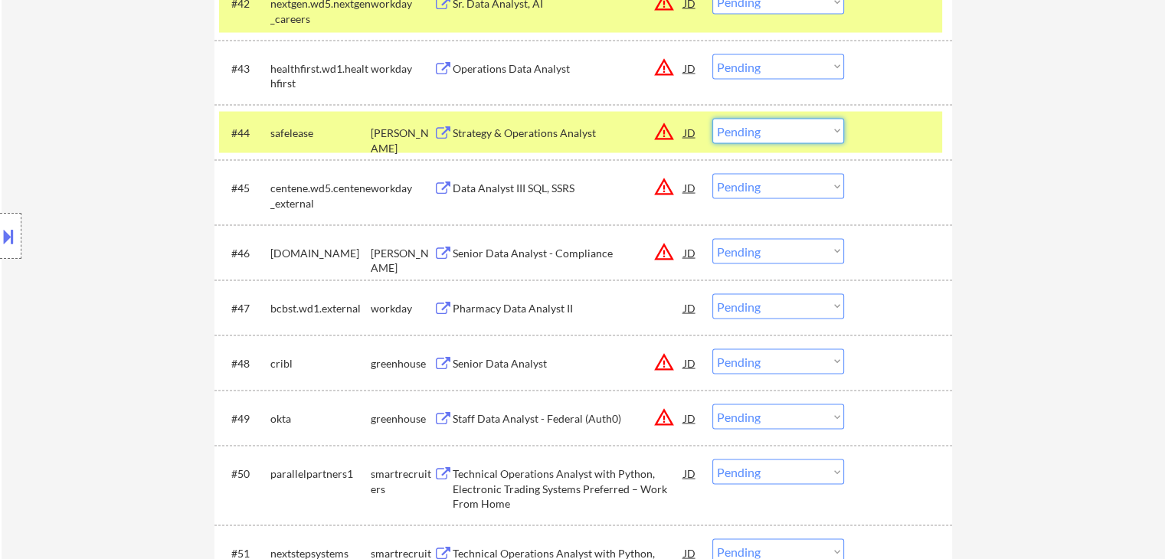
drag, startPoint x: 780, startPoint y: 133, endPoint x: 782, endPoint y: 141, distance: 8.0
click at [780, 133] on select "Choose an option... Pending Applied Excluded (Questions) Excluded (Expired) Exc…" at bounding box center [779, 131] width 132 height 25
click at [713, 119] on select "Choose an option... Pending Applied Excluded (Questions) Excluded (Expired) Exc…" at bounding box center [779, 131] width 132 height 25
click at [737, 249] on select "Choose an option... Pending Applied Excluded (Questions) Excluded (Expired) Exc…" at bounding box center [779, 251] width 132 height 25
click at [503, 250] on div "Senior Data Analyst - Compliance" at bounding box center [568, 253] width 231 height 15
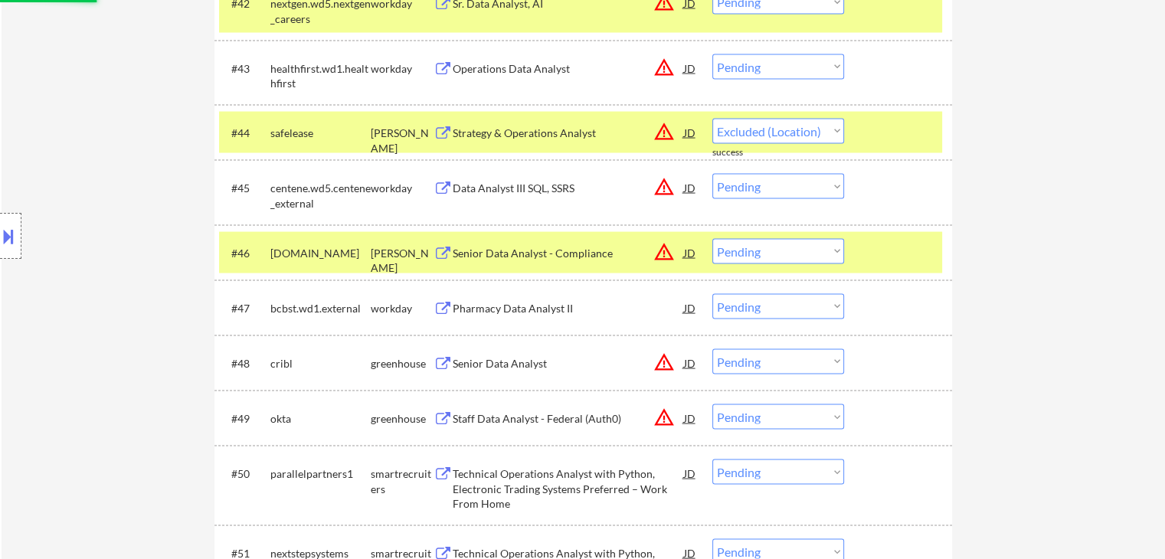
select select ""pending""
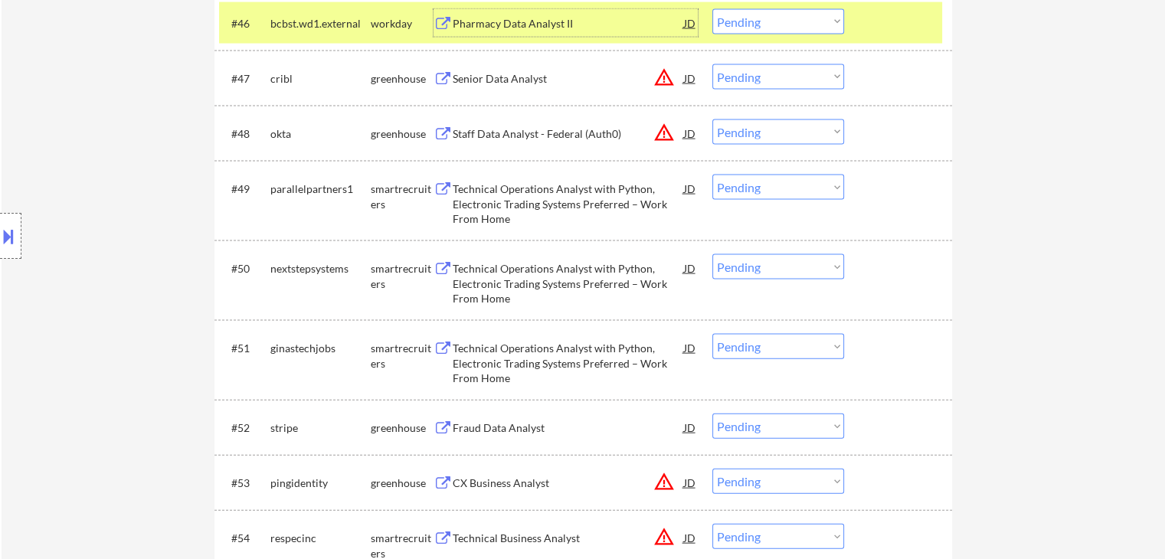
scroll to position [3218, 0]
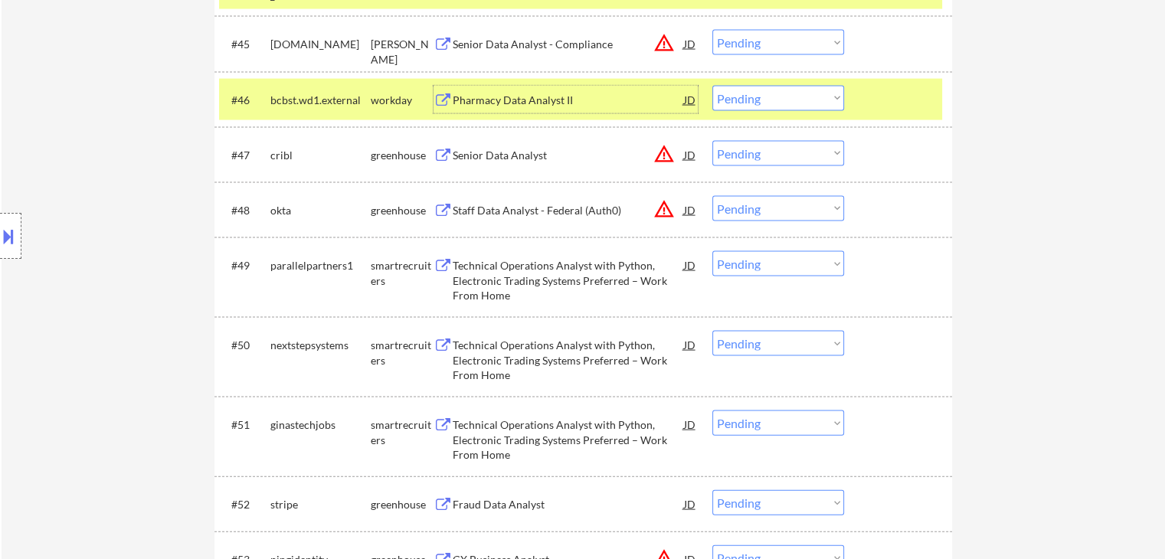
drag, startPoint x: 753, startPoint y: 46, endPoint x: 760, endPoint y: 52, distance: 9.2
click at [754, 47] on select "Choose an option... Pending Applied Excluded (Questions) Excluded (Expired) Exc…" at bounding box center [779, 42] width 132 height 25
click at [713, 30] on select "Choose an option... Pending Applied Excluded (Questions) Excluded (Expired) Exc…" at bounding box center [779, 42] width 132 height 25
click at [492, 149] on div "Senior Data Analyst" at bounding box center [568, 155] width 231 height 15
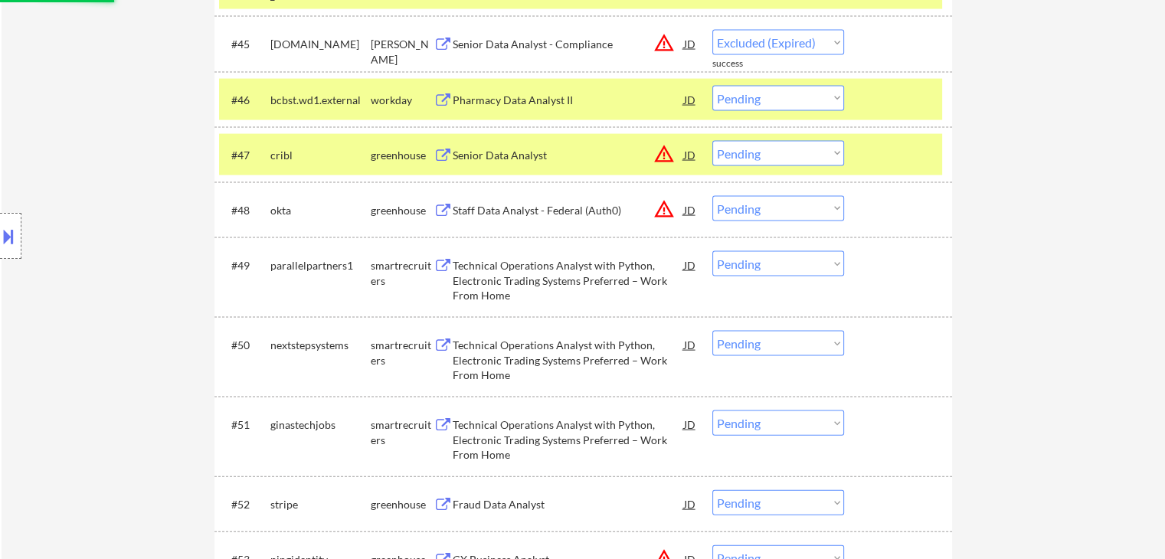
select select ""pending""
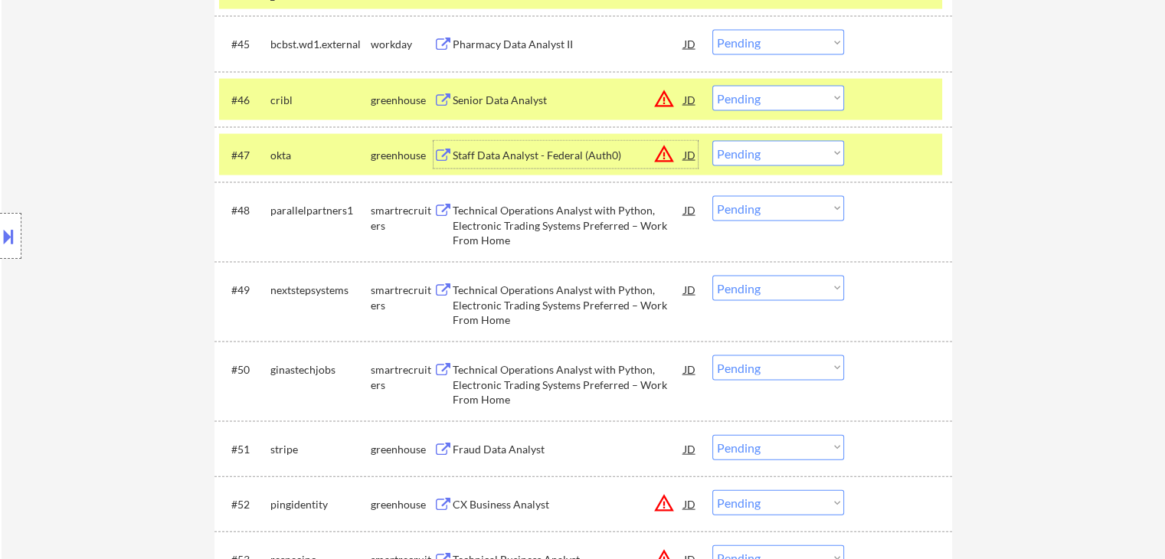
click at [469, 156] on div "Staff Data Analyst - Federal (Auth0)" at bounding box center [568, 155] width 231 height 15
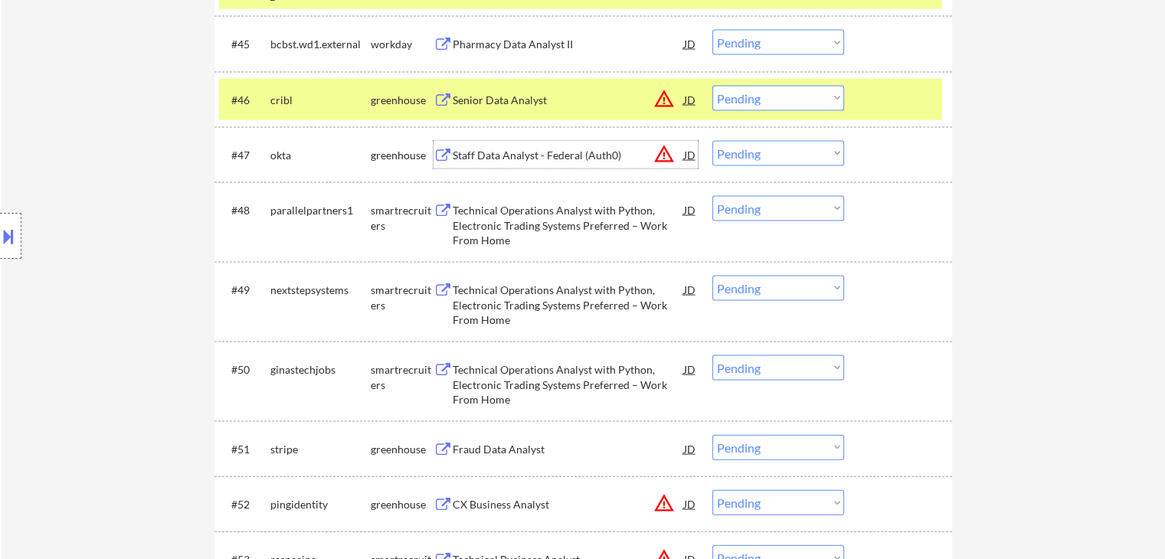
click at [776, 97] on select "Choose an option... Pending Applied Excluded (Questions) Excluded (Expired) Exc…" at bounding box center [779, 98] width 132 height 25
click at [713, 86] on select "Choose an option... Pending Applied Excluded (Questions) Excluded (Expired) Exc…" at bounding box center [779, 98] width 132 height 25
select select ""pending""
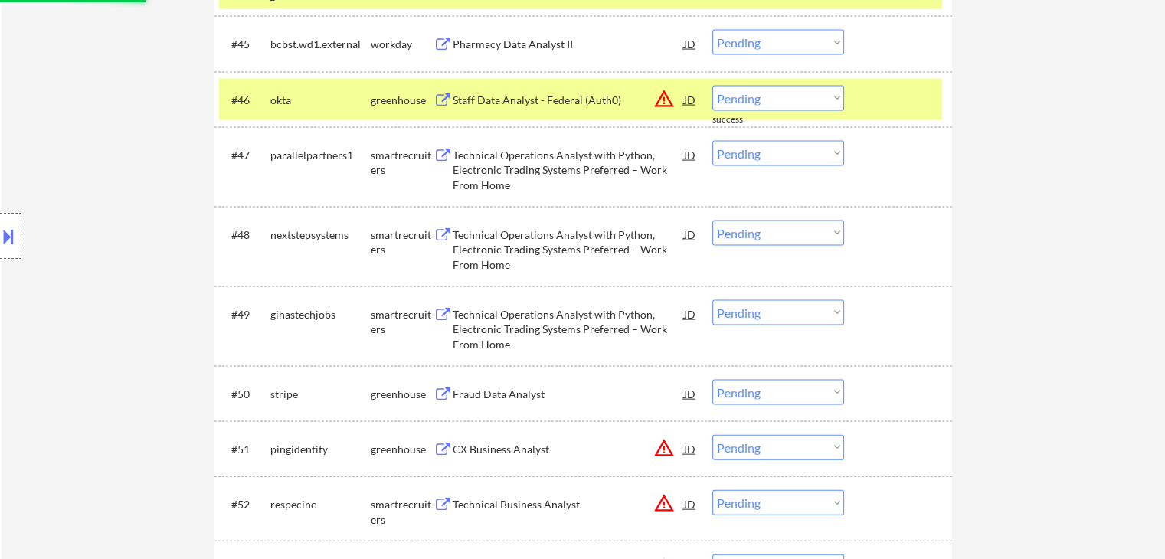
click at [458, 156] on div "Technical Operations Analyst with Python, Electronic Trading Systems Preferred …" at bounding box center [568, 170] width 231 height 45
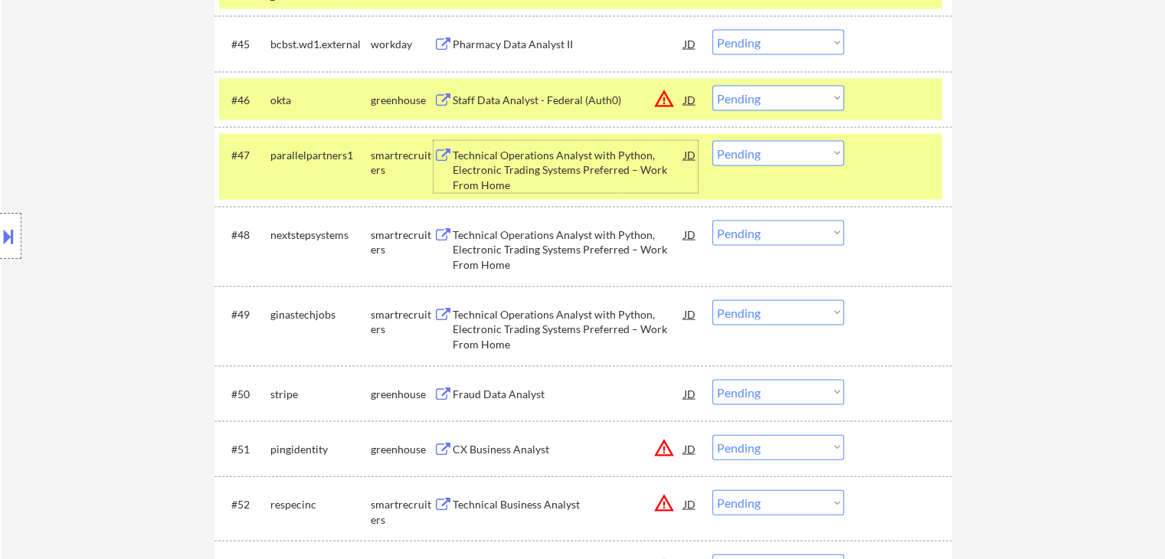
click at [486, 246] on div "Technical Operations Analyst with Python, Electronic Trading Systems Preferred …" at bounding box center [568, 250] width 231 height 45
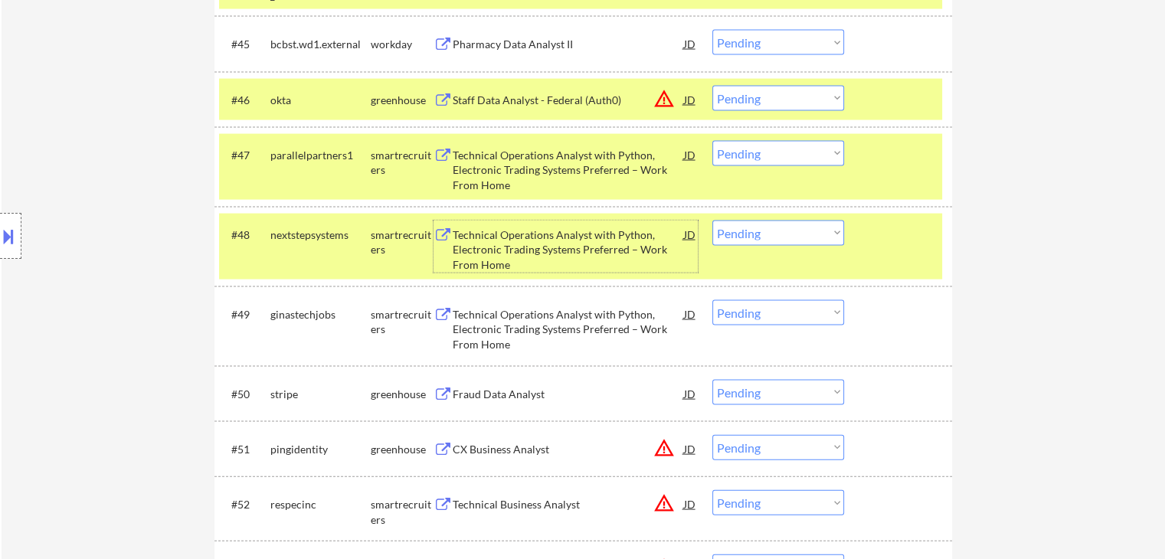
click at [776, 234] on select "Choose an option... Pending Applied Excluded (Questions) Excluded (Expired) Exc…" at bounding box center [779, 233] width 132 height 25
click at [713, 221] on select "Choose an option... Pending Applied Excluded (Questions) Excluded (Expired) Exc…" at bounding box center [779, 233] width 132 height 25
select select ""pending""
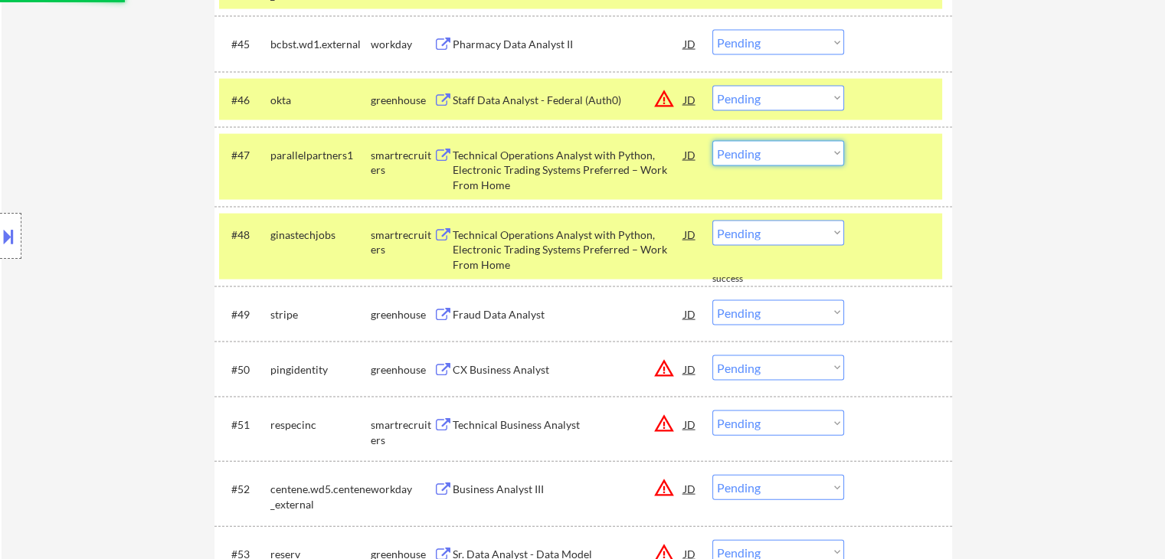
click at [755, 152] on select "Choose an option... Pending Applied Excluded (Questions) Excluded (Expired) Exc…" at bounding box center [779, 153] width 132 height 25
click at [713, 141] on select "Choose an option... Pending Applied Excluded (Questions) Excluded (Expired) Exc…" at bounding box center [779, 153] width 132 height 25
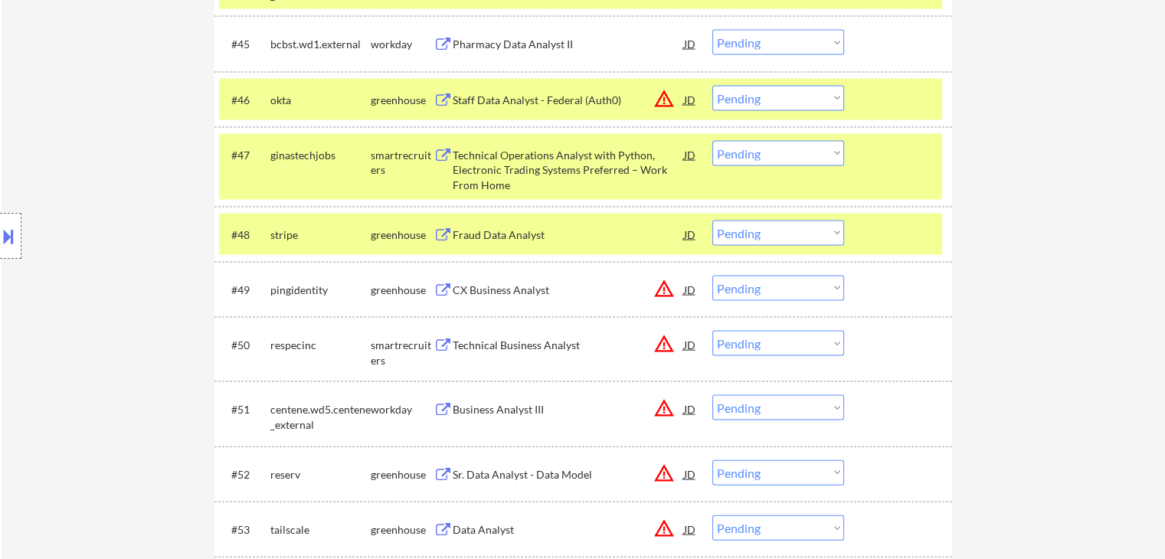
click at [505, 174] on div "Technical Operations Analyst with Python, Electronic Trading Systems Preferred …" at bounding box center [568, 170] width 231 height 45
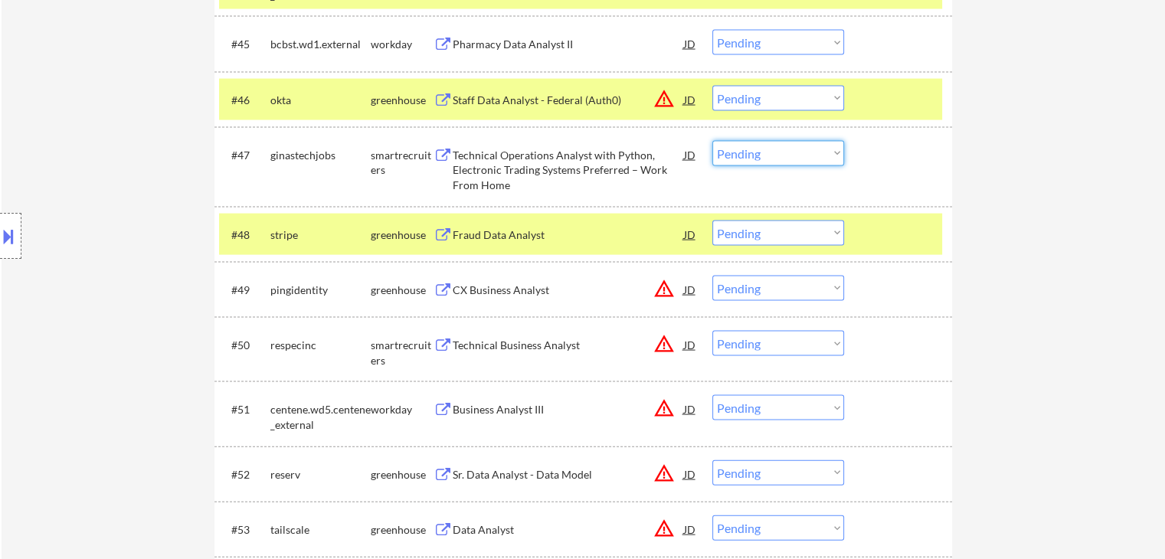
drag, startPoint x: 780, startPoint y: 143, endPoint x: 781, endPoint y: 160, distance: 16.9
click at [780, 143] on select "Choose an option... Pending Applied Excluded (Questions) Excluded (Expired) Exc…" at bounding box center [779, 153] width 132 height 25
click at [713, 141] on select "Choose an option... Pending Applied Excluded (Questions) Excluded (Expired) Exc…" at bounding box center [779, 153] width 132 height 25
click at [495, 237] on div "Fraud Data Analyst" at bounding box center [568, 235] width 231 height 15
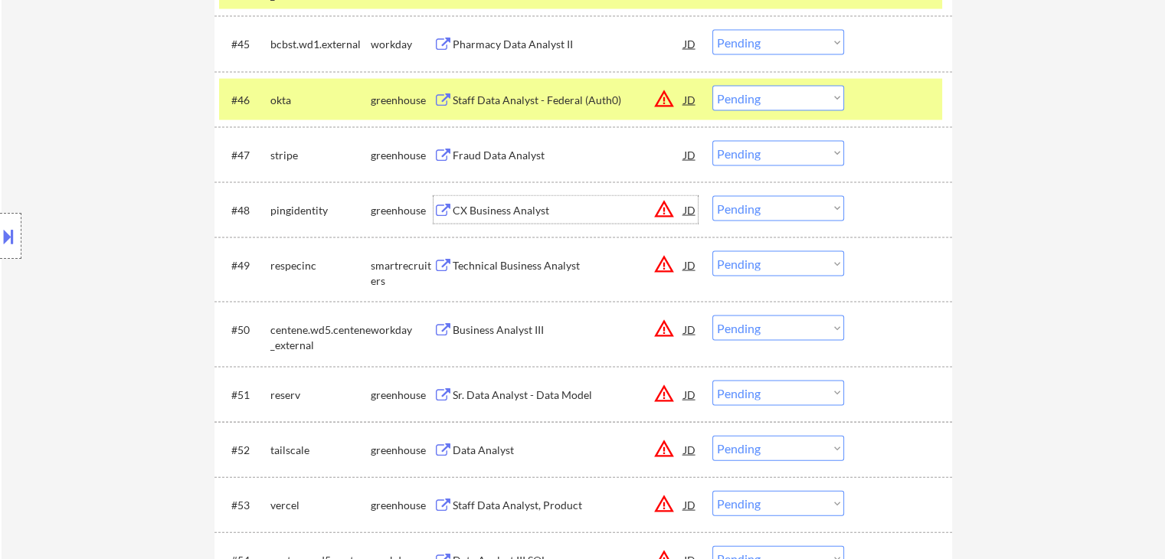
drag, startPoint x: 753, startPoint y: 148, endPoint x: 758, endPoint y: 163, distance: 16.0
click at [753, 148] on select "Choose an option... Pending Applied Excluded (Questions) Excluded (Expired) Exc…" at bounding box center [779, 153] width 132 height 25
click at [713, 141] on select "Choose an option... Pending Applied Excluded (Questions) Excluded (Expired) Exc…" at bounding box center [779, 153] width 132 height 25
click at [455, 209] on div "CX Business Analyst" at bounding box center [568, 210] width 231 height 15
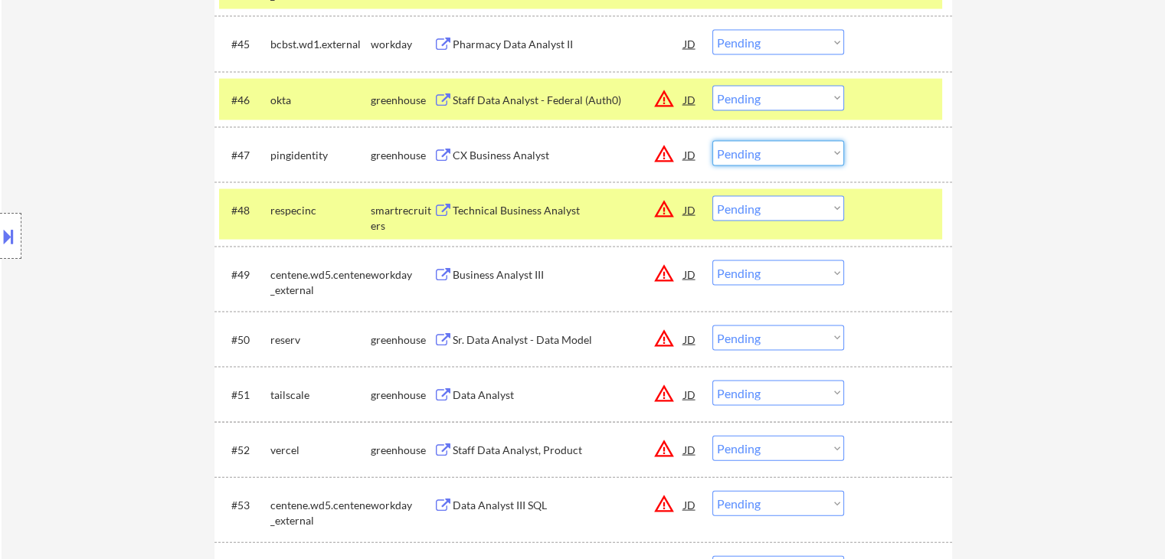
drag, startPoint x: 760, startPoint y: 155, endPoint x: 765, endPoint y: 164, distance: 10.6
click at [762, 156] on select "Choose an option... Pending Applied Excluded (Questions) Excluded (Expired) Exc…" at bounding box center [779, 153] width 132 height 25
click at [713, 141] on select "Choose an option... Pending Applied Excluded (Questions) Excluded (Expired) Exc…" at bounding box center [779, 153] width 132 height 25
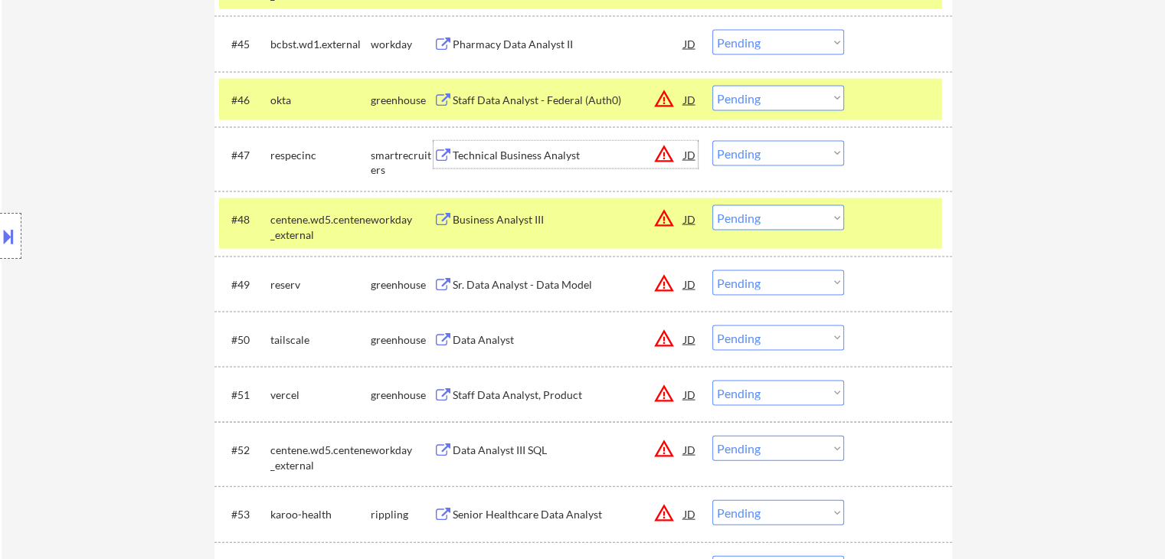
click at [485, 160] on div "Technical Business Analyst" at bounding box center [568, 155] width 231 height 15
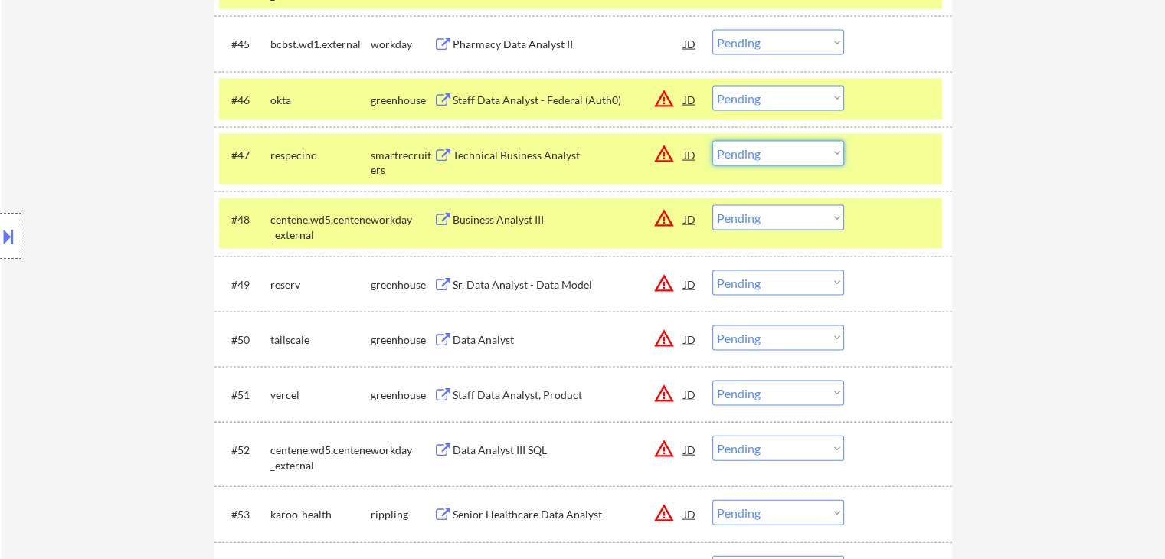
click at [755, 157] on select "Choose an option... Pending Applied Excluded (Questions) Excluded (Expired) Exc…" at bounding box center [779, 153] width 132 height 25
click at [713, 141] on select "Choose an option... Pending Applied Excluded (Questions) Excluded (Expired) Exc…" at bounding box center [779, 153] width 132 height 25
select select ""pending""
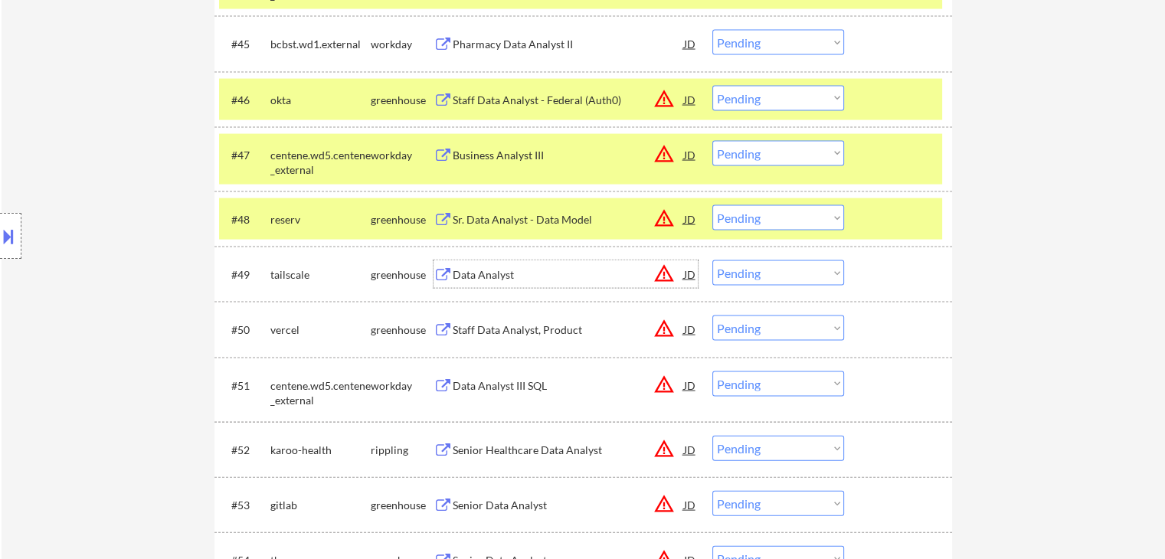
click at [460, 274] on div "Data Analyst" at bounding box center [568, 274] width 231 height 15
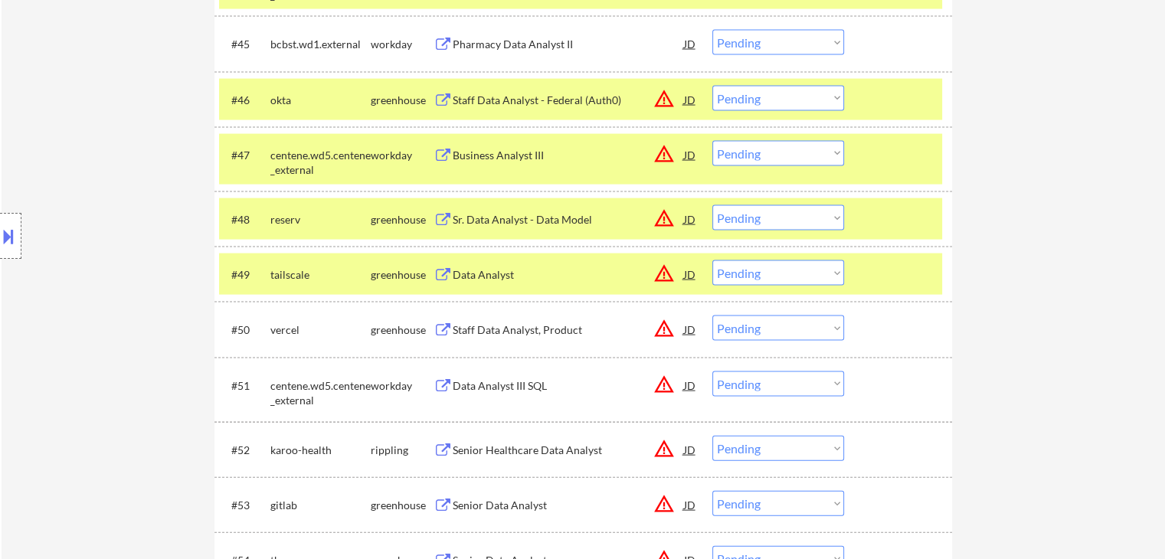
drag, startPoint x: 468, startPoint y: 326, endPoint x: 469, endPoint y: 302, distance: 23.8
click at [469, 326] on div "Staff Data Analyst, Product" at bounding box center [568, 330] width 231 height 15
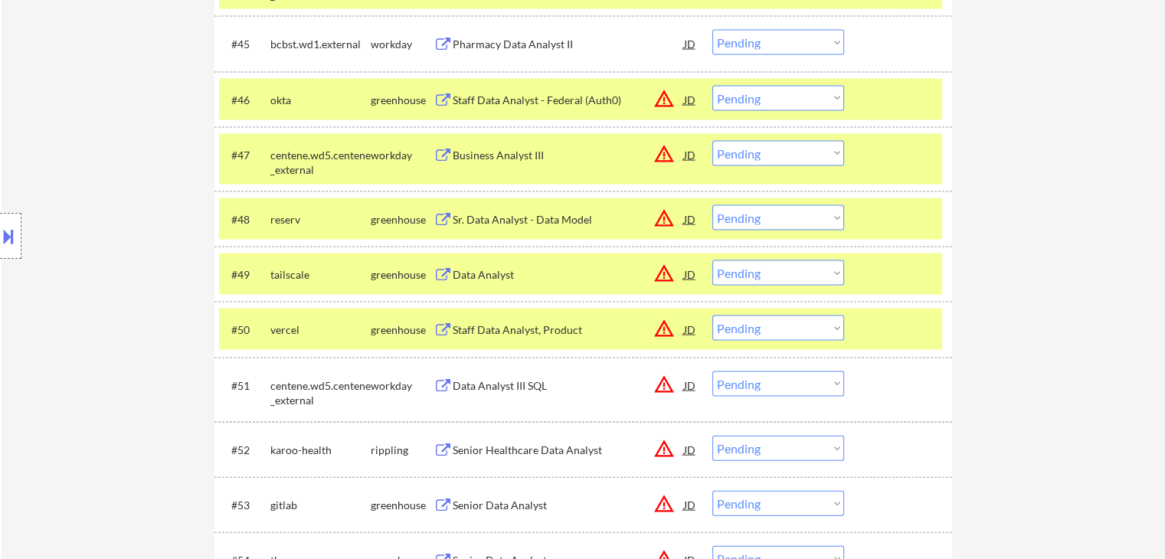
click at [475, 228] on div "Sr. Data Analyst - Data Model" at bounding box center [568, 219] width 231 height 28
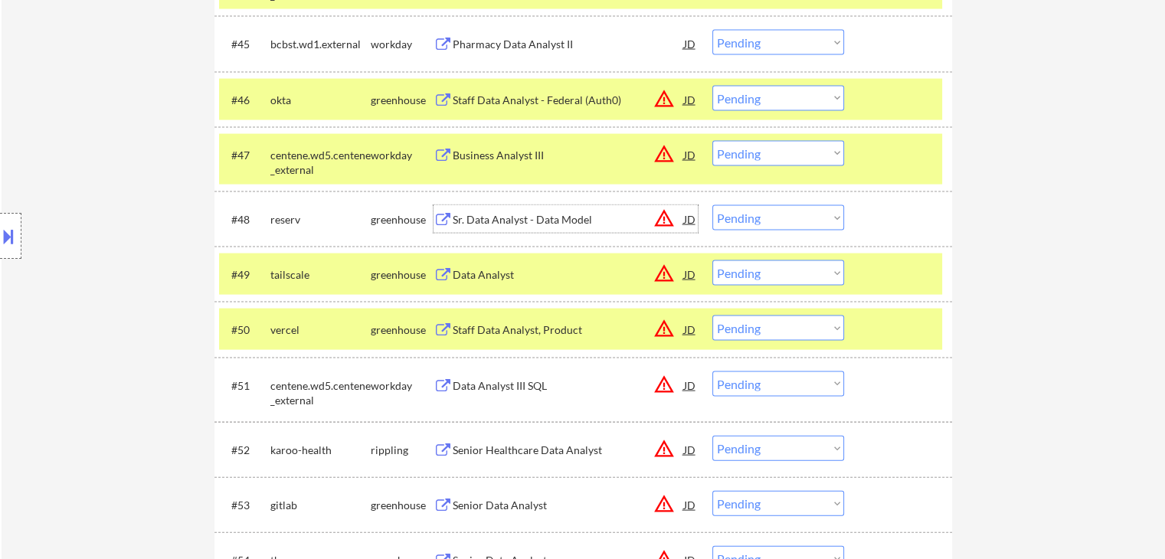
click at [797, 273] on select "Choose an option... Pending Applied Excluded (Questions) Excluded (Expired) Exc…" at bounding box center [779, 273] width 132 height 25
click at [713, 261] on select "Choose an option... Pending Applied Excluded (Questions) Excluded (Expired) Exc…" at bounding box center [779, 273] width 132 height 25
select select ""pending""
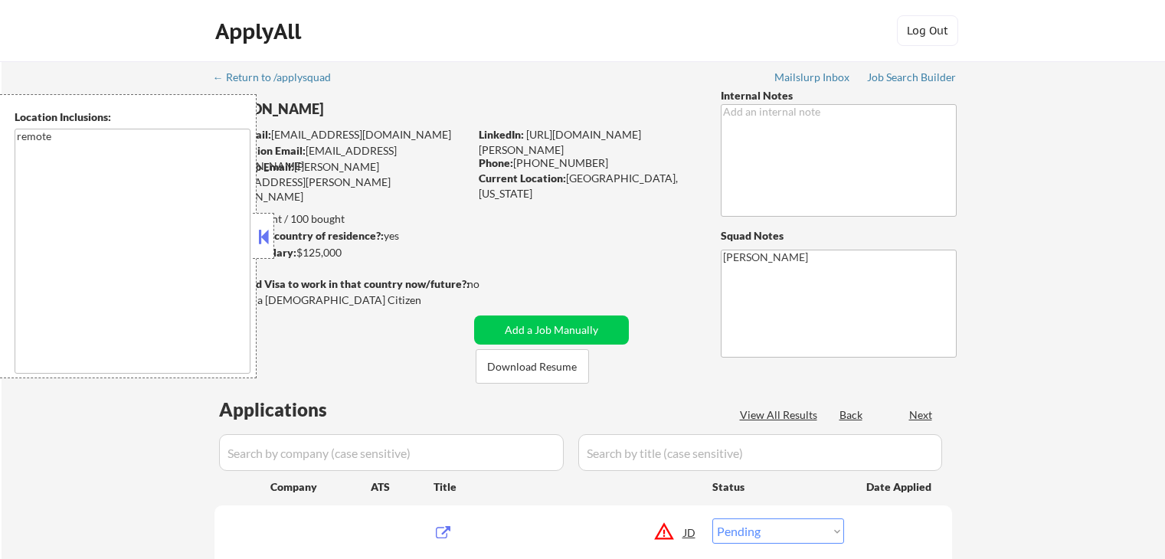
select select ""pending""
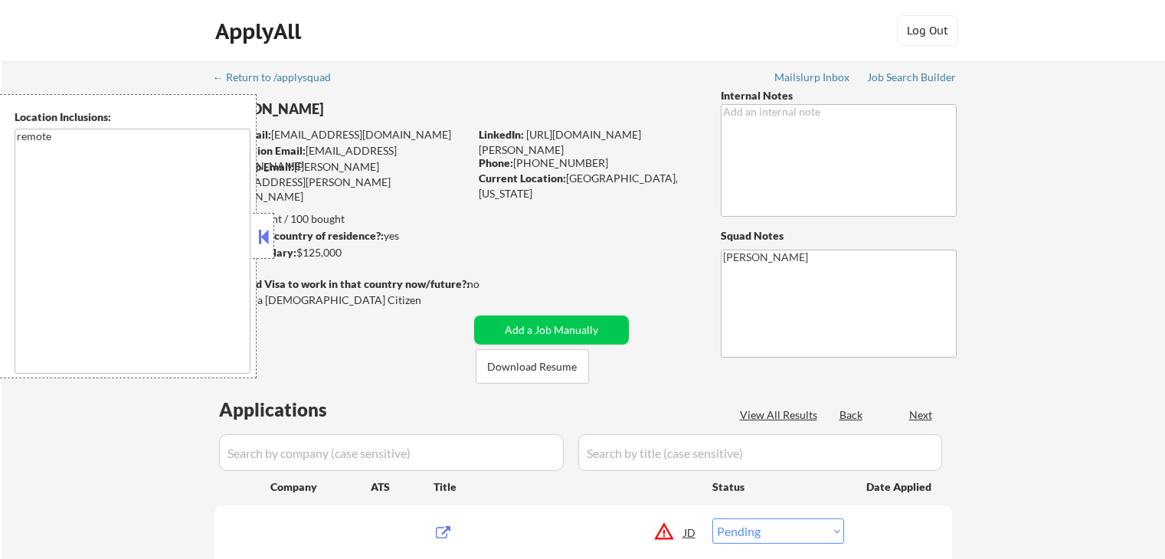
select select ""pending""
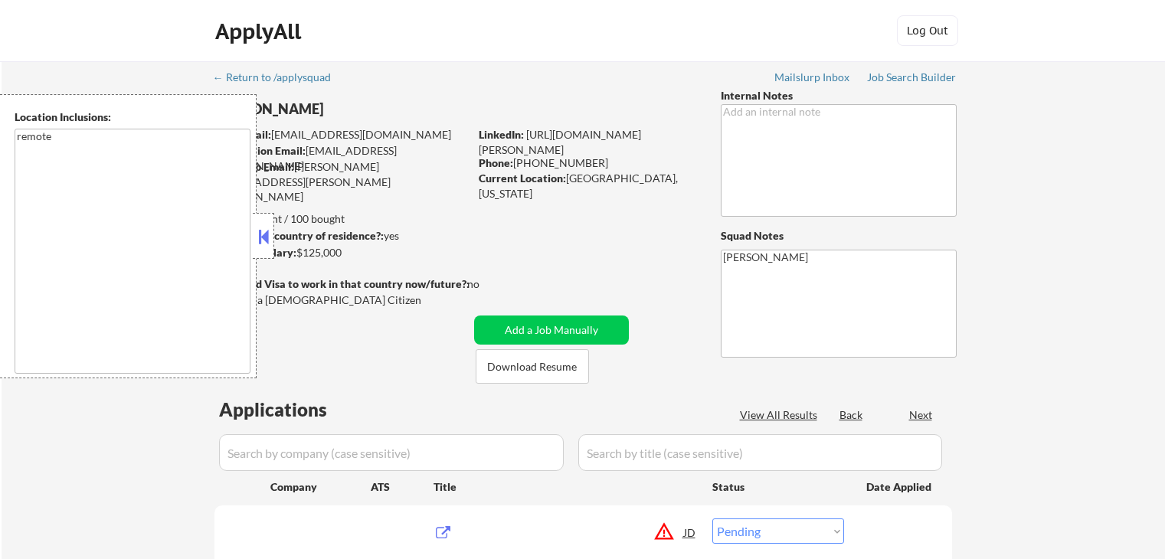
select select ""pending""
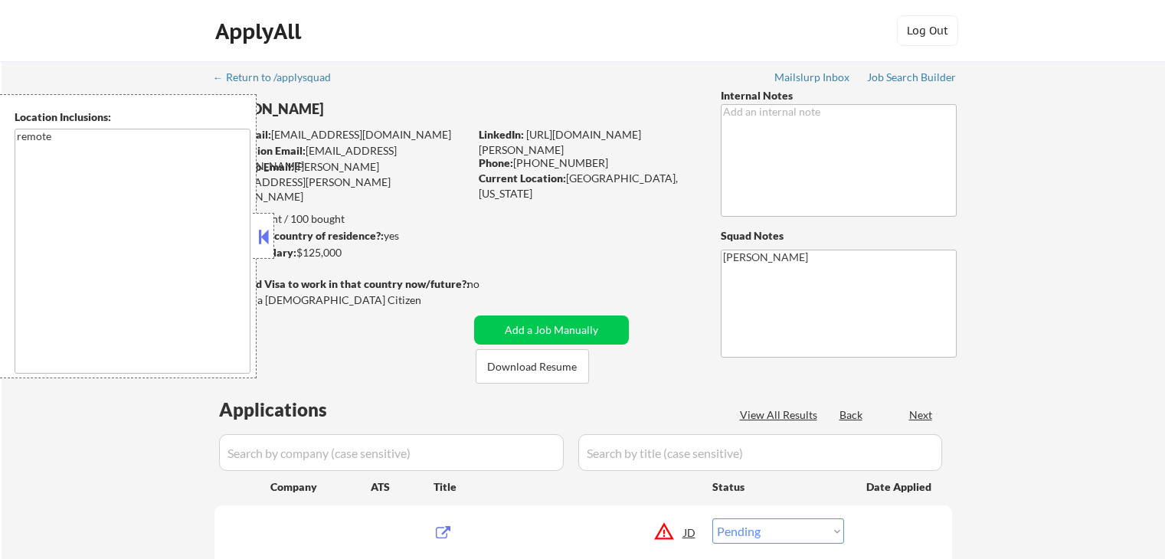
select select ""pending""
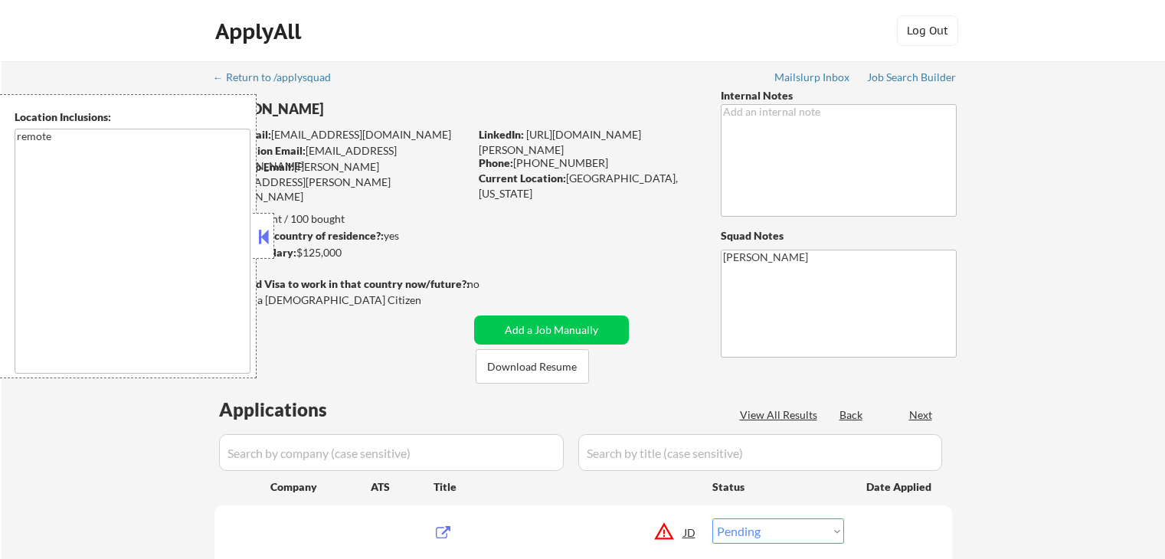
select select ""pending""
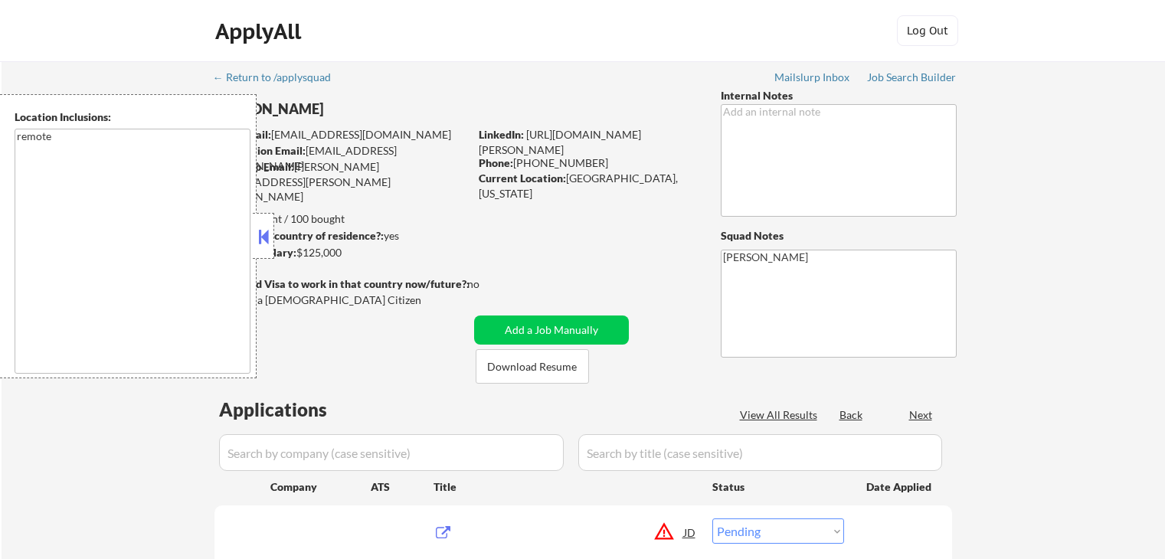
select select ""pending""
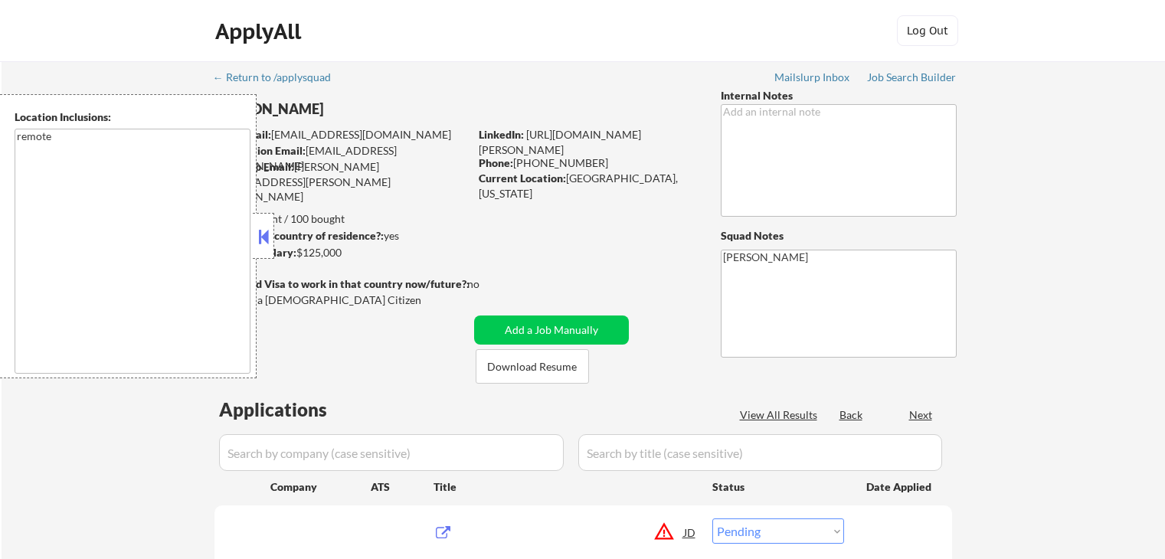
select select ""pending""
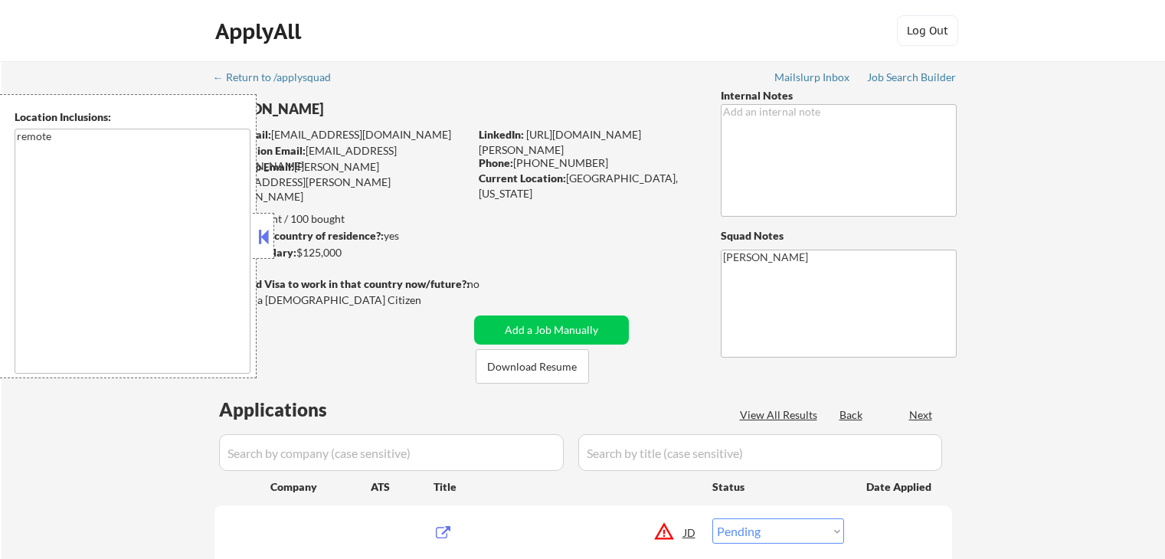
select select ""pending""
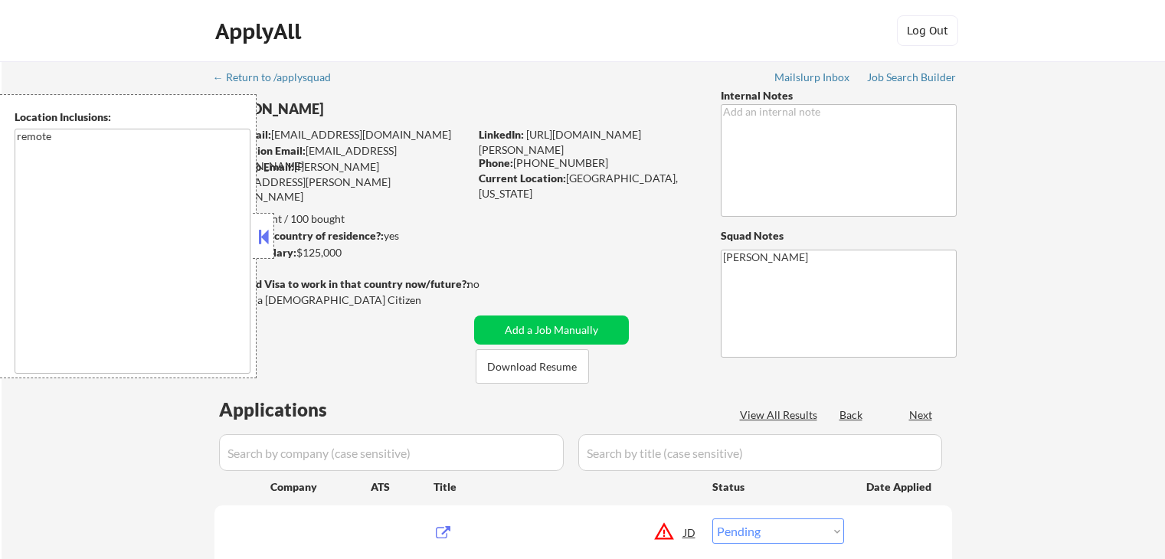
select select ""pending""
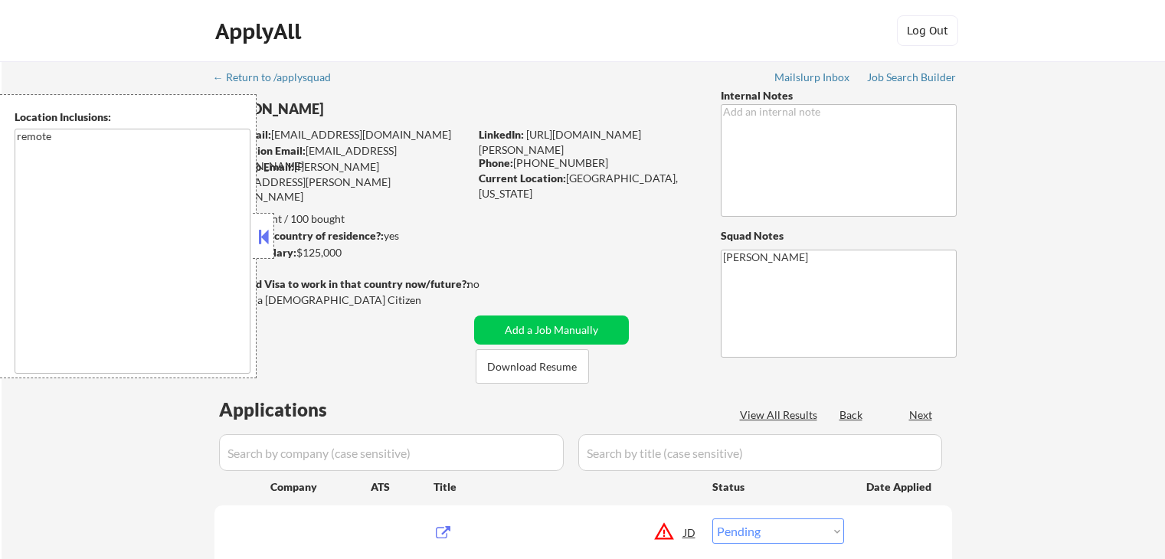
select select ""pending""
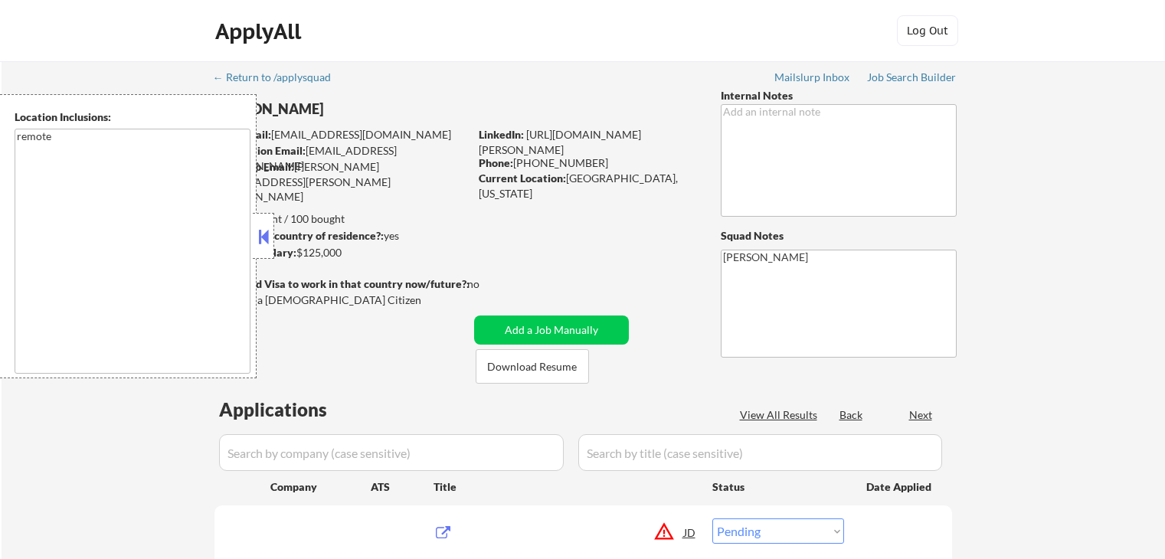
select select ""pending""
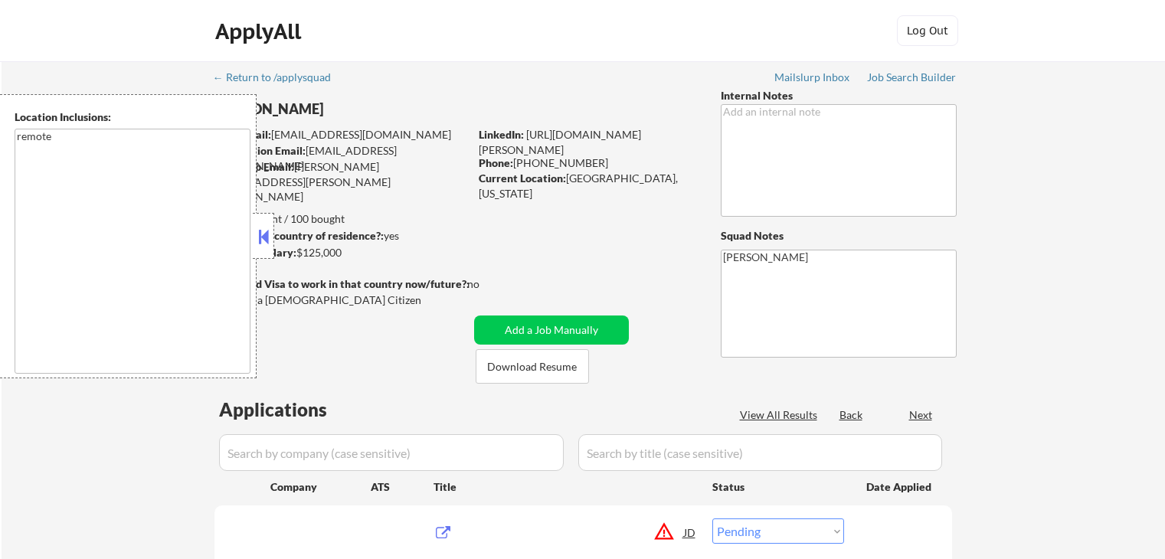
select select ""pending""
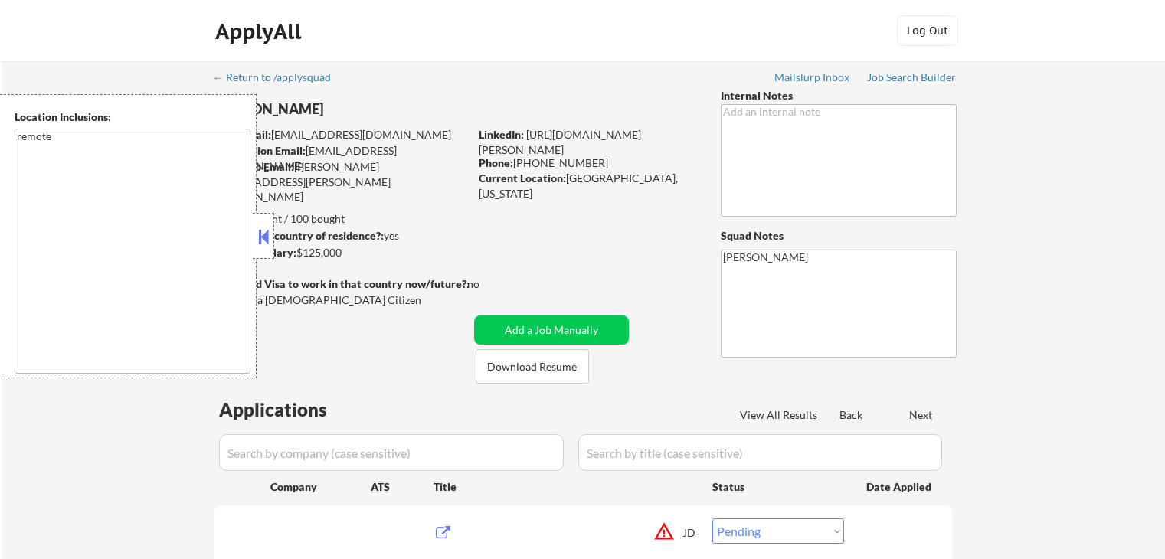
select select ""pending""
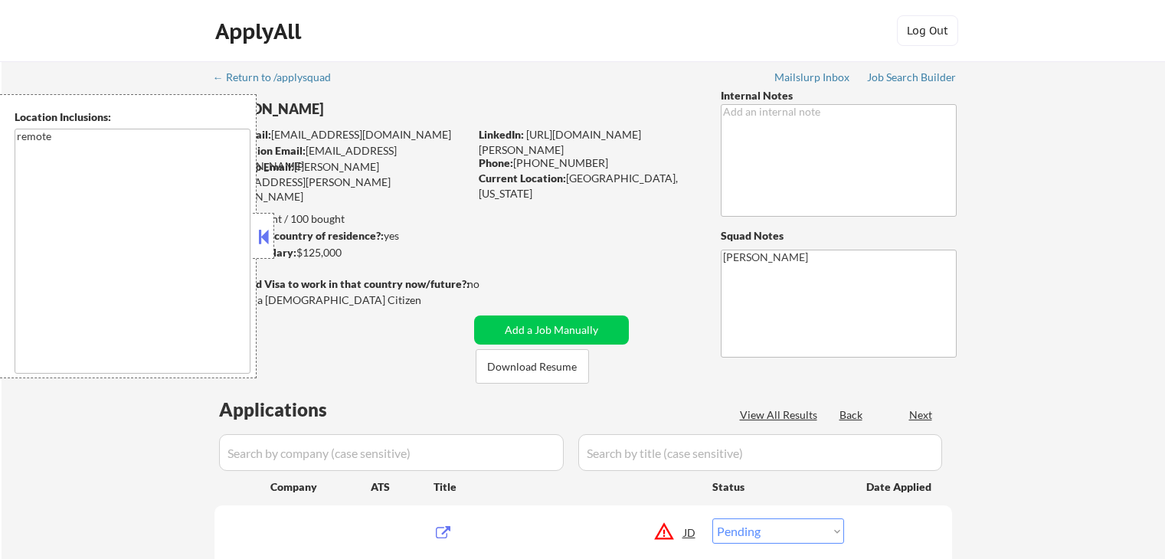
select select ""pending""
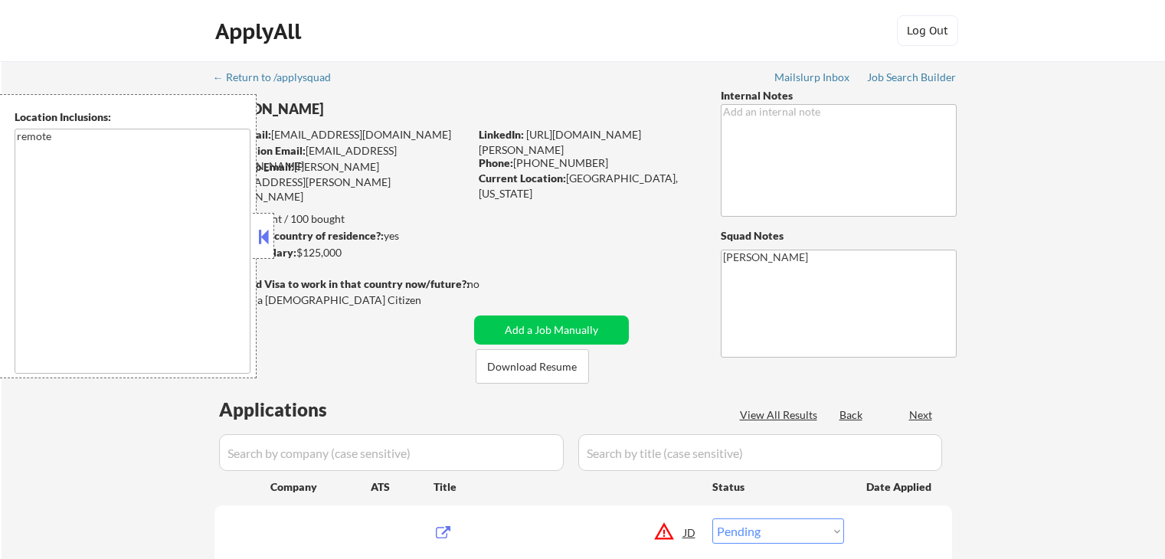
select select ""pending""
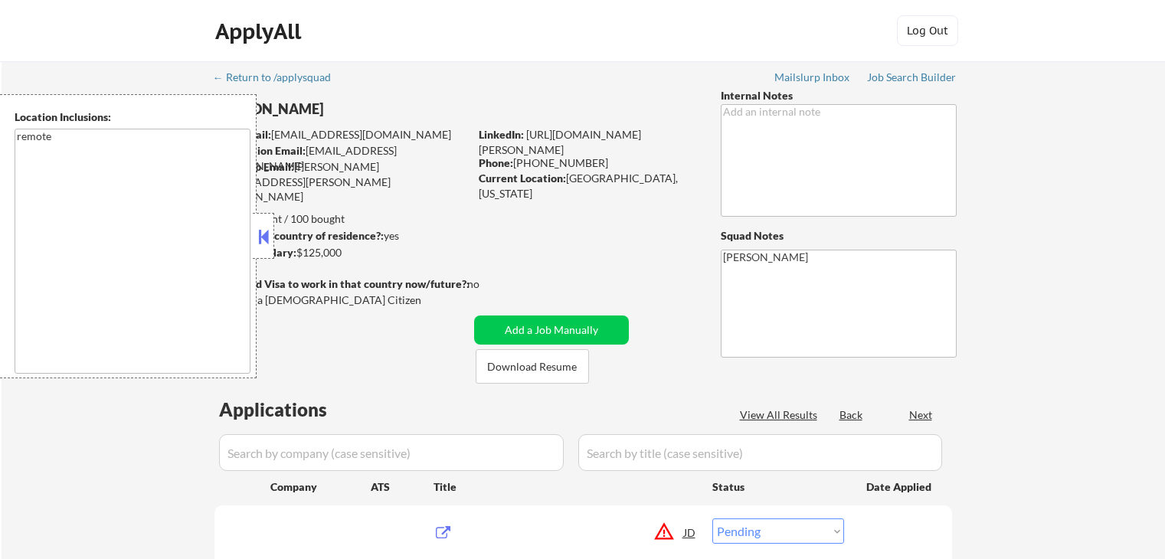
select select ""pending""
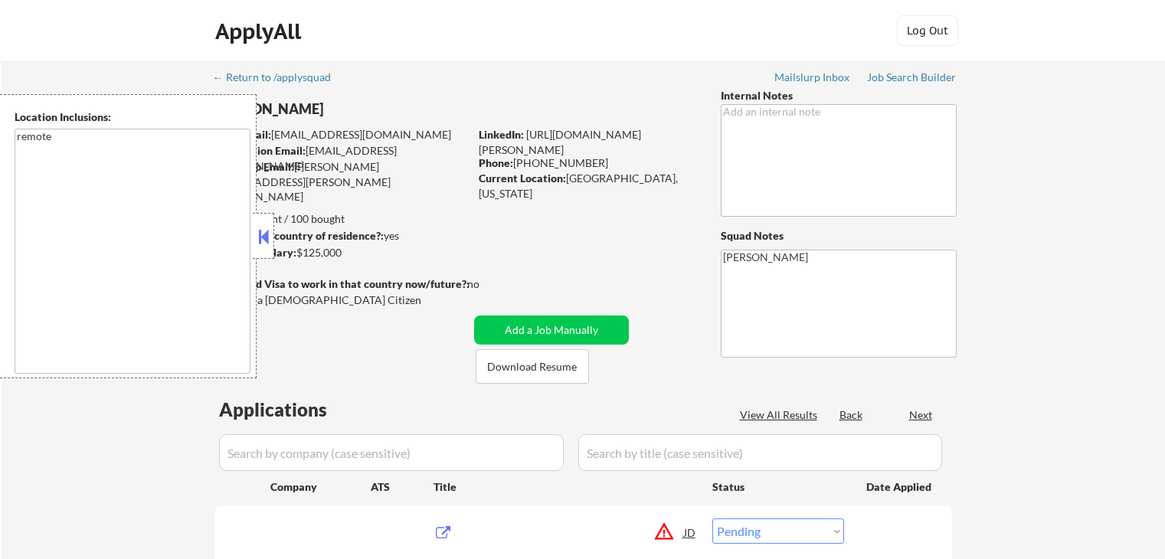
select select ""pending""
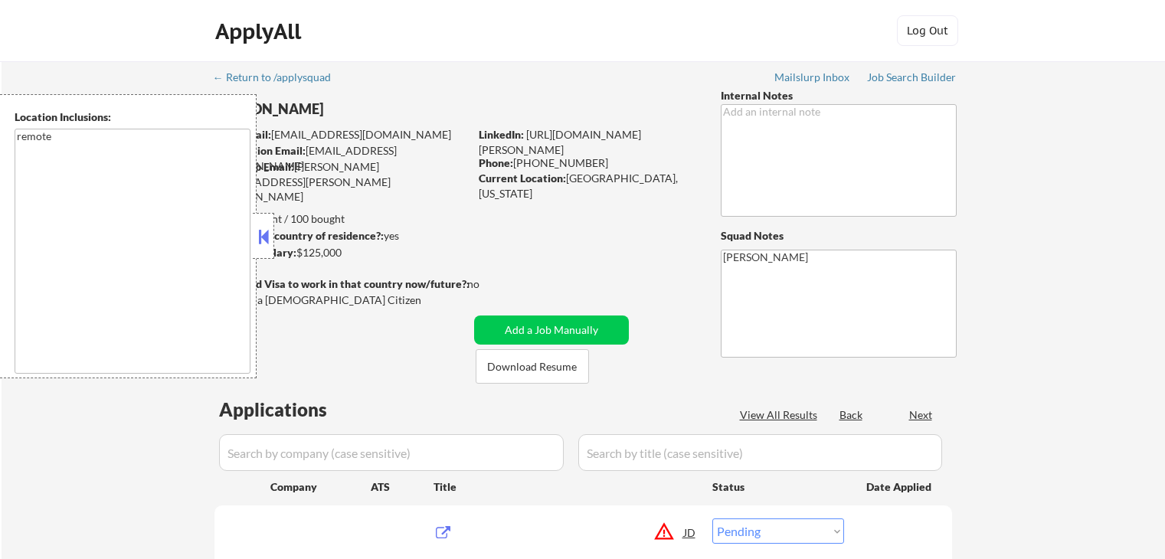
select select ""pending""
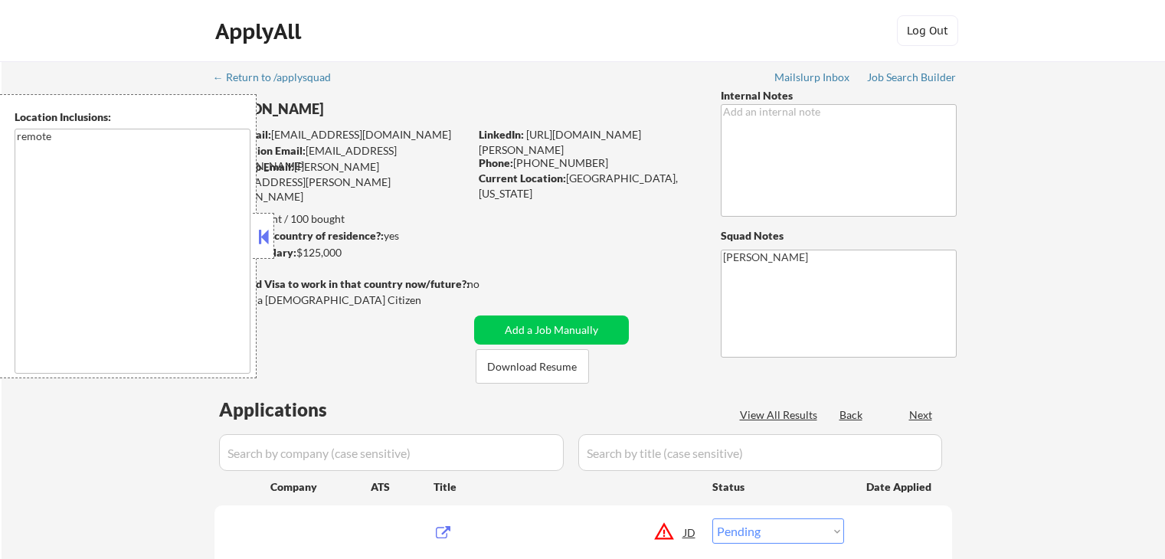
select select ""pending""
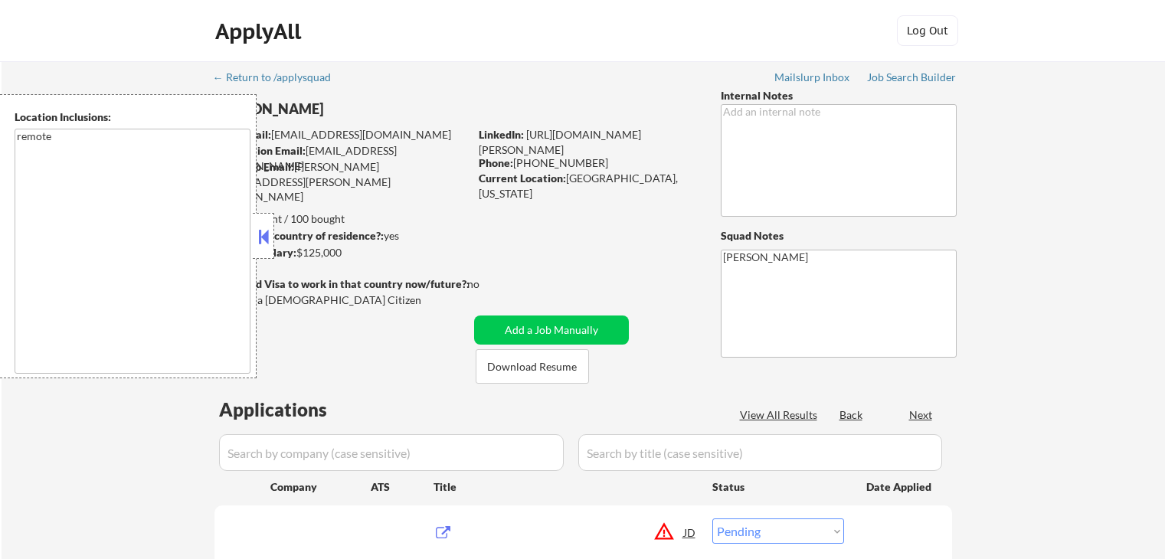
select select ""pending""
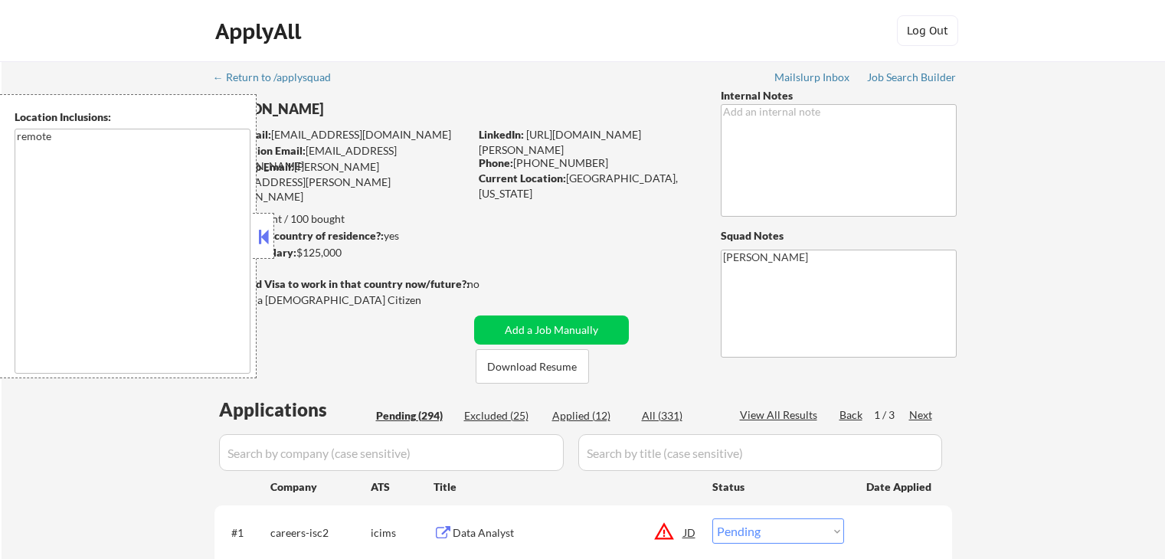
select select ""pending""
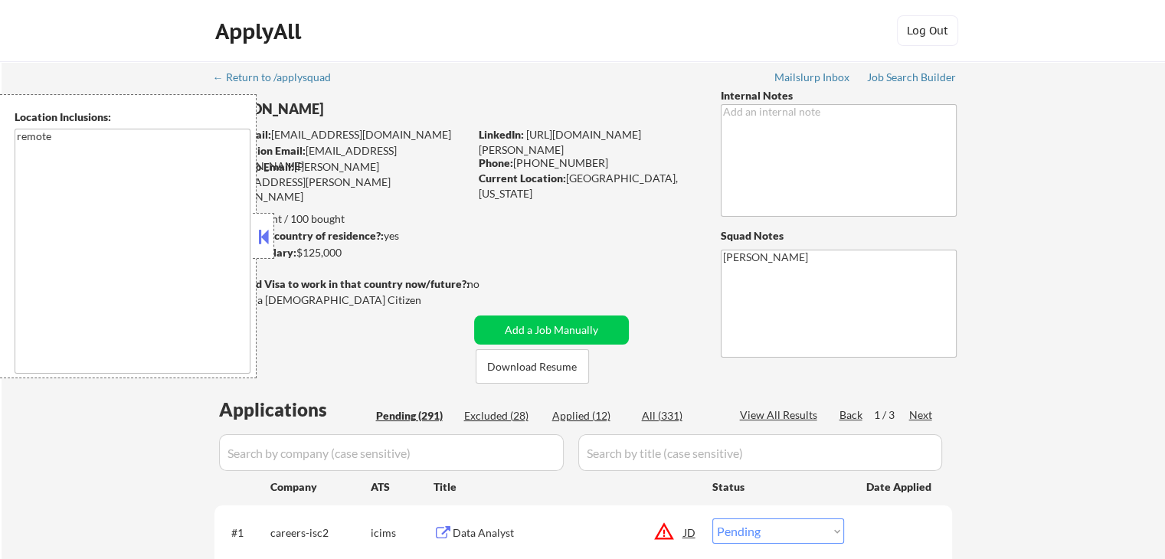
select select ""pending""
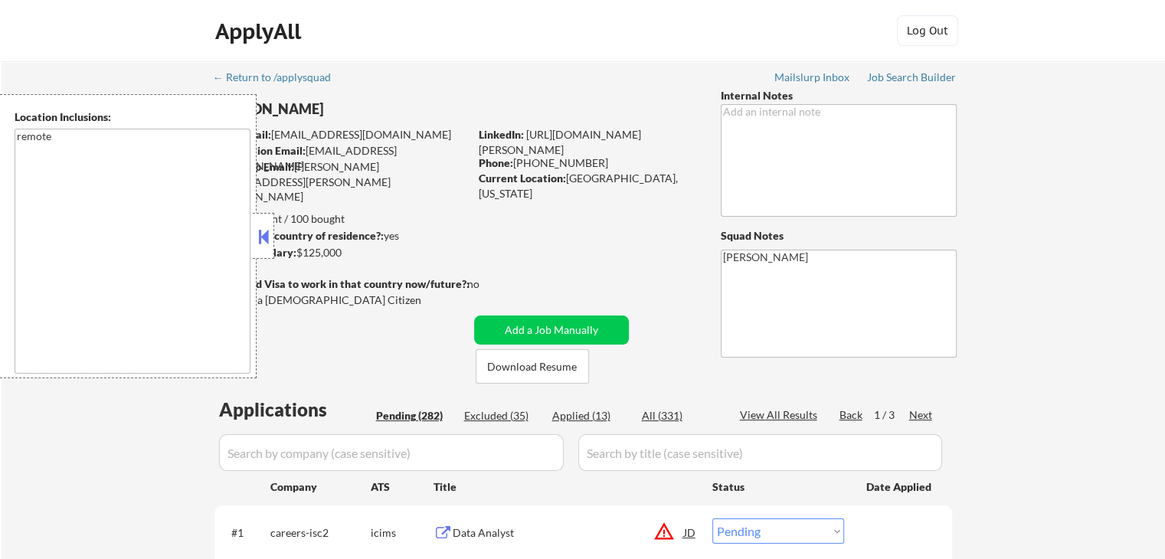
select select ""pending""
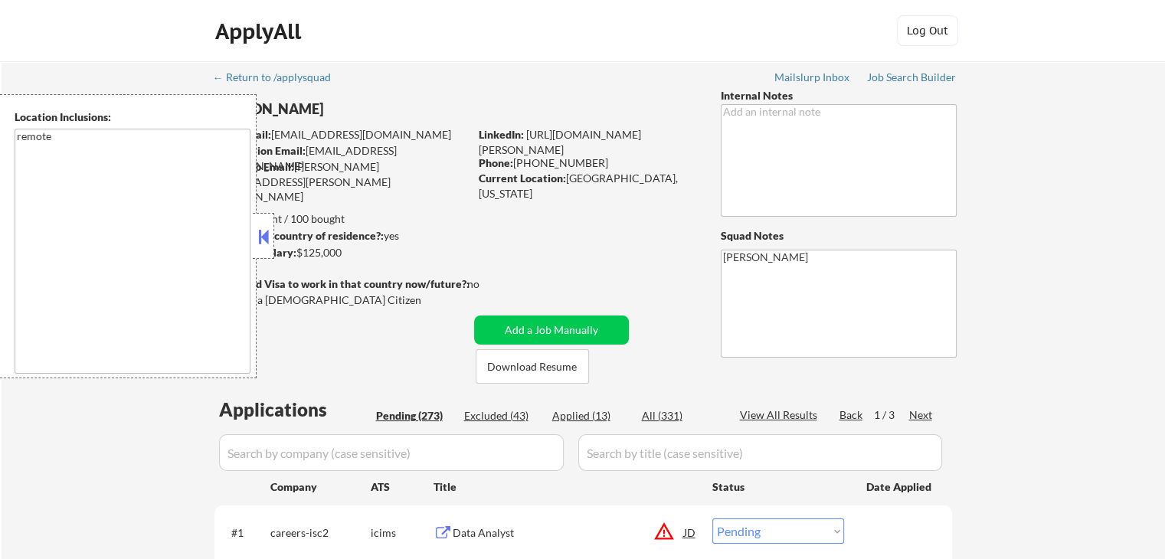
select select ""pending""
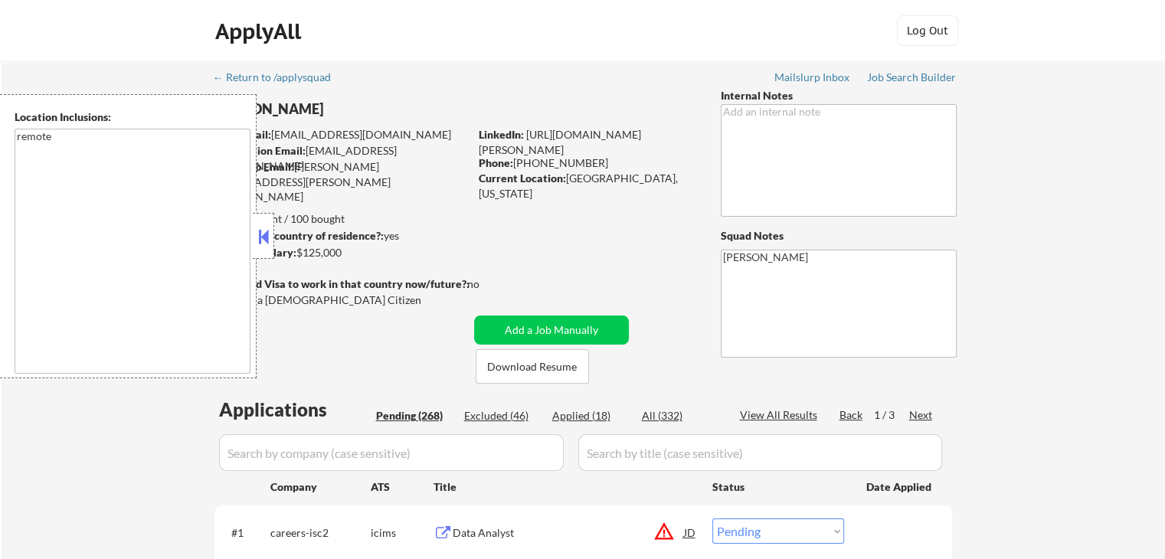
select select ""pending""
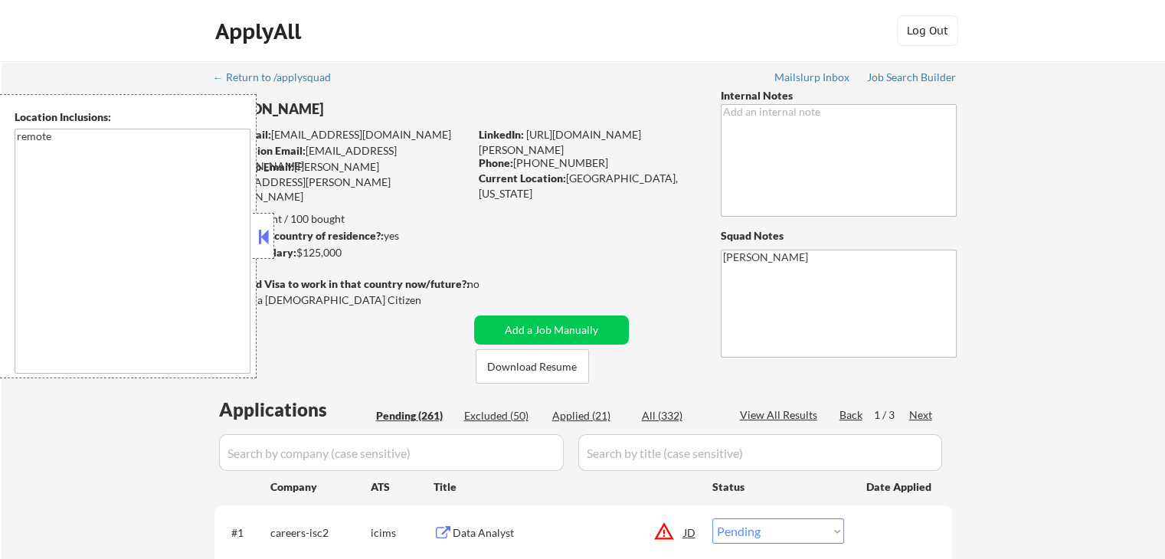
select select ""pending""
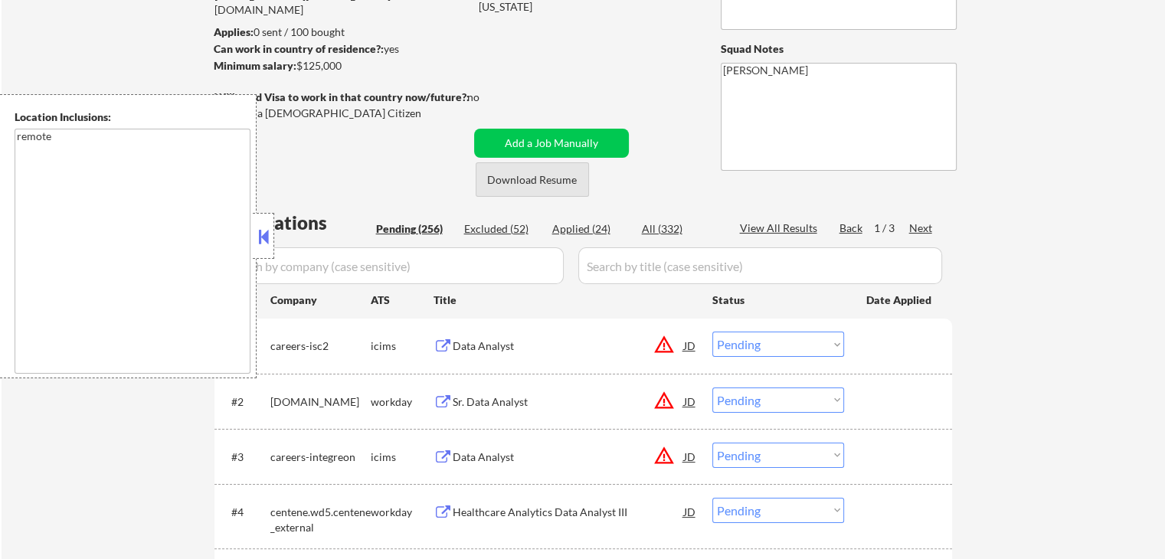
scroll to position [153, 0]
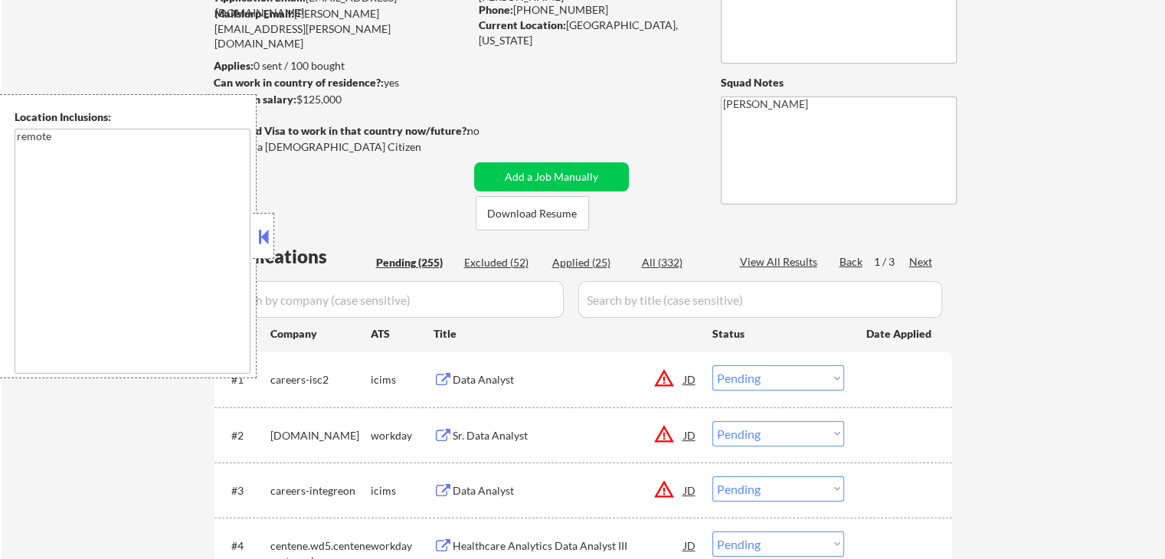
select select ""pending""
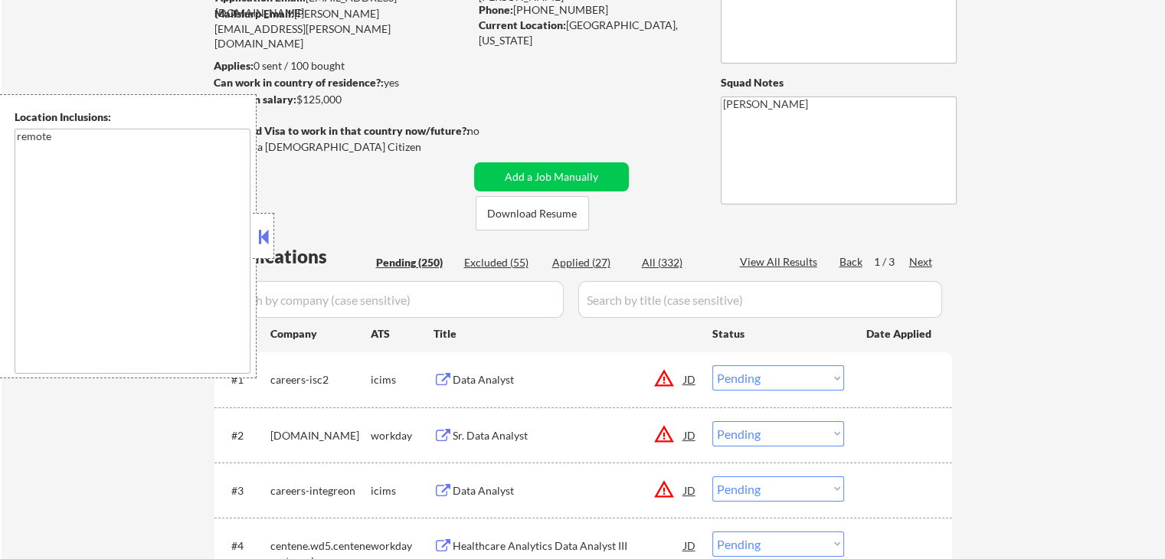
select select ""pending""
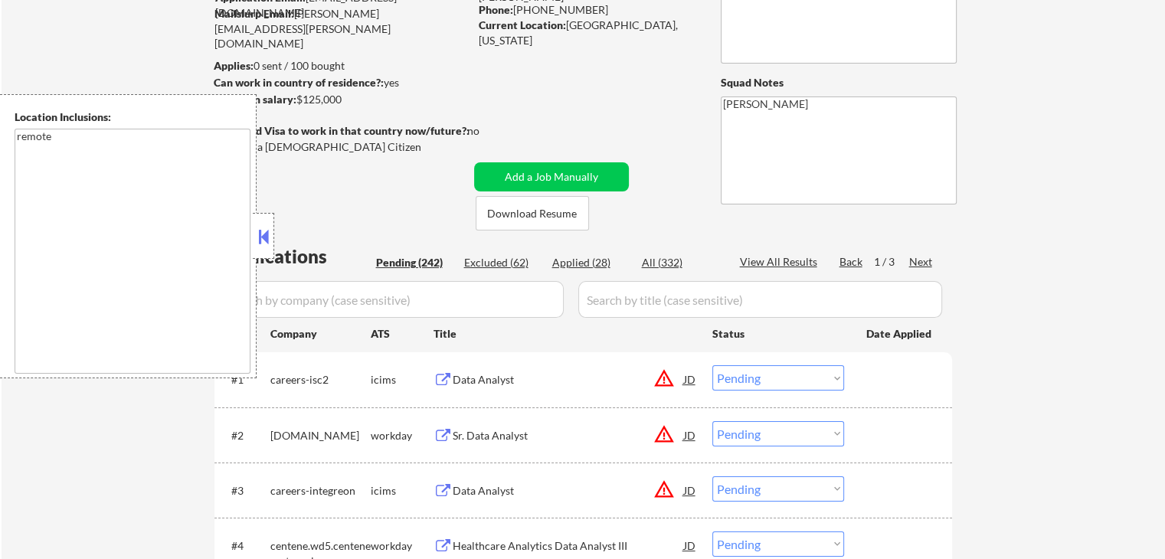
select select ""pending""
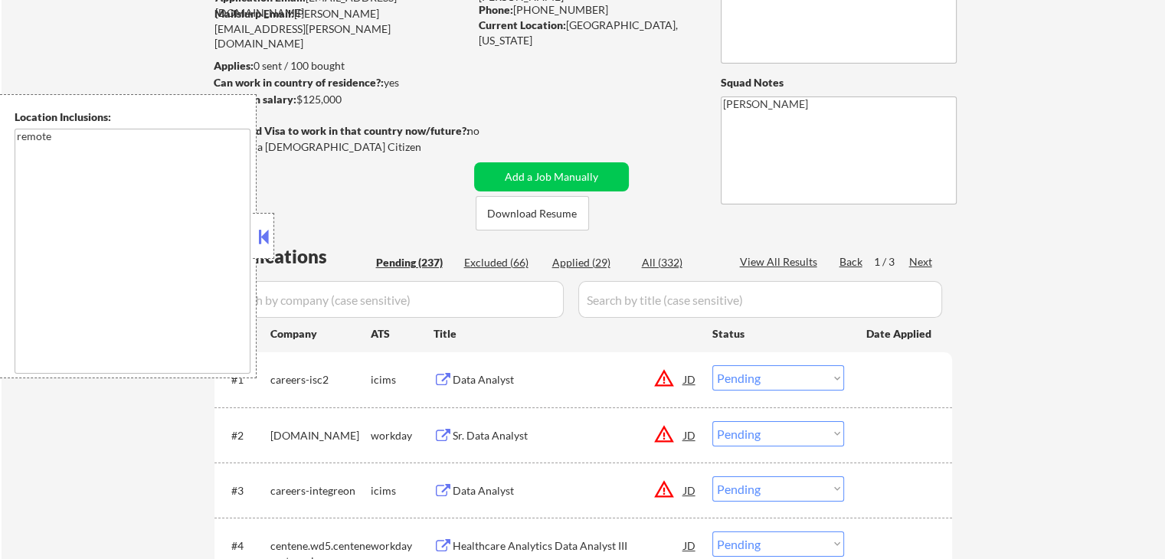
select select ""pending""
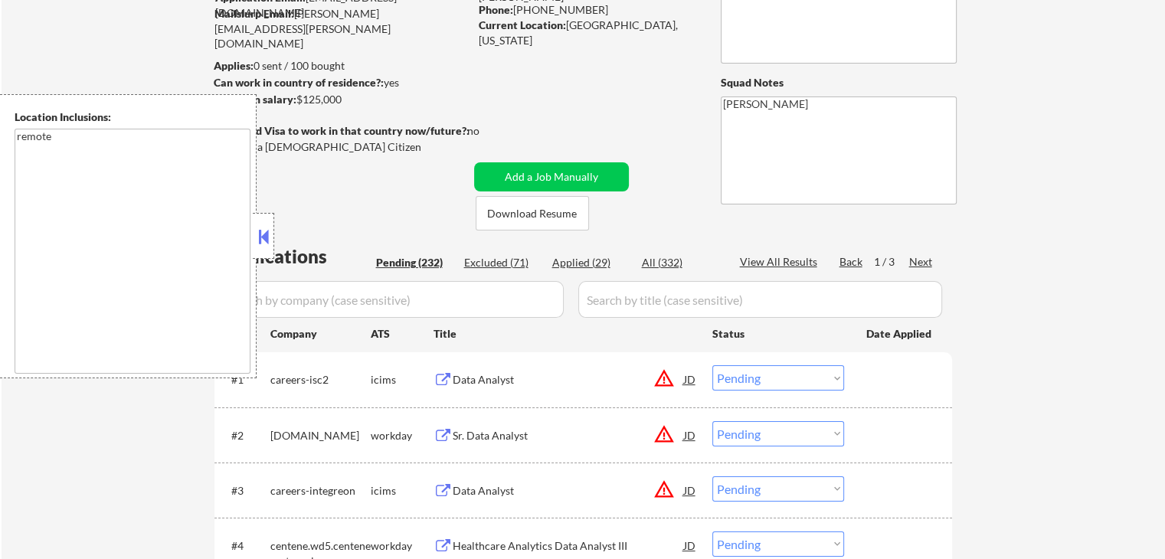
select select ""pending""
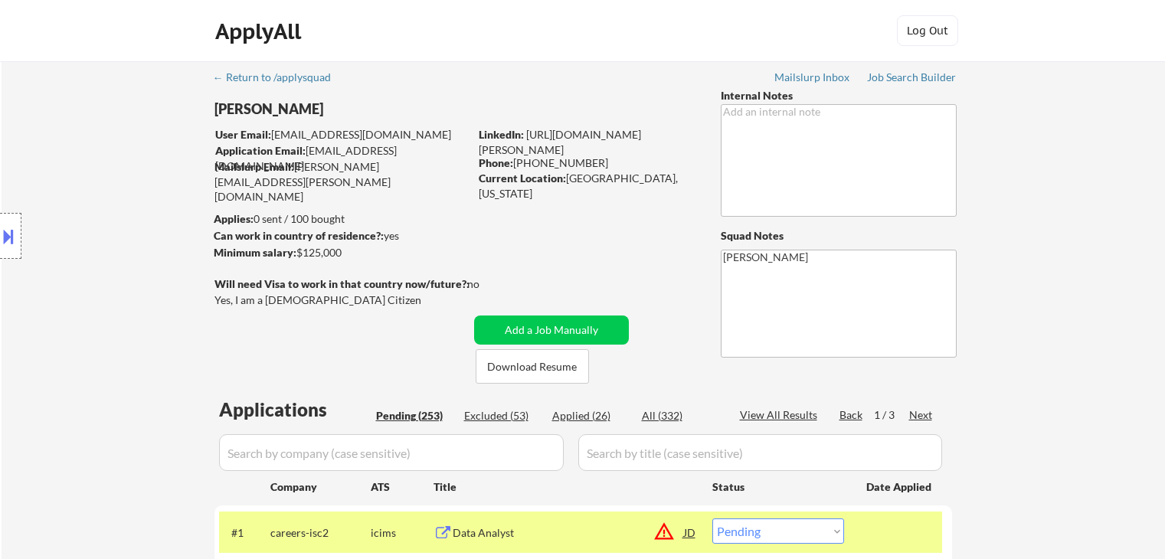
select select ""pending""
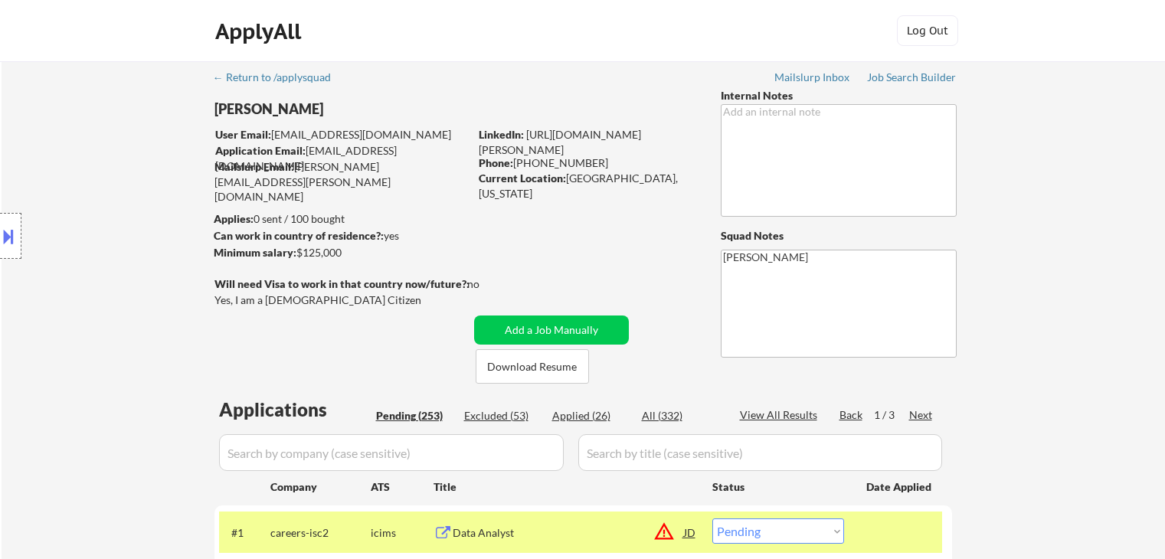
select select ""pending""
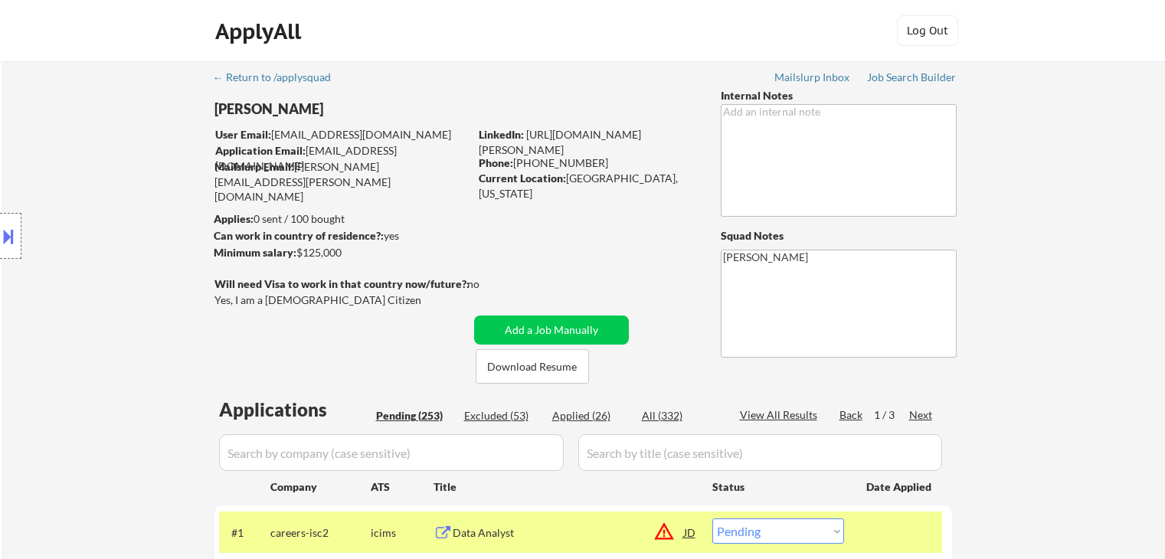
select select ""pending""
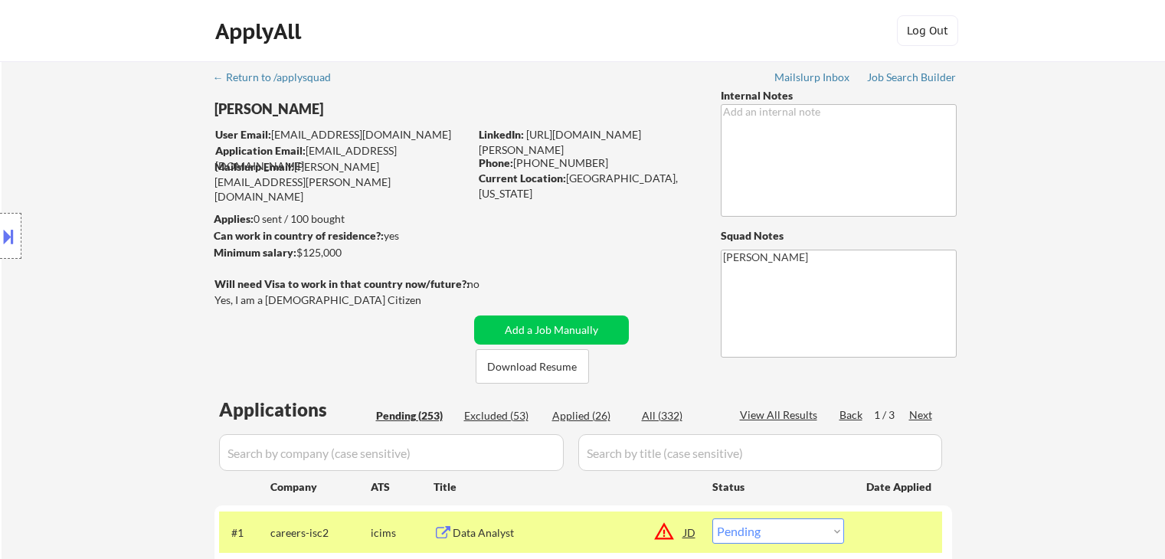
select select ""pending""
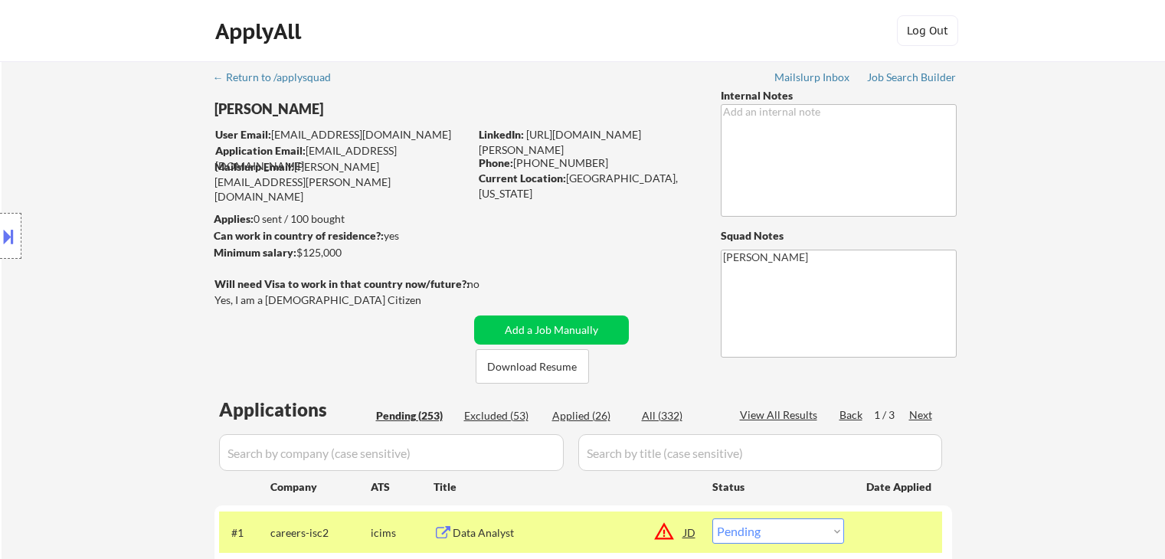
select select ""pending""
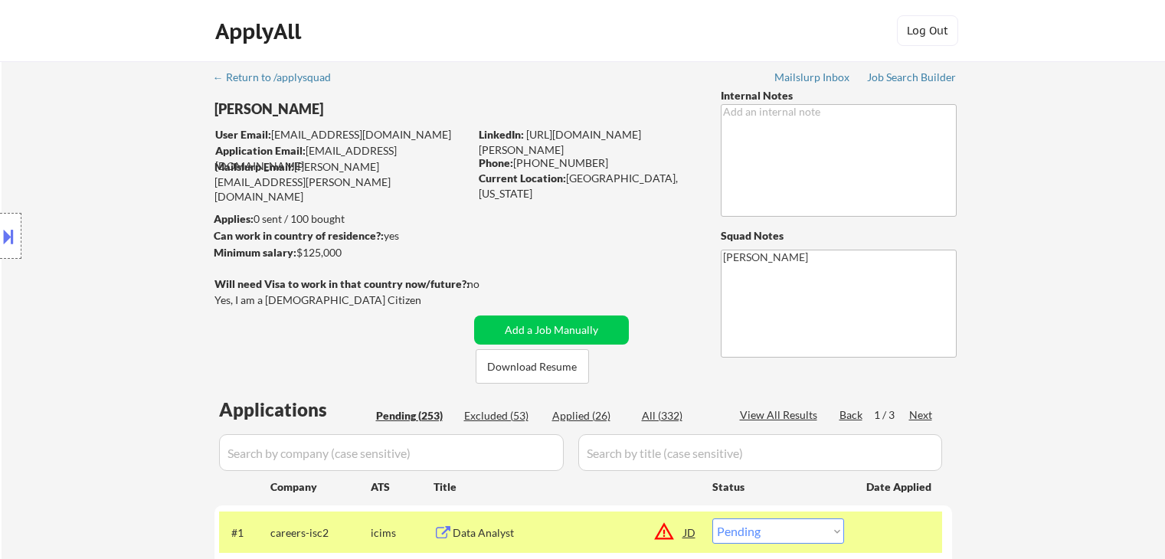
select select ""pending""
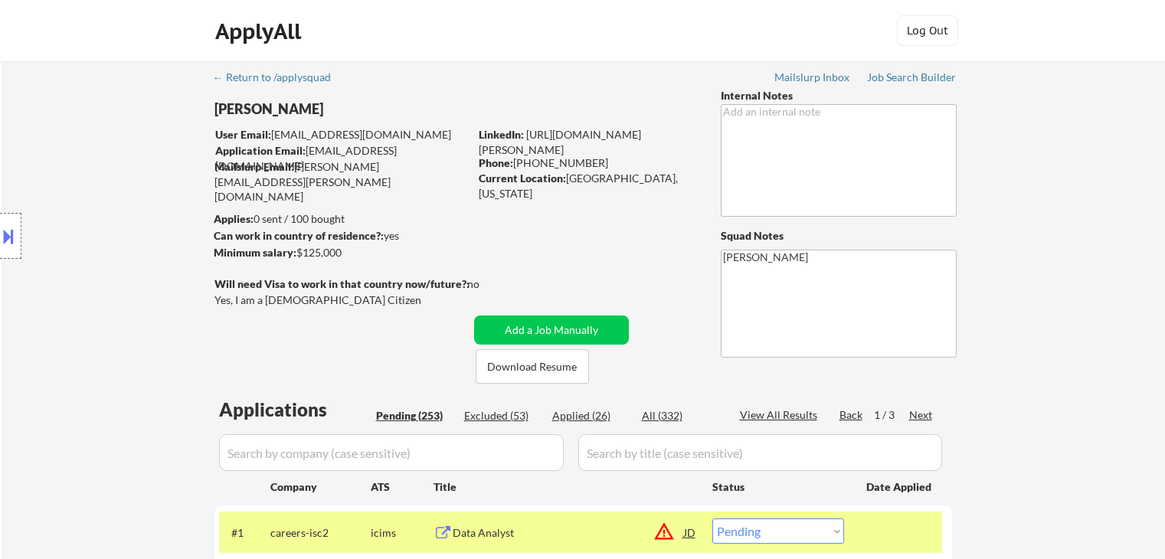
select select ""pending""
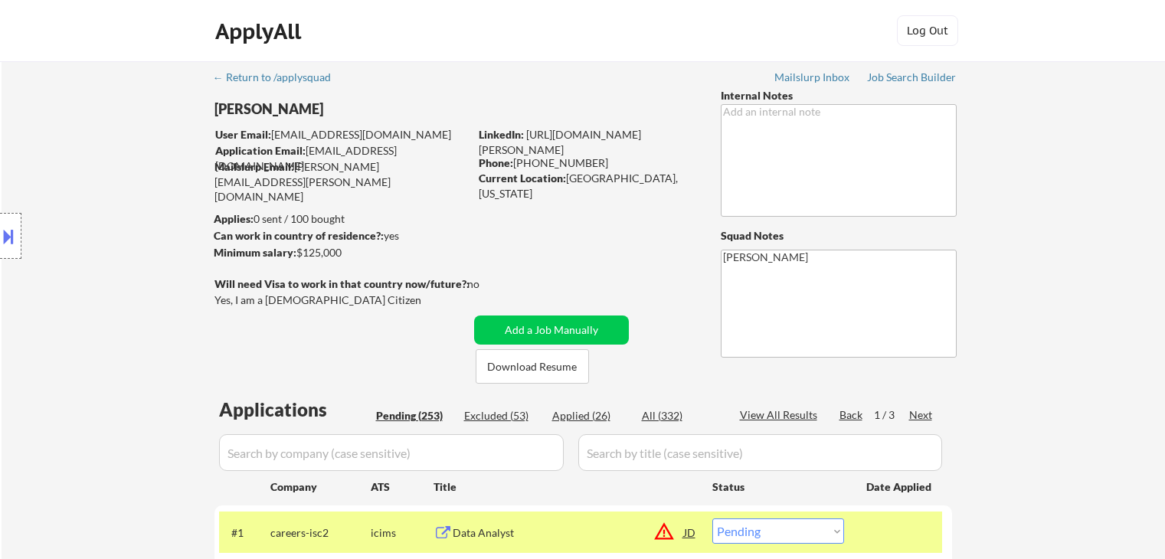
select select ""pending""
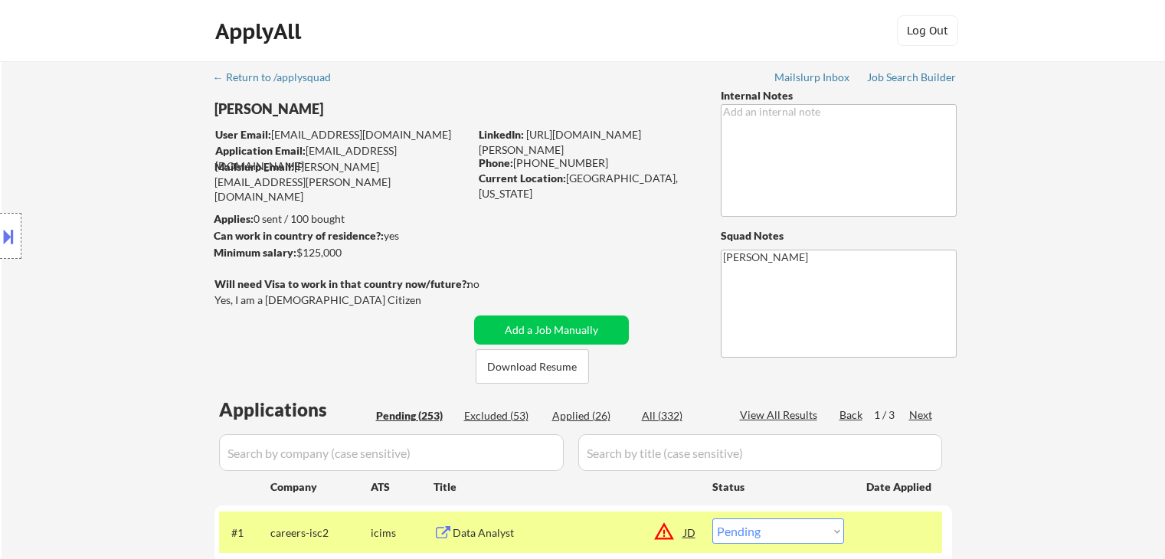
select select ""pending""
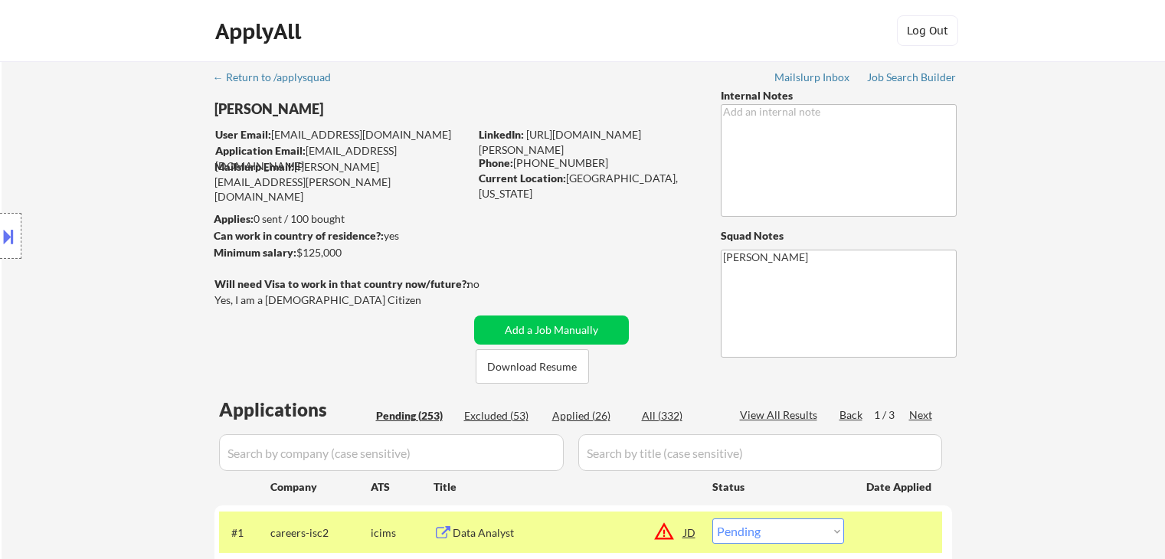
select select ""pending""
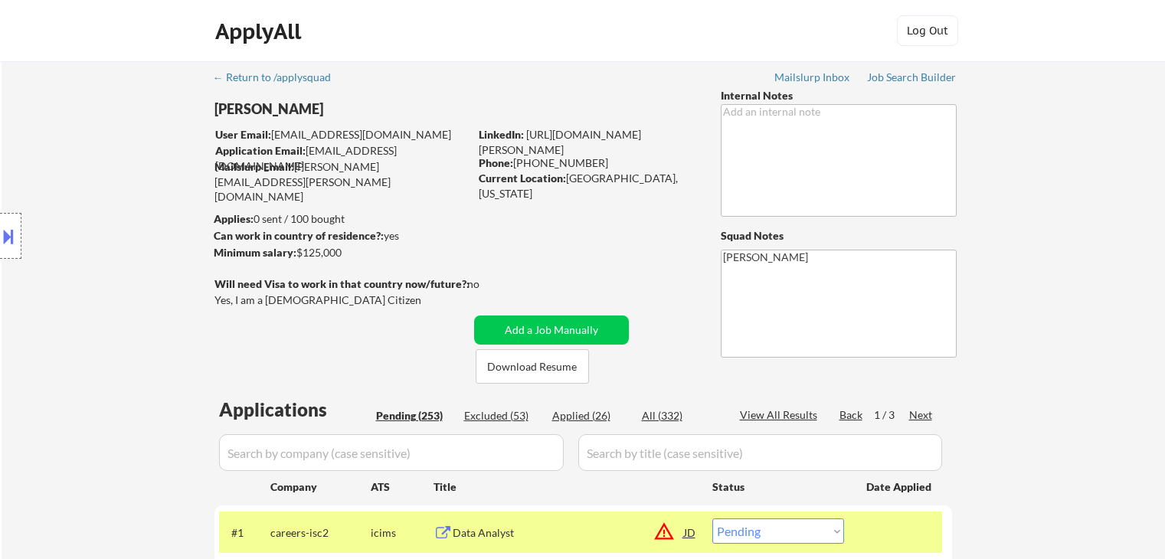
select select ""pending""
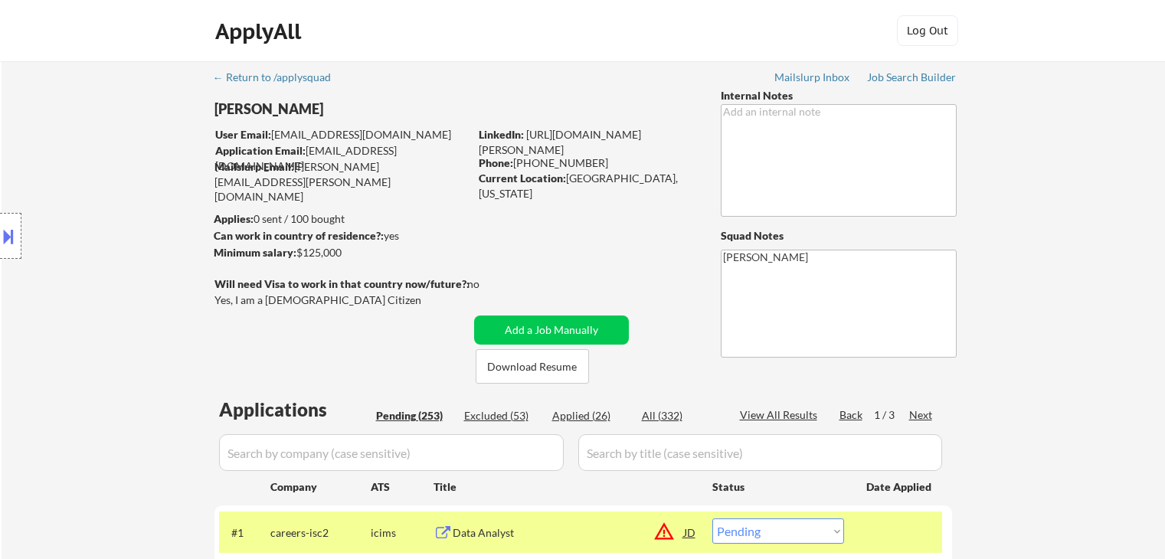
select select ""pending""
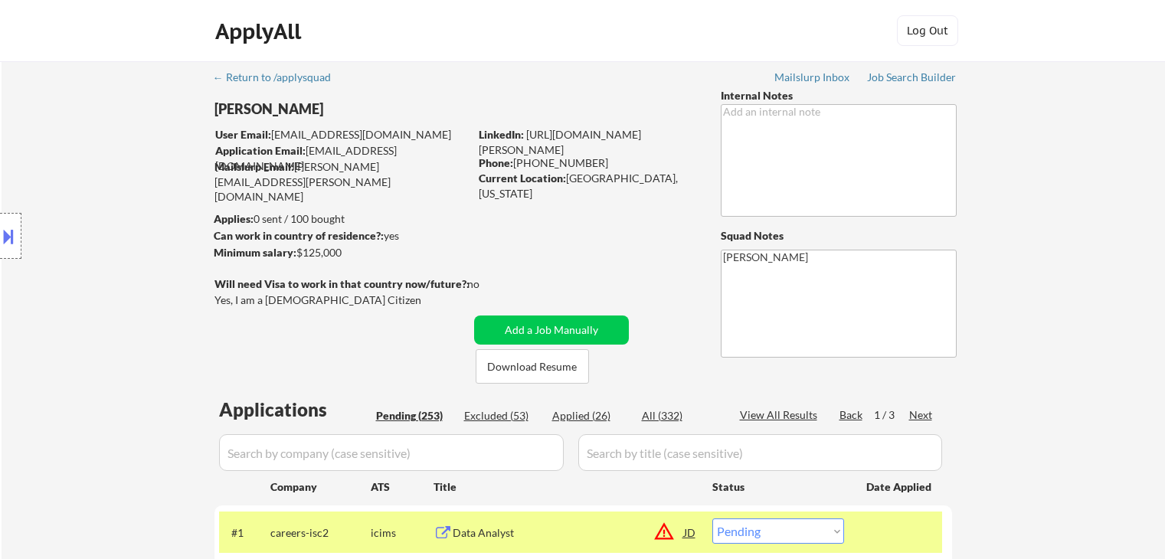
select select ""pending""
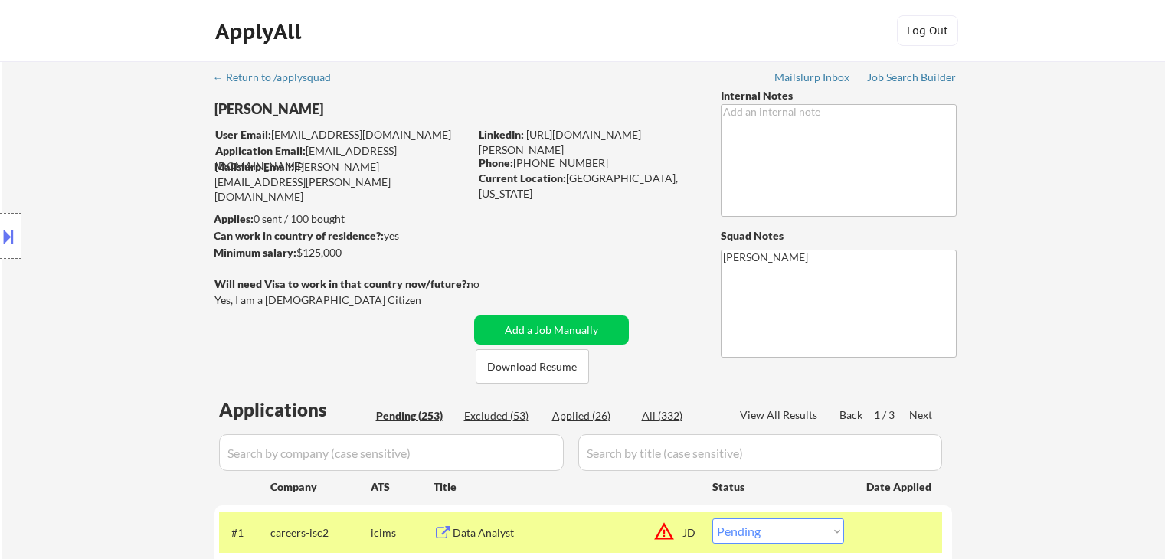
select select ""pending""
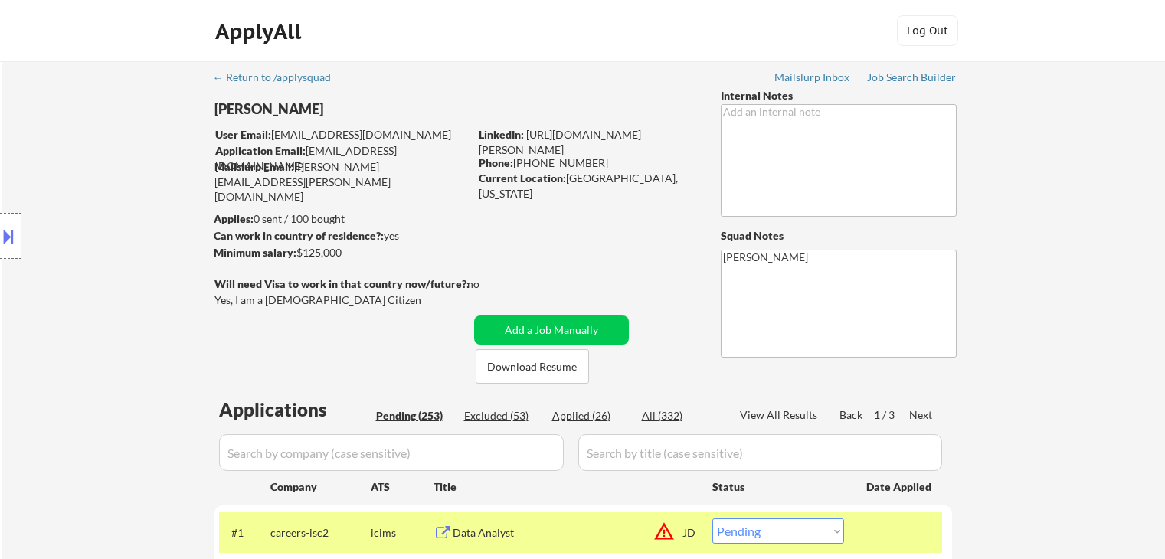
select select ""pending""
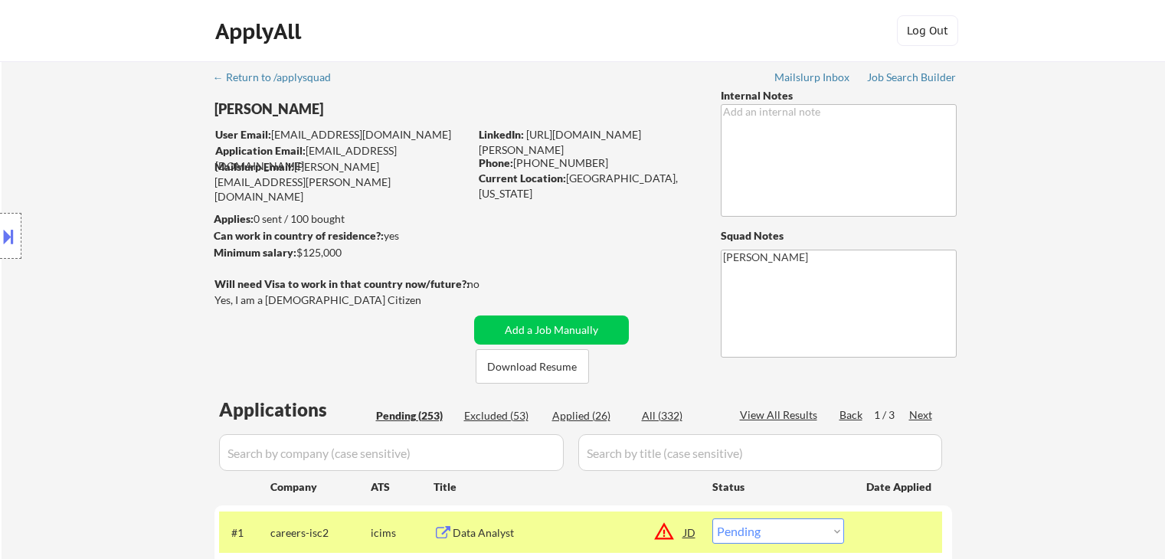
select select ""pending""
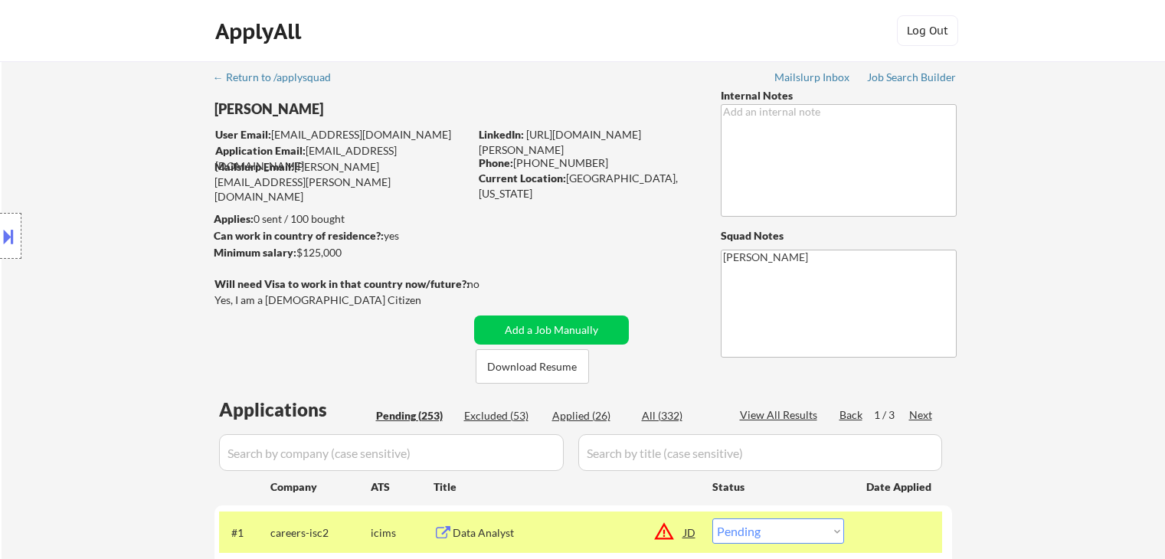
select select ""pending""
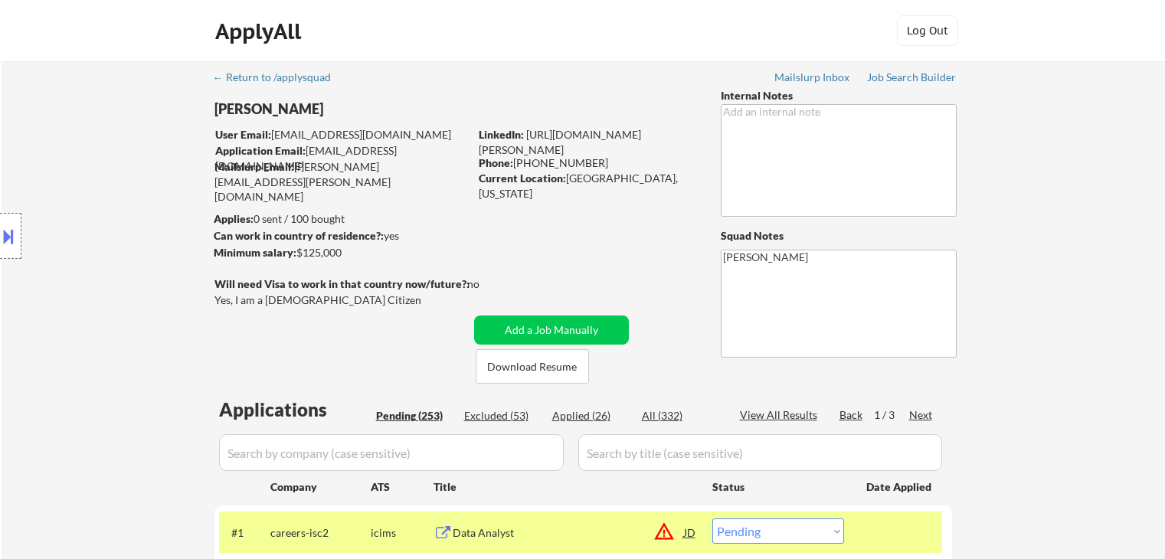
select select ""pending""
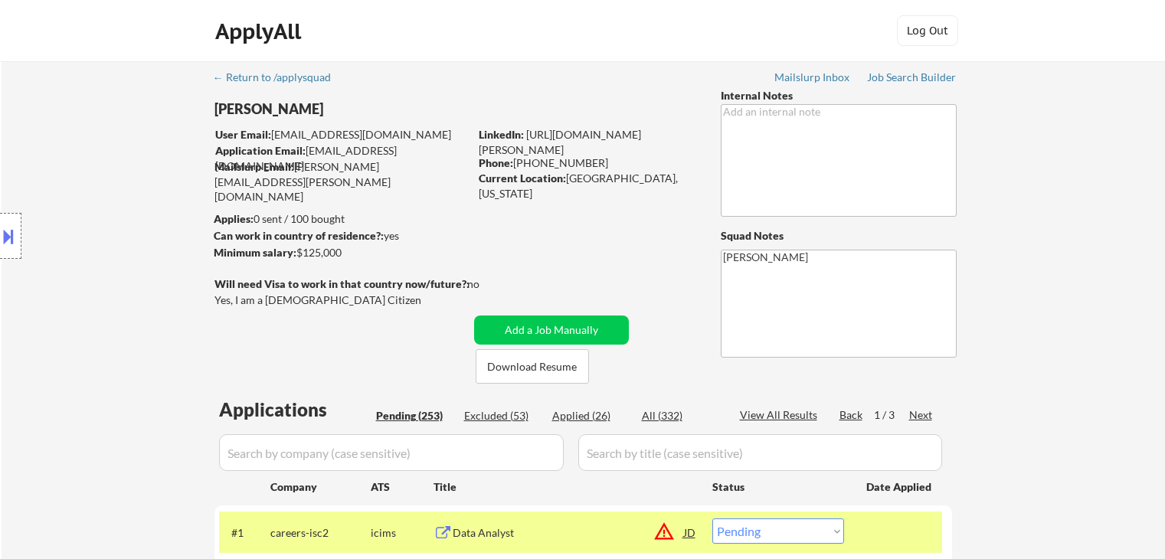
select select ""pending""
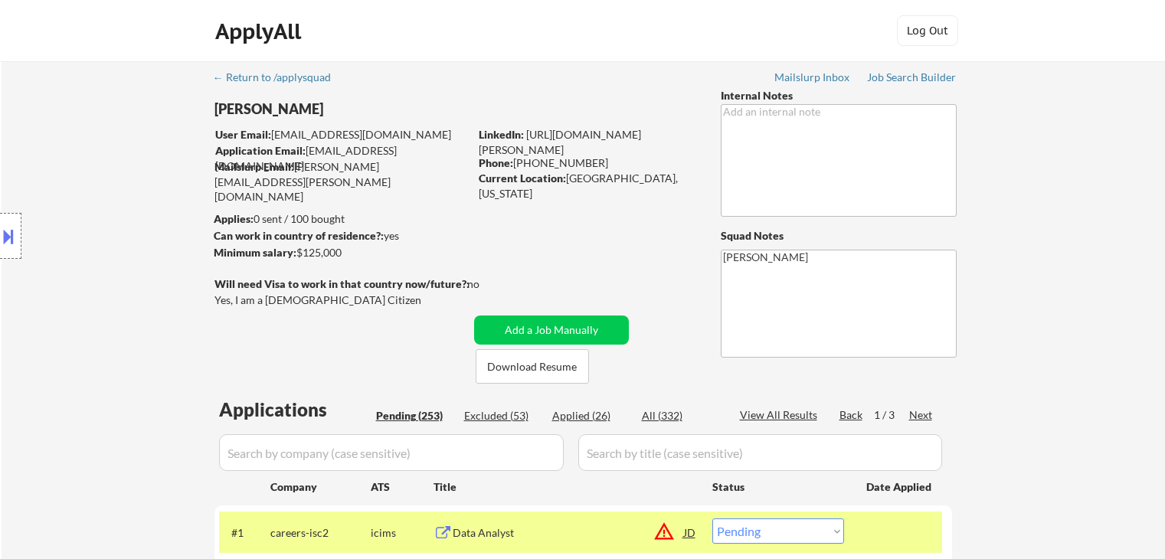
select select ""pending""
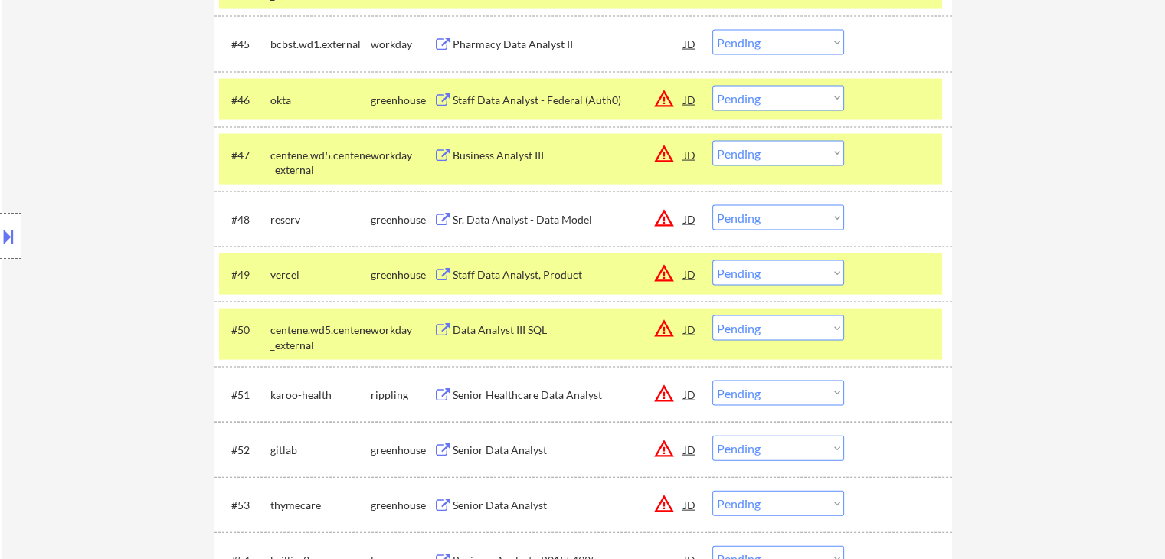
scroll to position [3371, 0]
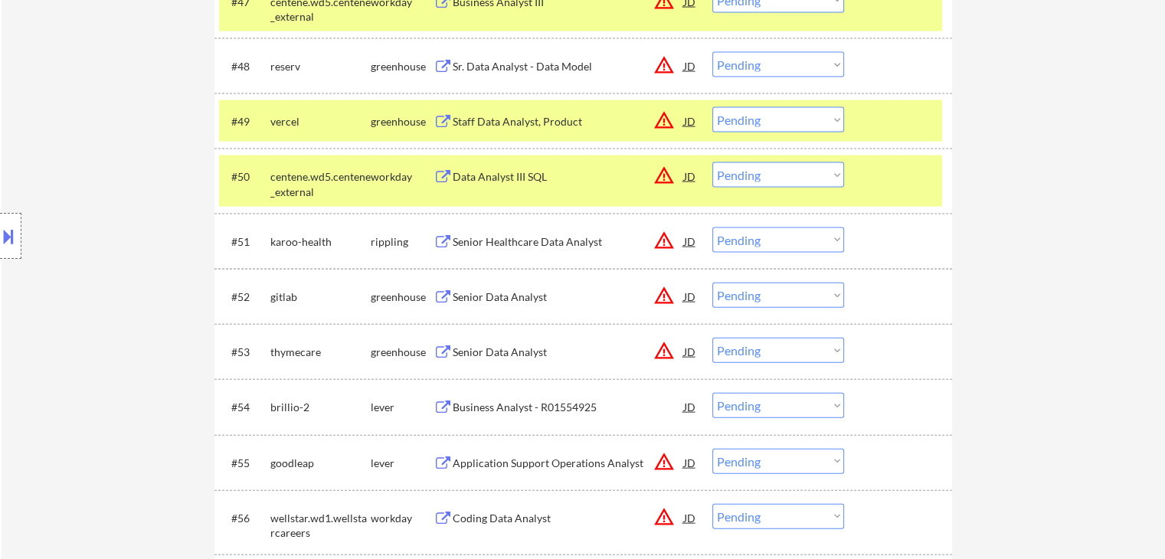
click at [738, 126] on select "Choose an option... Pending Applied Excluded (Questions) Excluded (Expired) Exc…" at bounding box center [779, 119] width 132 height 25
click at [713, 107] on select "Choose an option... Pending Applied Excluded (Questions) Excluded (Expired) Exc…" at bounding box center [779, 119] width 132 height 25
select select ""pending""
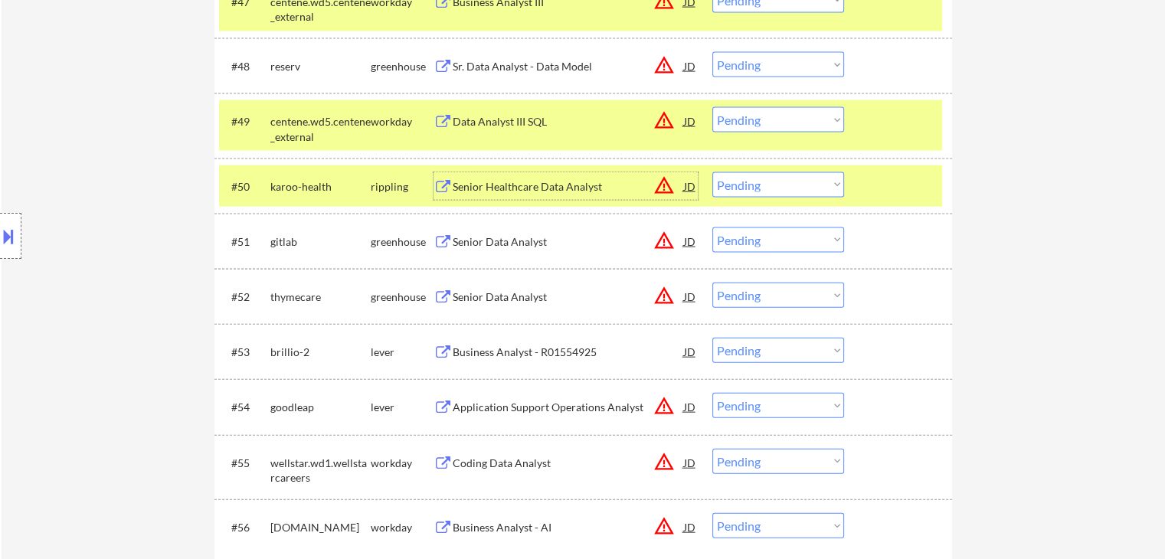
click at [475, 188] on div "Senior Healthcare Data Analyst" at bounding box center [568, 186] width 231 height 15
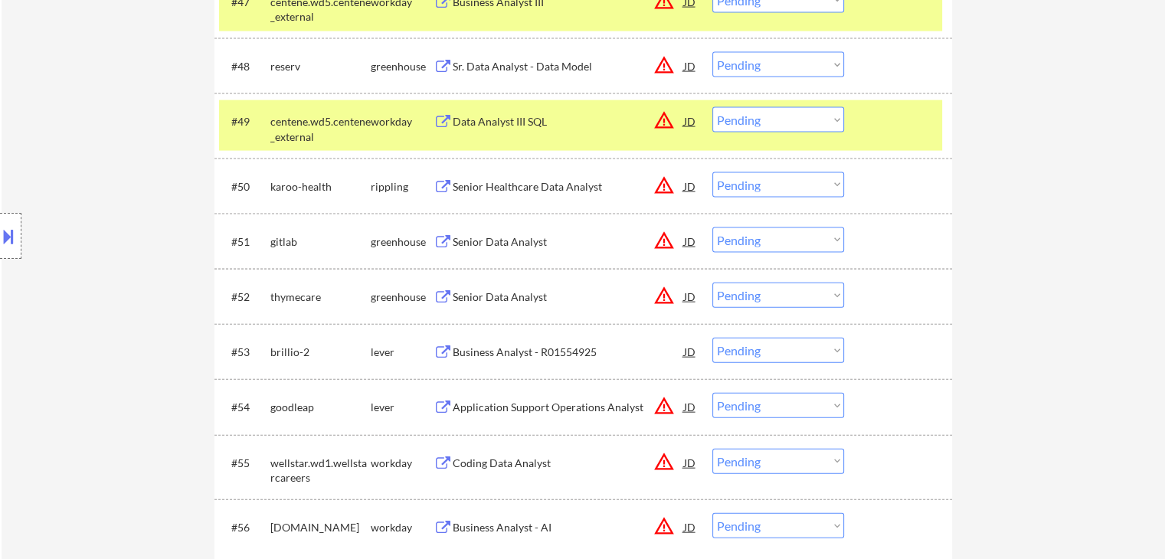
click at [452, 247] on button at bounding box center [443, 242] width 19 height 15
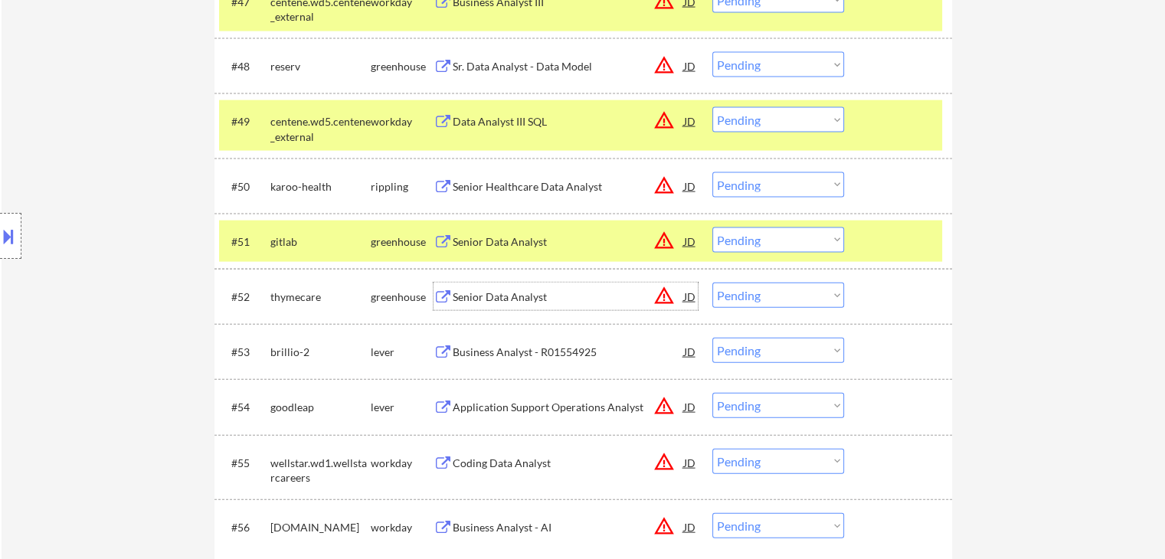
click at [484, 298] on div "Senior Data Analyst" at bounding box center [568, 297] width 231 height 15
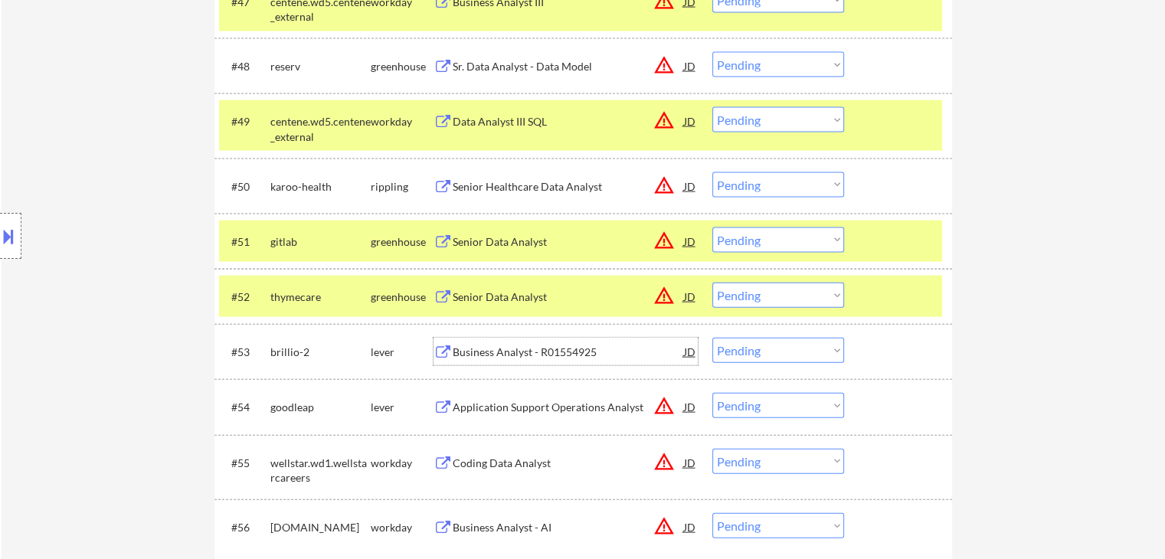
click at [472, 352] on div "Business Analyst - R01554925" at bounding box center [568, 352] width 231 height 15
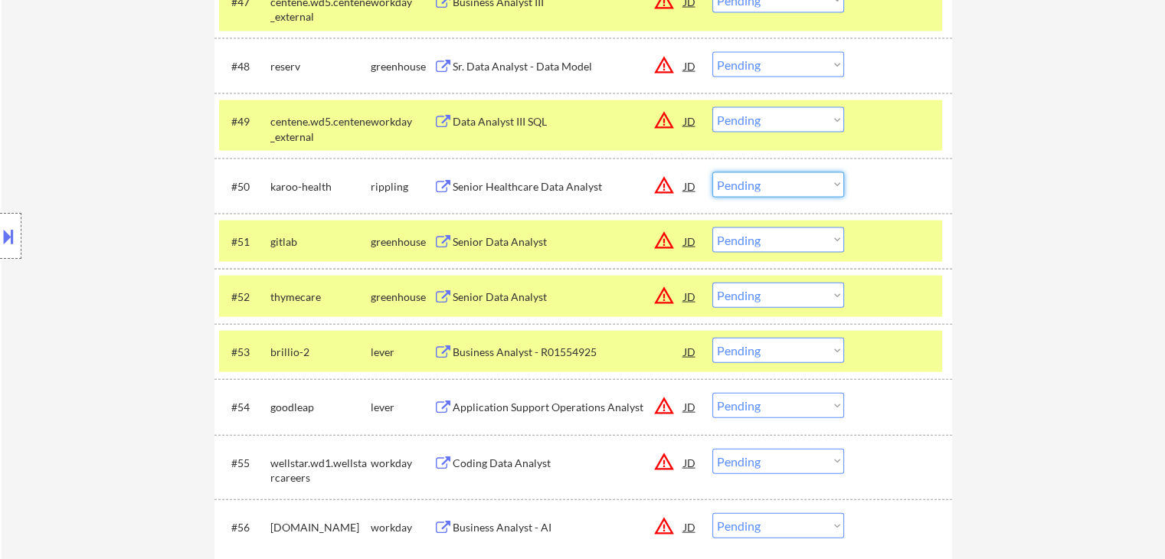
drag, startPoint x: 723, startPoint y: 182, endPoint x: 732, endPoint y: 195, distance: 15.3
click at [725, 182] on select "Choose an option... Pending Applied Excluded (Questions) Excluded (Expired) Exc…" at bounding box center [779, 184] width 132 height 25
click at [713, 172] on select "Choose an option... Pending Applied Excluded (Questions) Excluded (Expired) Exc…" at bounding box center [779, 184] width 132 height 25
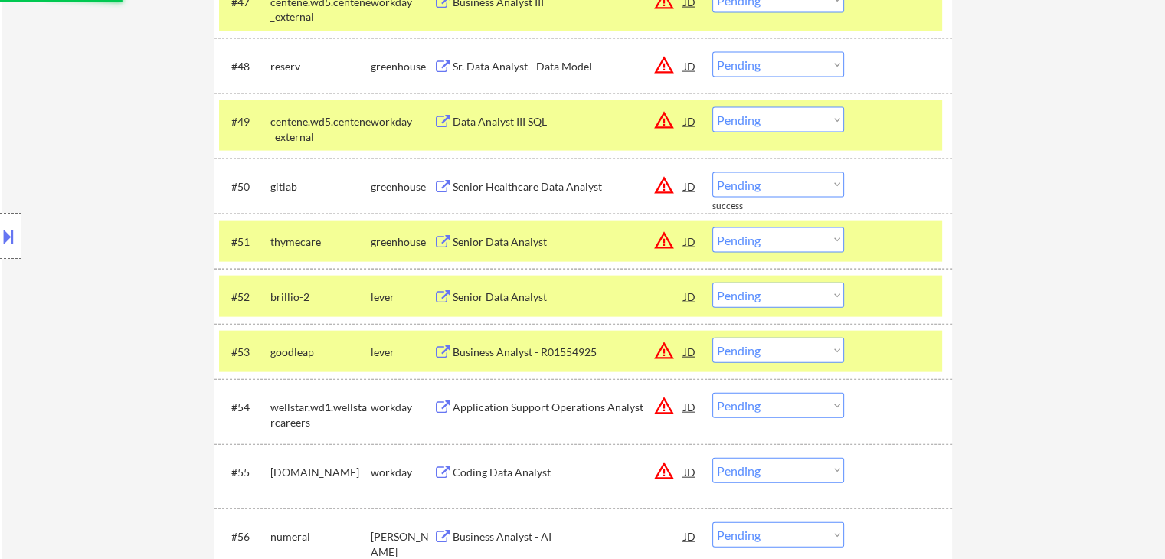
drag, startPoint x: 746, startPoint y: 183, endPoint x: 757, endPoint y: 195, distance: 16.8
click at [748, 185] on select "Choose an option... Pending Applied Excluded (Questions) Excluded (Expired) Exc…" at bounding box center [779, 184] width 132 height 25
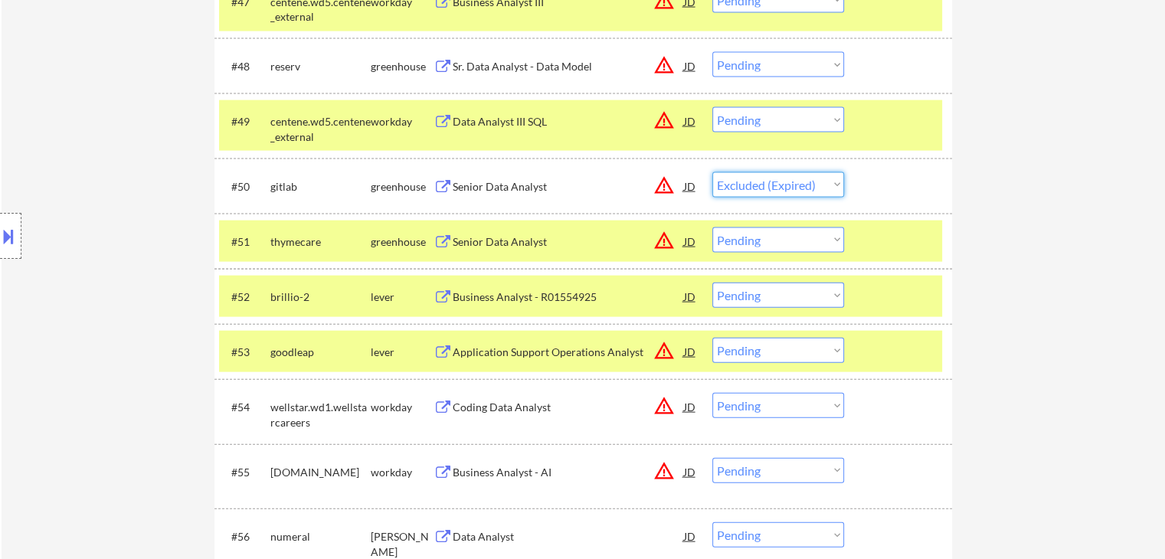
click at [713, 172] on select "Choose an option... Pending Applied Excluded (Questions) Excluded (Expired) Exc…" at bounding box center [779, 184] width 132 height 25
select select ""pending""
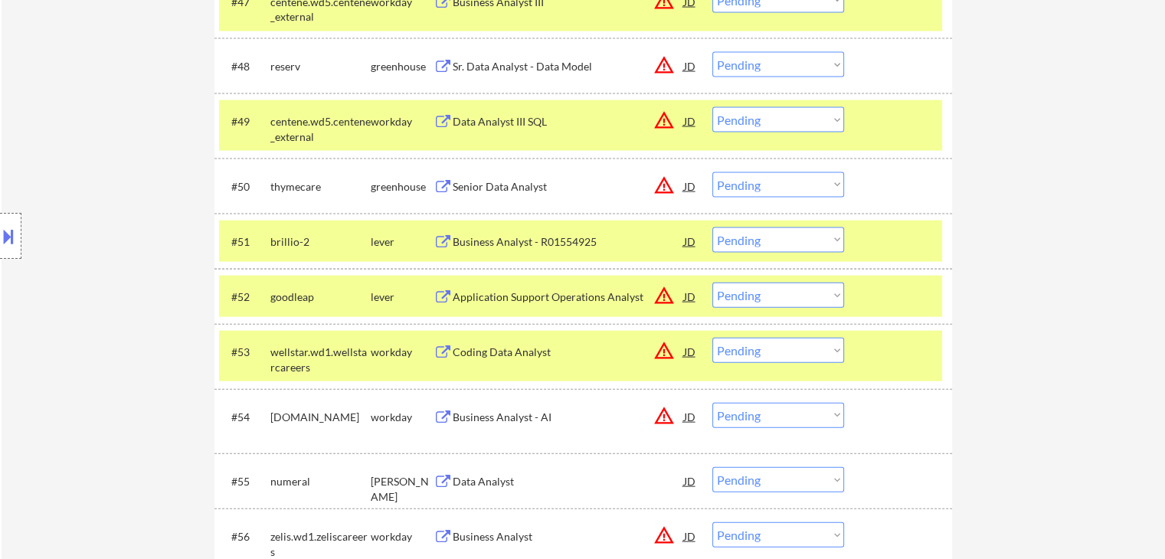
click at [793, 237] on select "Choose an option... Pending Applied Excluded (Questions) Excluded (Expired) Exc…" at bounding box center [779, 240] width 132 height 25
click at [713, 228] on select "Choose an option... Pending Applied Excluded (Questions) Excluded (Expired) Exc…" at bounding box center [779, 240] width 132 height 25
select select ""pending""
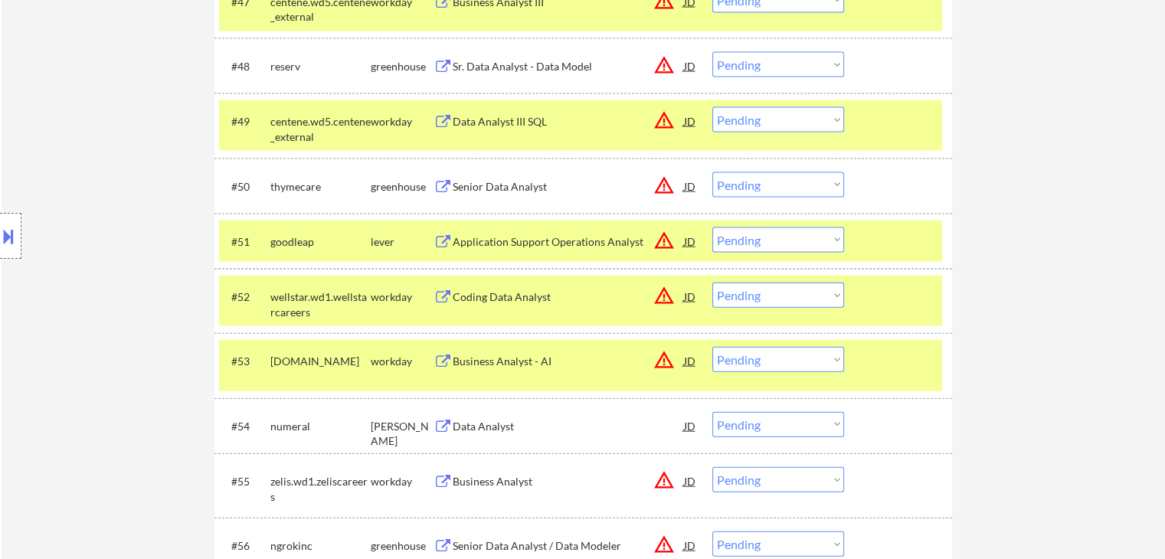
click at [766, 194] on select "Choose an option... Pending Applied Excluded (Questions) Excluded (Expired) Exc…" at bounding box center [779, 184] width 132 height 25
click at [713, 172] on select "Choose an option... Pending Applied Excluded (Questions) Excluded (Expired) Exc…" at bounding box center [779, 184] width 132 height 25
select select ""pending""
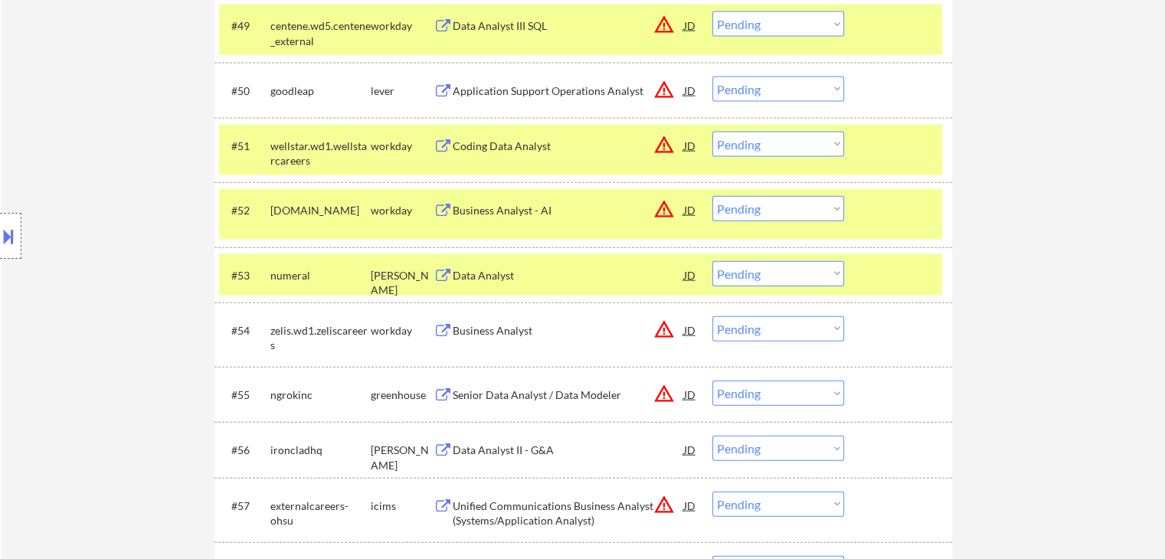
scroll to position [3601, 0]
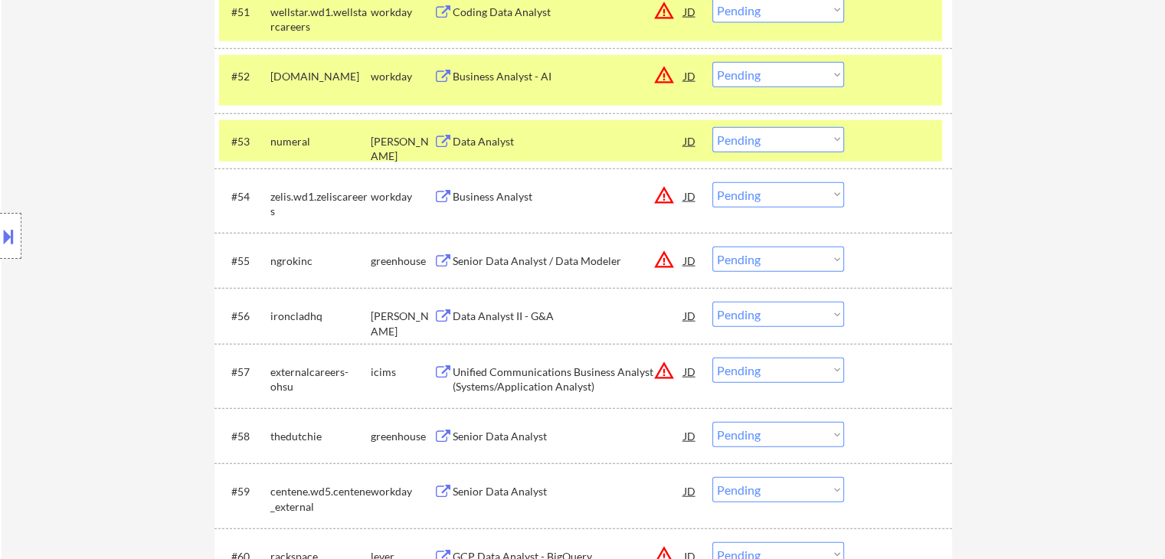
click at [466, 136] on div "Data Analyst" at bounding box center [568, 141] width 231 height 15
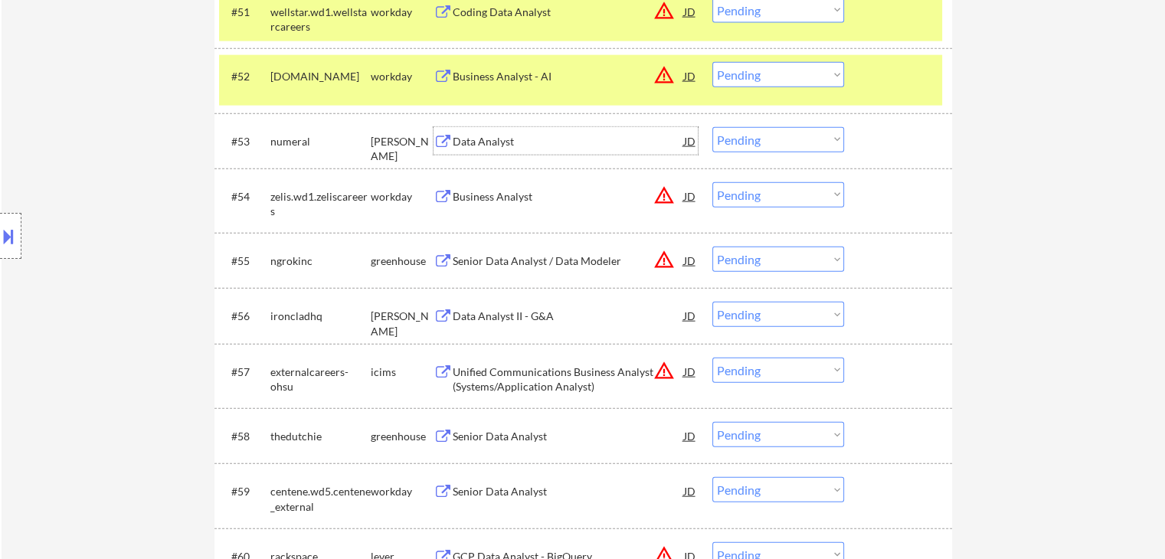
click at [754, 137] on select "Choose an option... Pending Applied Excluded (Questions) Excluded (Expired) Exc…" at bounding box center [779, 139] width 132 height 25
click at [713, 127] on select "Choose an option... Pending Applied Excluded (Questions) Excluded (Expired) Exc…" at bounding box center [779, 139] width 132 height 25
click at [480, 313] on div "Data Analyst II - G&A" at bounding box center [568, 316] width 231 height 15
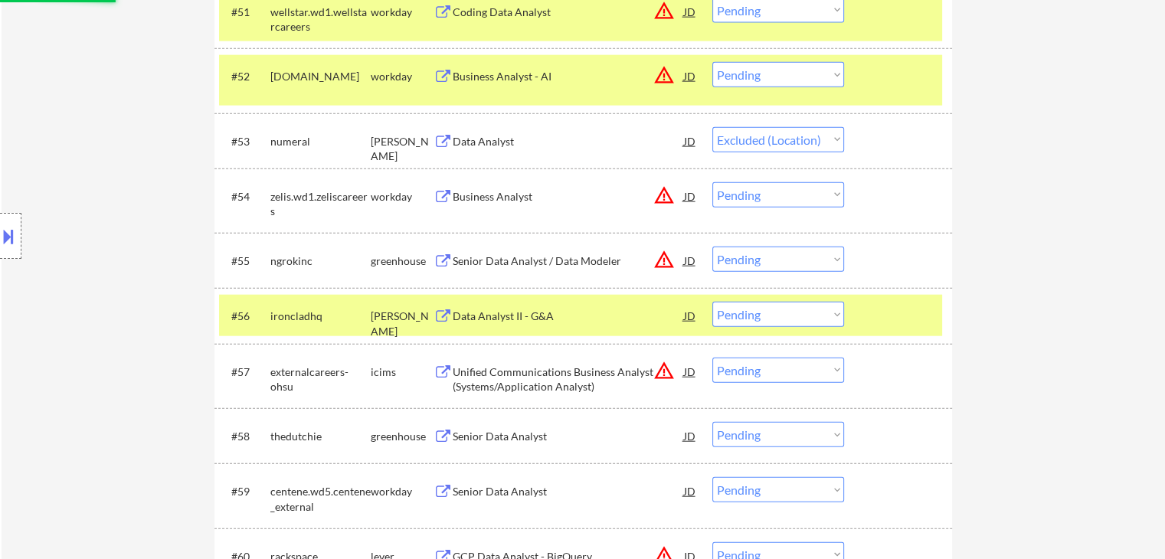
select select ""pending""
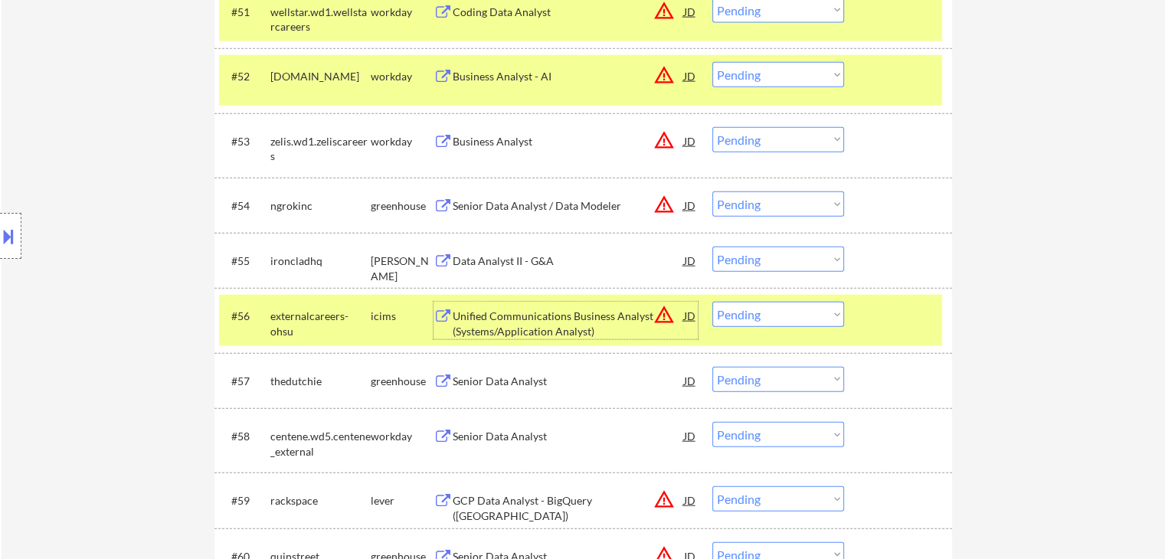
drag, startPoint x: 762, startPoint y: 254, endPoint x: 778, endPoint y: 270, distance: 23.8
click at [763, 254] on select "Choose an option... Pending Applied Excluded (Questions) Excluded (Expired) Exc…" at bounding box center [779, 259] width 132 height 25
click at [713, 247] on select "Choose an option... Pending Applied Excluded (Questions) Excluded (Expired) Exc…" at bounding box center [779, 259] width 132 height 25
click at [515, 200] on div "Senior Data Analyst / Data Modeler" at bounding box center [568, 205] width 231 height 15
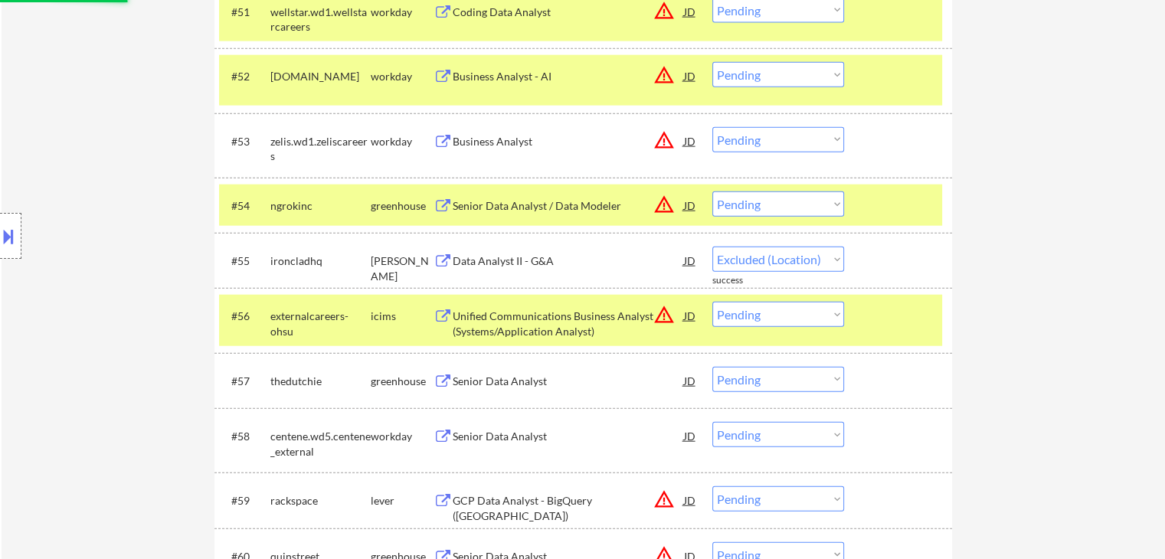
select select ""pending""
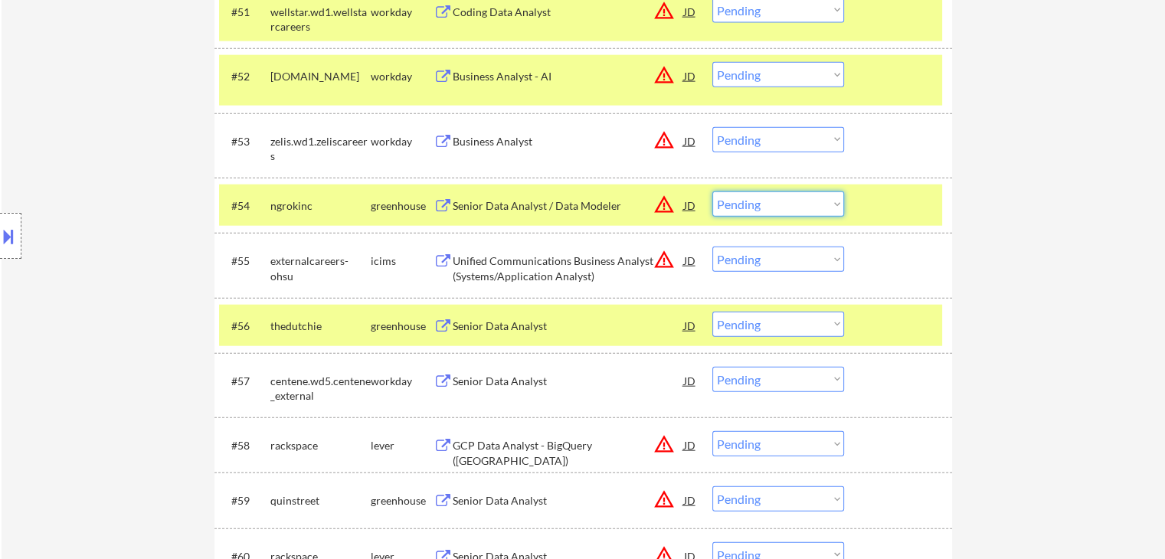
drag, startPoint x: 768, startPoint y: 198, endPoint x: 769, endPoint y: 214, distance: 16.2
click at [769, 198] on select "Choose an option... Pending Applied Excluded (Questions) Excluded (Expired) Exc…" at bounding box center [779, 204] width 132 height 25
click at [713, 192] on select "Choose an option... Pending Applied Excluded (Questions) Excluded (Expired) Exc…" at bounding box center [779, 204] width 132 height 25
click at [474, 327] on div "Senior Data Analyst" at bounding box center [568, 326] width 231 height 15
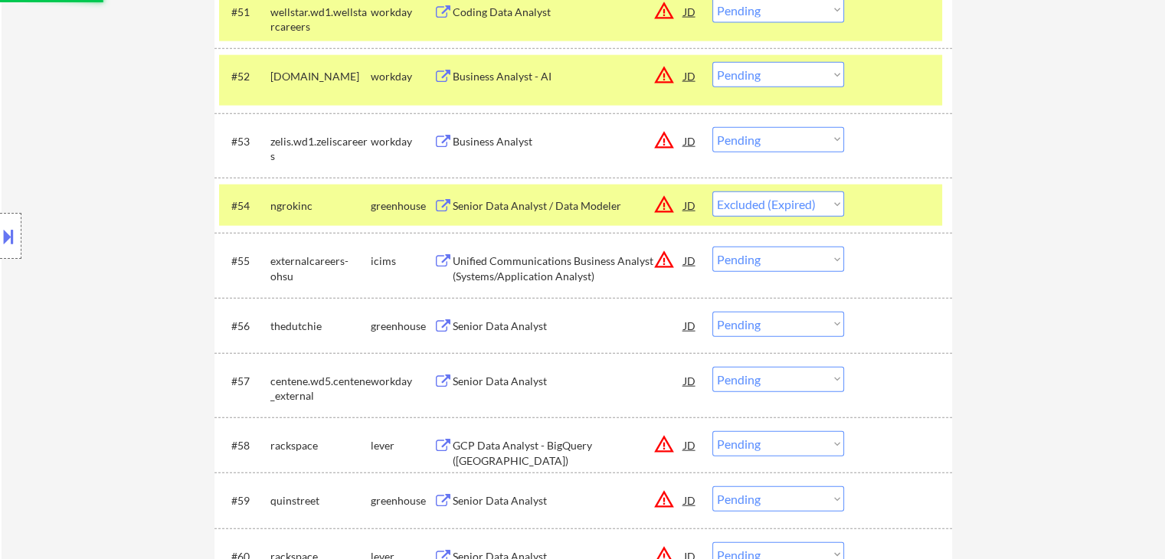
select select ""pending""
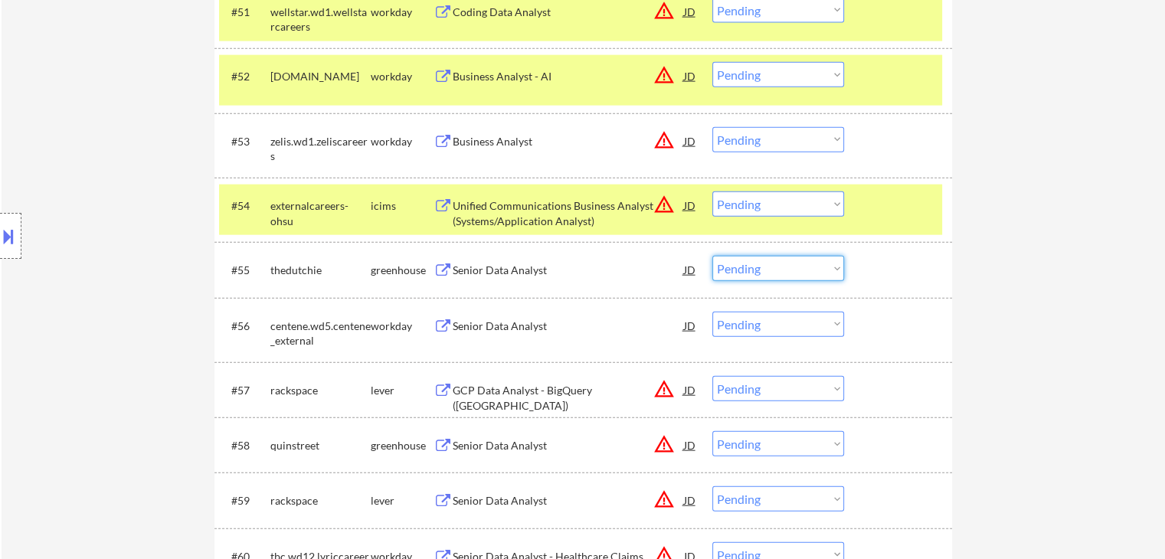
drag, startPoint x: 760, startPoint y: 270, endPoint x: 764, endPoint y: 280, distance: 10.7
click at [760, 270] on select "Choose an option... Pending Applied Excluded (Questions) Excluded (Expired) Exc…" at bounding box center [779, 268] width 132 height 25
click at [713, 256] on select "Choose an option... Pending Applied Excluded (Questions) Excluded (Expired) Exc…" at bounding box center [779, 268] width 132 height 25
select select ""pending""
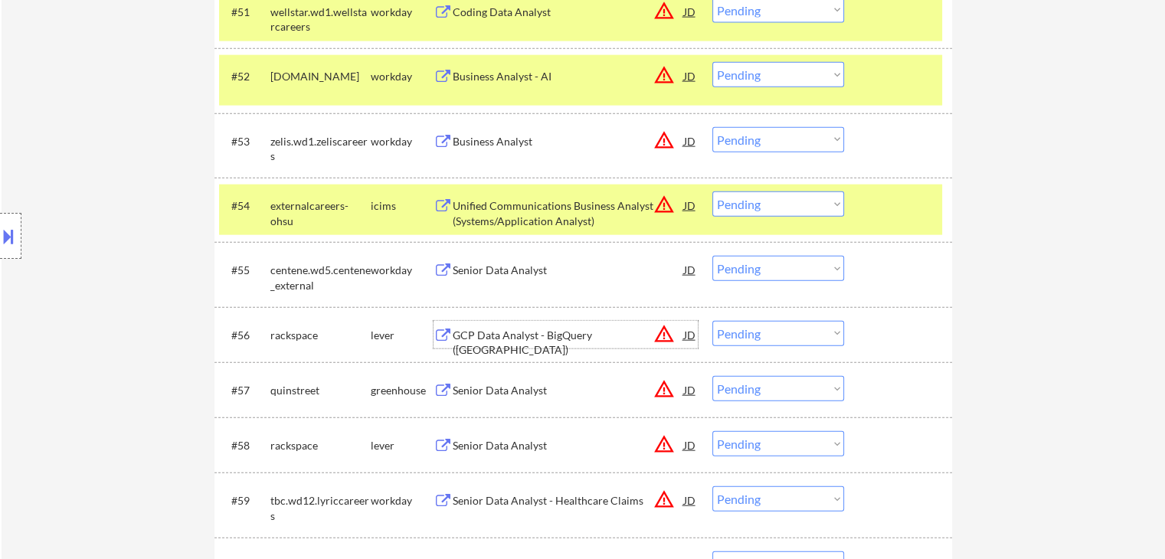
click at [479, 343] on div "GCP Data Analyst - BigQuery (USA)" at bounding box center [568, 335] width 231 height 28
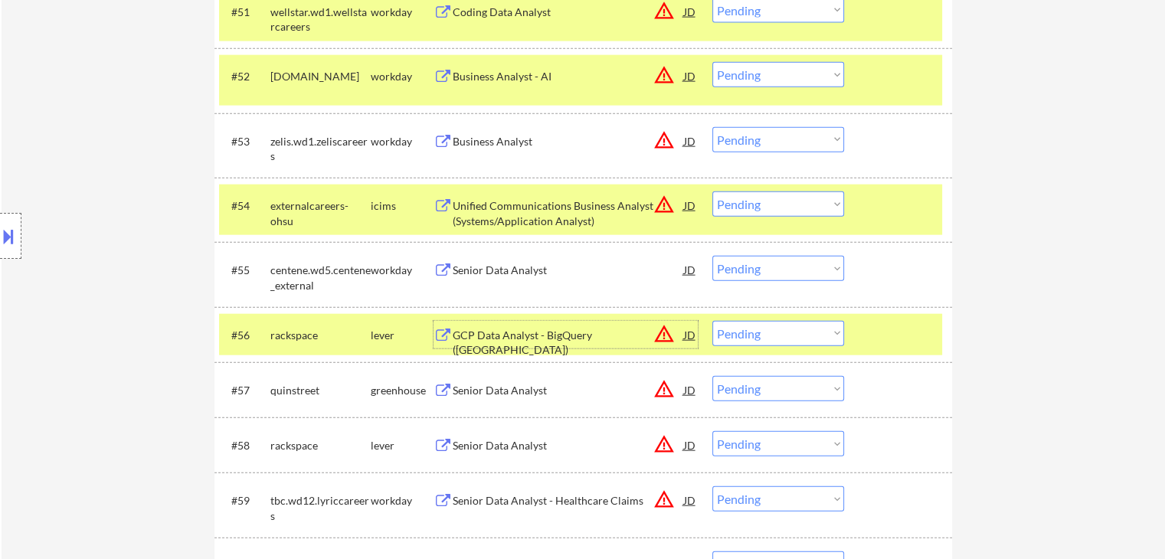
click at [486, 336] on div "GCP Data Analyst - BigQuery (USA)" at bounding box center [568, 343] width 231 height 30
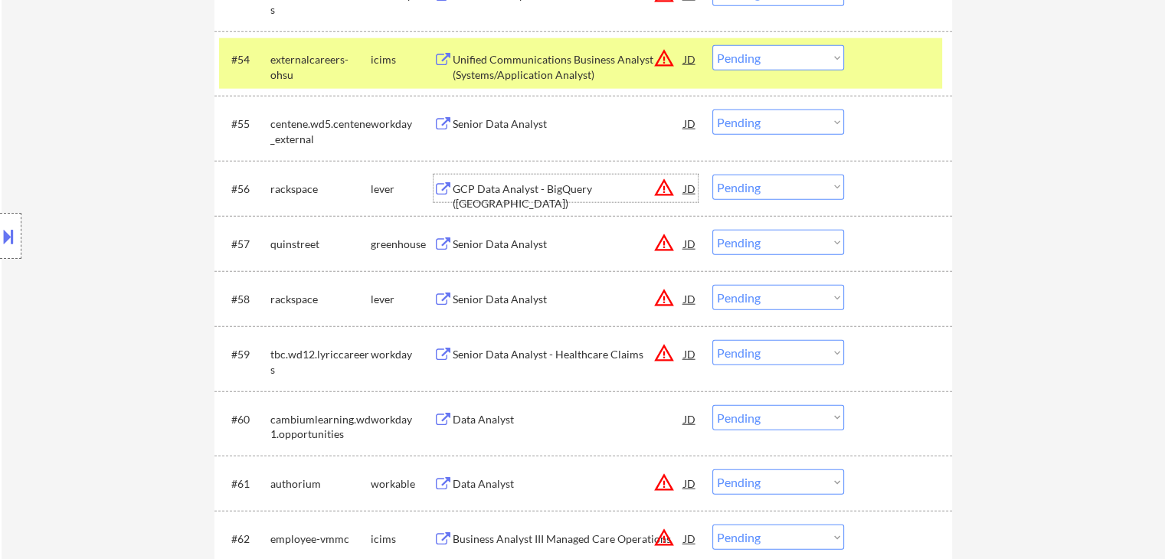
scroll to position [3754, 0]
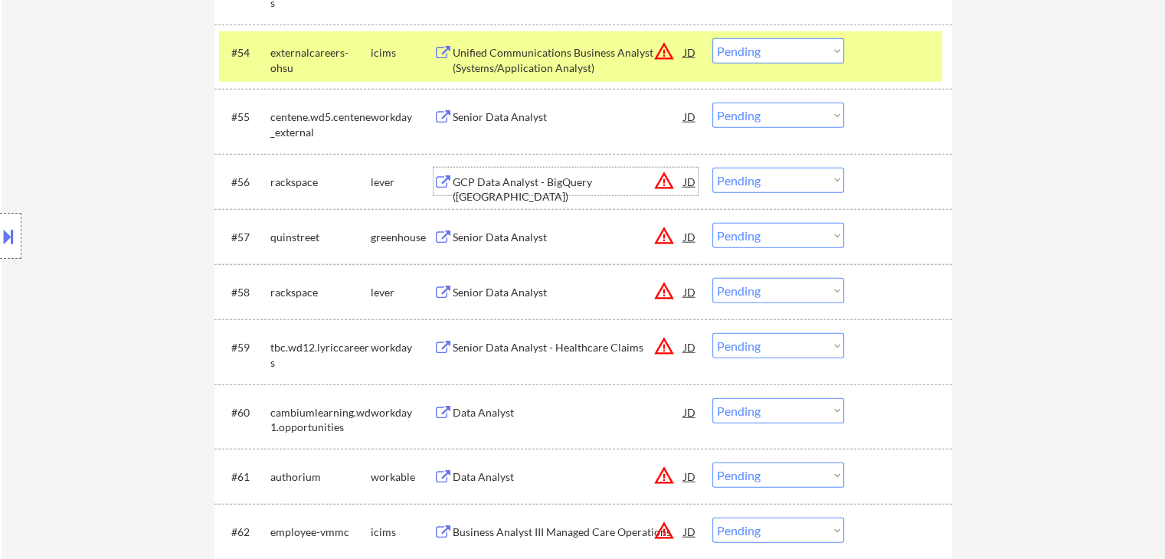
click at [754, 179] on select "Choose an option... Pending Applied Excluded (Questions) Excluded (Expired) Exc…" at bounding box center [779, 180] width 132 height 25
click at [713, 168] on select "Choose an option... Pending Applied Excluded (Questions) Excluded (Expired) Exc…" at bounding box center [779, 180] width 132 height 25
click at [526, 240] on div "Senior Data Analyst" at bounding box center [568, 237] width 231 height 15
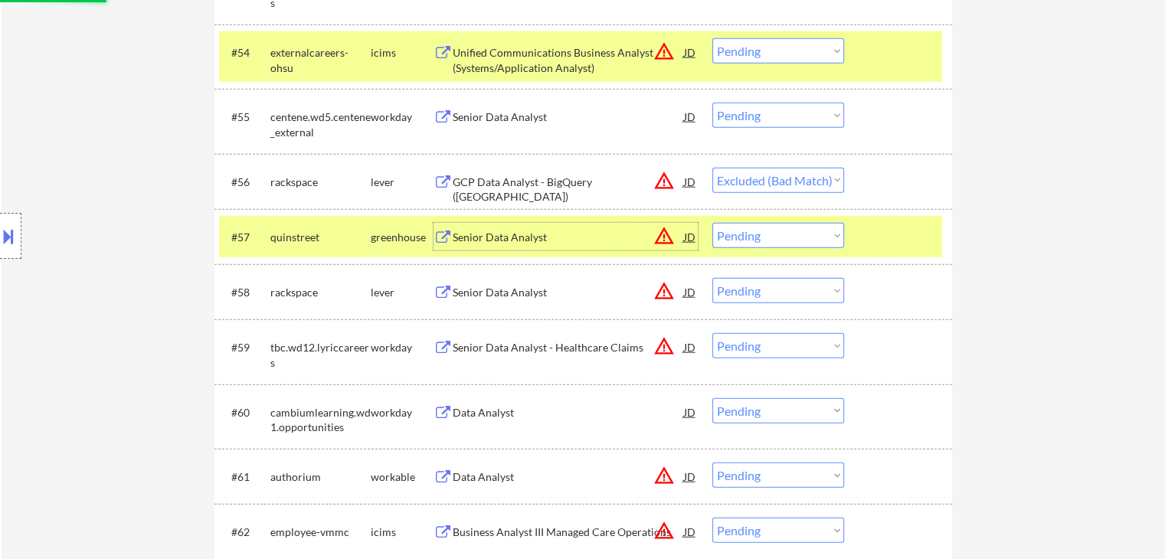
click at [460, 291] on div "Senior Data Analyst" at bounding box center [568, 292] width 231 height 15
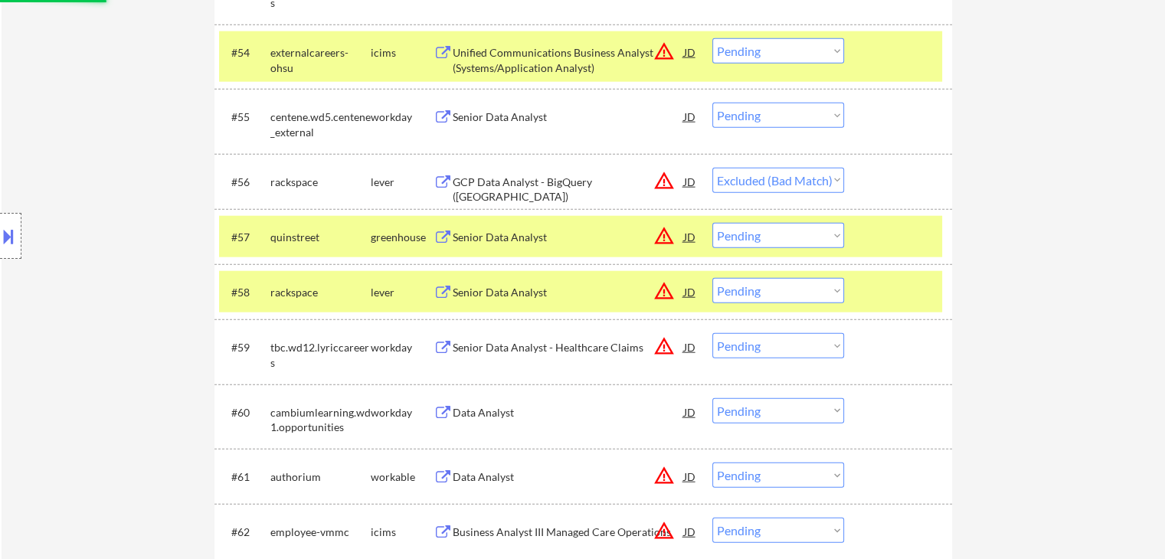
select select ""pending""
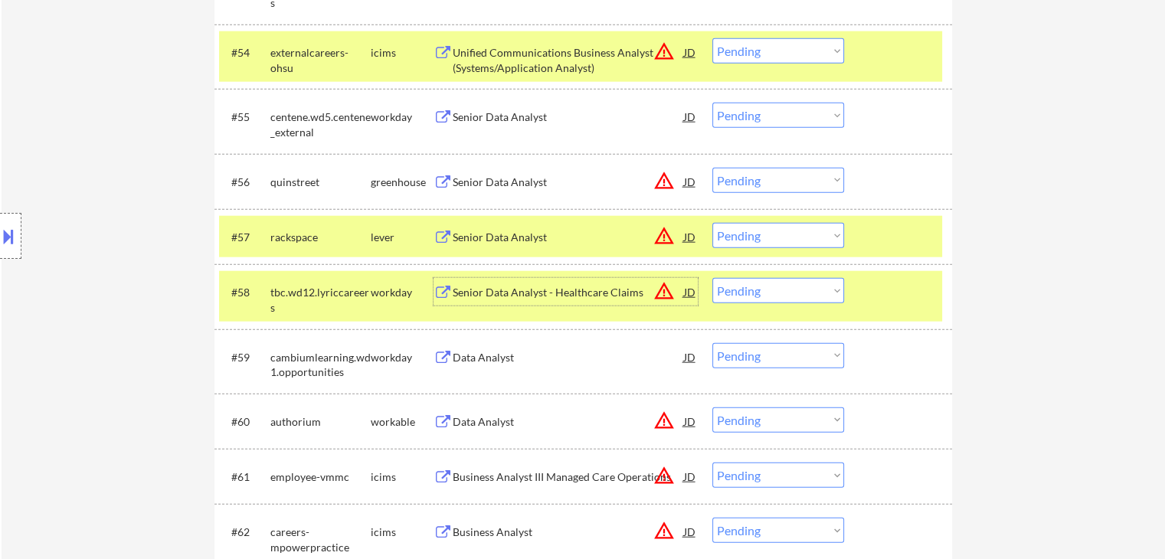
click at [463, 418] on div "Data Analyst" at bounding box center [568, 422] width 231 height 15
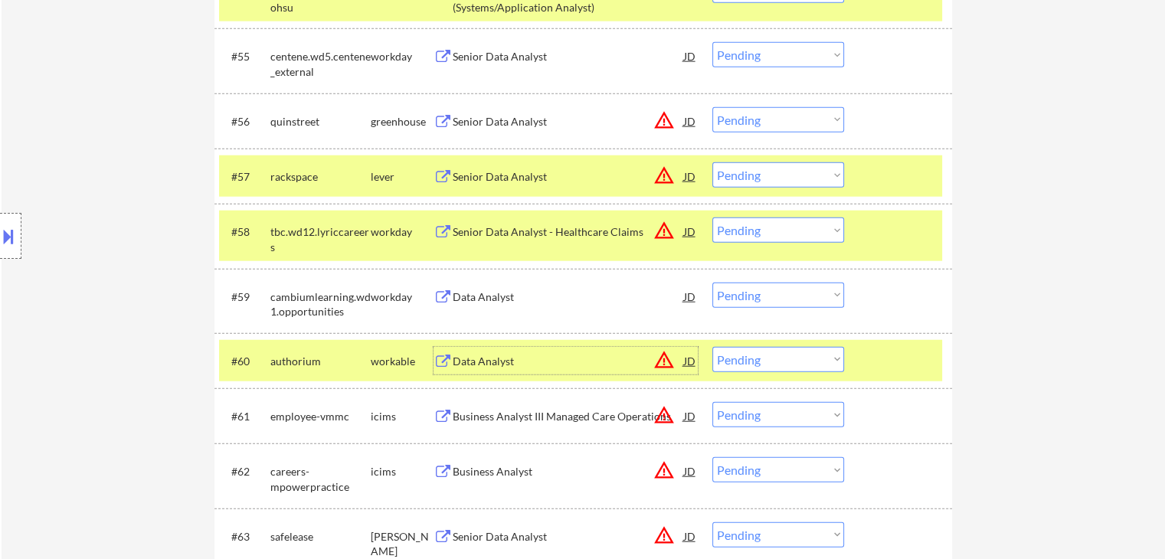
scroll to position [3908, 0]
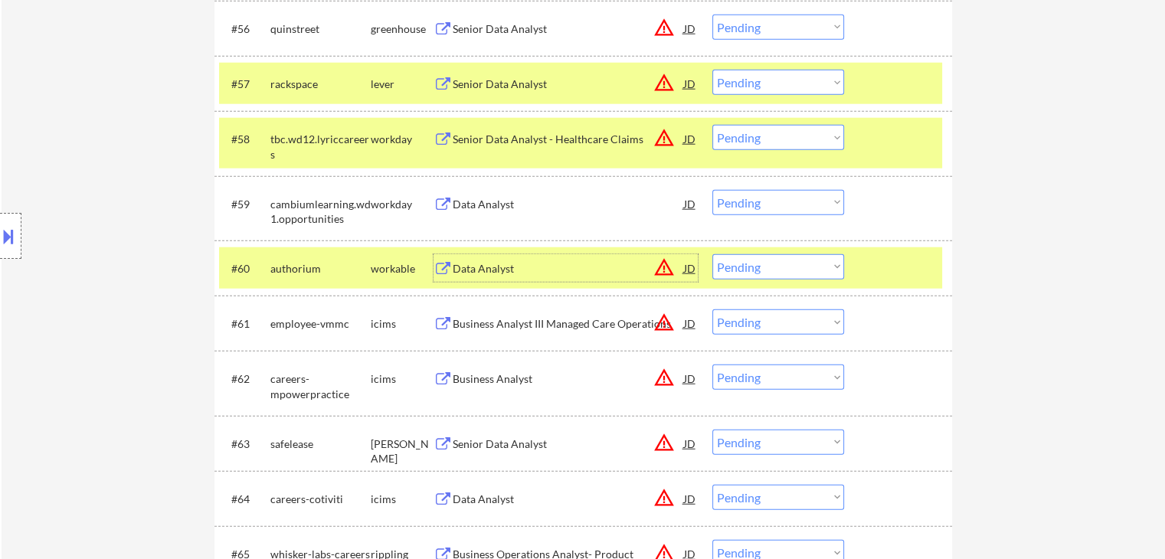
click at [764, 261] on select "Choose an option... Pending Applied Excluded (Questions) Excluded (Expired) Exc…" at bounding box center [779, 266] width 132 height 25
click at [713, 254] on select "Choose an option... Pending Applied Excluded (Questions) Excluded (Expired) Exc…" at bounding box center [779, 266] width 132 height 25
select select ""pending""
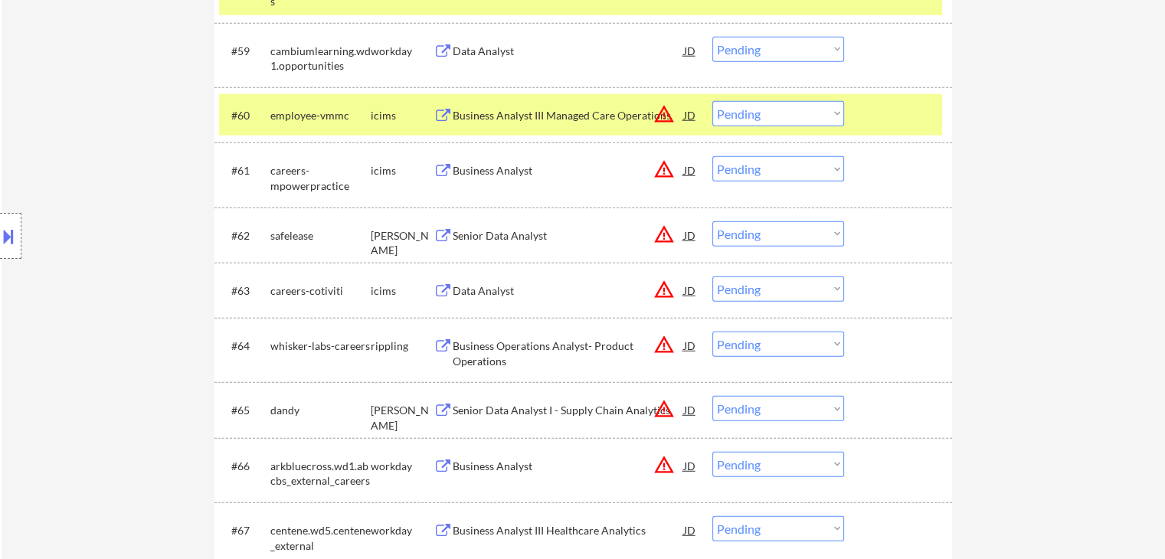
scroll to position [3831, 0]
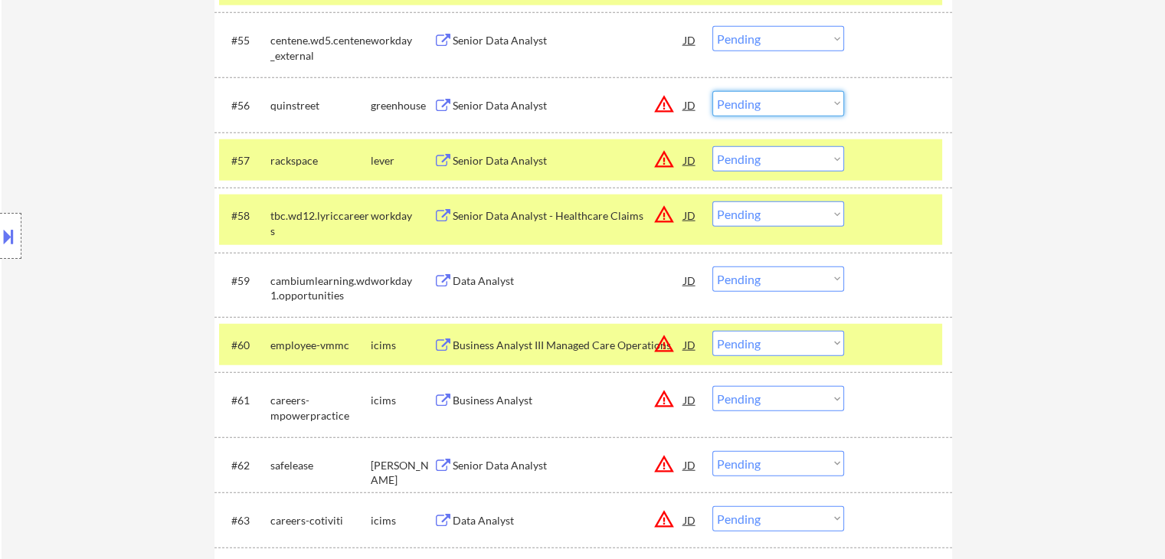
click at [755, 103] on select "Choose an option... Pending Applied Excluded (Questions) Excluded (Expired) Exc…" at bounding box center [779, 103] width 132 height 25
click at [713, 91] on select "Choose an option... Pending Applied Excluded (Questions) Excluded (Expired) Exc…" at bounding box center [779, 103] width 132 height 25
select select ""pending""
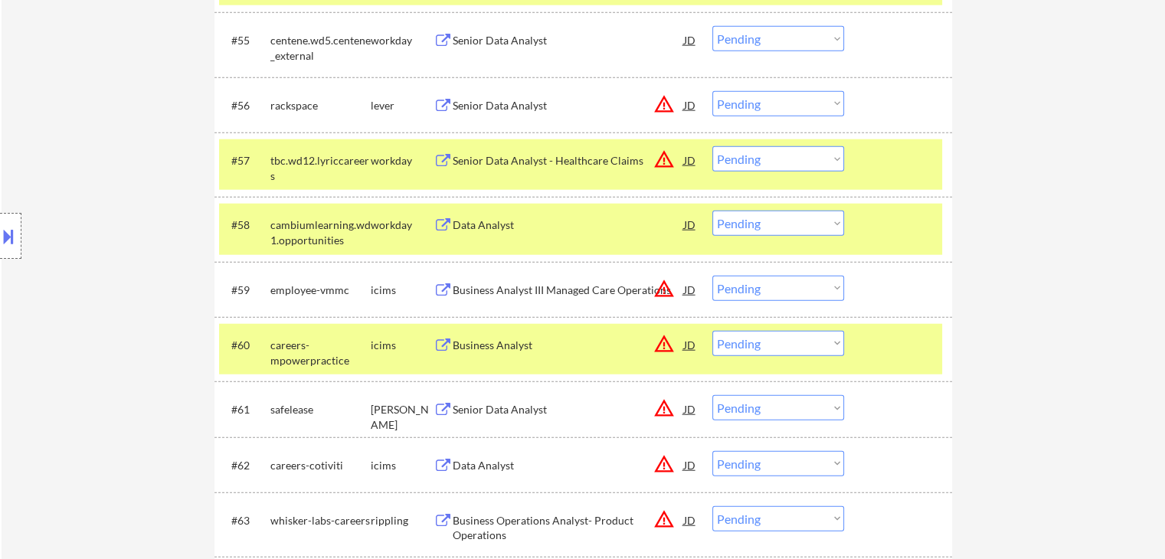
scroll to position [3984, 0]
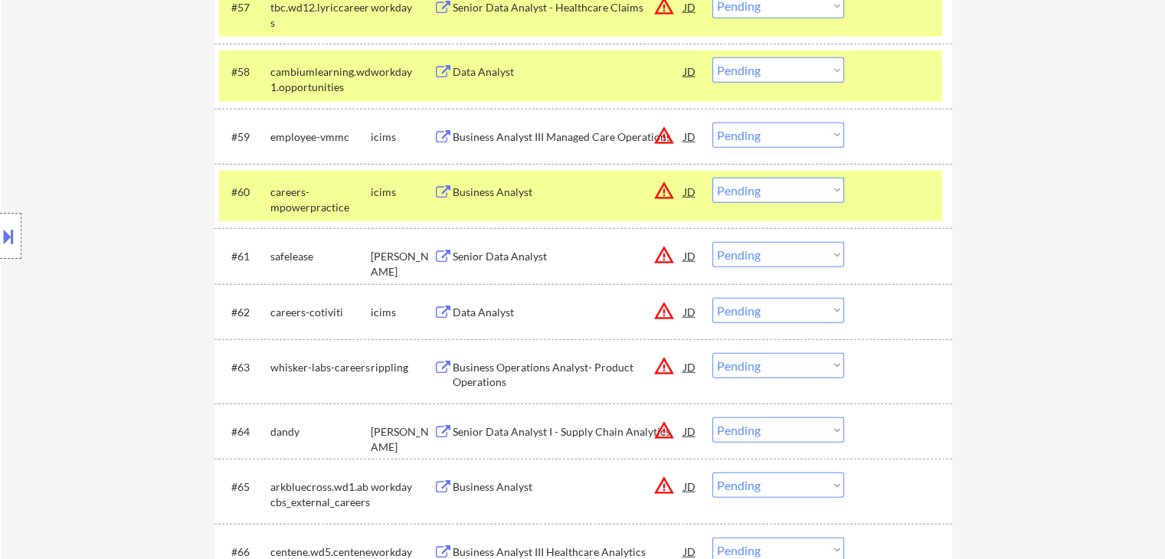
click at [475, 257] on div "Senior Data Analyst" at bounding box center [568, 256] width 231 height 15
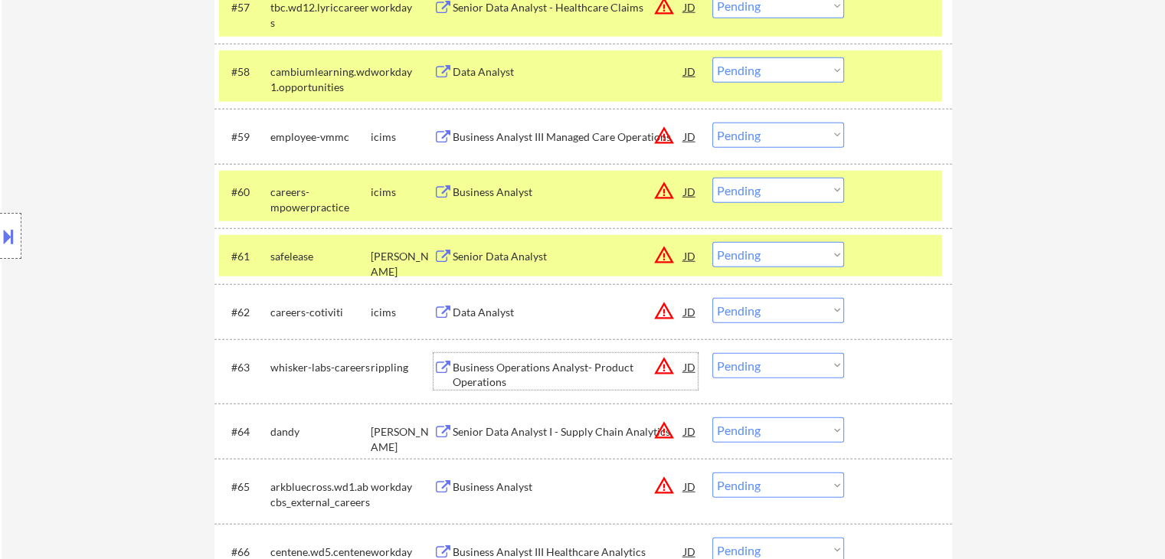
click at [503, 372] on div "Business Operations Analyst- Product Operations" at bounding box center [568, 375] width 231 height 30
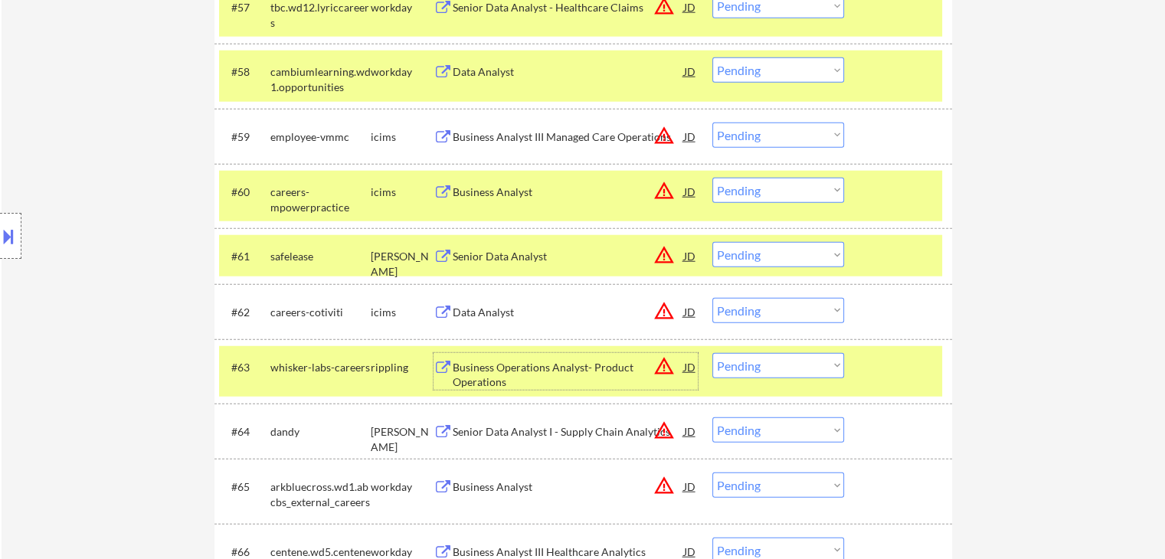
drag, startPoint x: 775, startPoint y: 257, endPoint x: 782, endPoint y: 265, distance: 10.4
click at [775, 257] on select "Choose an option... Pending Applied Excluded (Questions) Excluded (Expired) Exc…" at bounding box center [779, 254] width 132 height 25
click at [713, 242] on select "Choose an option... Pending Applied Excluded (Questions) Excluded (Expired) Exc…" at bounding box center [779, 254] width 132 height 25
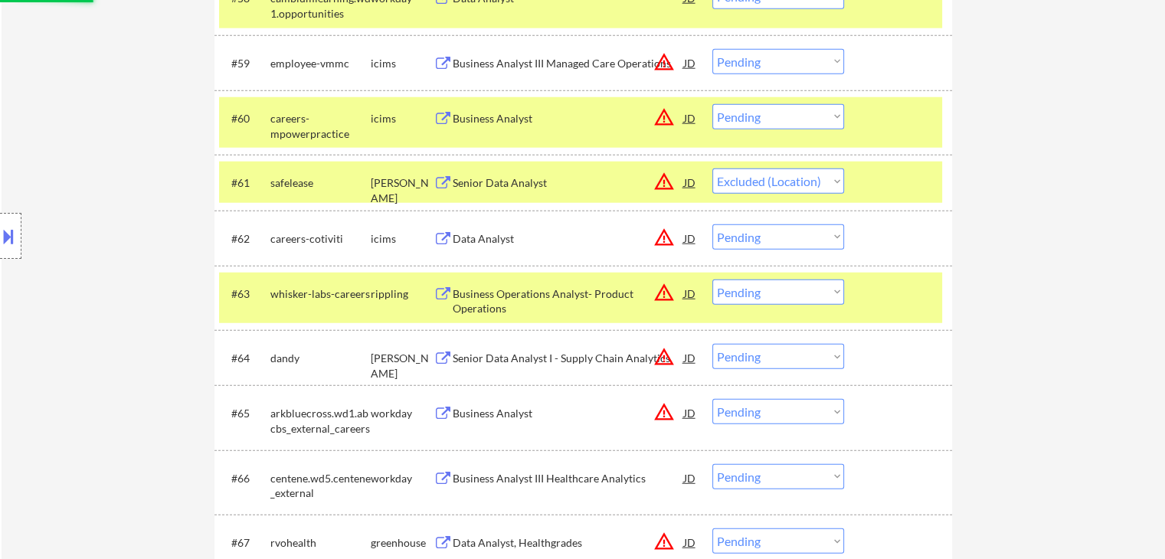
scroll to position [4137, 0]
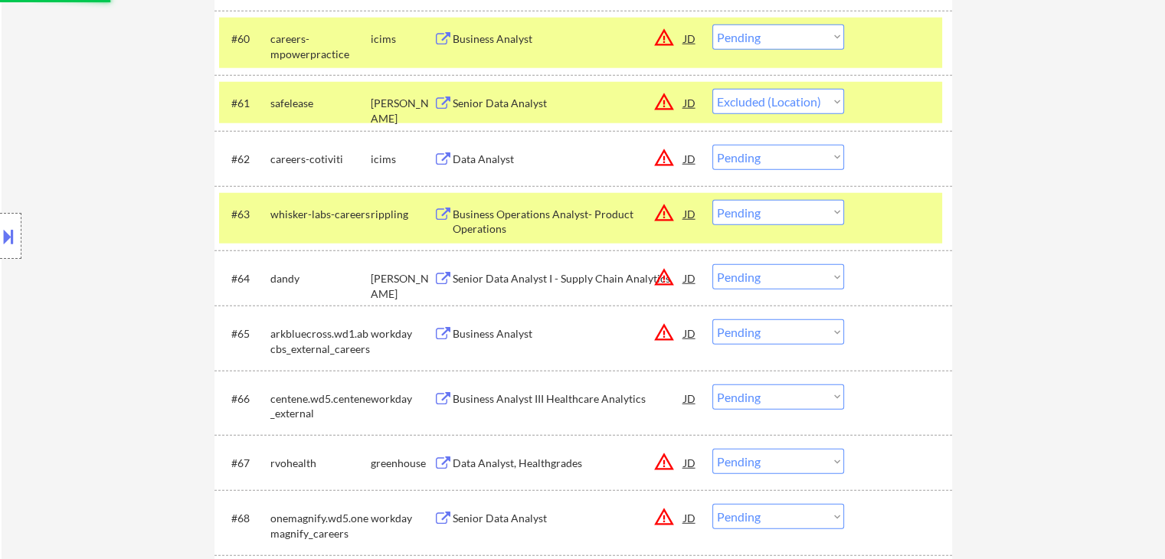
click at [759, 279] on select "Choose an option... Pending Applied Excluded (Questions) Excluded (Expired) Exc…" at bounding box center [779, 276] width 132 height 25
select select ""pending""
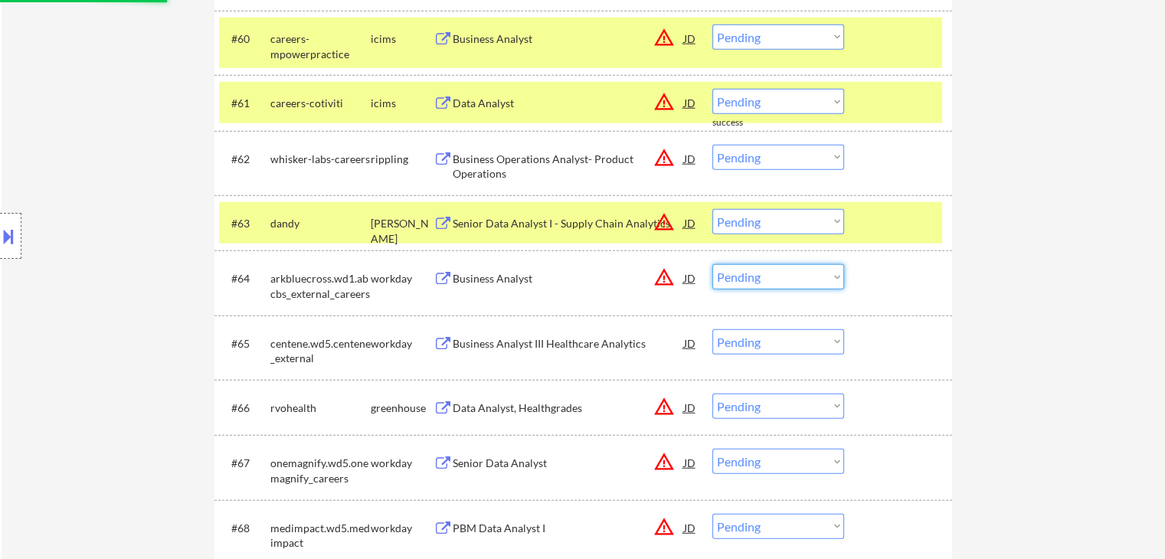
click at [781, 228] on select "Choose an option... Pending Applied Excluded (Questions) Excluded (Expired) Exc…" at bounding box center [779, 221] width 132 height 25
click at [713, 209] on select "Choose an option... Pending Applied Excluded (Questions) Excluded (Expired) Exc…" at bounding box center [779, 221] width 132 height 25
click at [754, 96] on select "Choose an option... Pending Applied Excluded (Questions) Excluded (Expired) Exc…" at bounding box center [779, 101] width 132 height 25
select select ""pending""
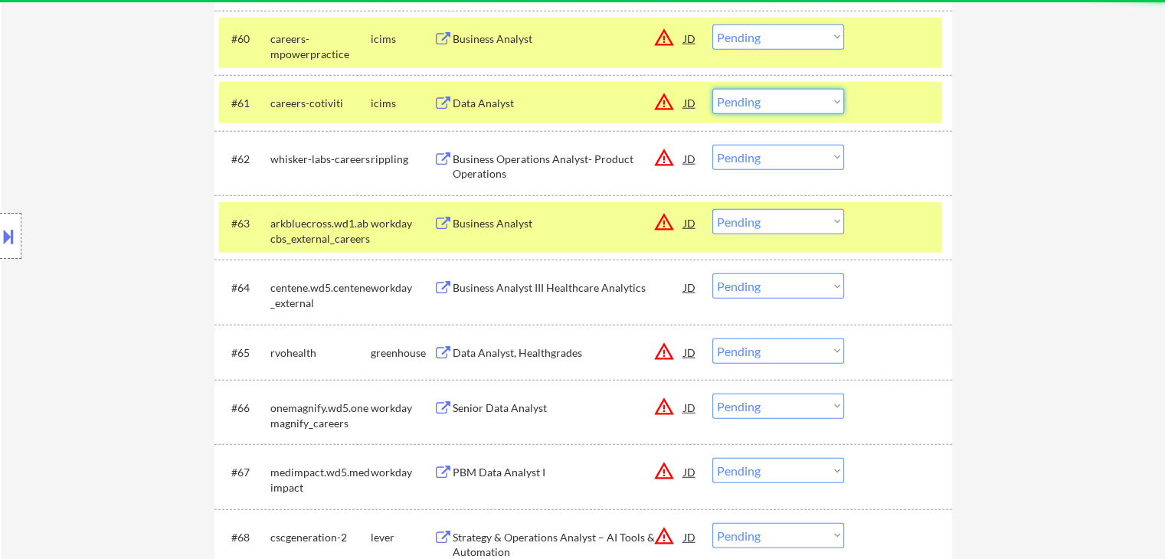
select select ""excluded__location_""
click at [713, 89] on select "Choose an option... Pending Applied Excluded (Questions) Excluded (Expired) Exc…" at bounding box center [779, 101] width 132 height 25
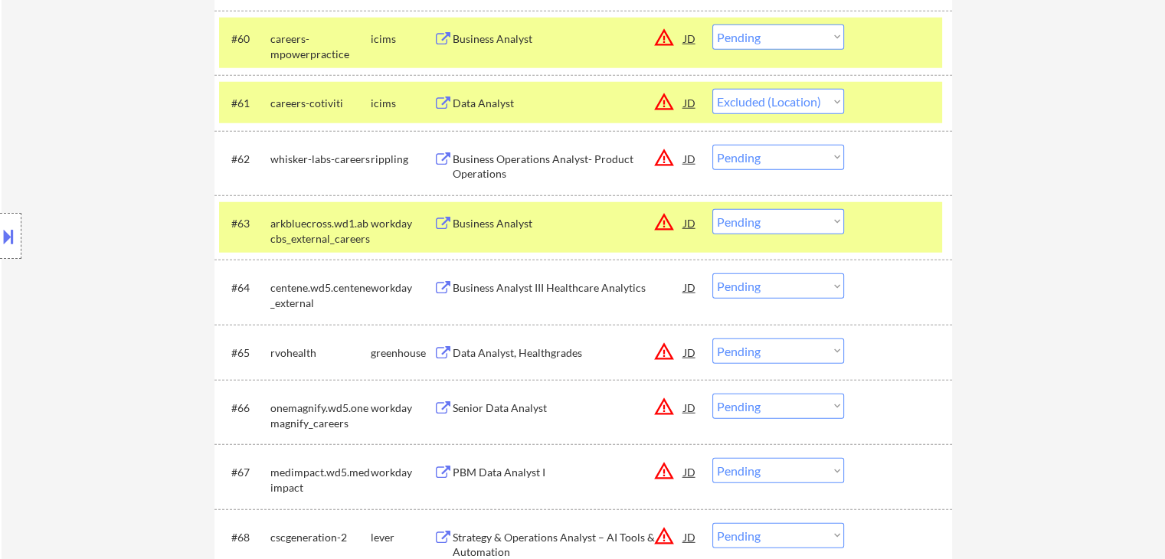
click at [794, 38] on select "Choose an option... Pending Applied Excluded (Questions) Excluded (Expired) Exc…" at bounding box center [779, 37] width 132 height 25
click at [713, 25] on select "Choose an option... Pending Applied Excluded (Questions) Excluded (Expired) Exc…" at bounding box center [779, 37] width 132 height 25
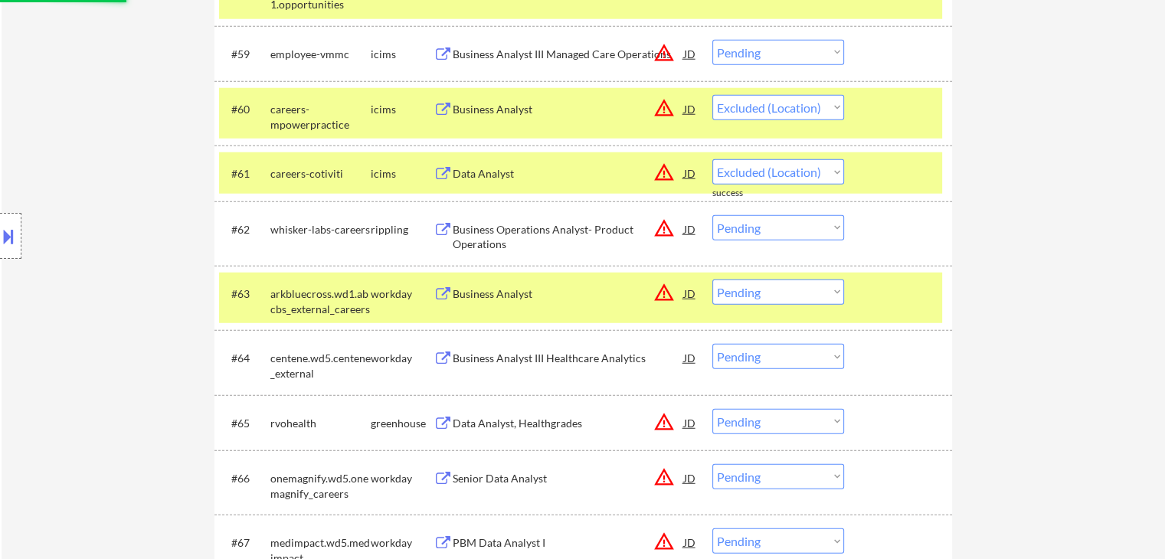
scroll to position [3984, 0]
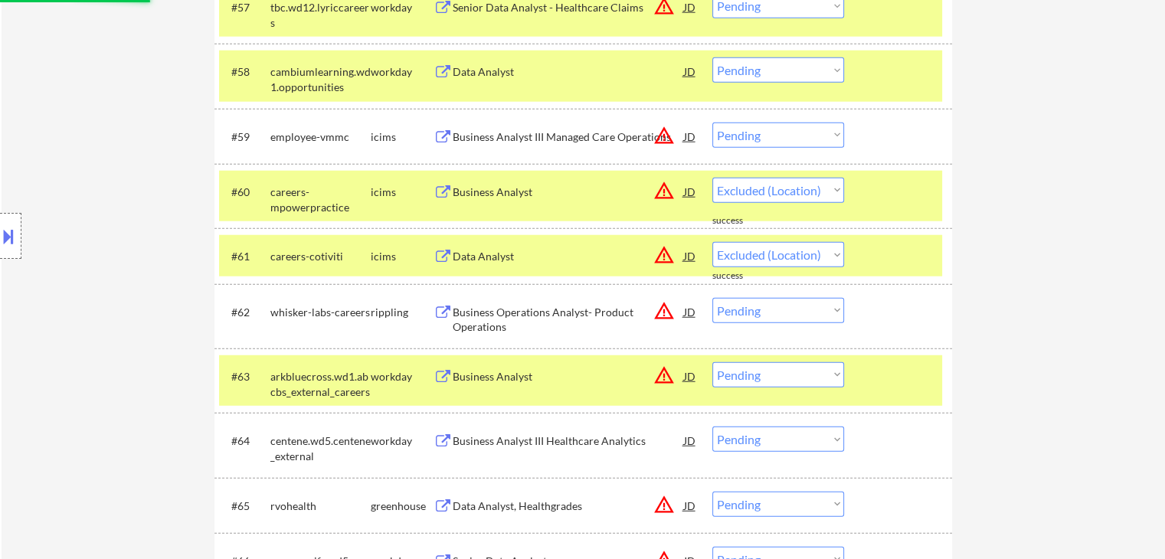
click at [745, 127] on select "Choose an option... Pending Applied Excluded (Questions) Excluded (Expired) Exc…" at bounding box center [779, 135] width 132 height 25
select select ""pending""
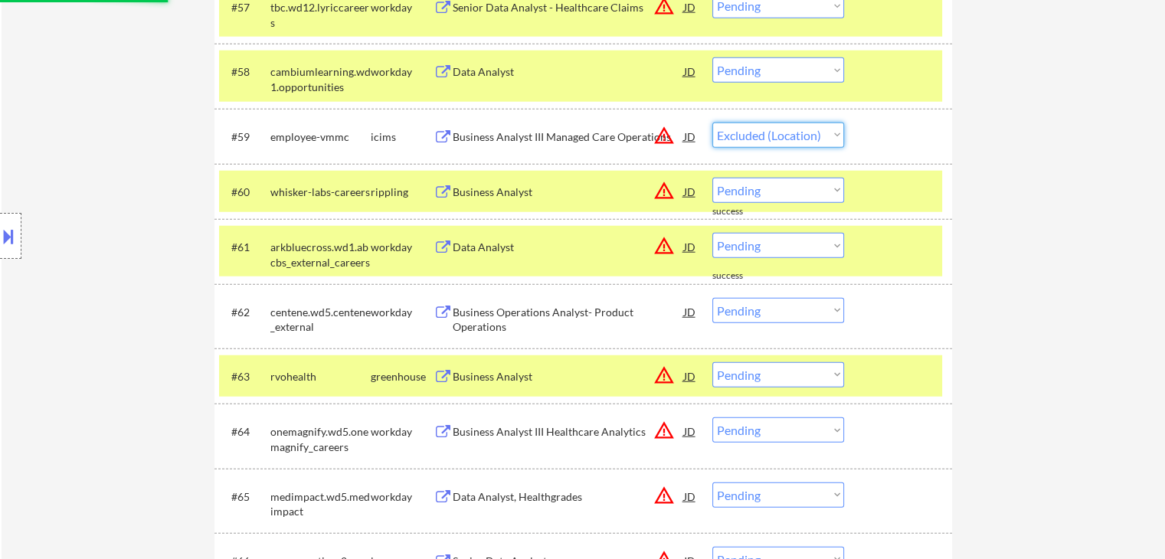
click at [713, 123] on select "Choose an option... Pending Applied Excluded (Questions) Excluded (Expired) Exc…" at bounding box center [779, 135] width 132 height 25
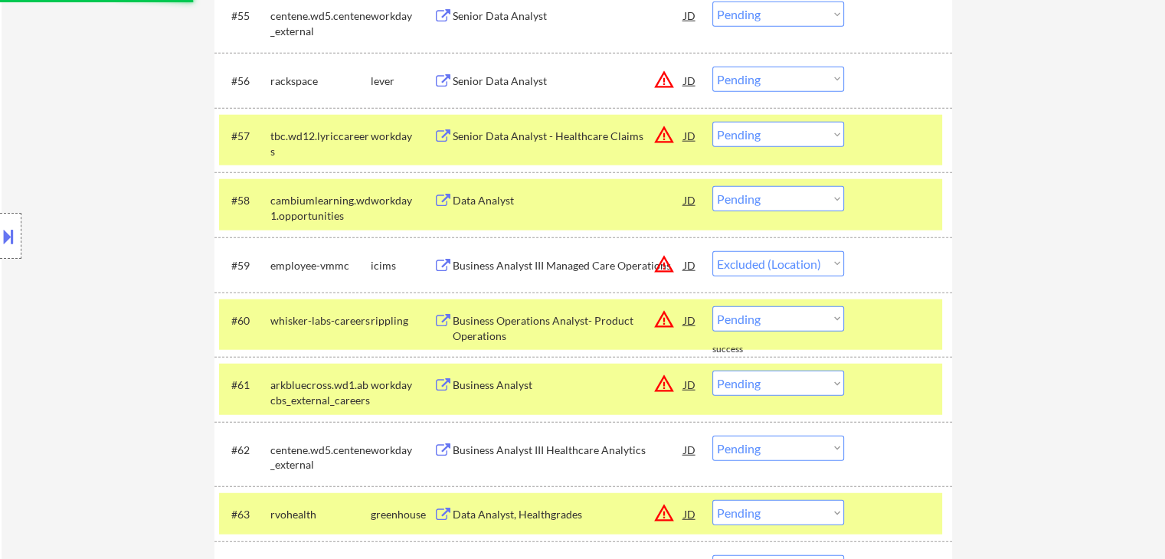
scroll to position [3831, 0]
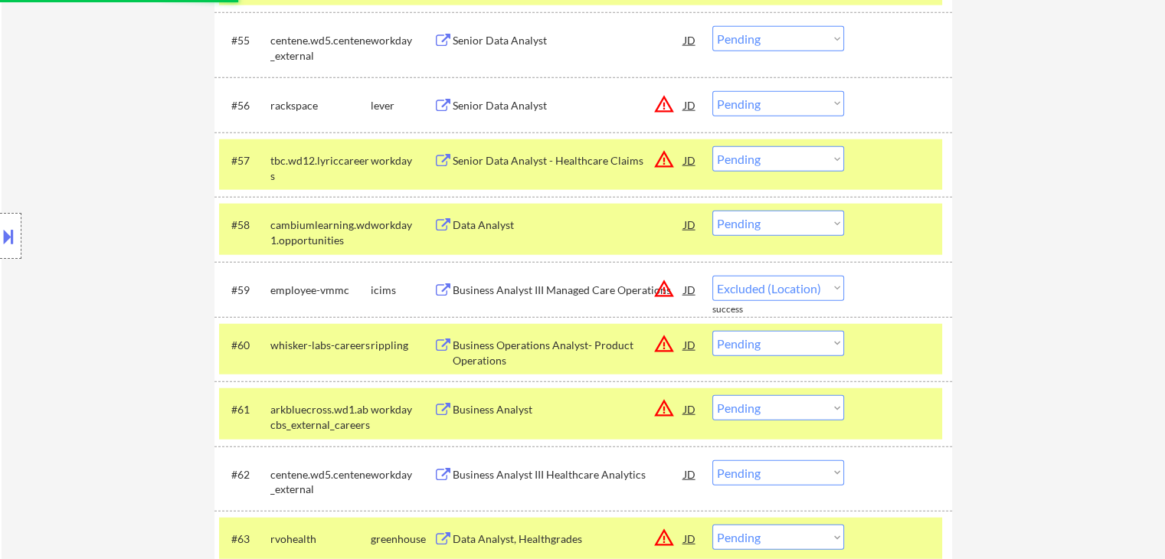
select select ""pending""
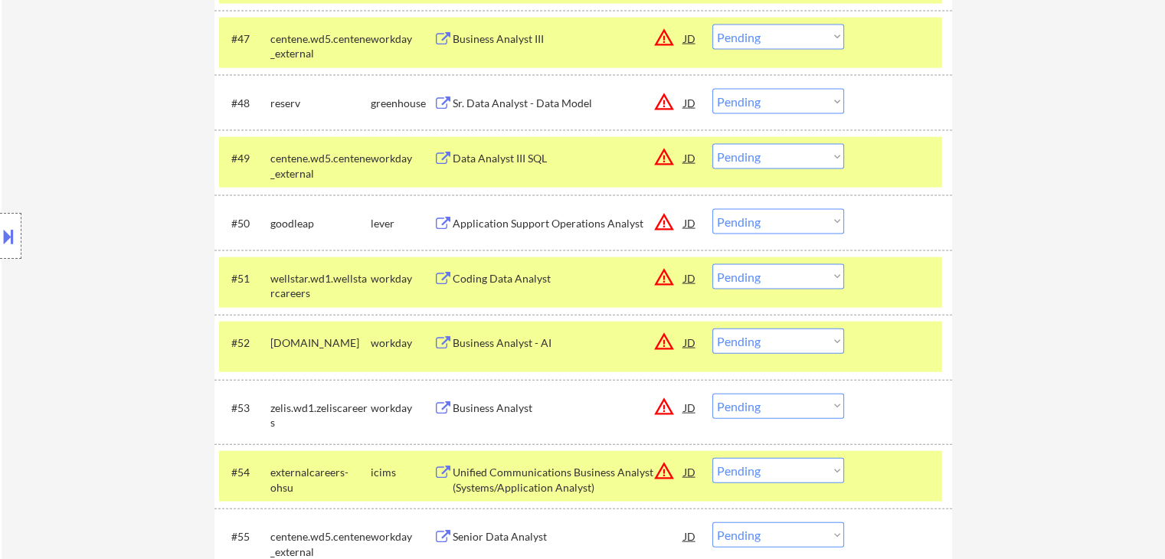
scroll to position [3218, 0]
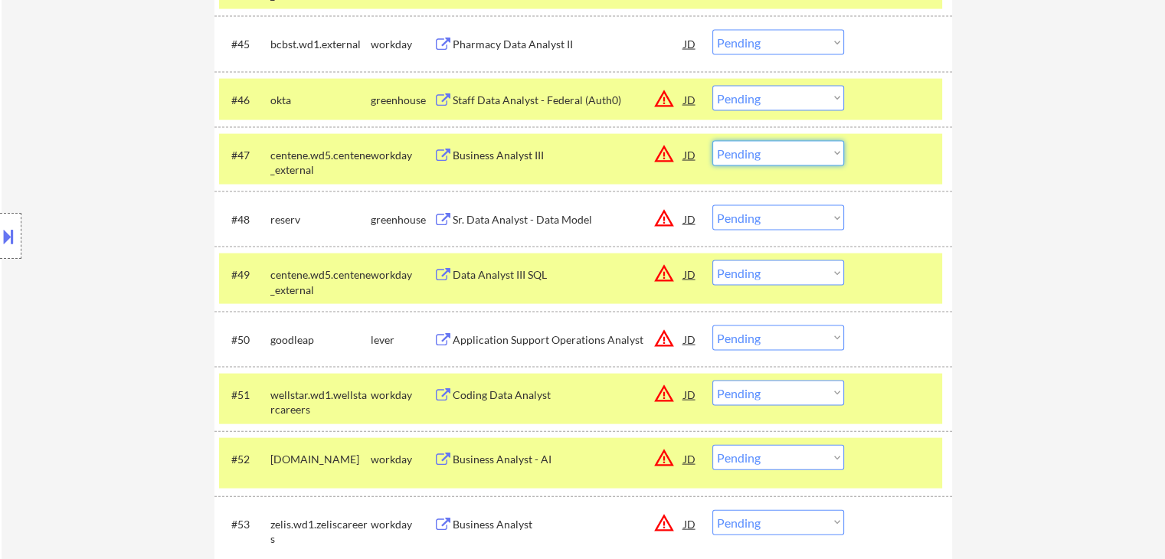
click at [788, 155] on select "Choose an option... Pending Applied Excluded (Questions) Excluded (Expired) Exc…" at bounding box center [779, 153] width 132 height 25
click at [713, 141] on select "Choose an option... Pending Applied Excluded (Questions) Excluded (Expired) Exc…" at bounding box center [779, 153] width 132 height 25
select select ""pending""
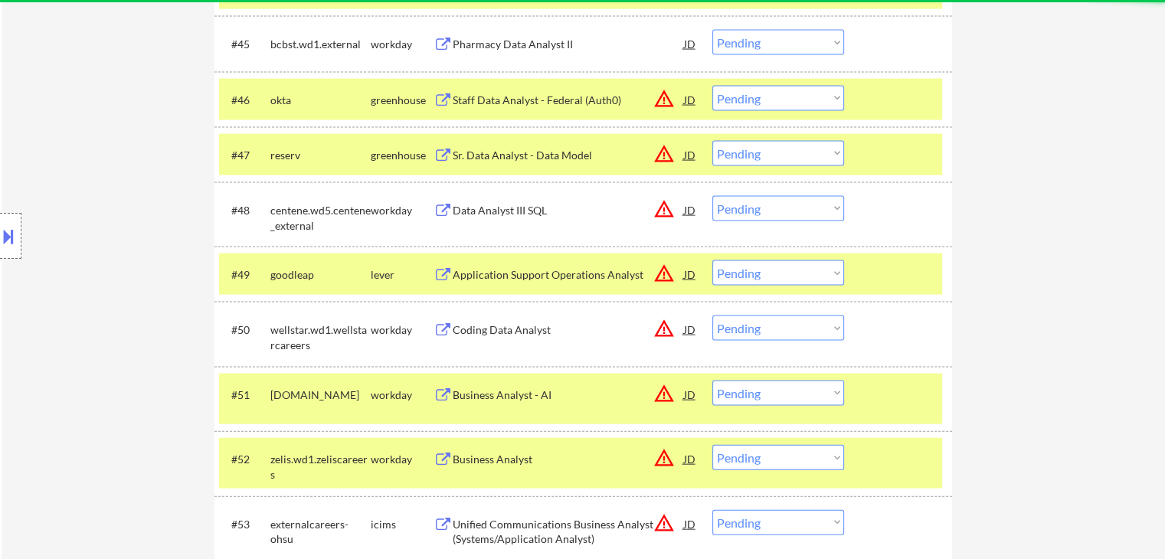
click at [768, 206] on select "Choose an option... Pending Applied Excluded (Questions) Excluded (Expired) Exc…" at bounding box center [779, 208] width 132 height 25
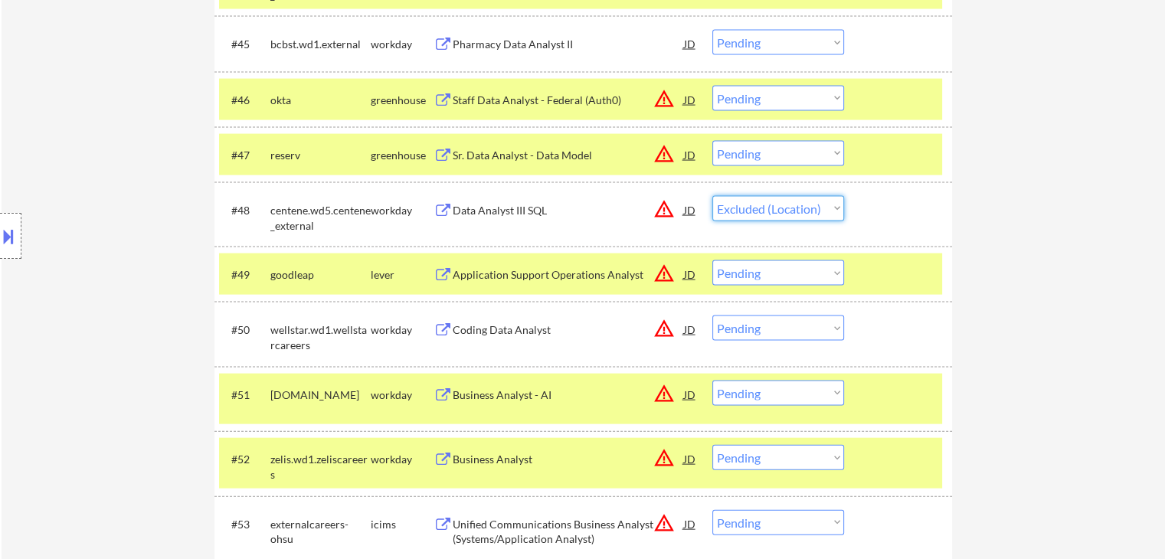
click at [713, 196] on select "Choose an option... Pending Applied Excluded (Questions) Excluded (Expired) Exc…" at bounding box center [779, 208] width 132 height 25
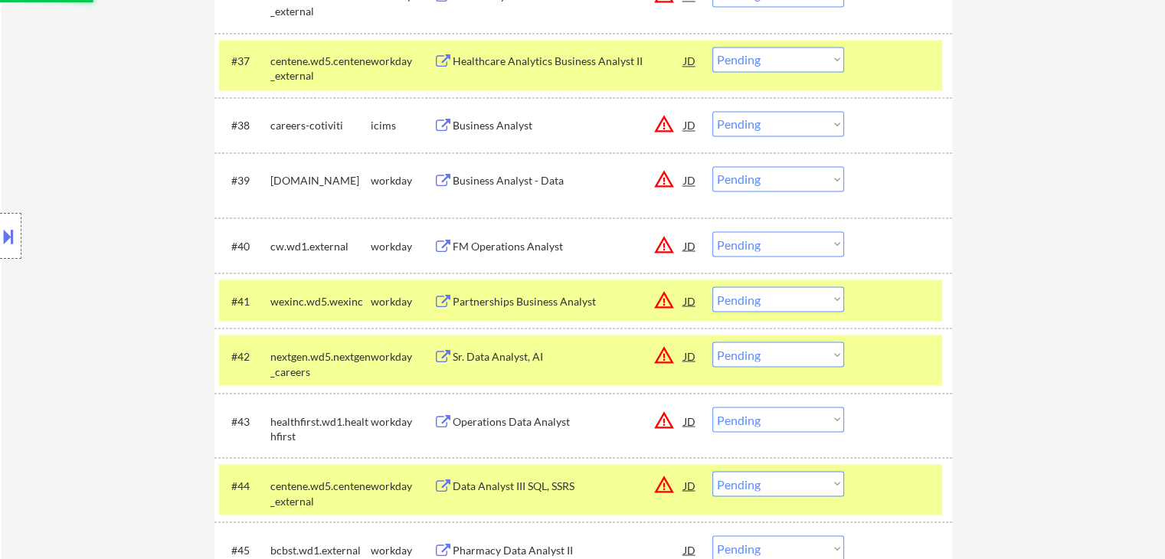
scroll to position [2605, 0]
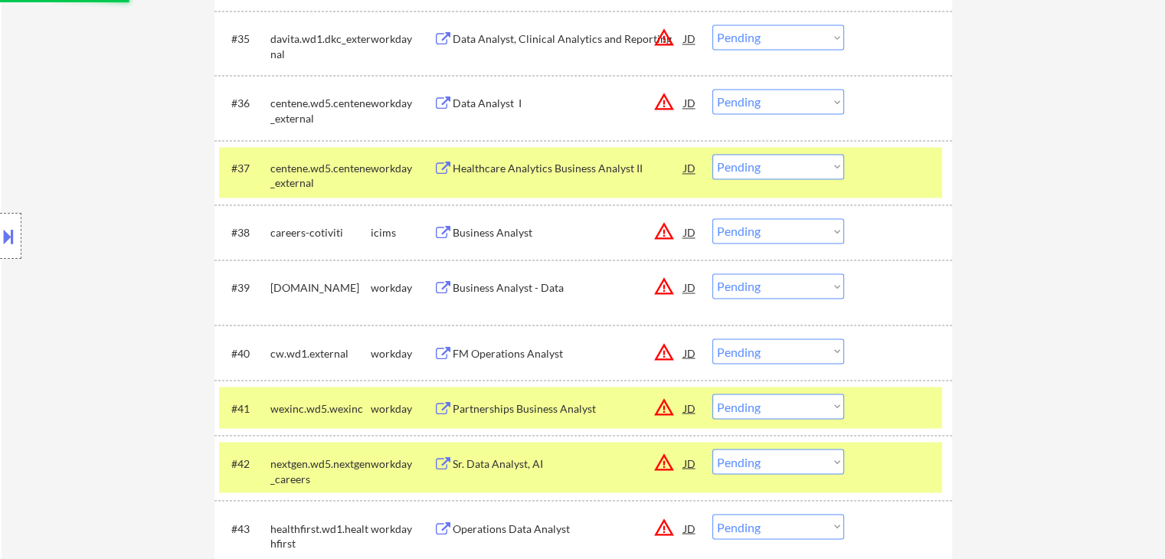
select select ""pending""
click at [778, 349] on select "Choose an option... Pending Applied Excluded (Questions) Excluded (Expired) Exc…" at bounding box center [779, 351] width 132 height 25
select select ""excluded__location_""
click at [713, 339] on select "Choose an option... Pending Applied Excluded (Questions) Excluded (Expired) Exc…" at bounding box center [779, 351] width 132 height 25
click at [791, 288] on select "Choose an option... Pending Applied Excluded (Questions) Excluded (Expired) Exc…" at bounding box center [779, 286] width 132 height 25
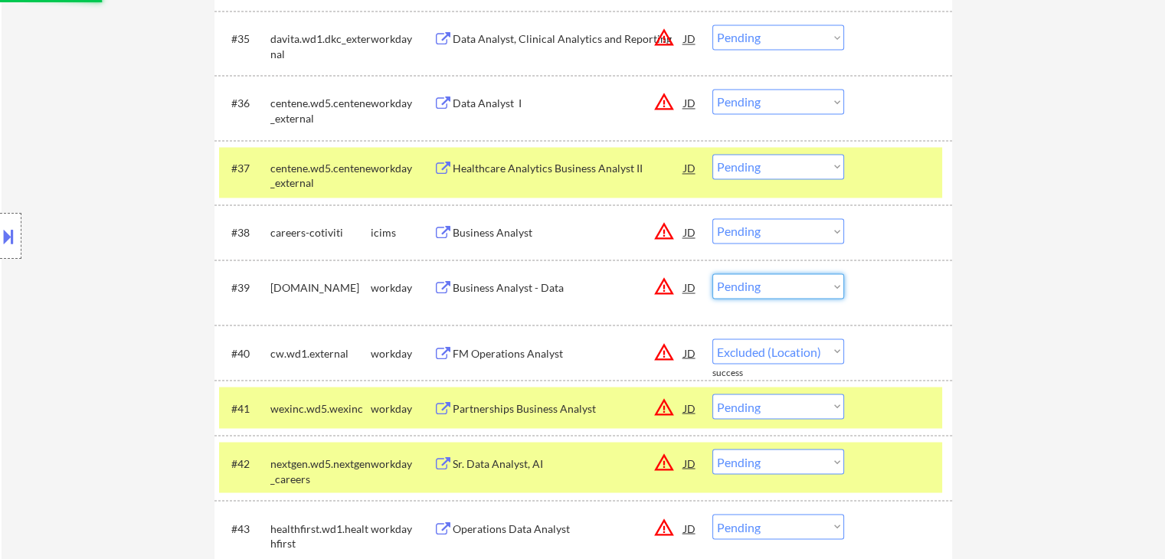
select select ""excluded__location_""
click at [713, 274] on select "Choose an option... Pending Applied Excluded (Questions) Excluded (Expired) Exc…" at bounding box center [779, 286] width 132 height 25
click at [778, 227] on select "Choose an option... Pending Applied Excluded (Questions) Excluded (Expired) Exc…" at bounding box center [779, 230] width 132 height 25
select select ""pending""
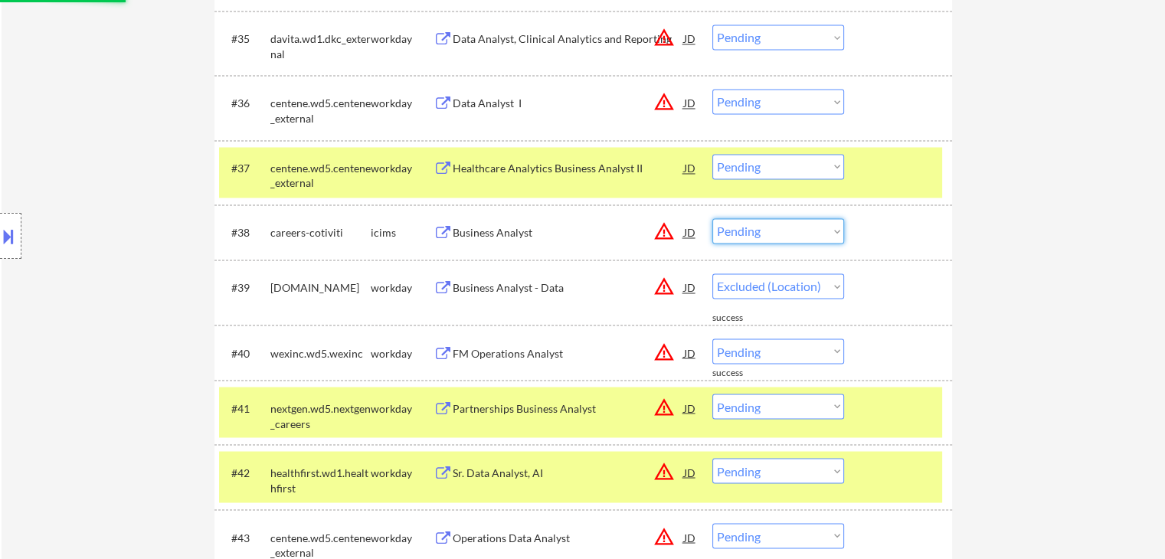
select select ""pending""
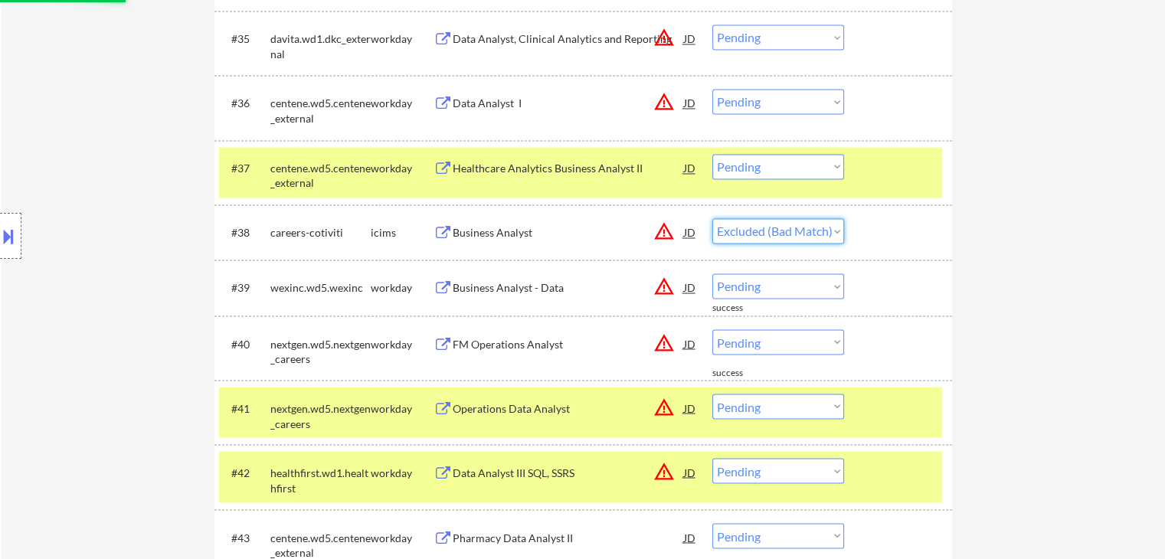
click at [713, 218] on select "Choose an option... Pending Applied Excluded (Questions) Excluded (Expired) Exc…" at bounding box center [779, 230] width 132 height 25
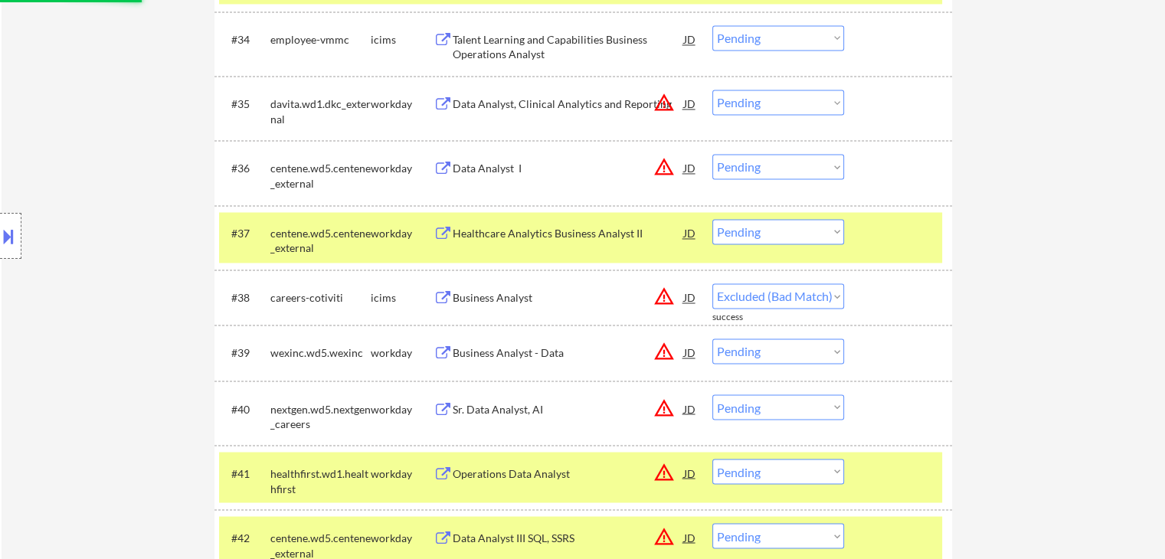
scroll to position [2452, 0]
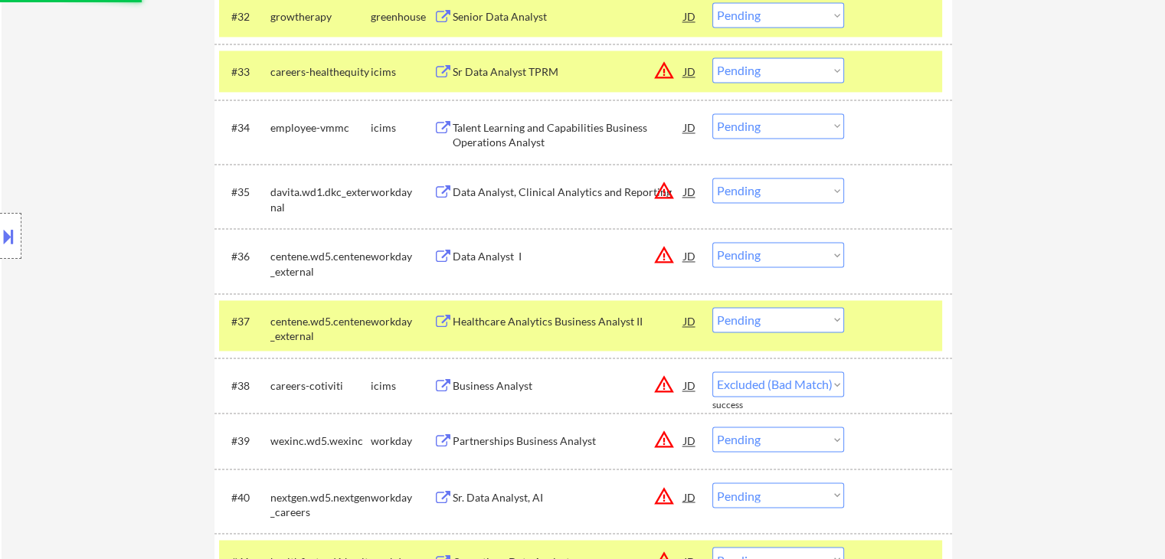
select select ""pending""
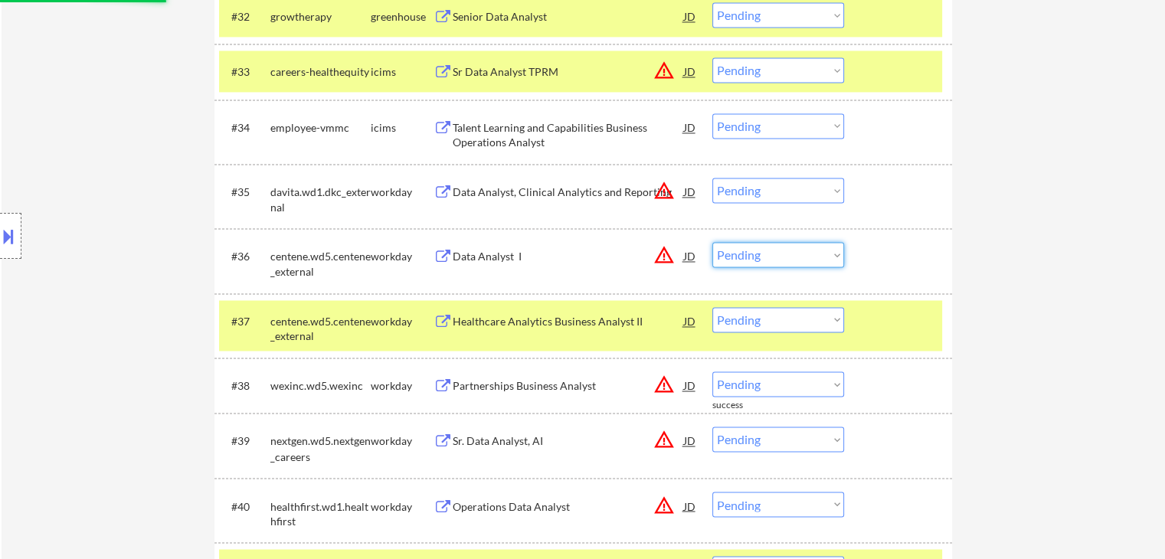
click at [769, 252] on select "Choose an option... Pending Applied Excluded (Questions) Excluded (Expired) Exc…" at bounding box center [779, 254] width 132 height 25
click at [713, 242] on select "Choose an option... Pending Applied Excluded (Questions) Excluded (Expired) Exc…" at bounding box center [779, 254] width 132 height 25
click at [782, 184] on select "Choose an option... Pending Applied Excluded (Questions) Excluded (Expired) Exc…" at bounding box center [779, 190] width 132 height 25
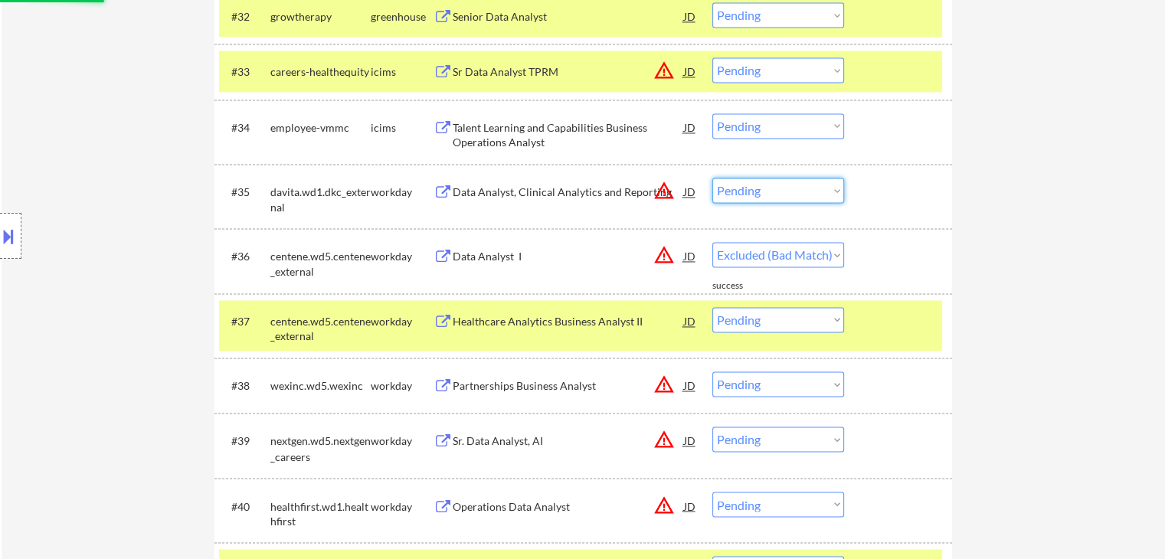
select select ""pending""
click at [713, 178] on select "Choose an option... Pending Applied Excluded (Questions) Excluded (Expired) Exc…" at bounding box center [779, 190] width 132 height 25
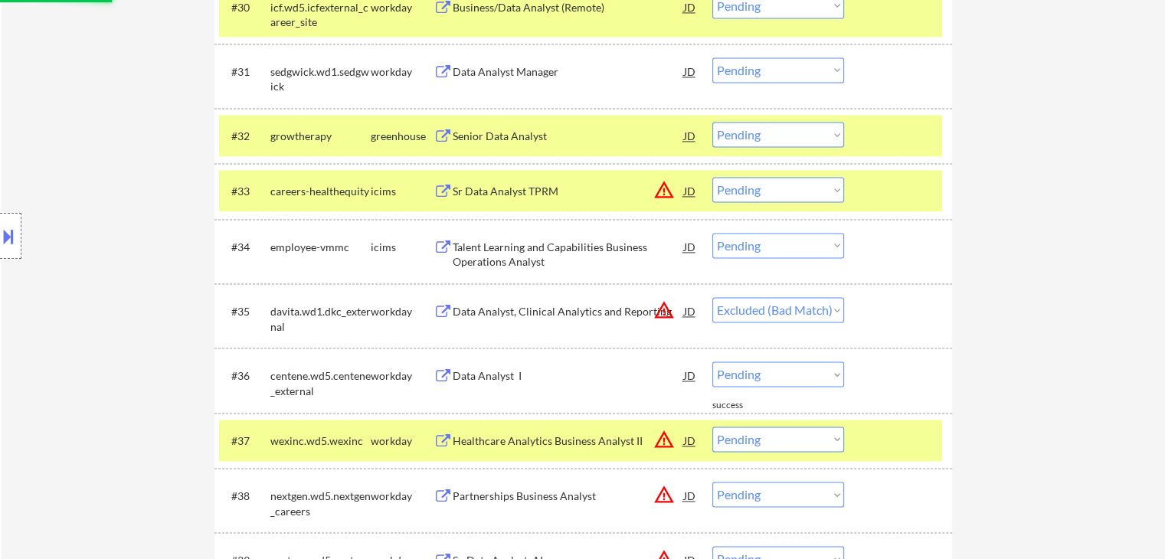
scroll to position [2299, 0]
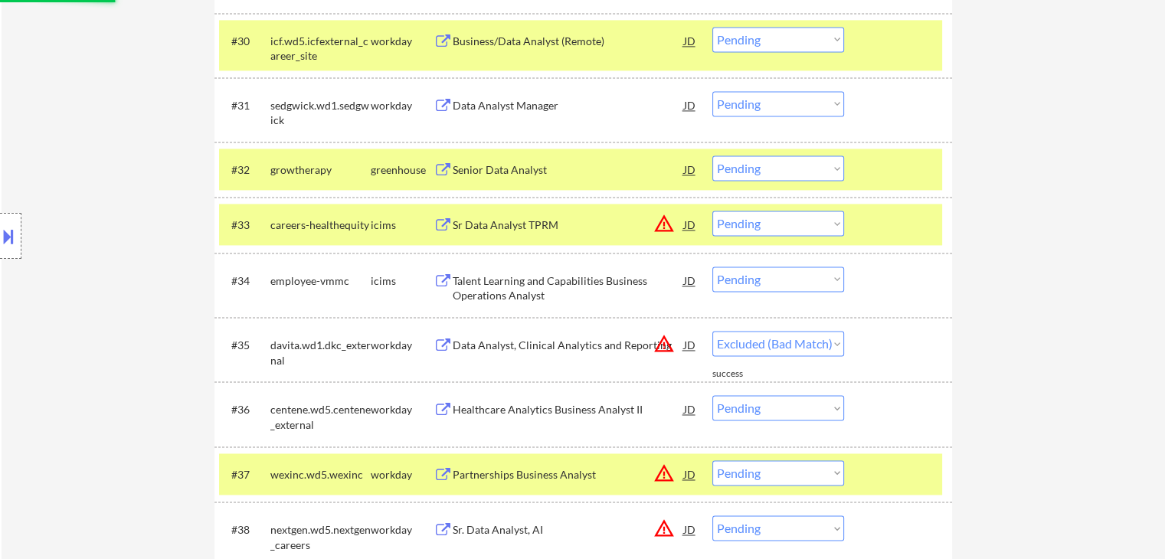
select select ""pending""
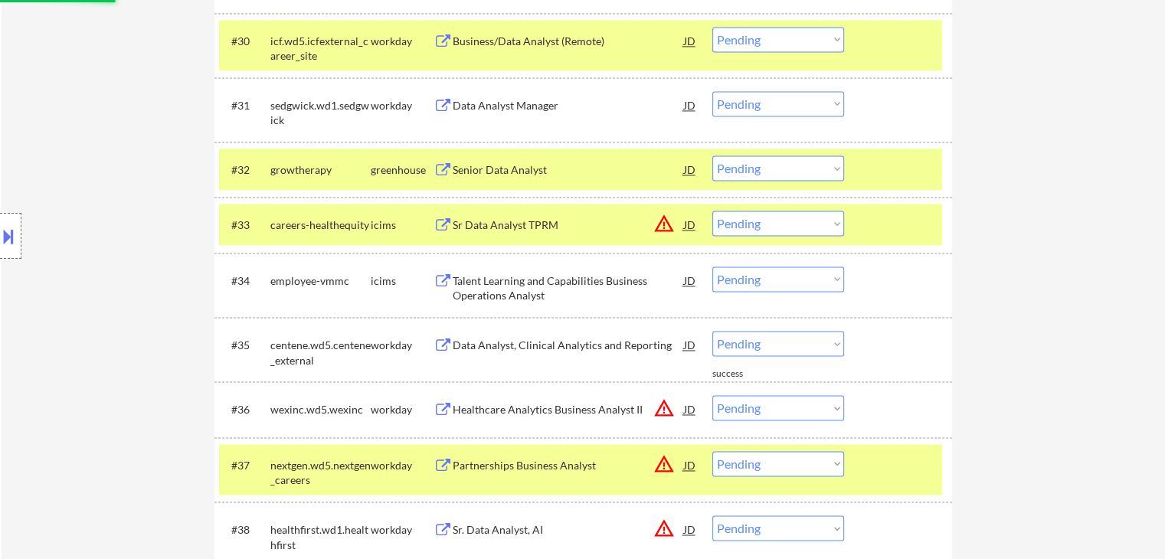
click at [776, 219] on select "Choose an option... Pending Applied Excluded (Questions) Excluded (Expired) Exc…" at bounding box center [779, 223] width 132 height 25
click at [713, 211] on select "Choose an option... Pending Applied Excluded (Questions) Excluded (Expired) Exc…" at bounding box center [779, 223] width 132 height 25
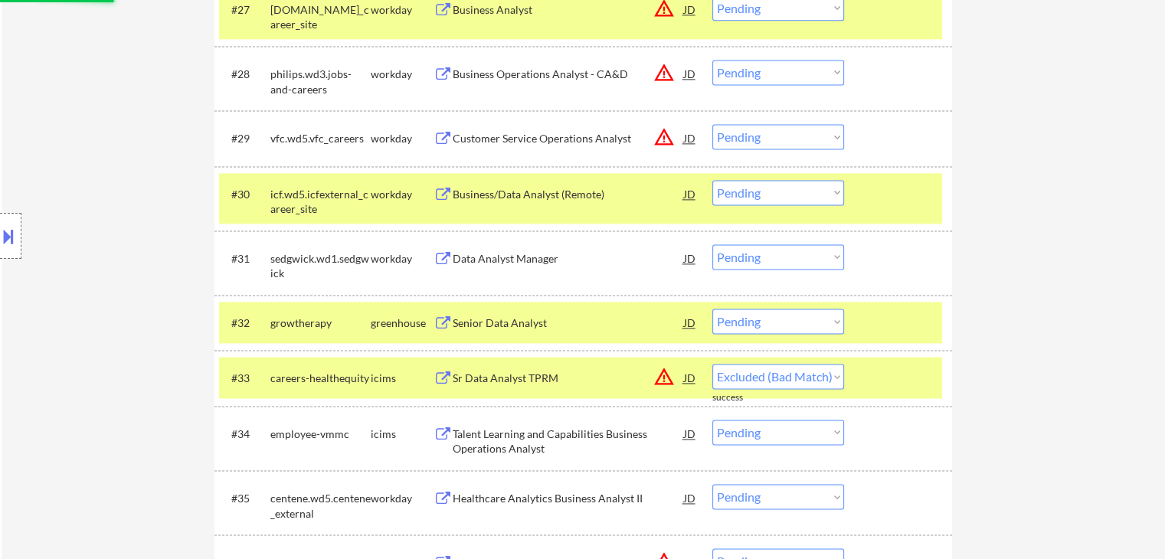
scroll to position [2605, 0]
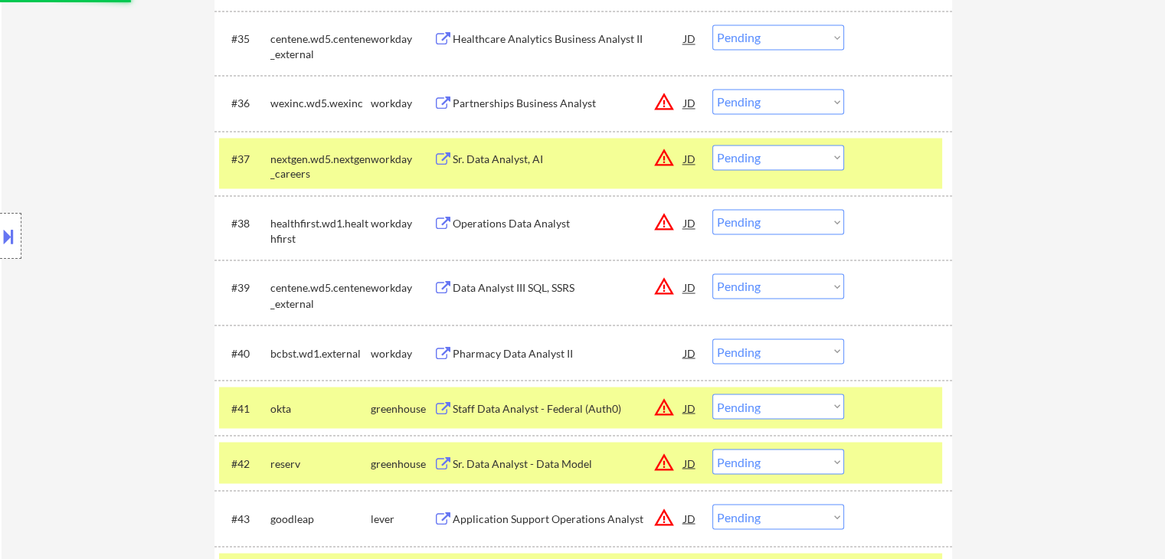
select select ""pending""
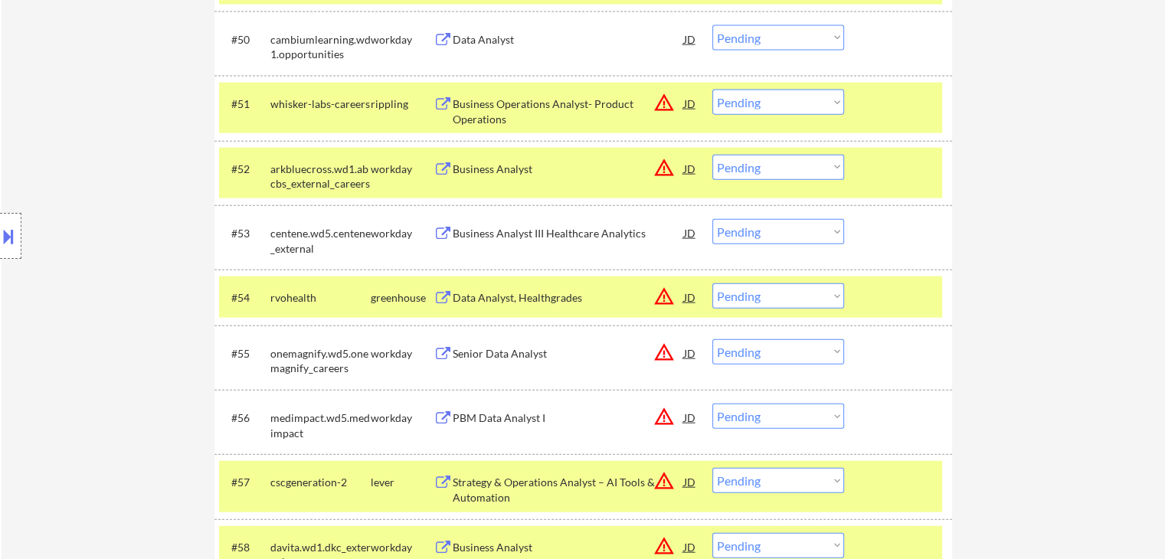
scroll to position [3371, 0]
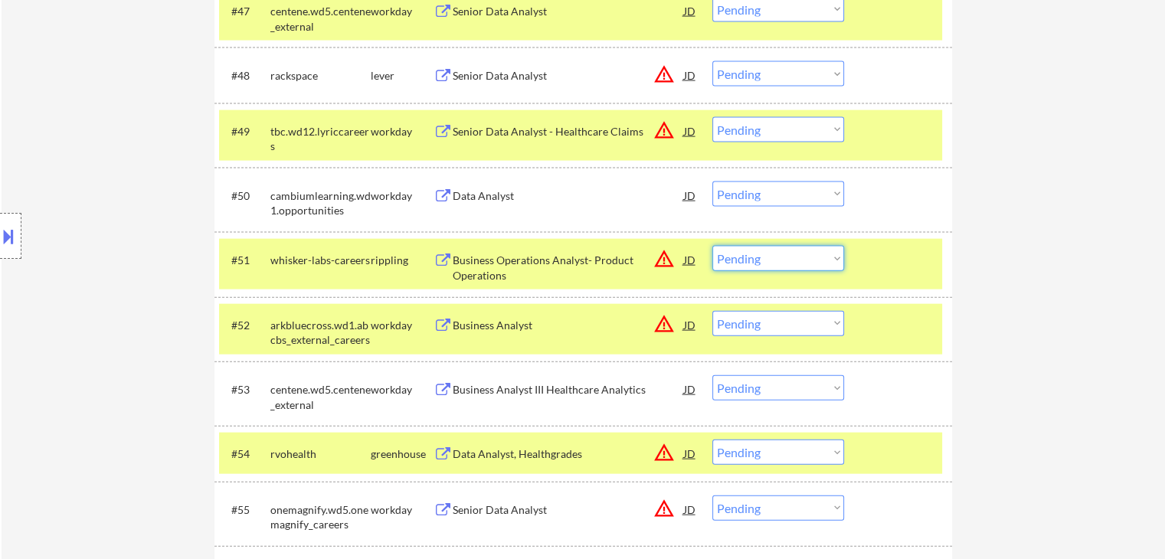
drag, startPoint x: 774, startPoint y: 261, endPoint x: 776, endPoint y: 270, distance: 9.5
click at [774, 261] on select "Choose an option... Pending Applied Excluded (Questions) Excluded (Expired) Exc…" at bounding box center [779, 258] width 132 height 25
click at [713, 246] on select "Choose an option... Pending Applied Excluded (Questions) Excluded (Expired) Exc…" at bounding box center [779, 258] width 132 height 25
select select ""pending""
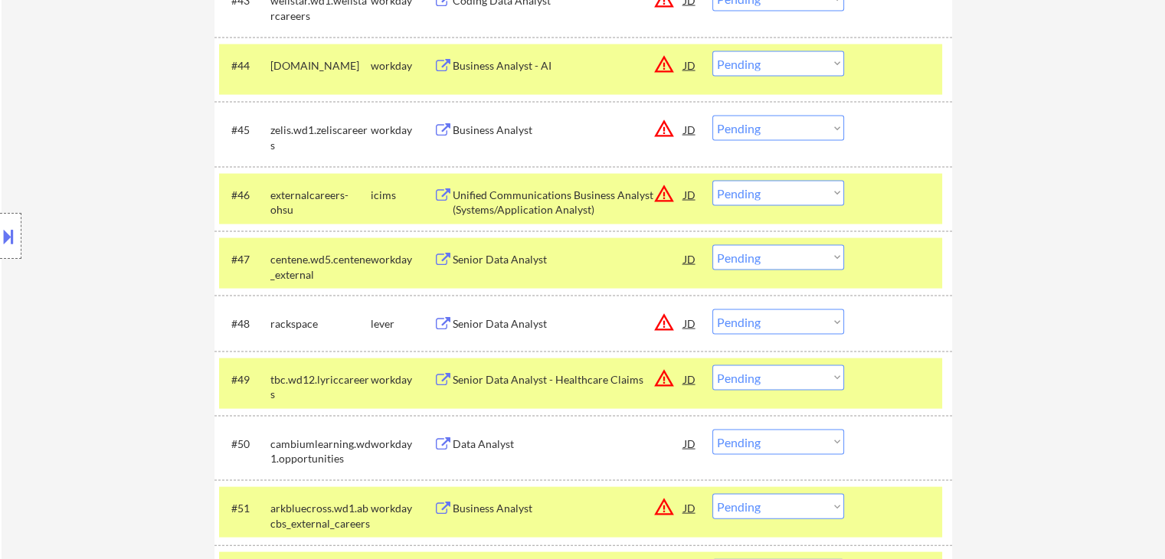
scroll to position [2988, 0]
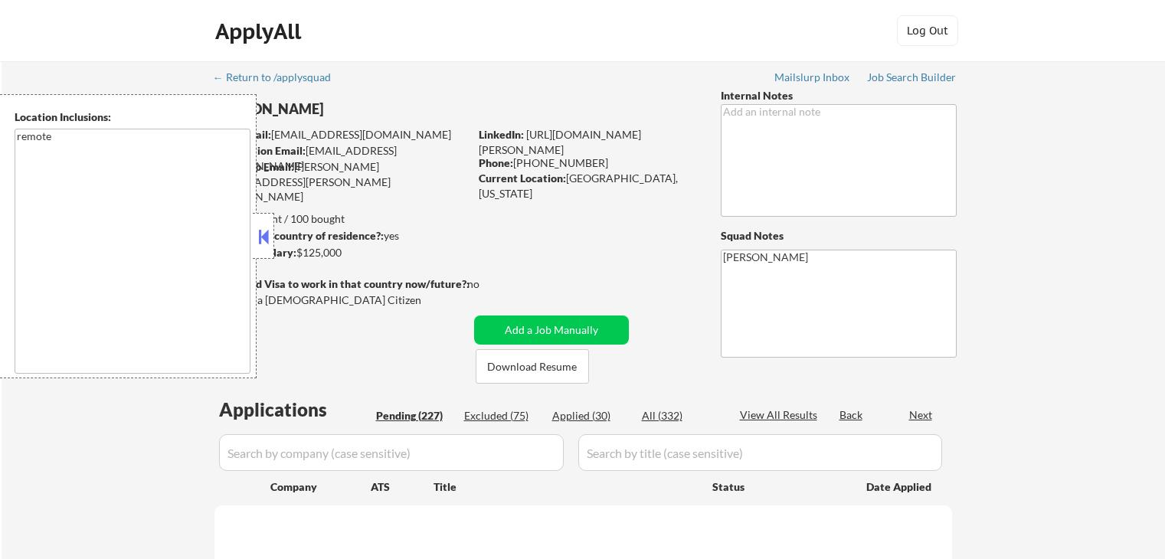
select select ""pending""
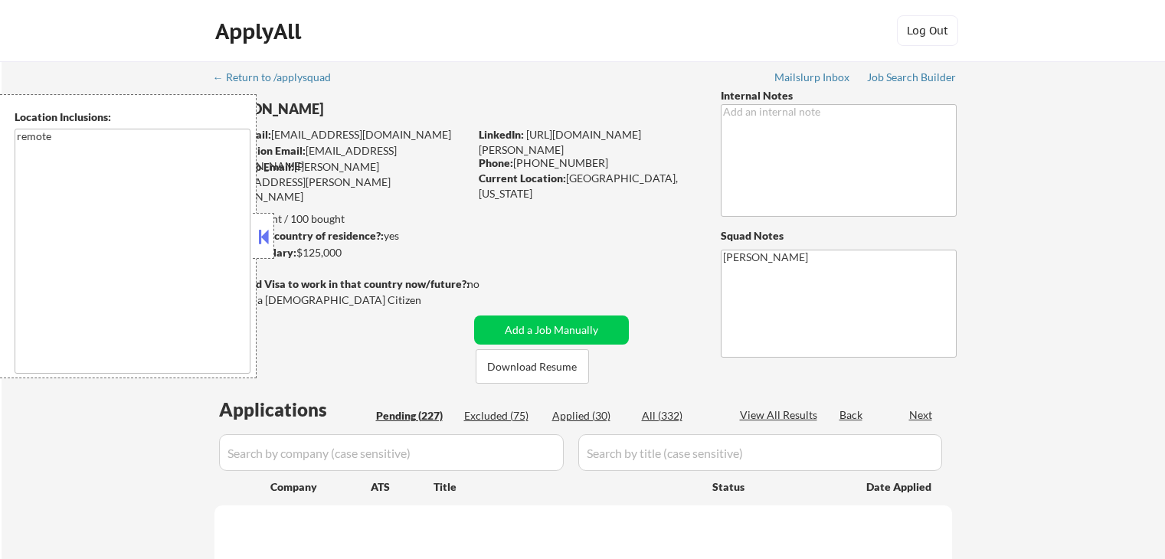
select select ""pending""
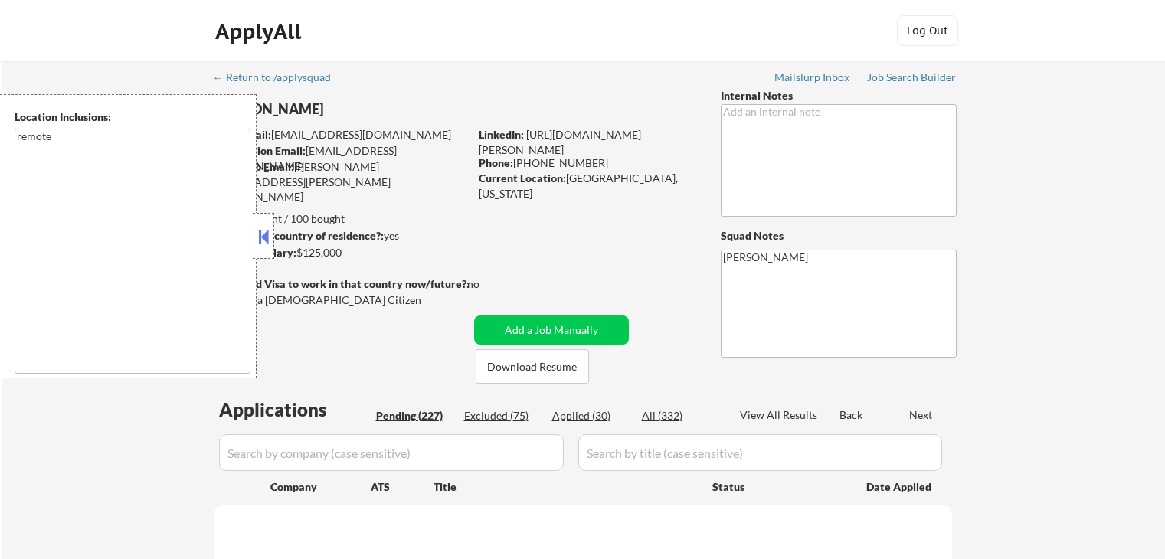
select select ""pending""
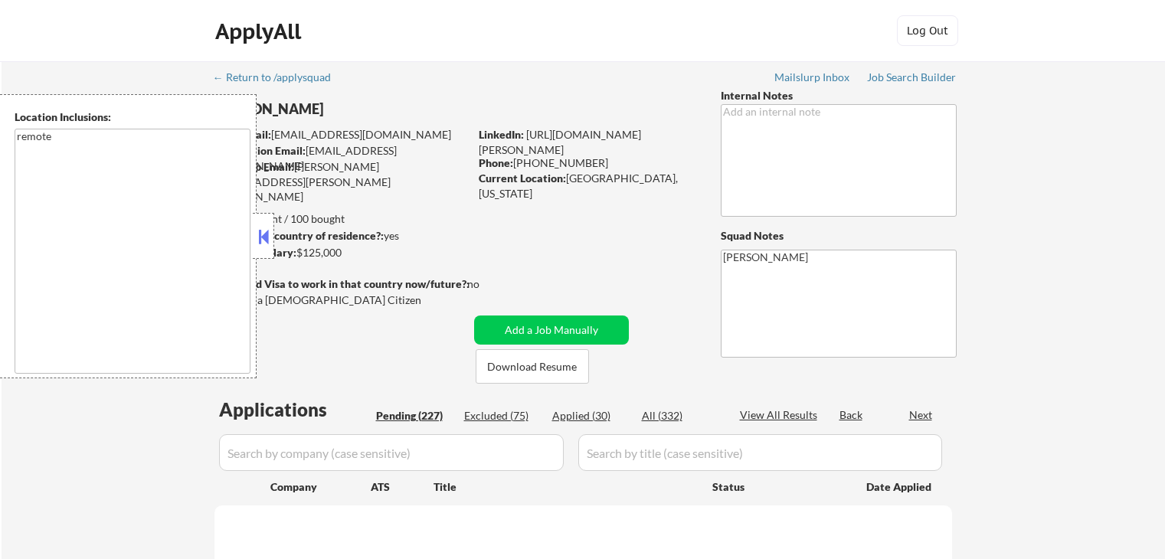
select select ""pending""
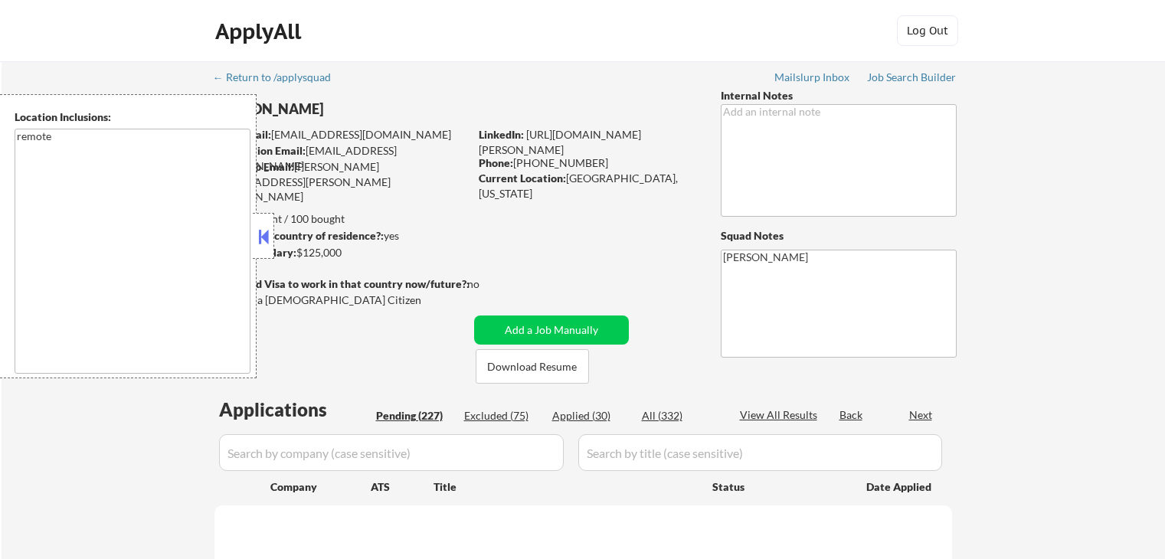
select select ""pending""
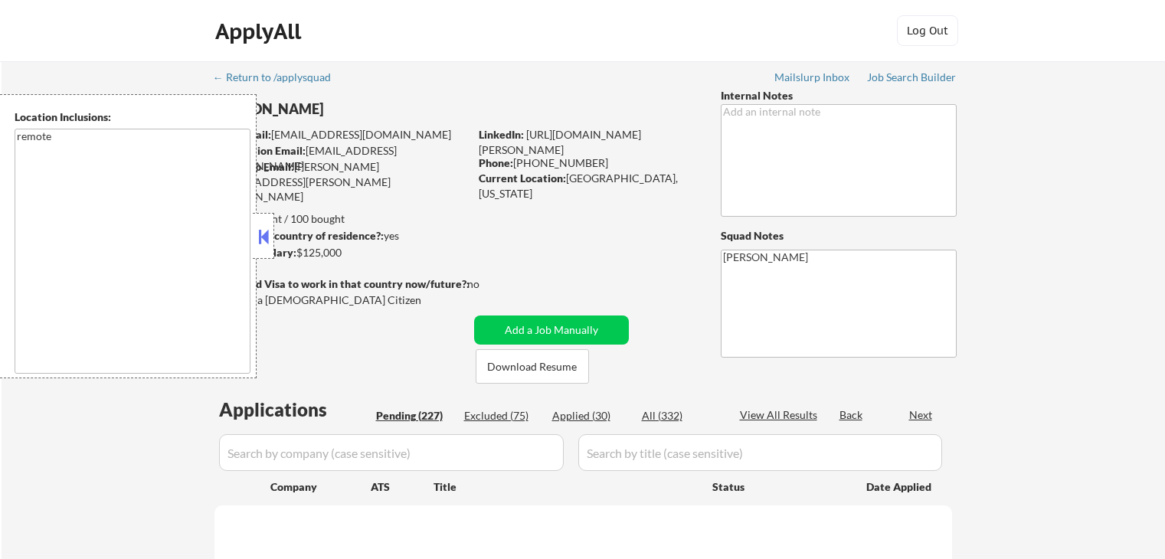
select select ""pending""
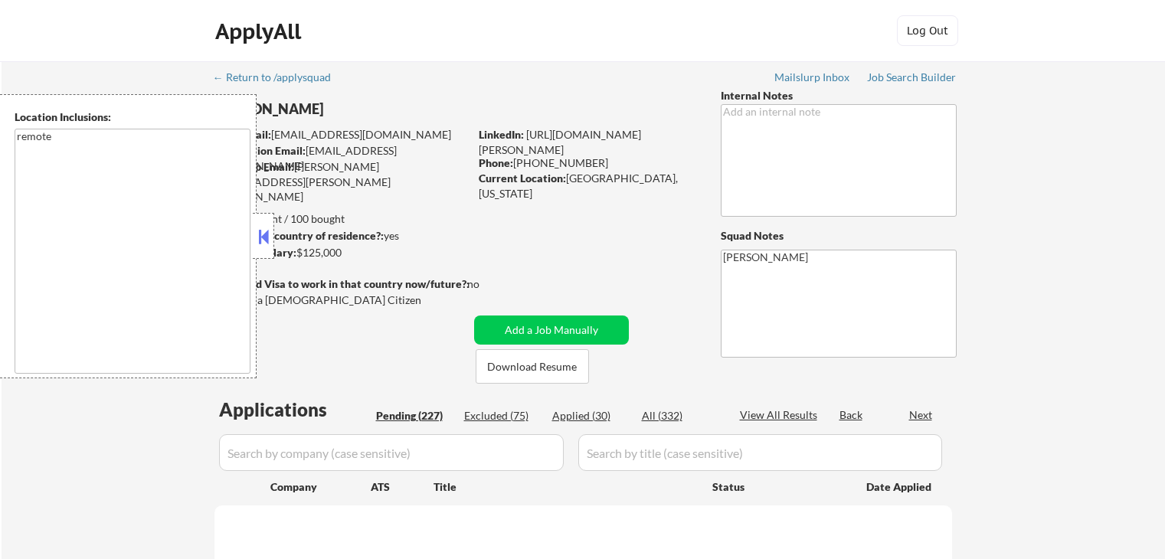
select select ""pending""
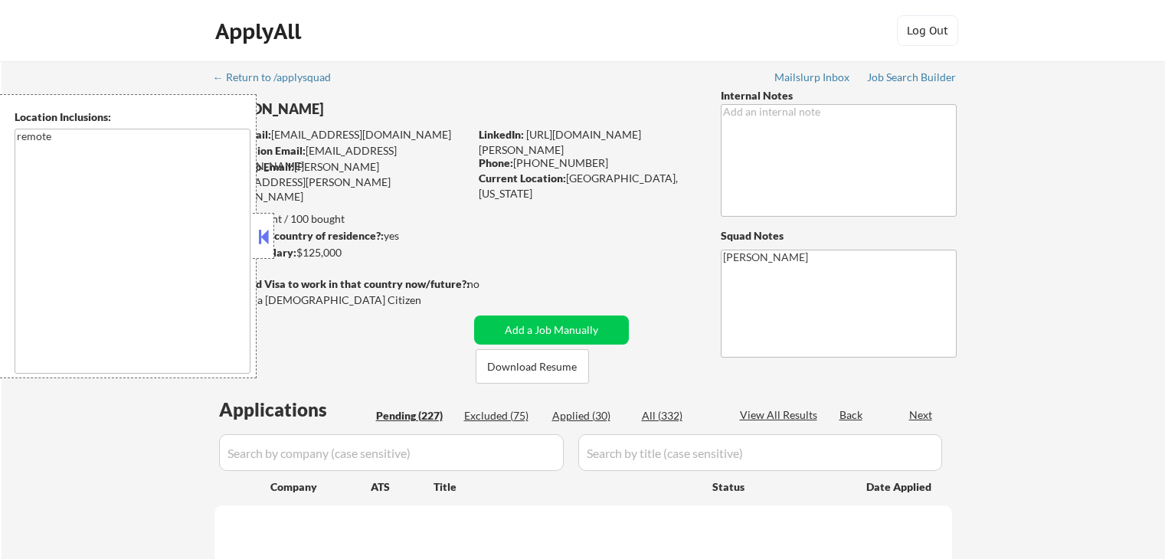
select select ""pending""
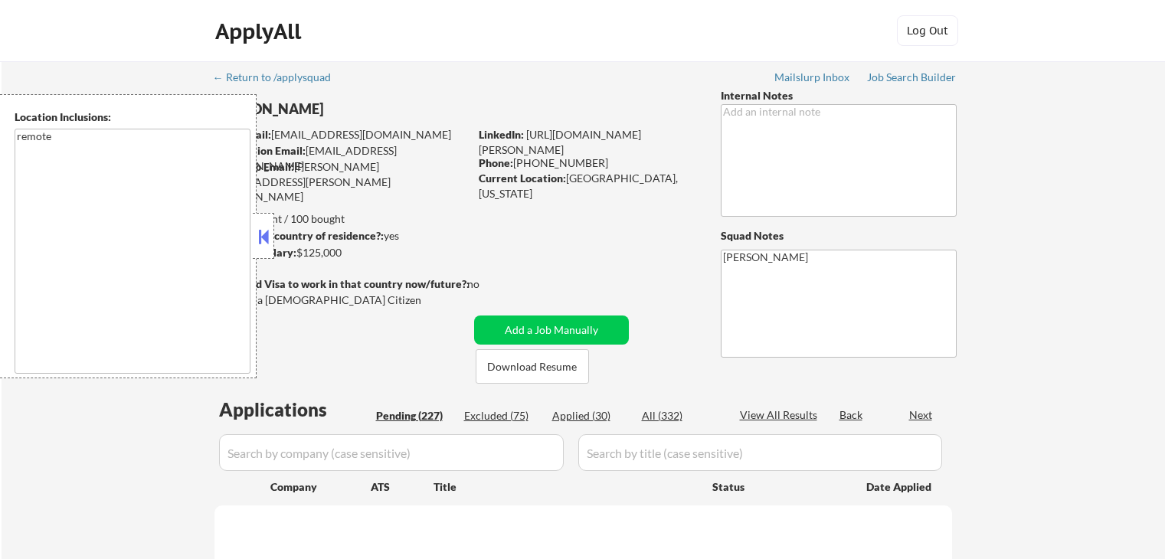
select select ""pending""
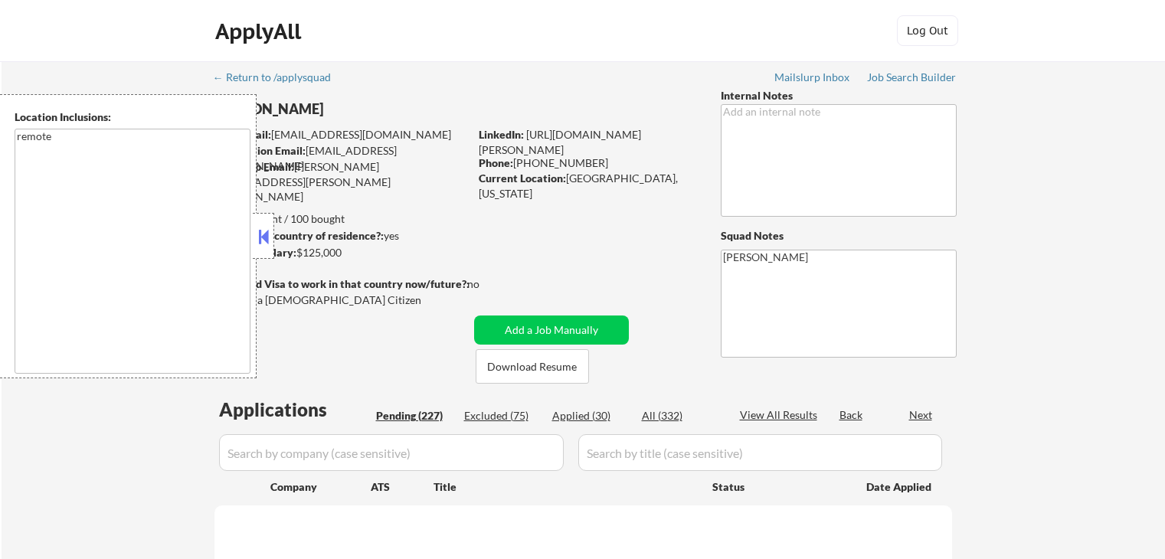
select select ""pending""
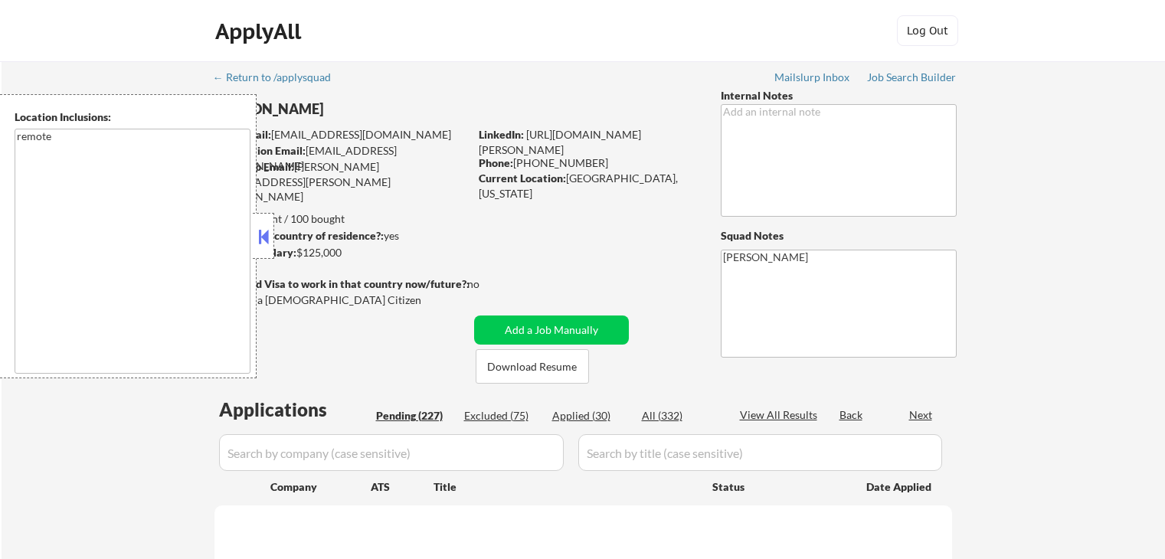
select select ""pending""
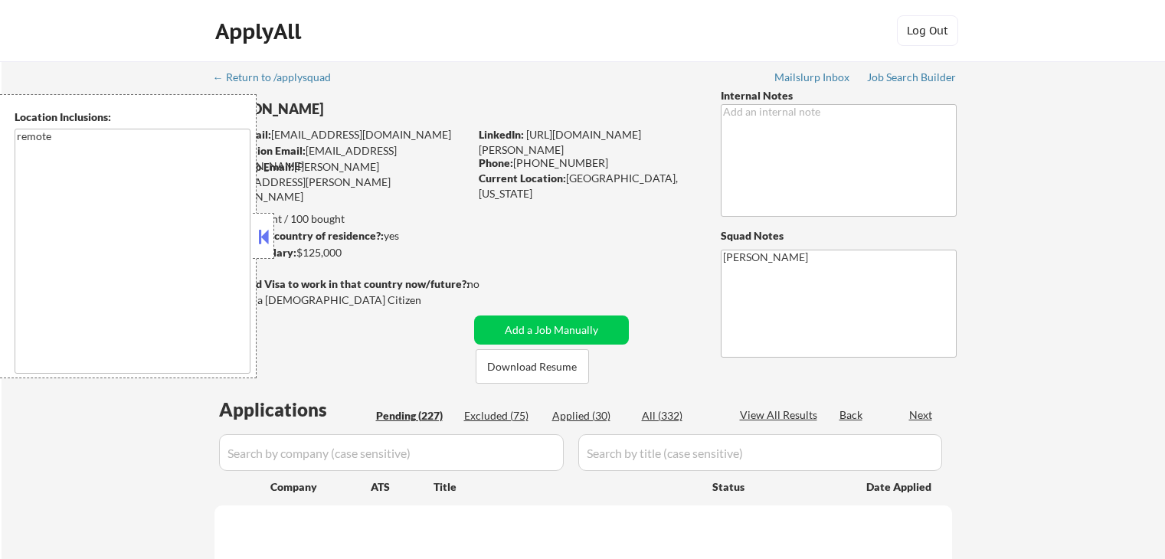
select select ""pending""
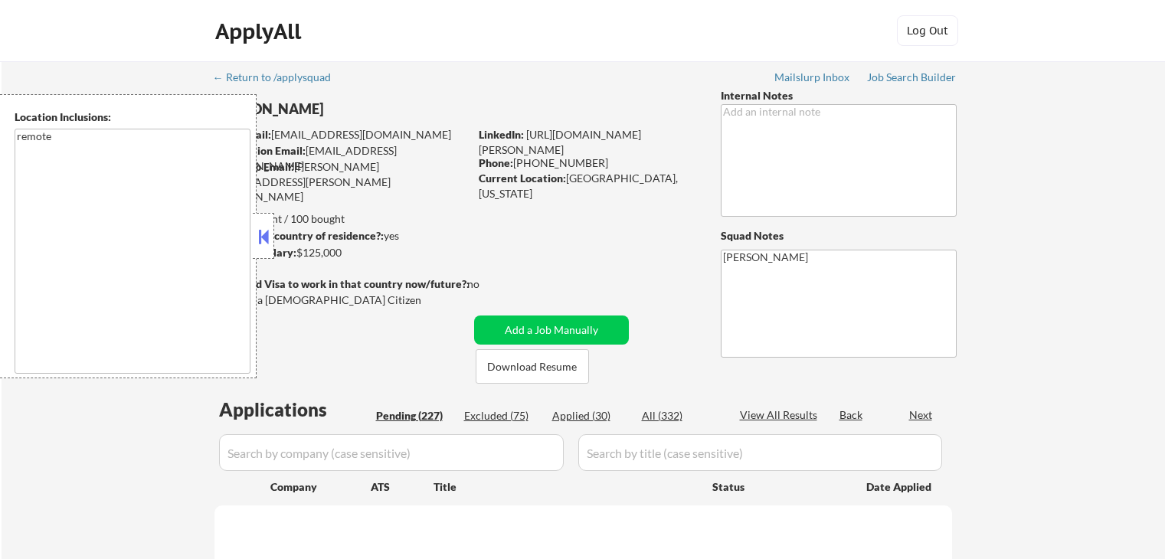
select select ""pending""
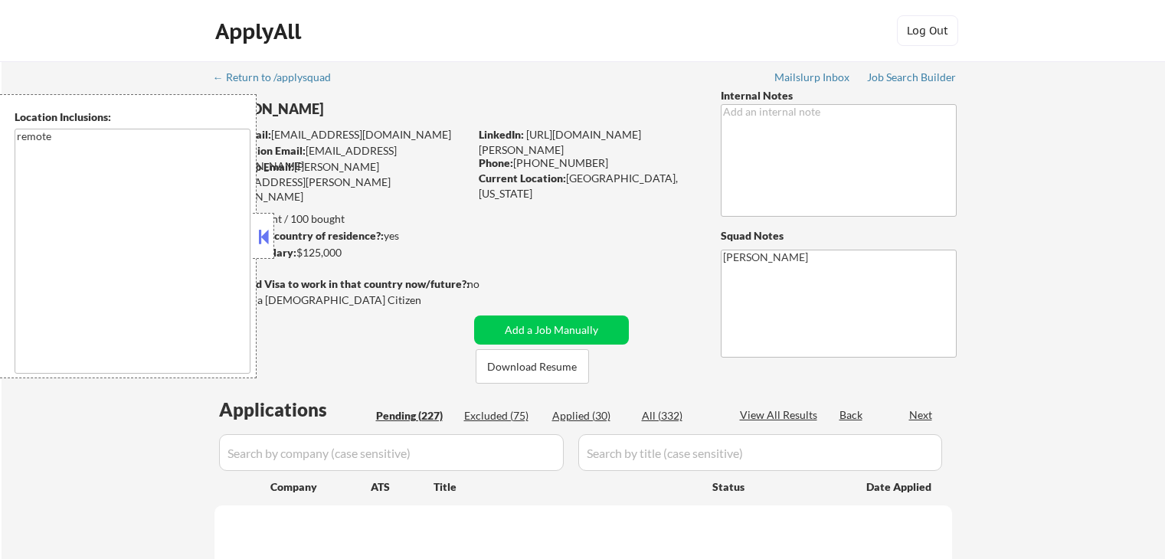
select select ""pending""
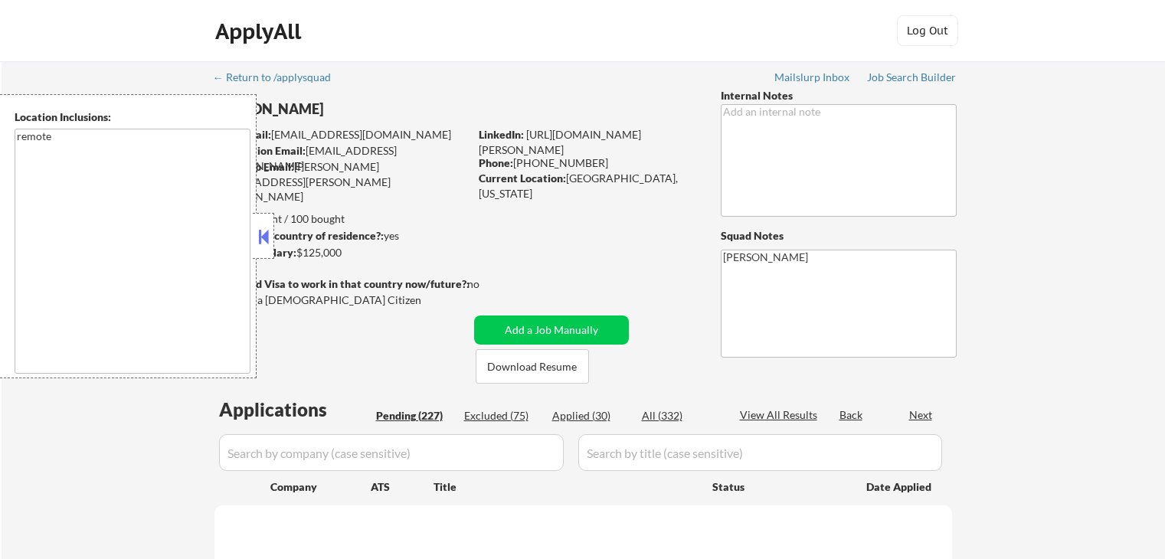
select select ""pending""
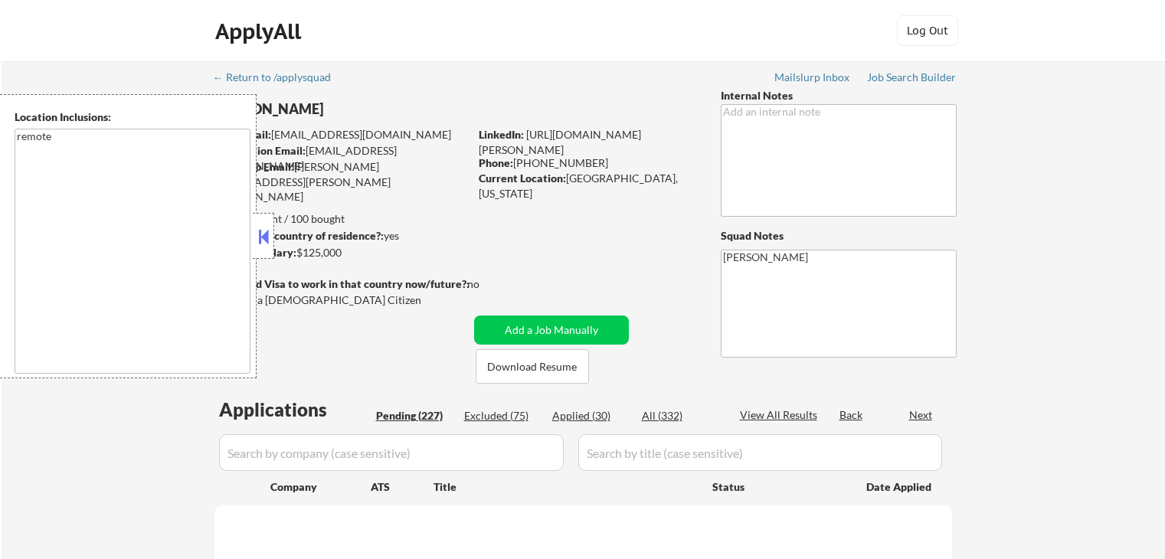
select select ""pending""
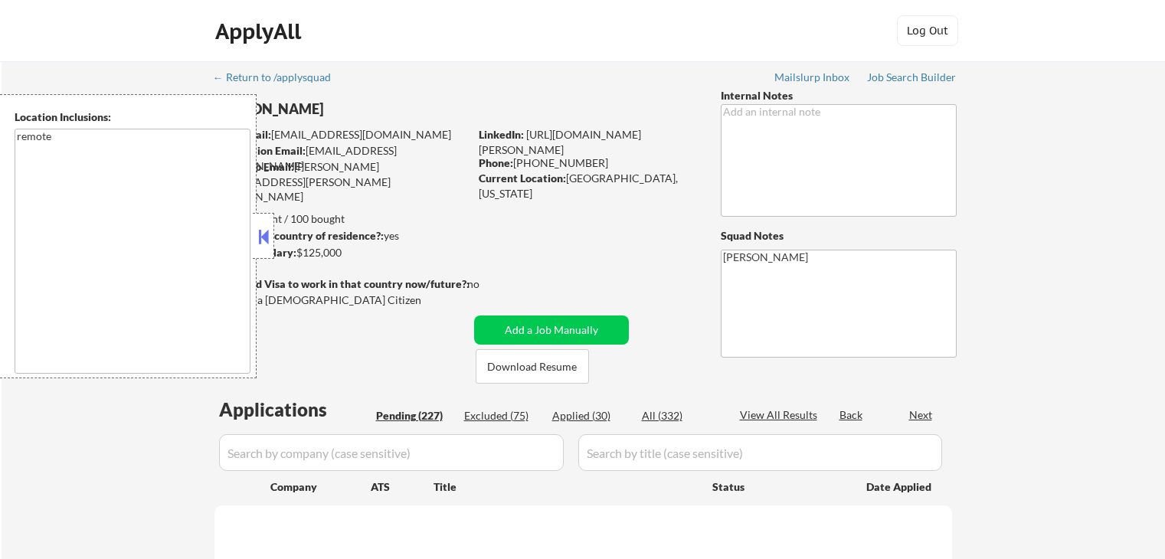
select select ""pending""
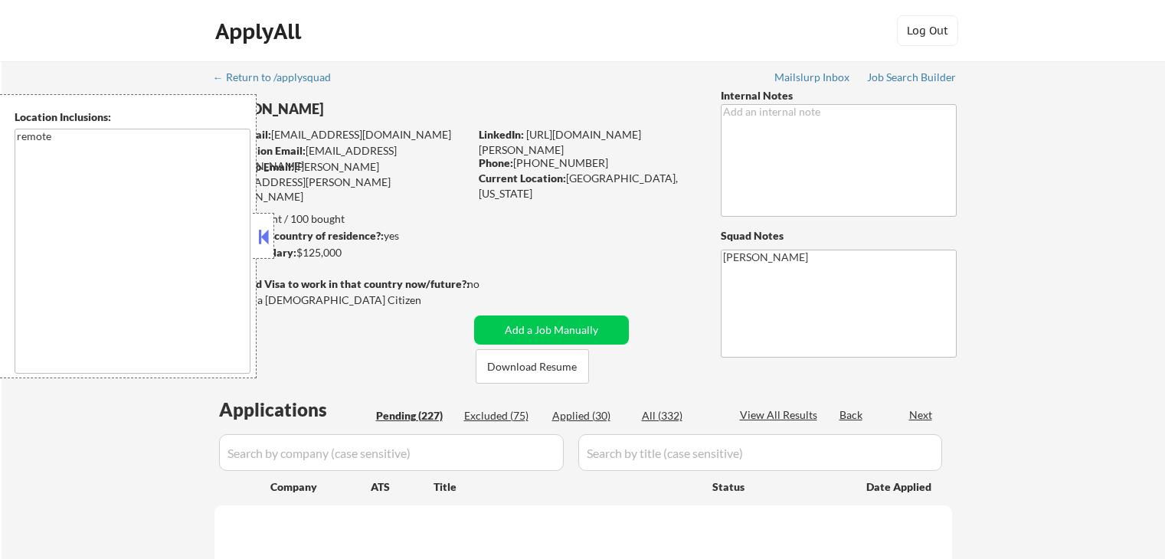
select select ""pending""
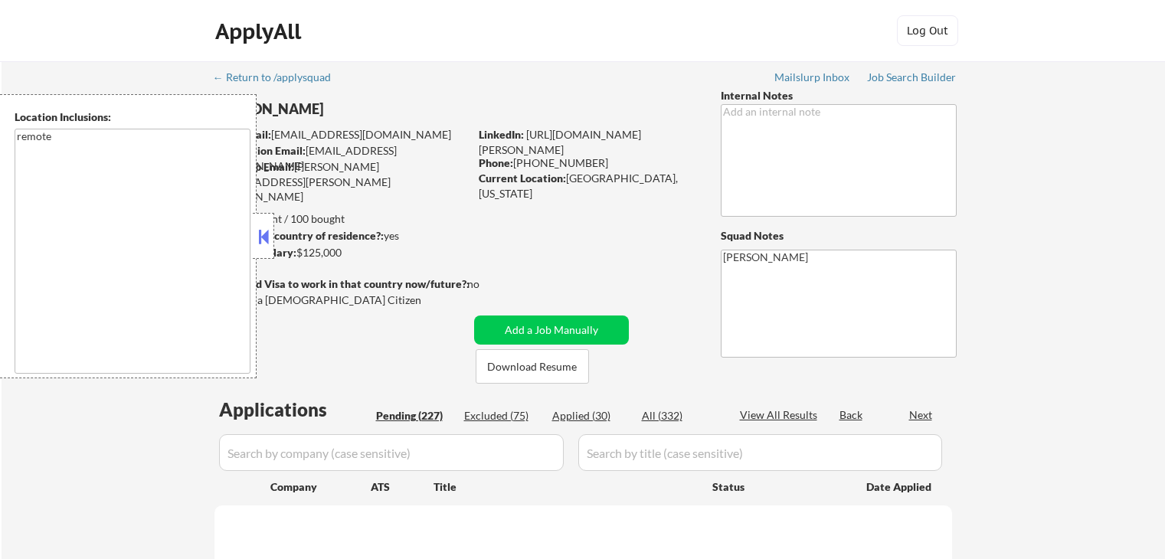
select select ""pending""
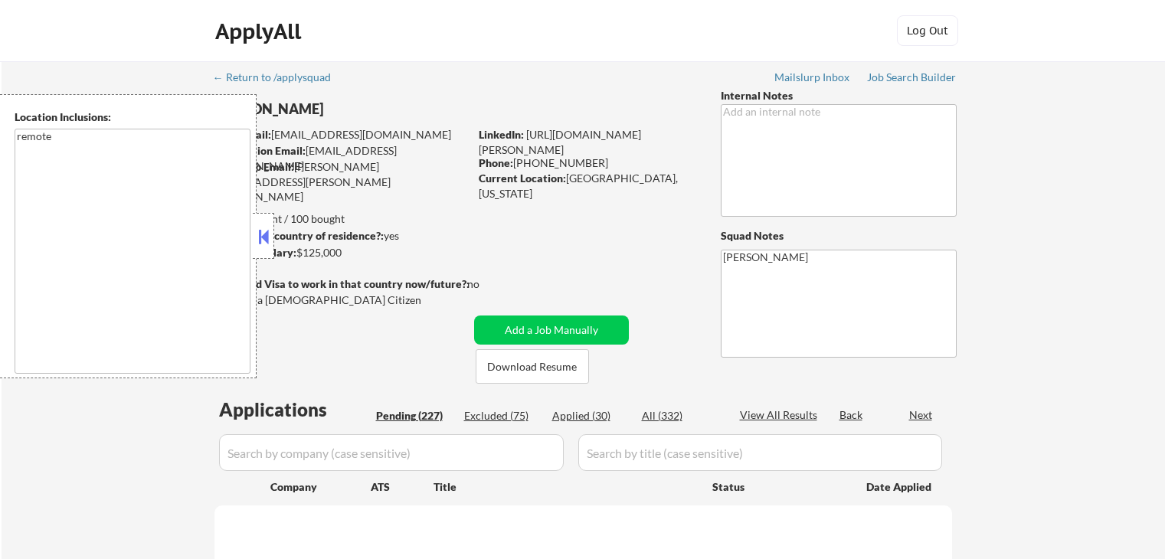
select select ""pending""
